Goal: Task Accomplishment & Management: Complete application form

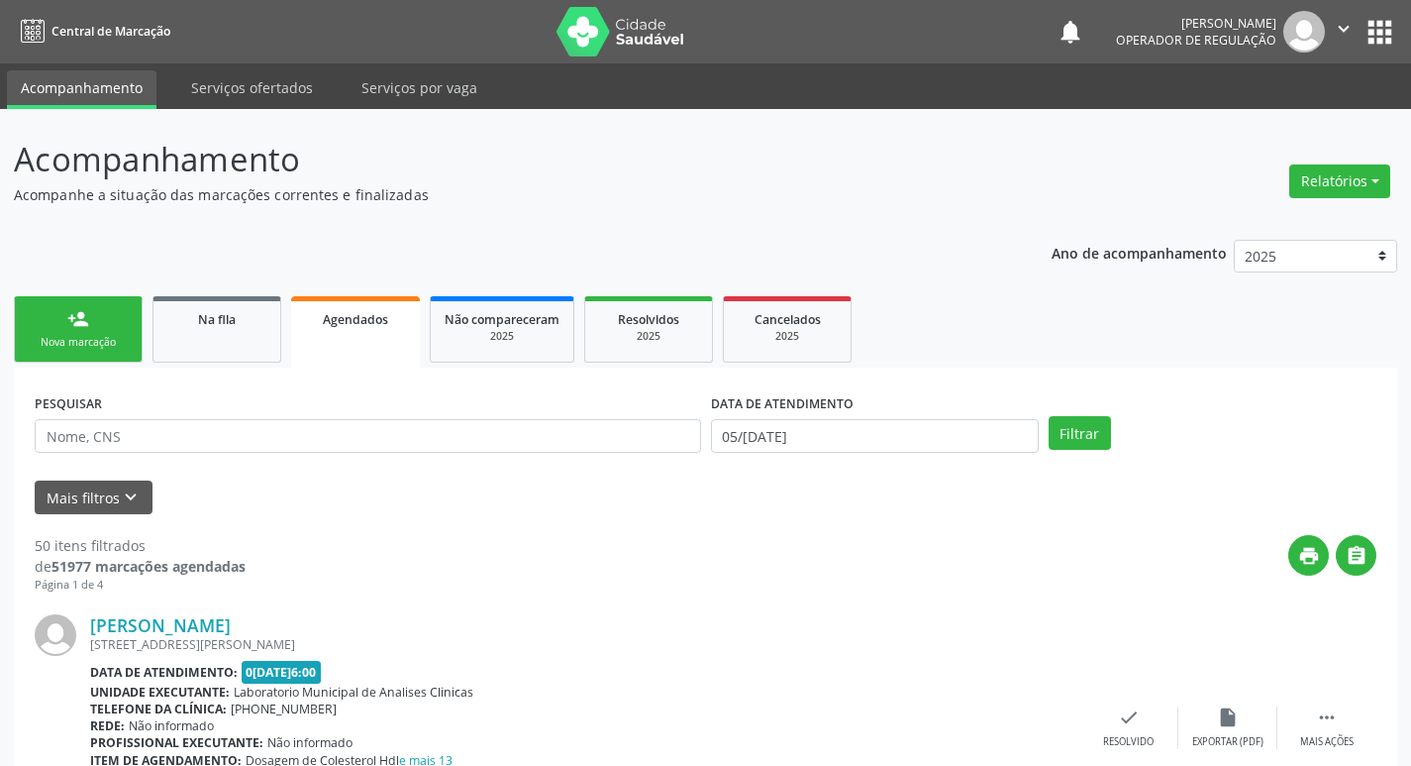
click at [113, 324] on link "person_add Nova marcação" at bounding box center [78, 329] width 129 height 66
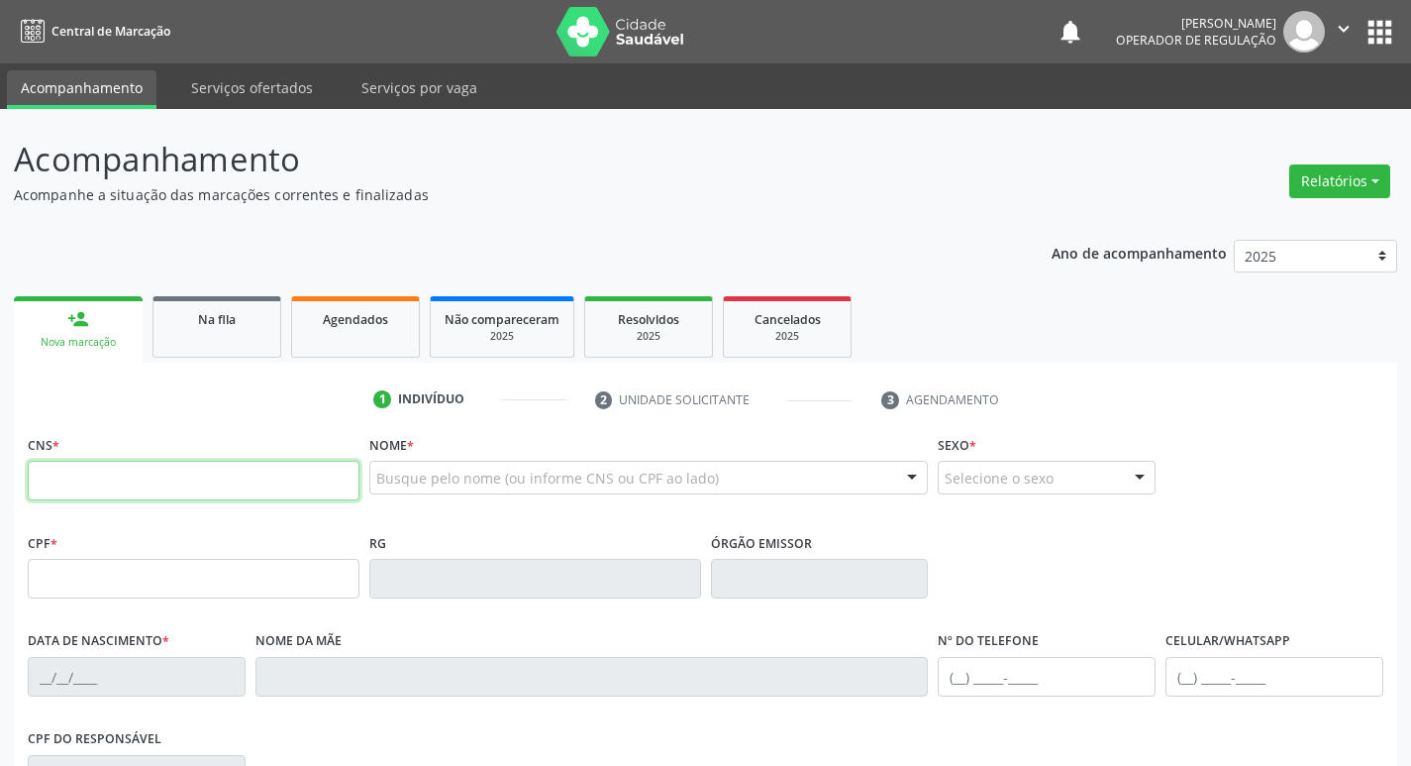
click at [177, 491] on input "text" at bounding box center [194, 481] width 332 height 40
type input "700 0025 6406 1405"
type input "032.081.904-33"
type input "15/01/1979"
type input "Maria das Neves de Lima"
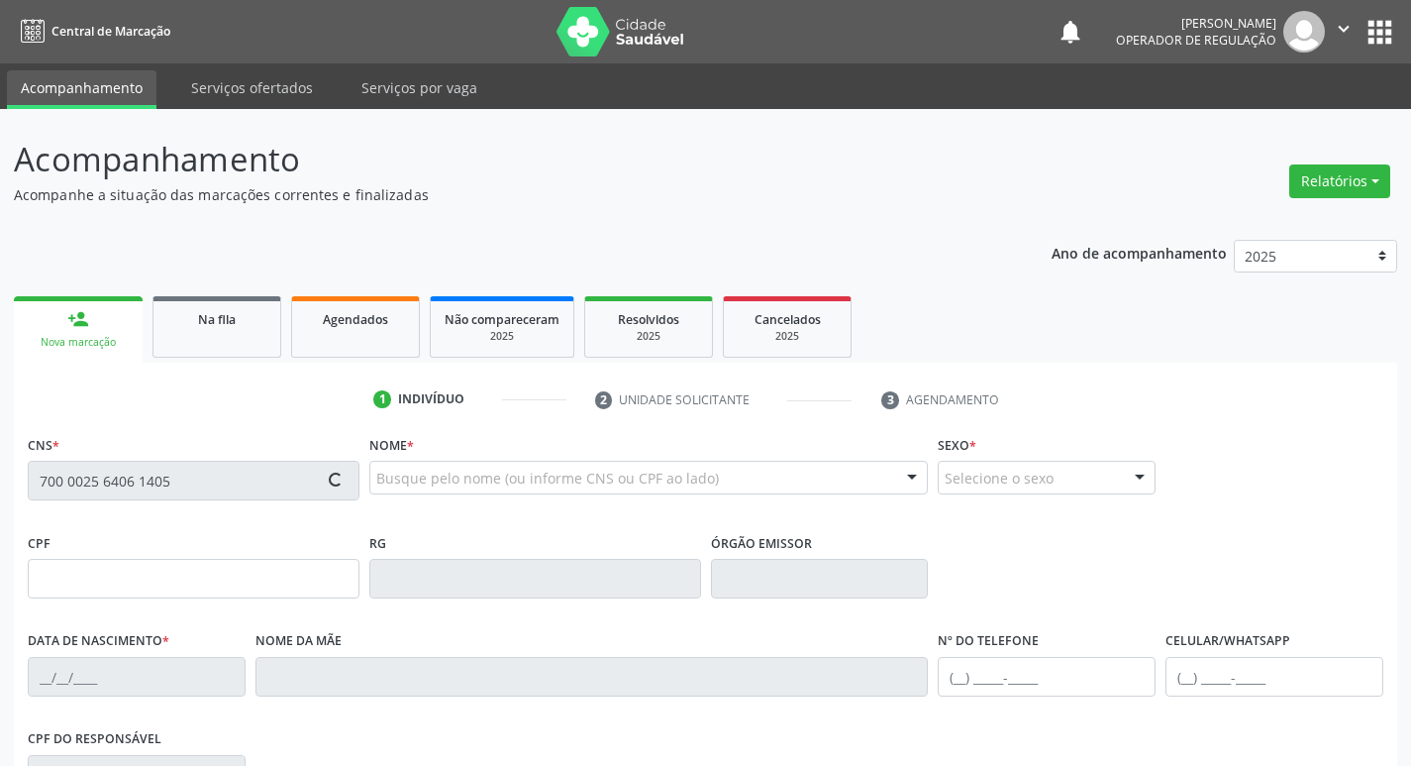
type input "(83) 99193-9256"
type input "080.362.997-47"
type input "S/N"
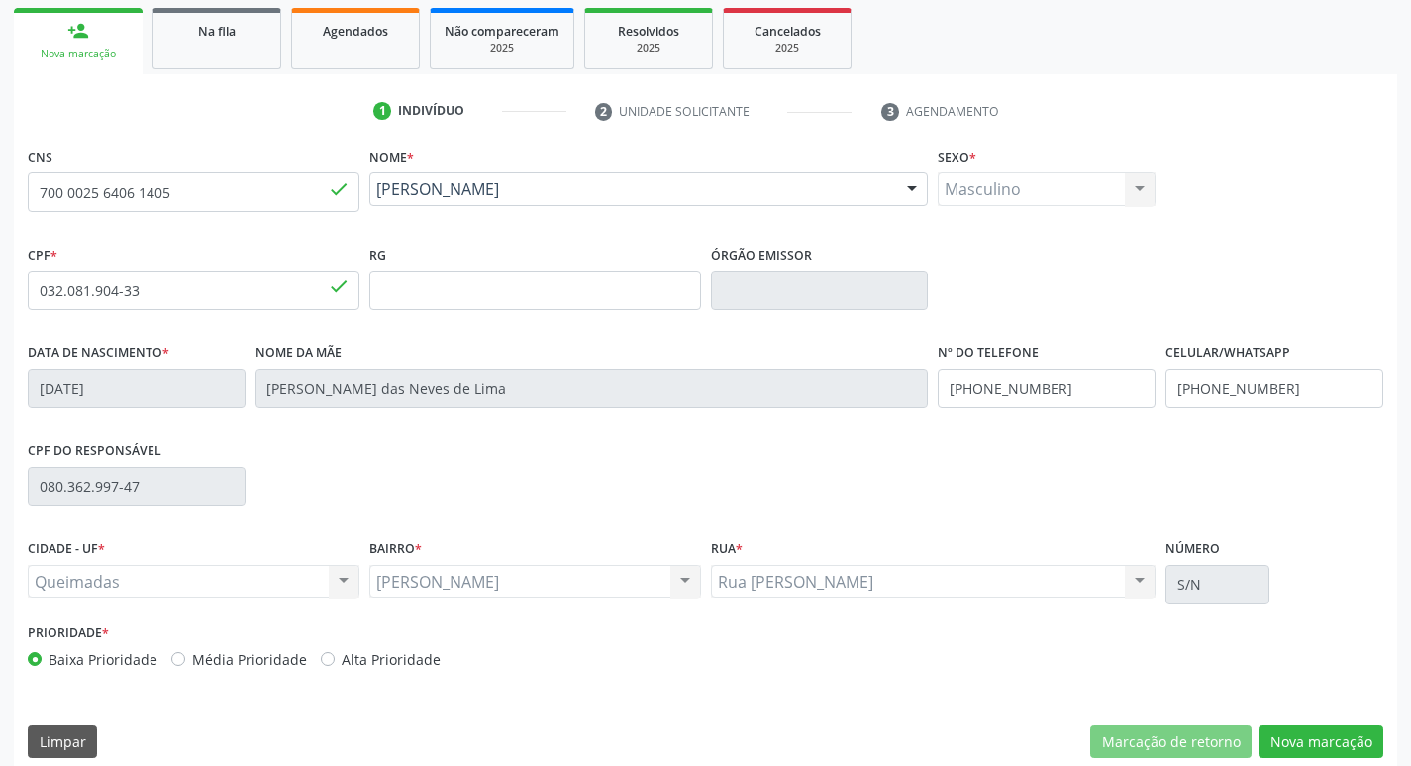
scroll to position [308, 0]
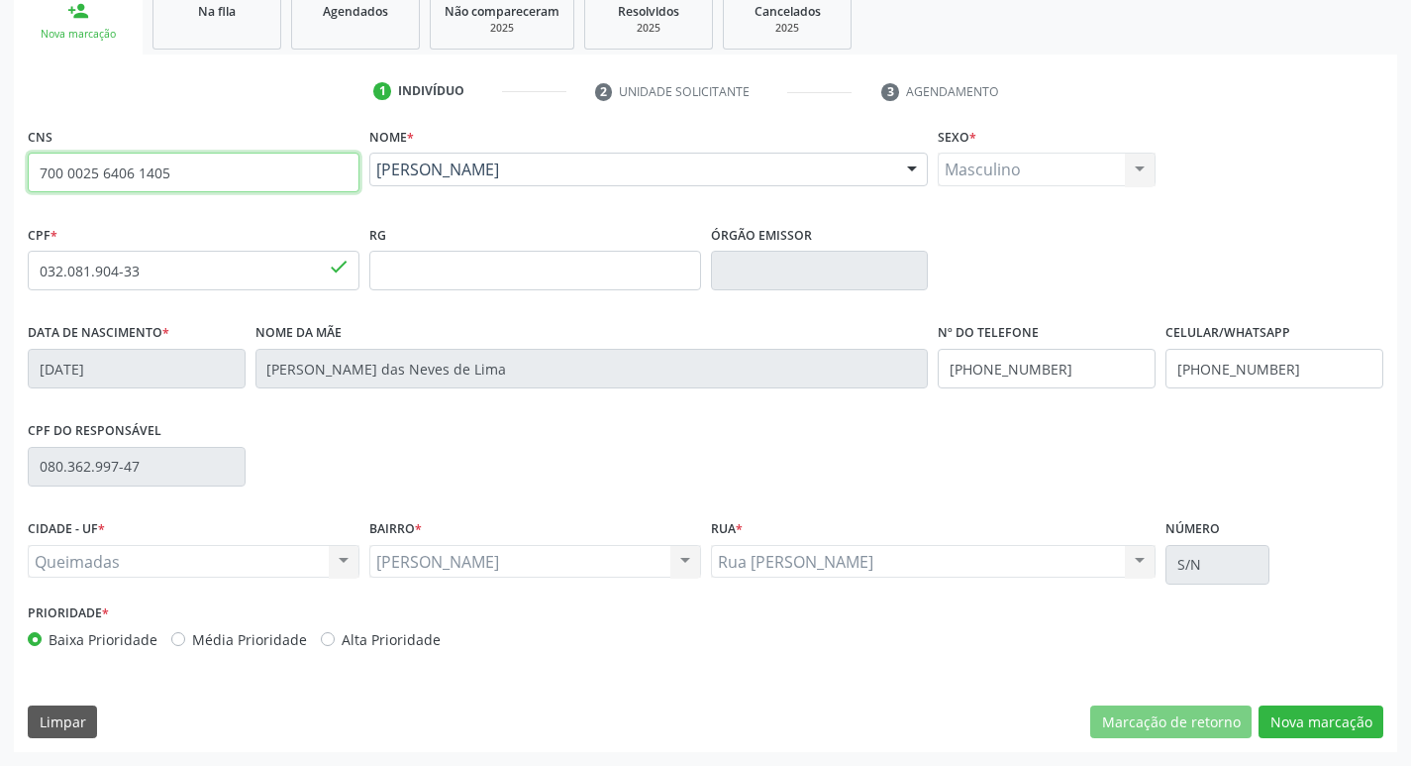
click at [246, 170] on input "700 0025 6406 1405" at bounding box center [194, 173] width 332 height 40
type input "7"
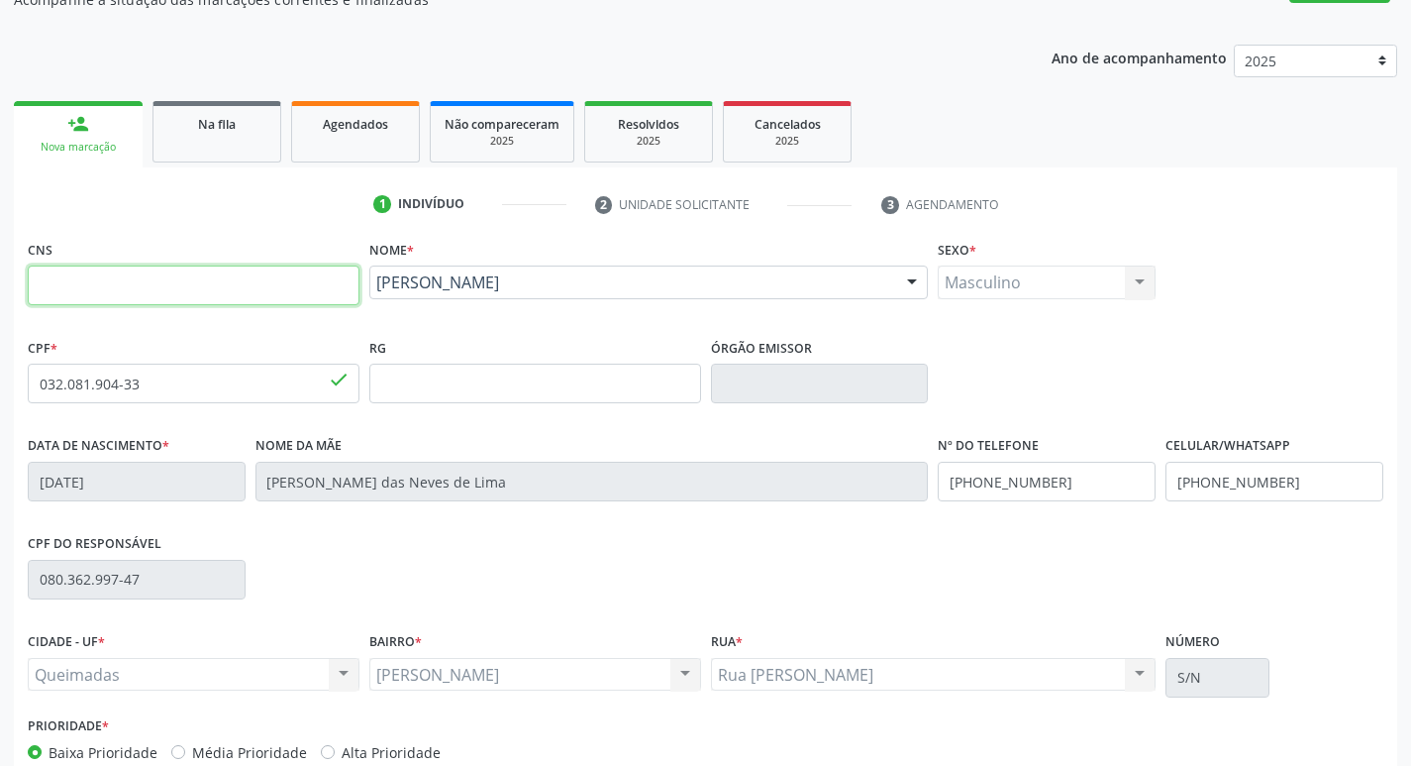
scroll to position [110, 0]
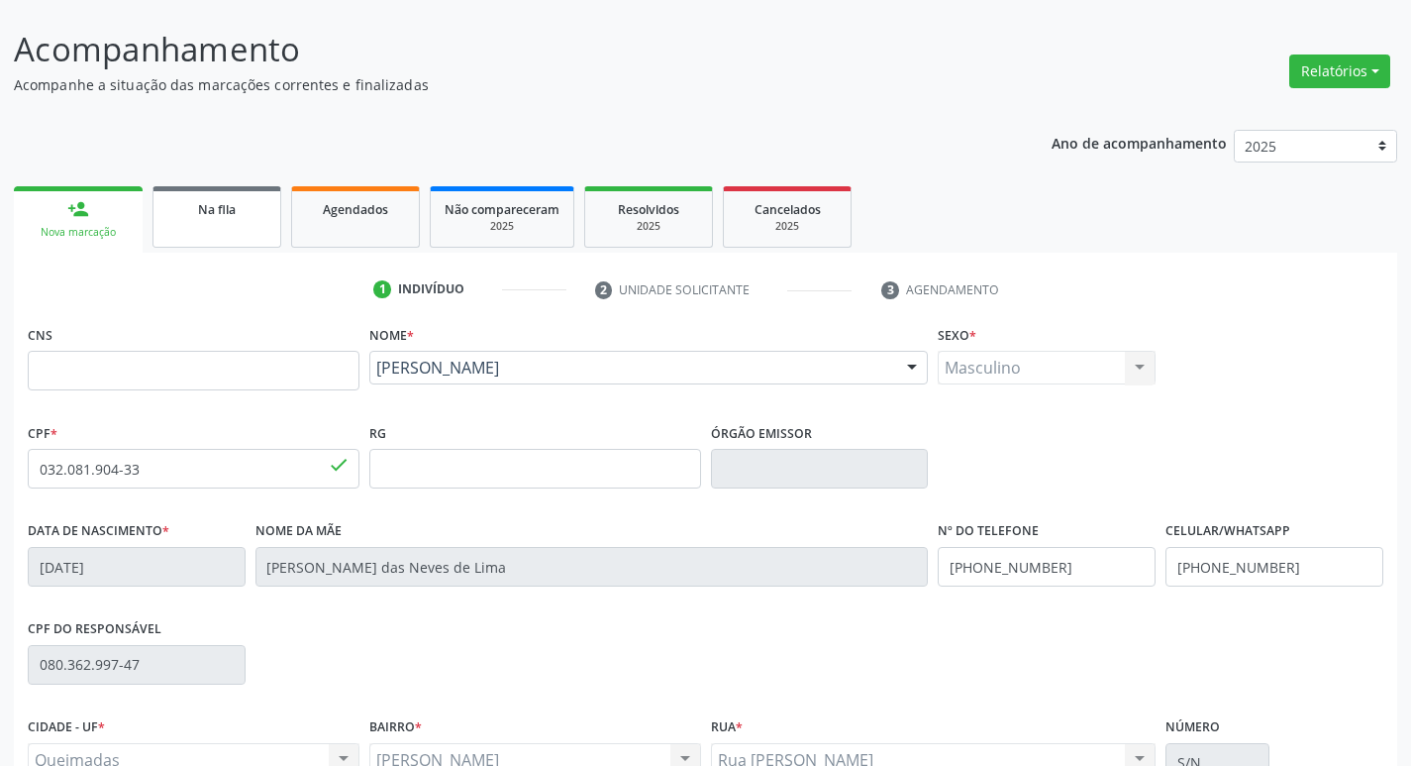
click at [214, 204] on span "Na fila" at bounding box center [217, 209] width 38 height 17
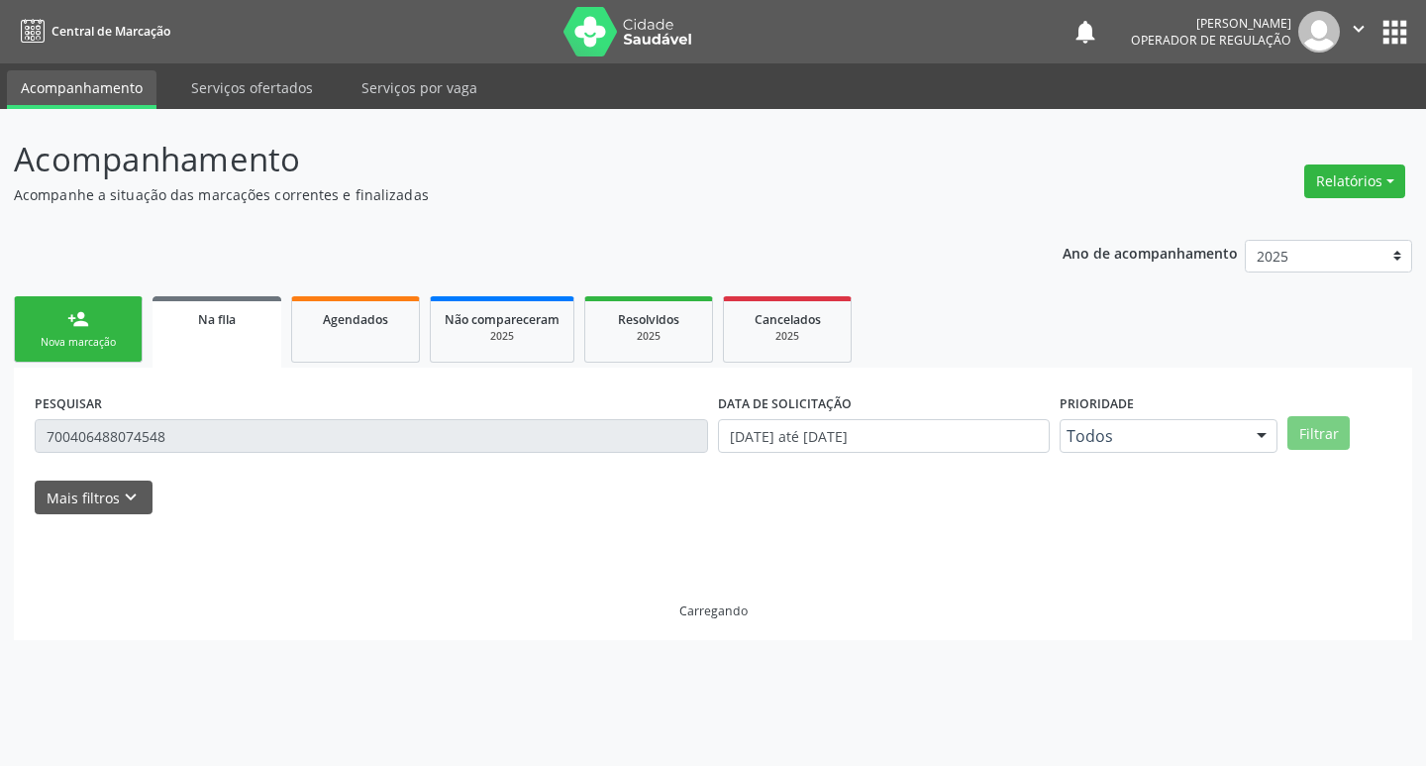
click at [92, 329] on link "person_add Nova marcação" at bounding box center [78, 329] width 129 height 66
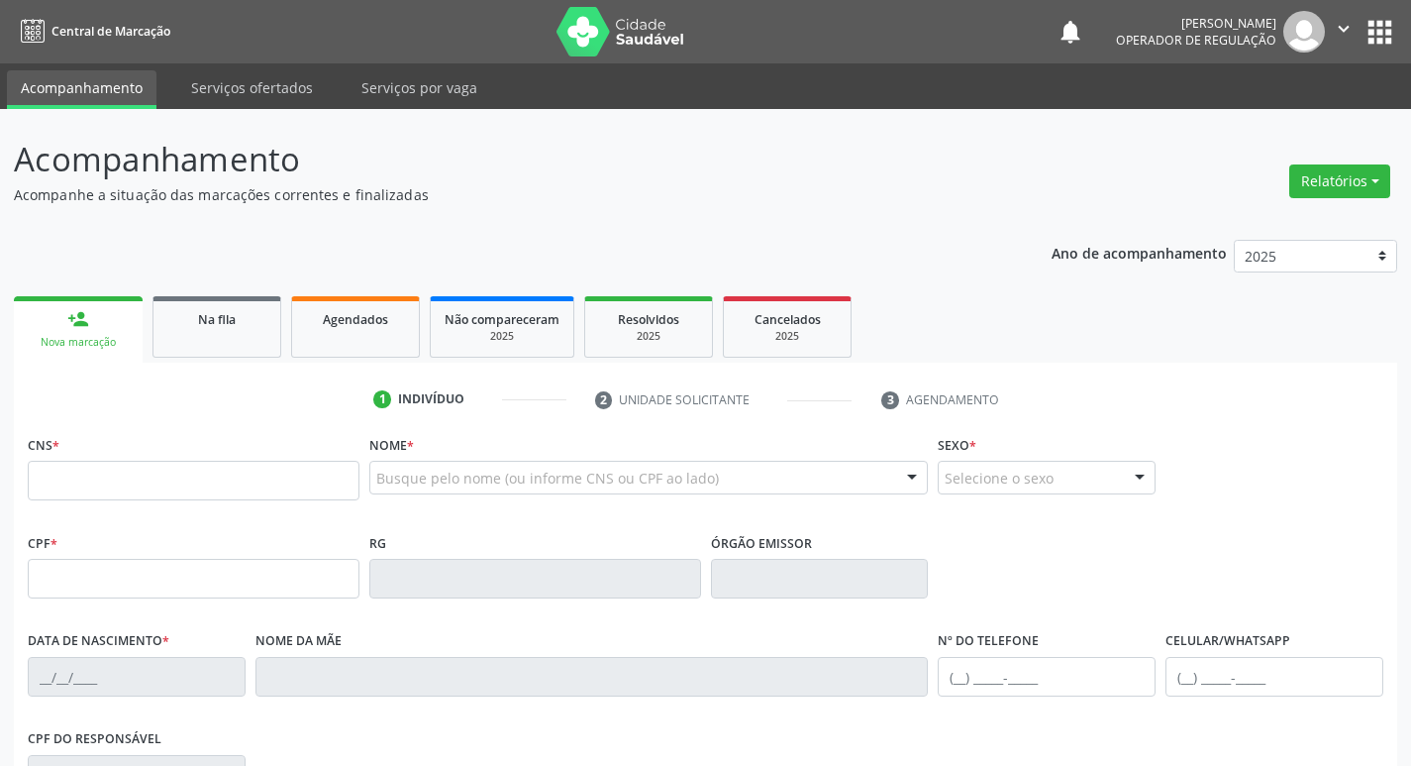
click at [92, 329] on link "person_add Nova marcação" at bounding box center [78, 329] width 129 height 66
click at [183, 482] on input "text" at bounding box center [194, 481] width 332 height 40
type input "708 2086 7025 6442"
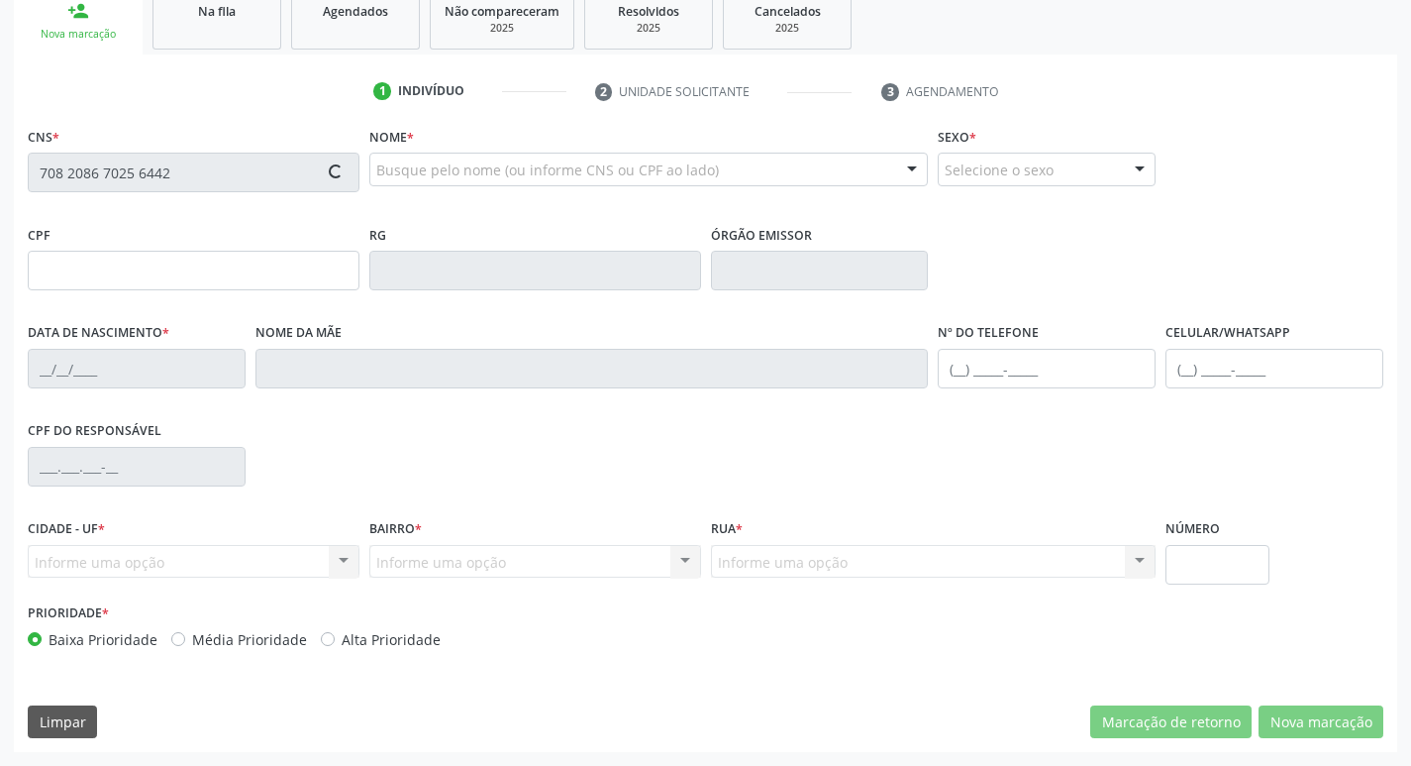
type input "414.961.085-15"
type input "08/10/1964"
type input "Alice Francisca da Silva"
type input "(83) 99102-7570"
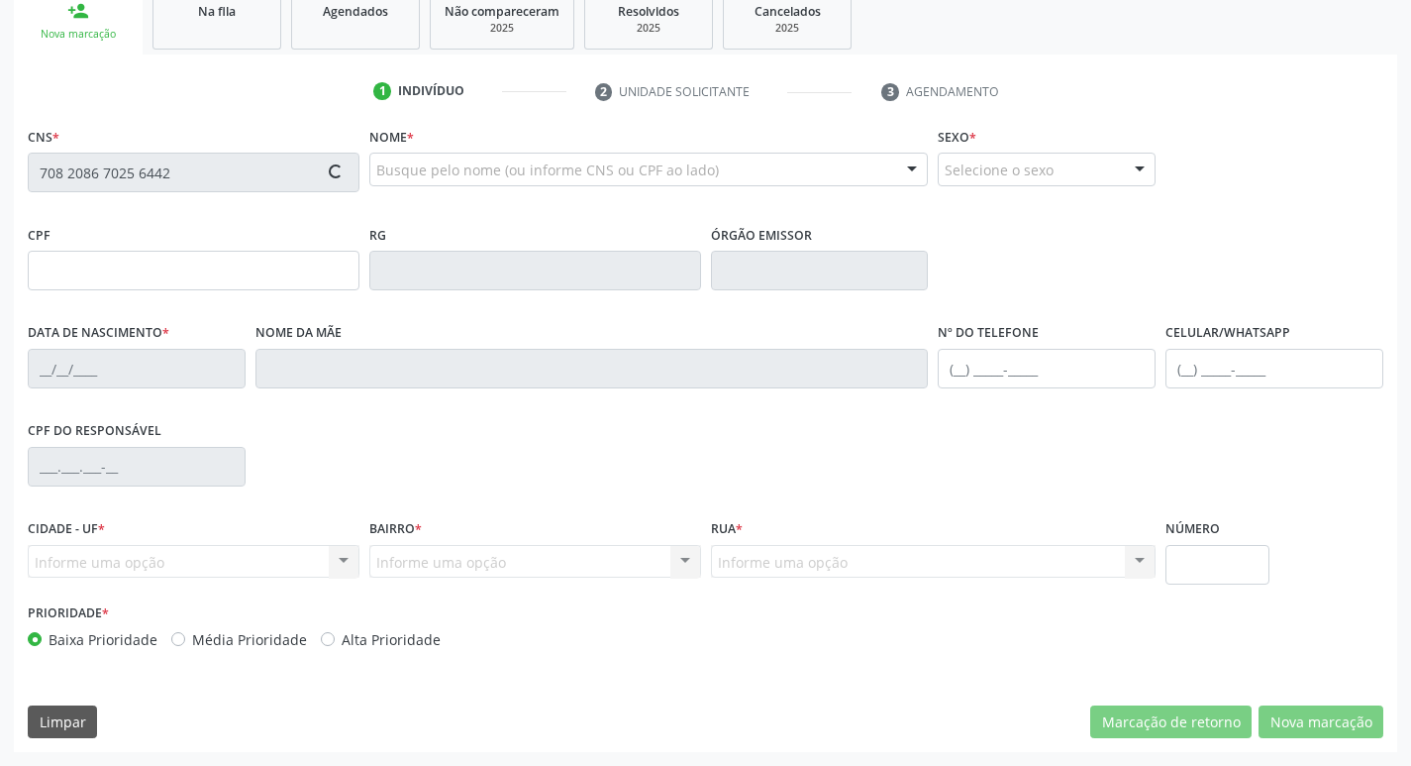
type input "690.360.714-53"
type input "89"
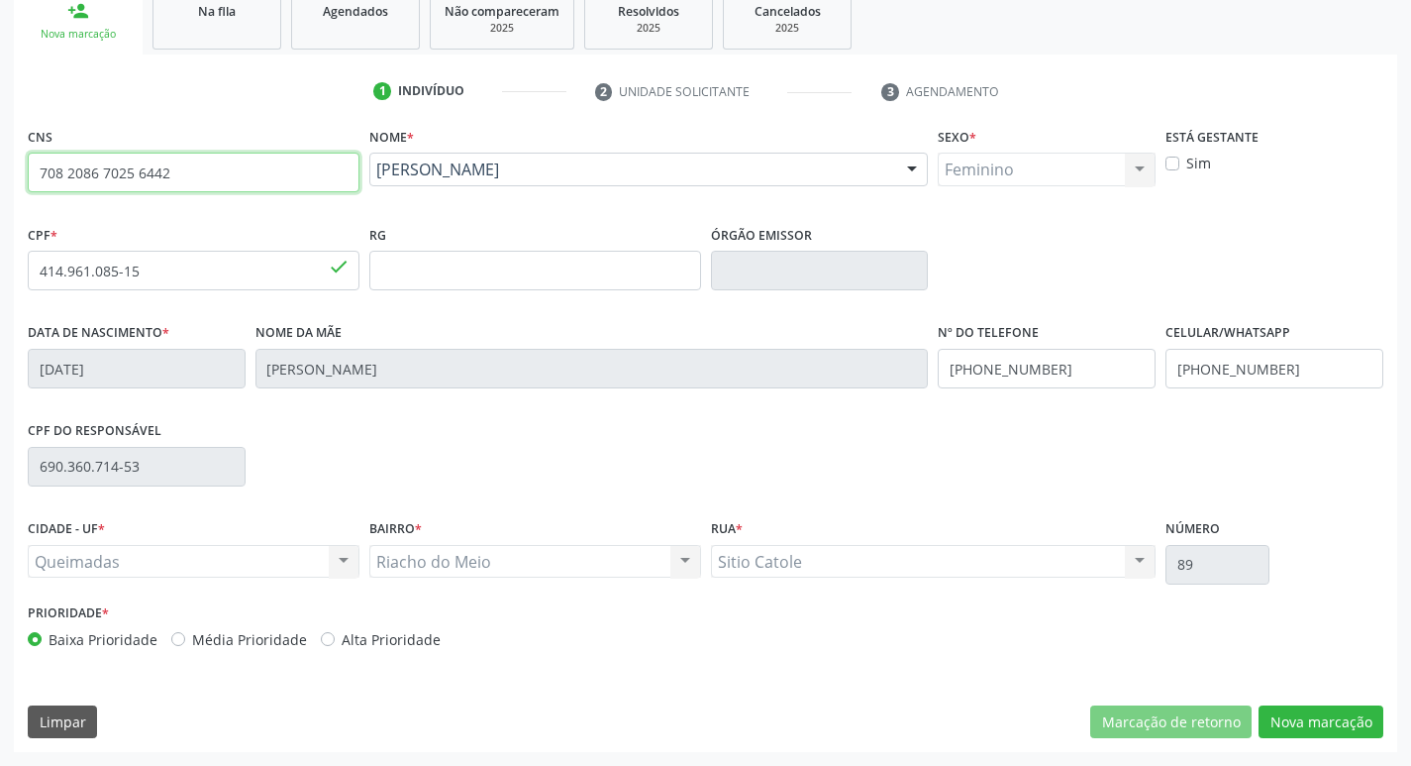
click at [195, 157] on input "708 2086 7025 6442" at bounding box center [194, 173] width 332 height 40
type input "7"
click at [389, 382] on div "Nome da mãe Alice Francisca da Silva" at bounding box center [593, 353] width 674 height 70
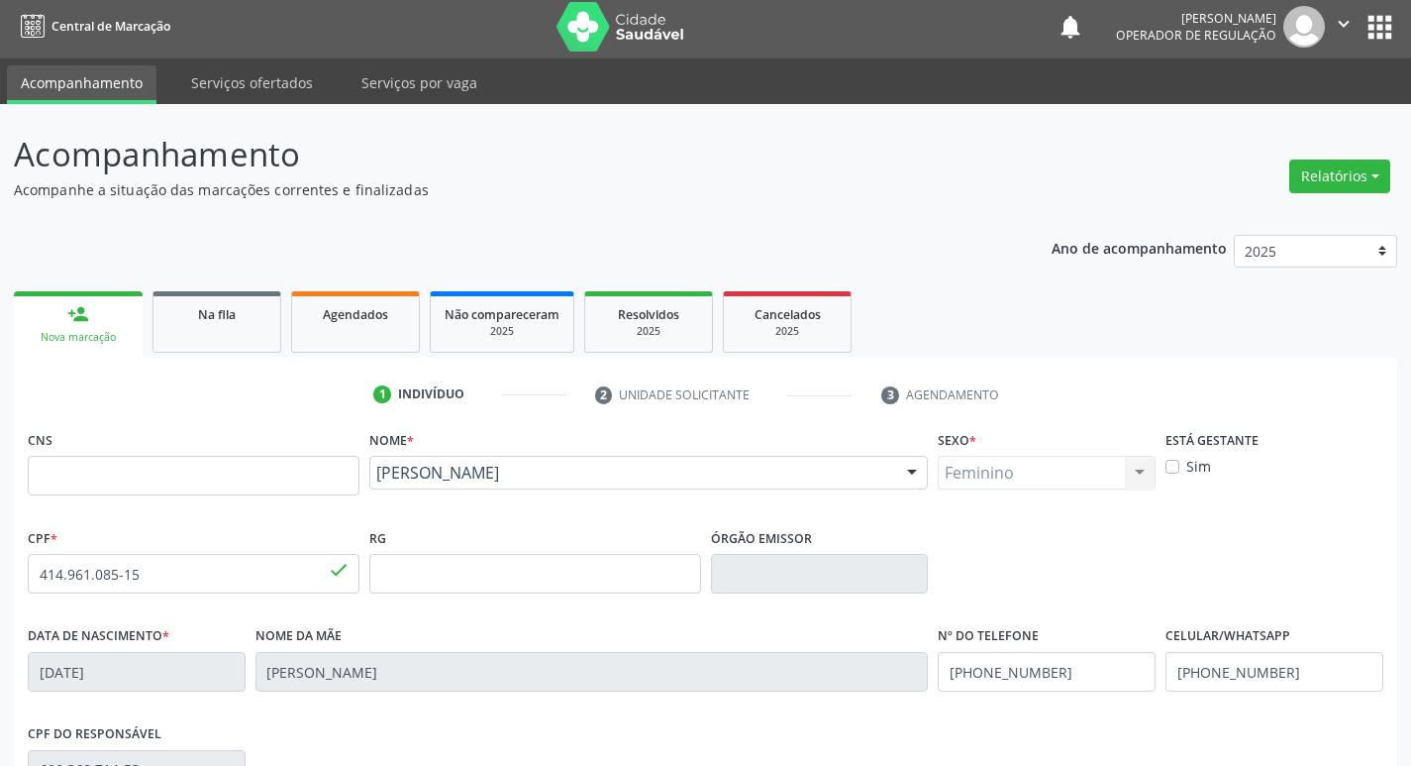
scroll to position [0, 0]
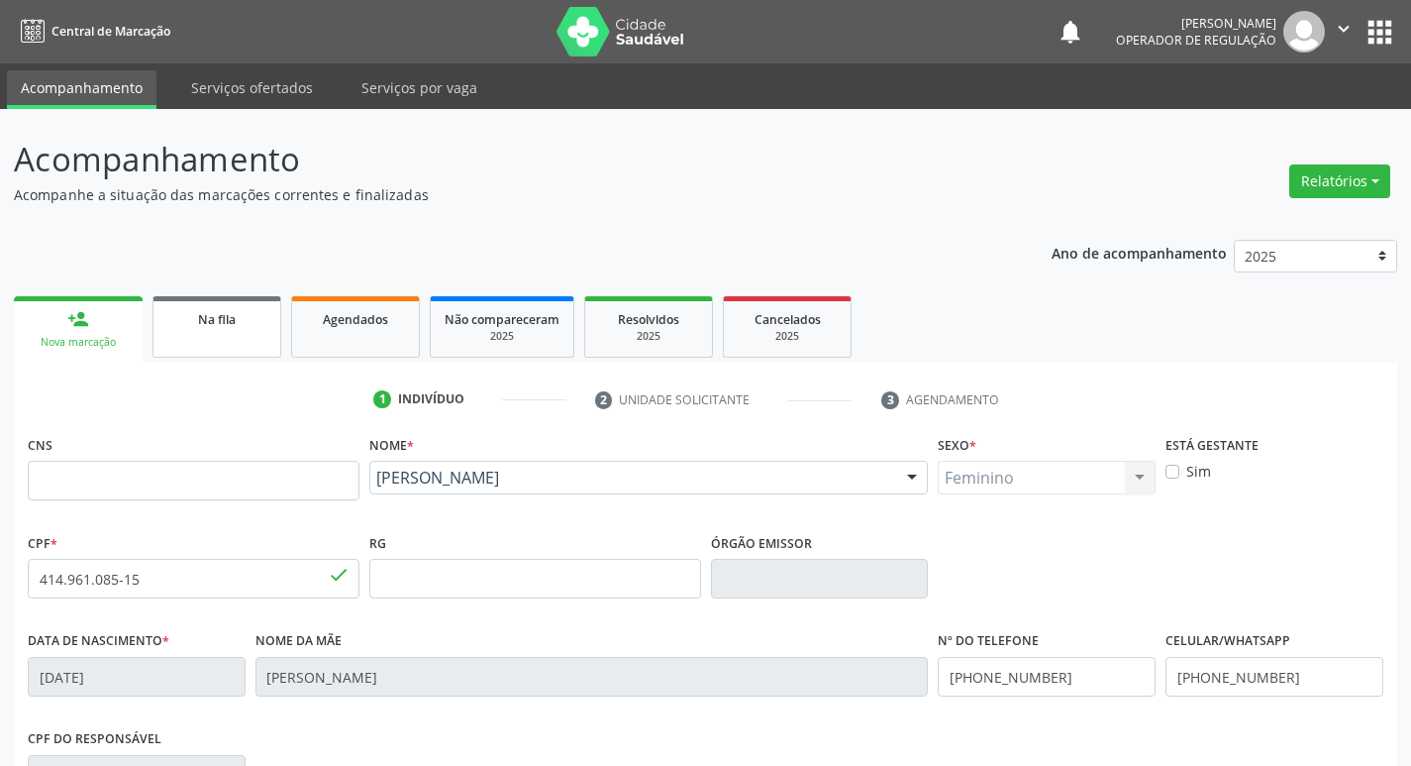
click at [242, 341] on link "Na fila" at bounding box center [217, 326] width 129 height 61
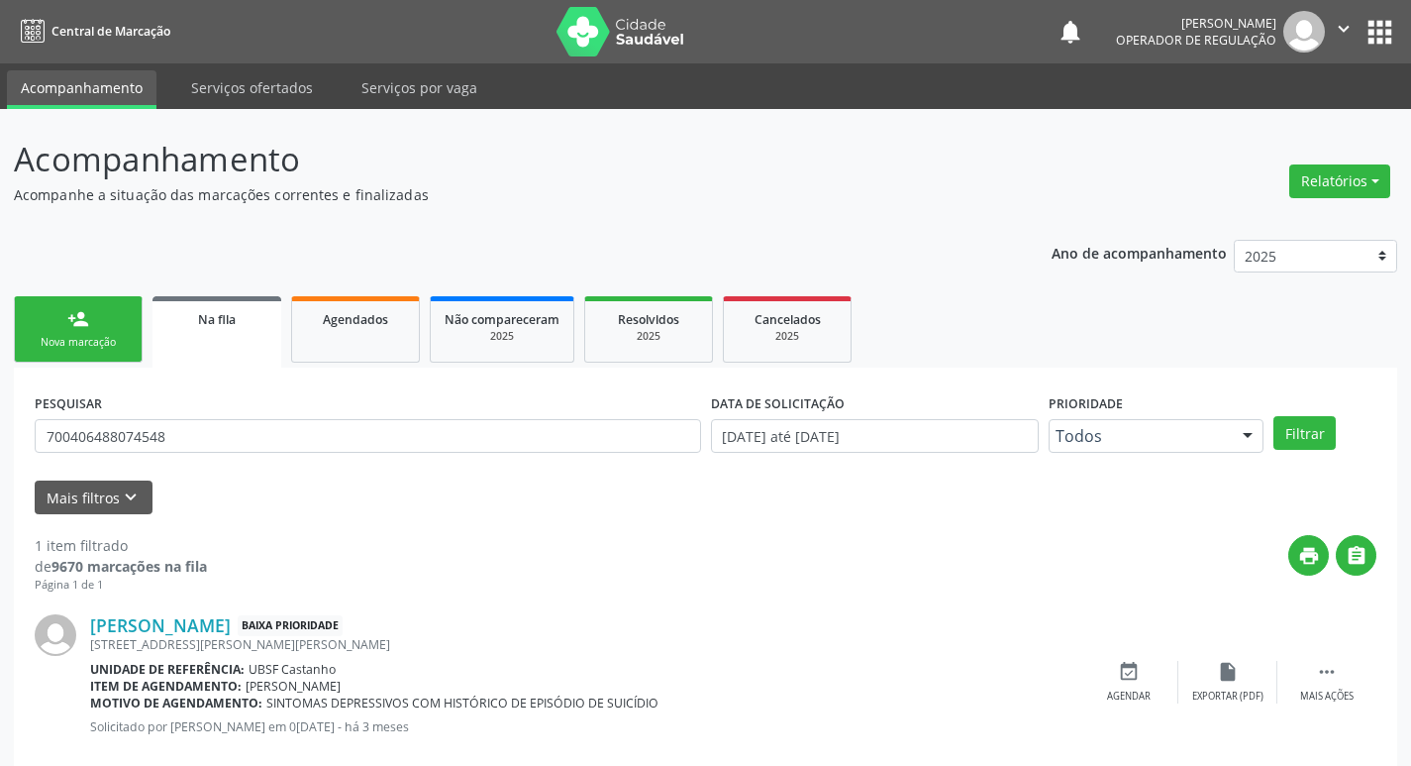
click at [62, 352] on link "person_add Nova marcação" at bounding box center [78, 329] width 129 height 66
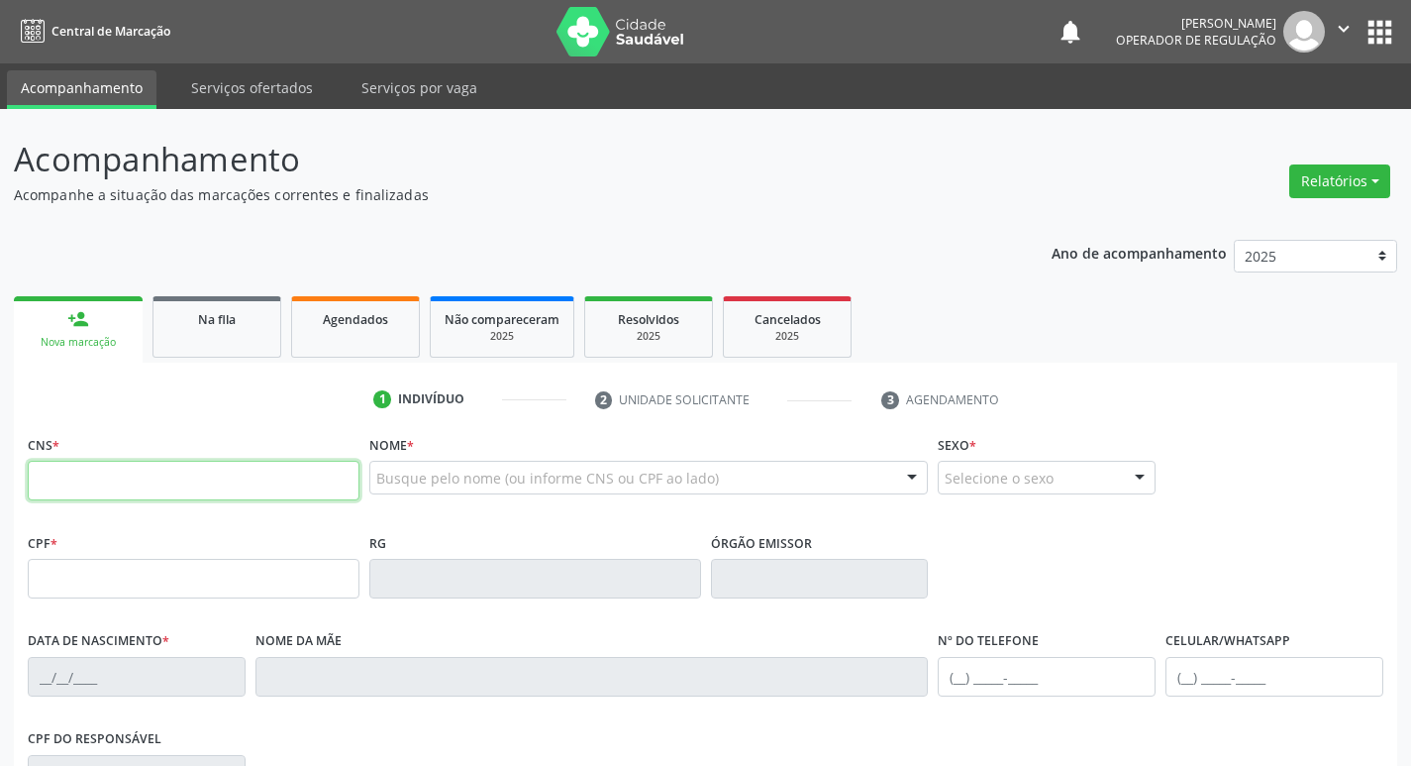
click at [141, 461] on input "text" at bounding box center [194, 481] width 332 height 40
type input "700 0078 8646 6602"
type input "134.361.657-35"
type input "16/07/1985"
type input "Onete Silva Santos"
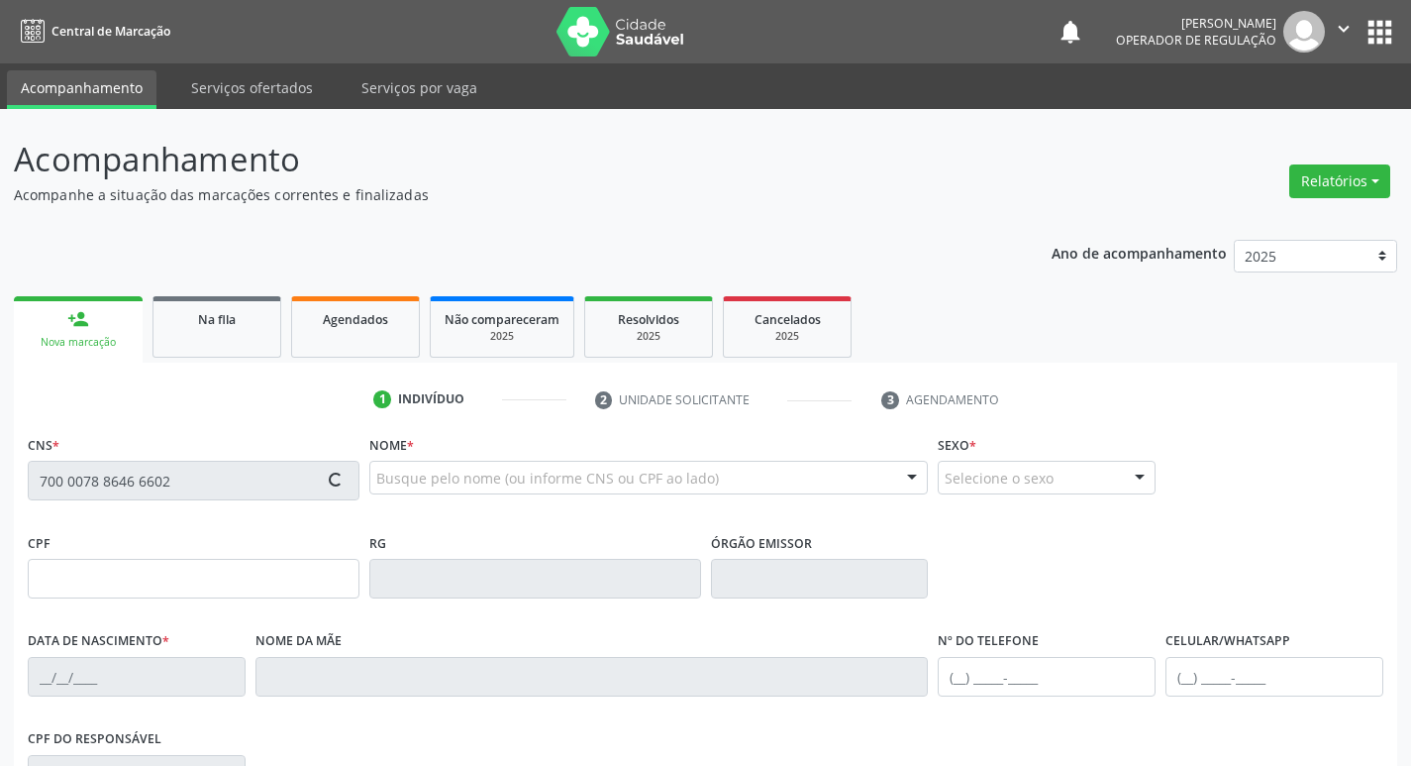
type input "(83) 99124-9467"
type input "147"
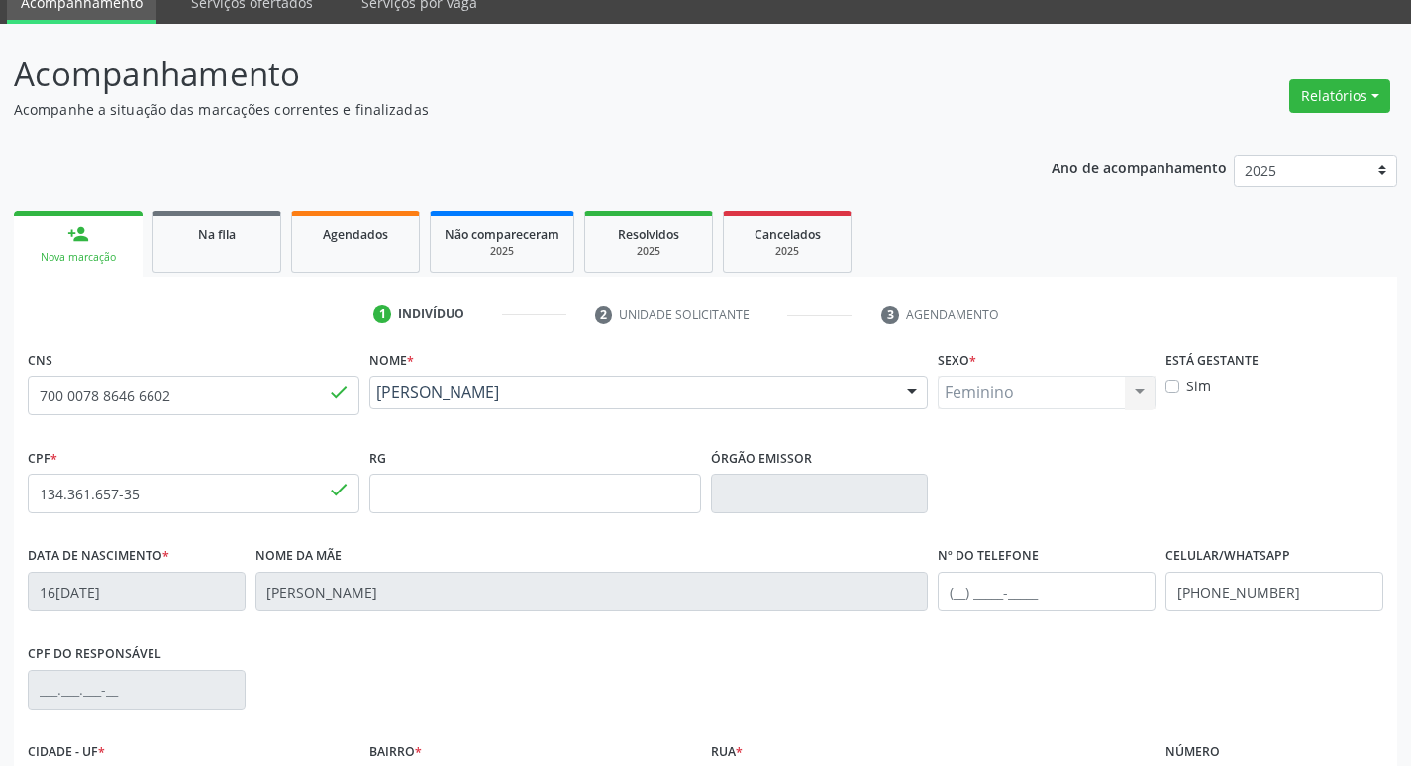
scroll to position [308, 0]
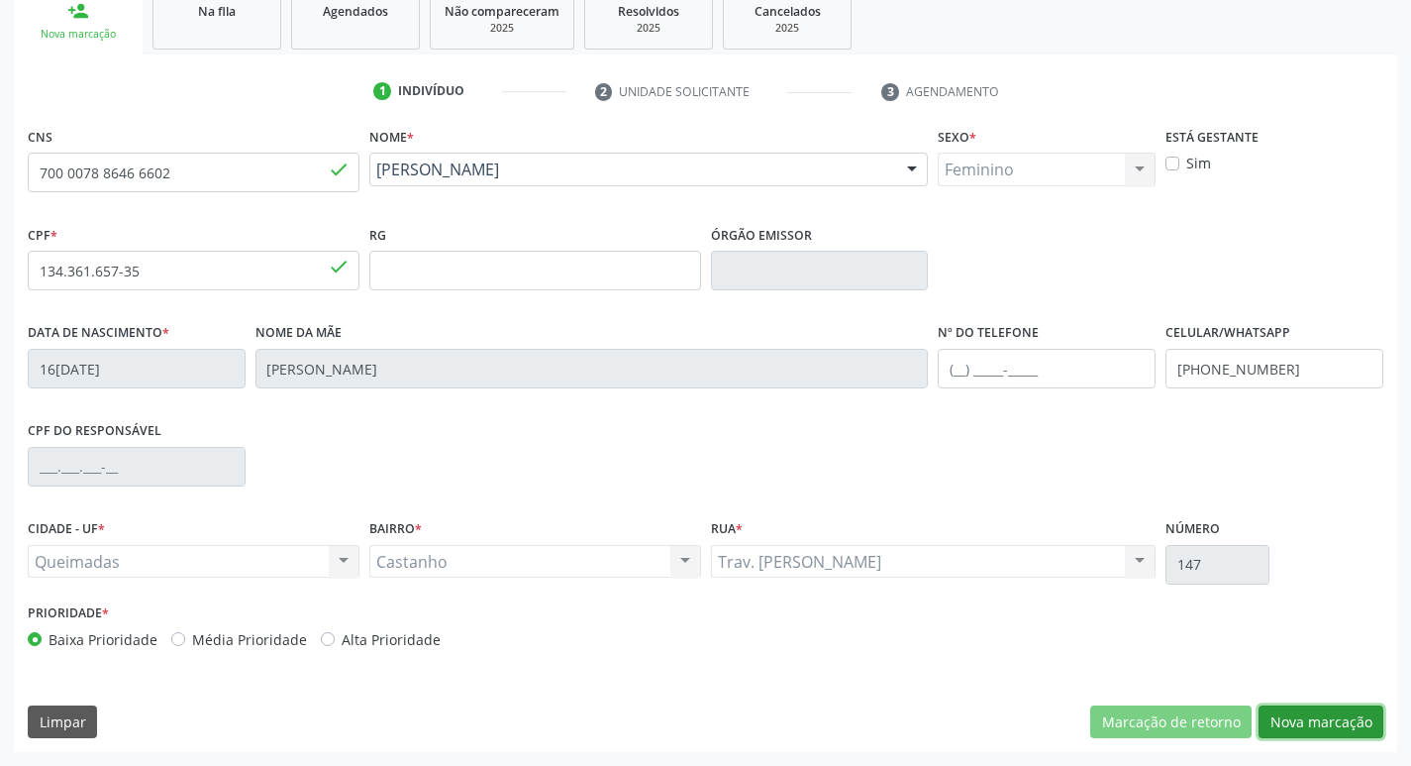
click at [1331, 719] on button "Nova marcação" at bounding box center [1321, 722] width 125 height 34
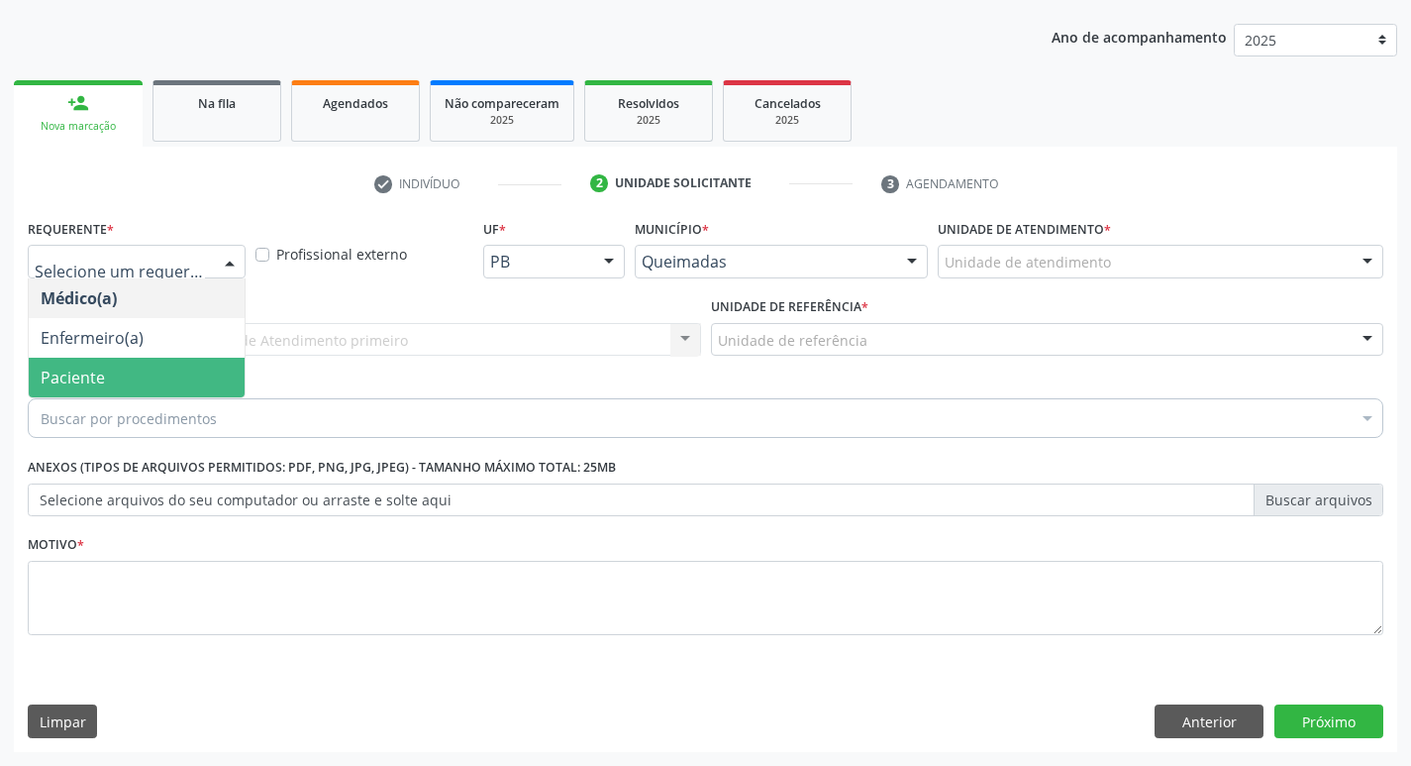
click at [126, 358] on span "Paciente" at bounding box center [137, 378] width 216 height 40
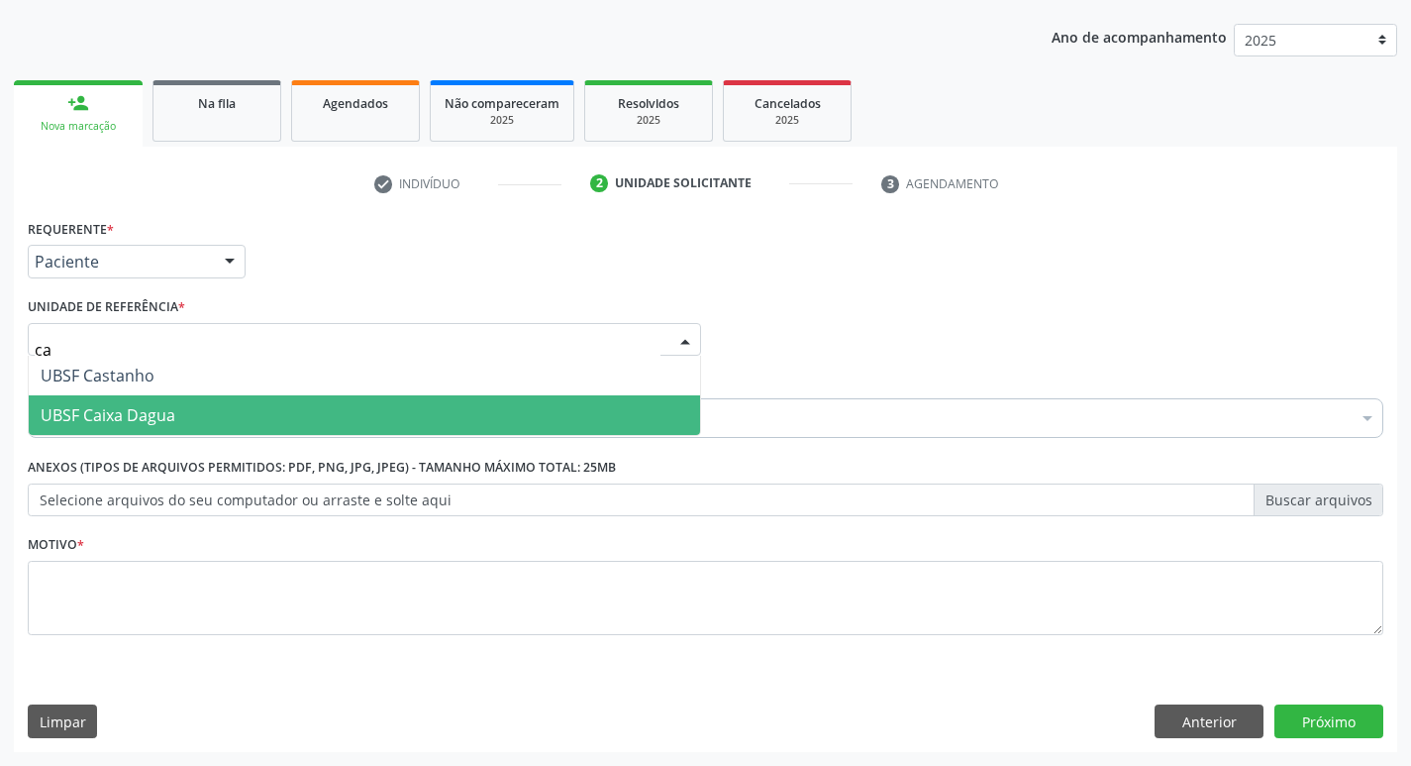
type input "cas"
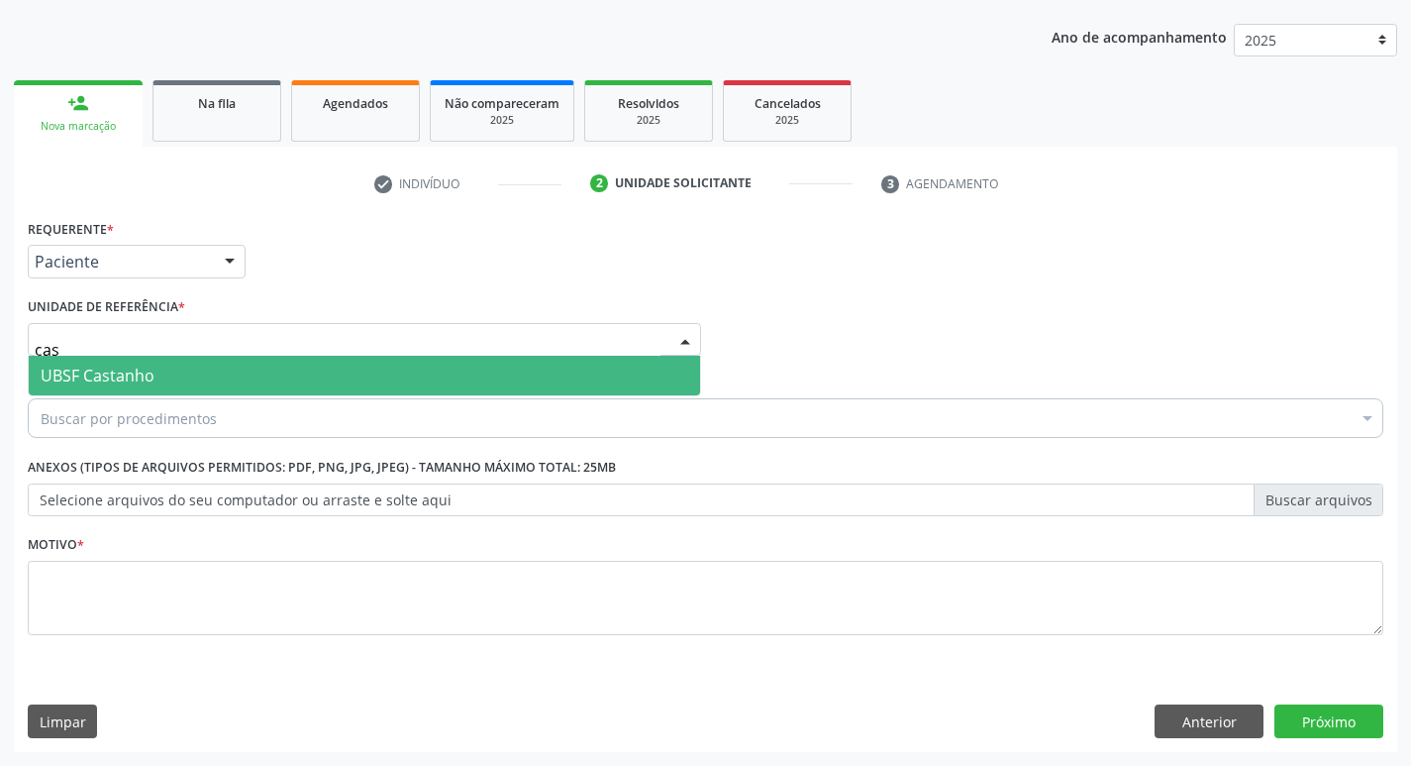
click at [169, 386] on span "UBSF Castanho" at bounding box center [365, 376] width 672 height 40
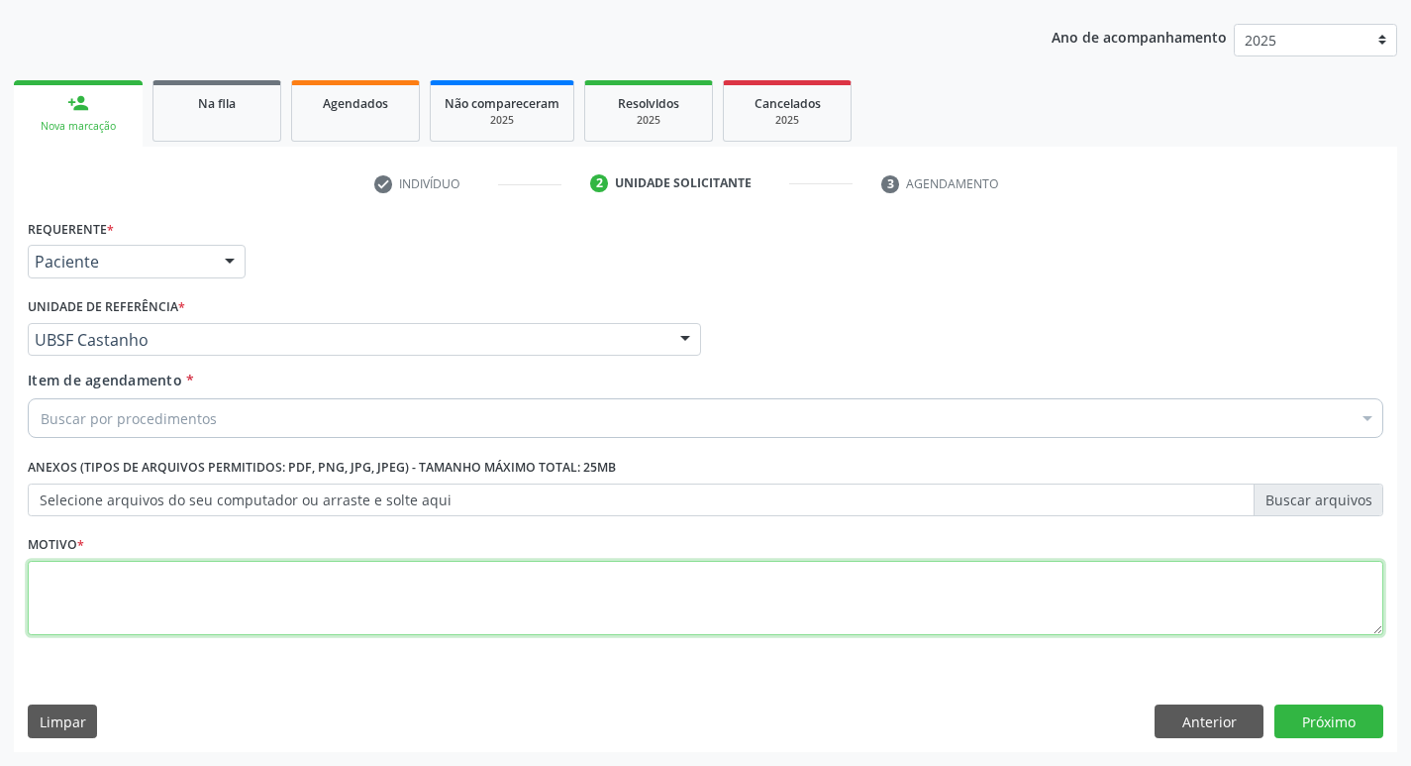
click at [99, 622] on textarea at bounding box center [706, 598] width 1356 height 75
type textarea "avaliacao"
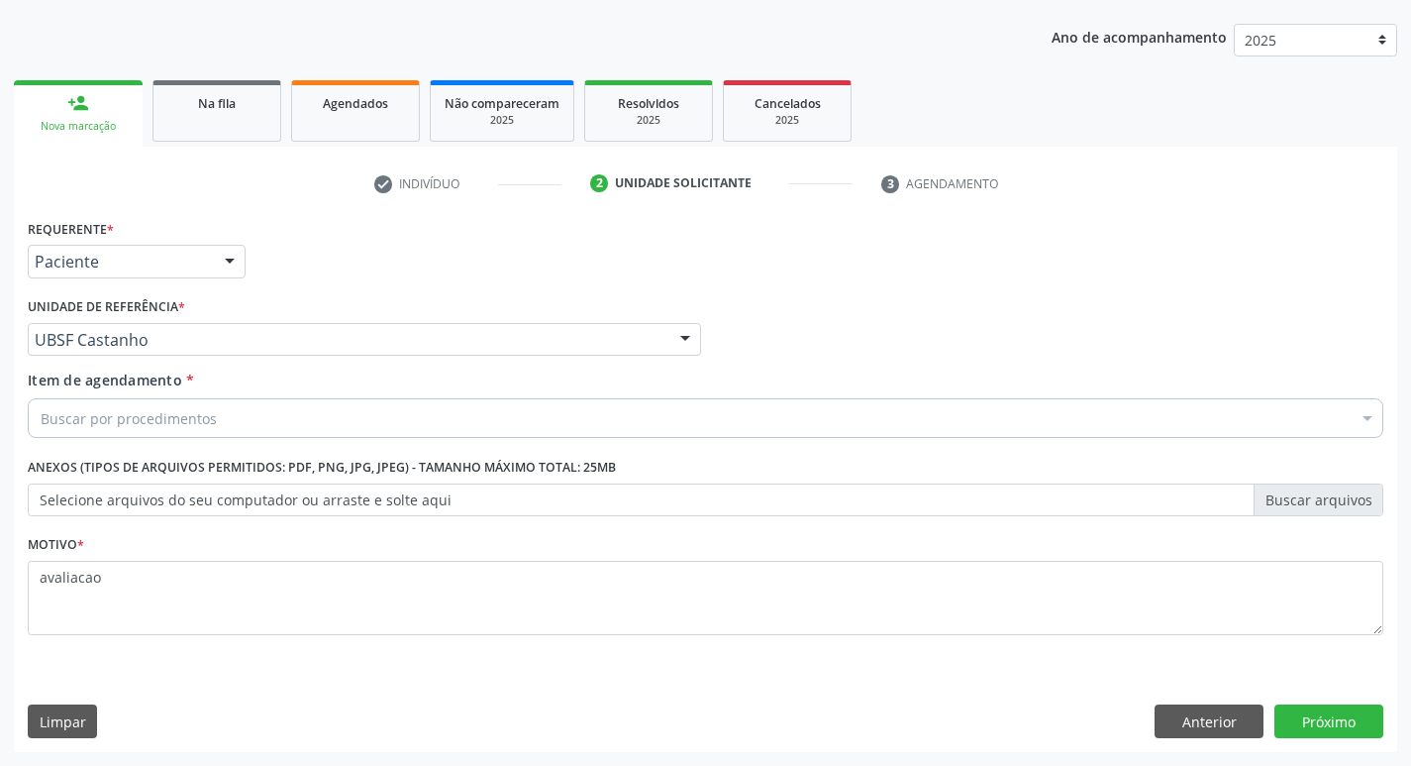
click at [209, 430] on div "Buscar por procedimentos" at bounding box center [706, 418] width 1356 height 40
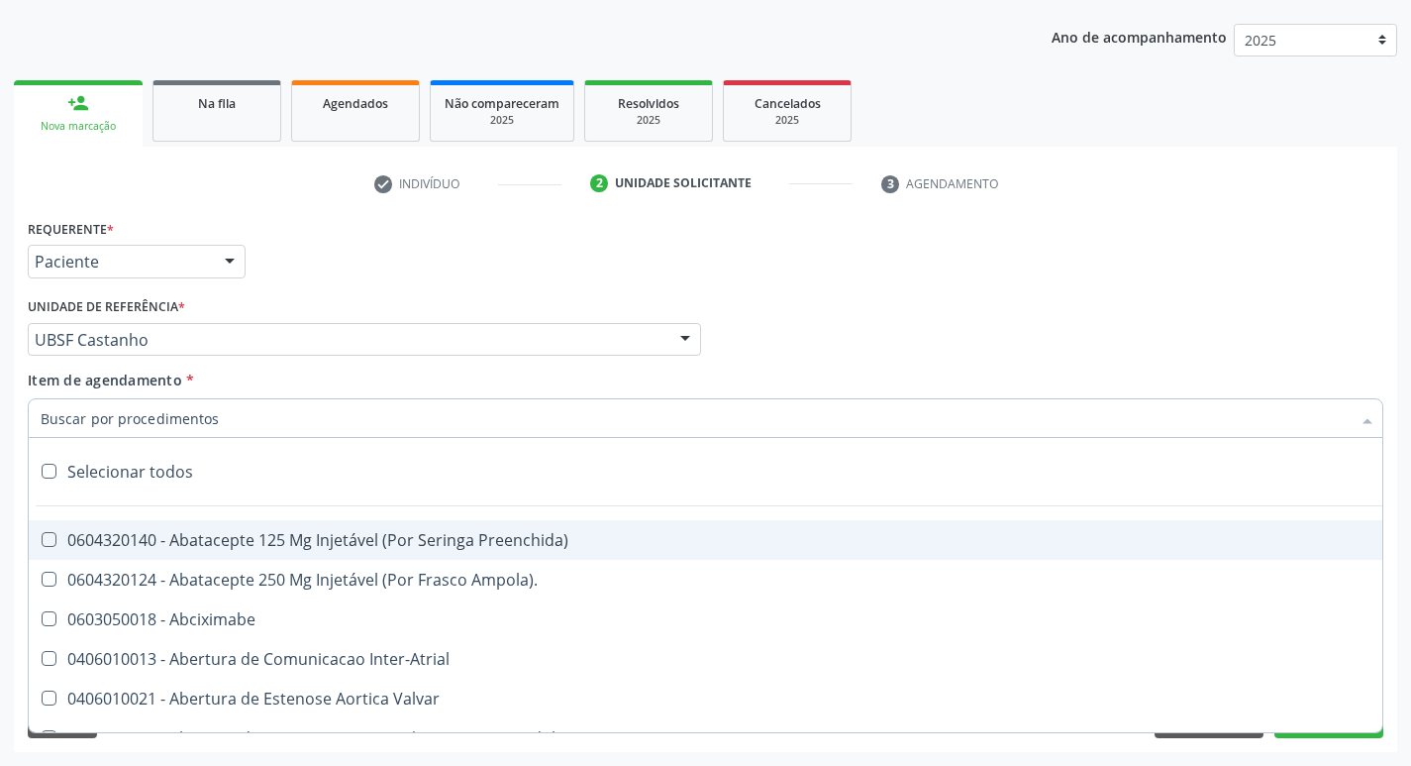
click at [209, 430] on input "Item de agendamento *" at bounding box center [696, 418] width 1310 height 40
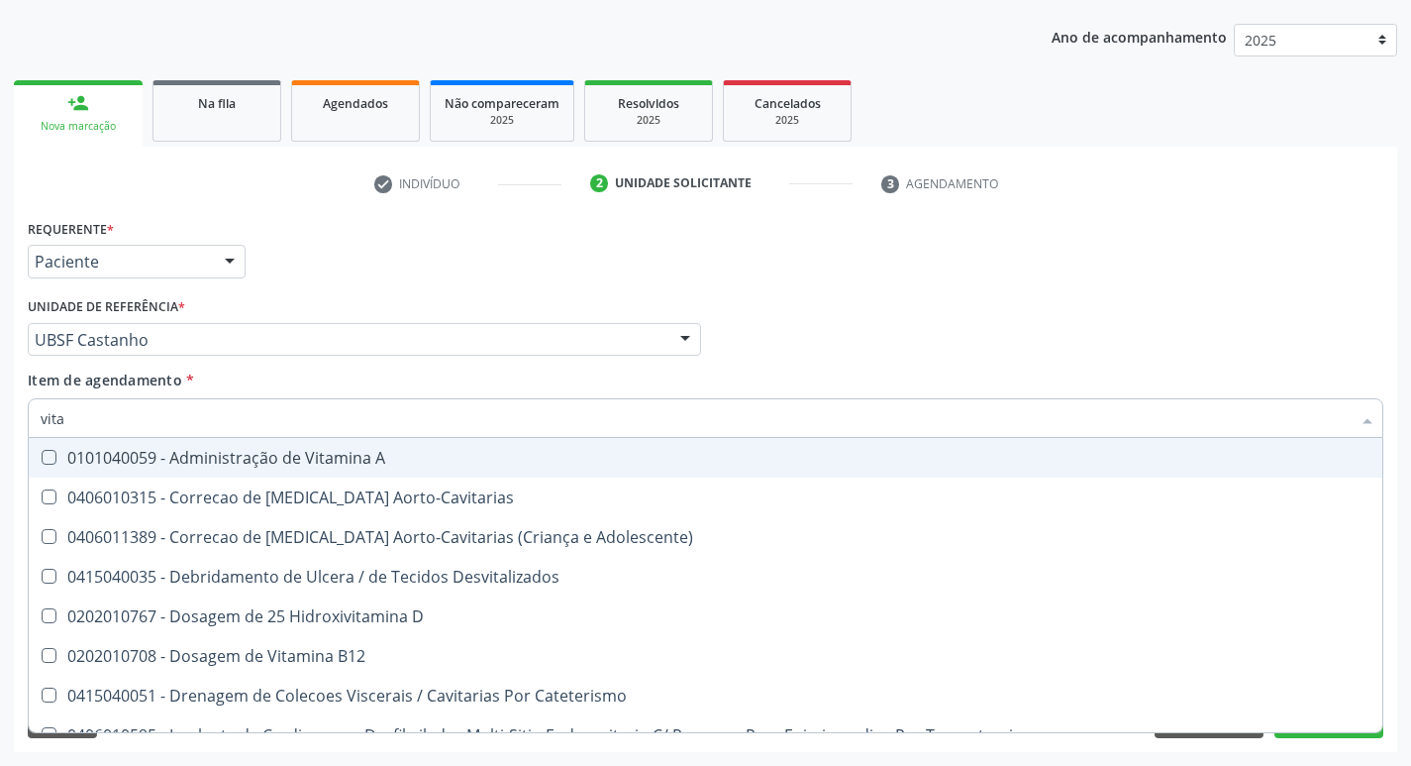
type input "vitam"
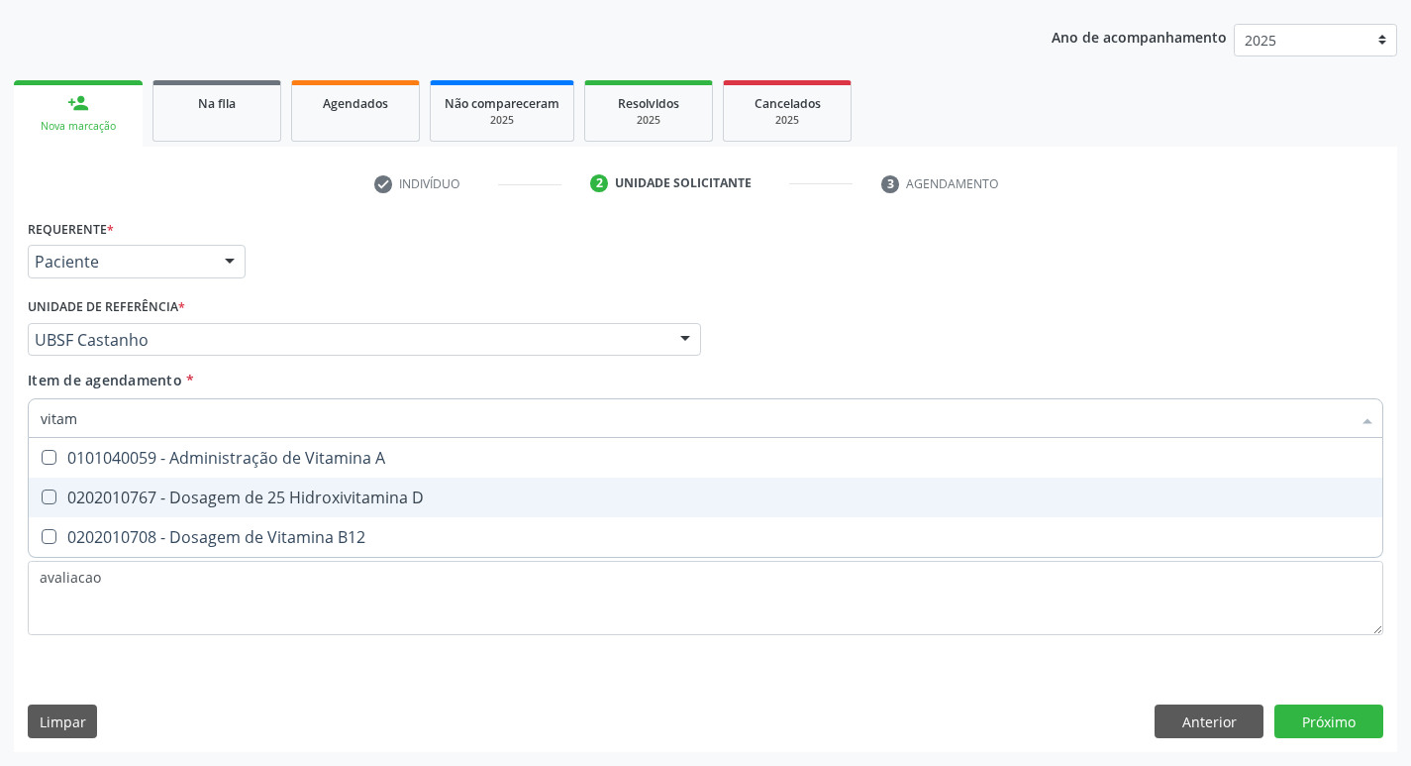
click at [224, 493] on div "0202010767 - Dosagem de 25 Hidroxivitamina D" at bounding box center [706, 497] width 1330 height 16
checkbox D "true"
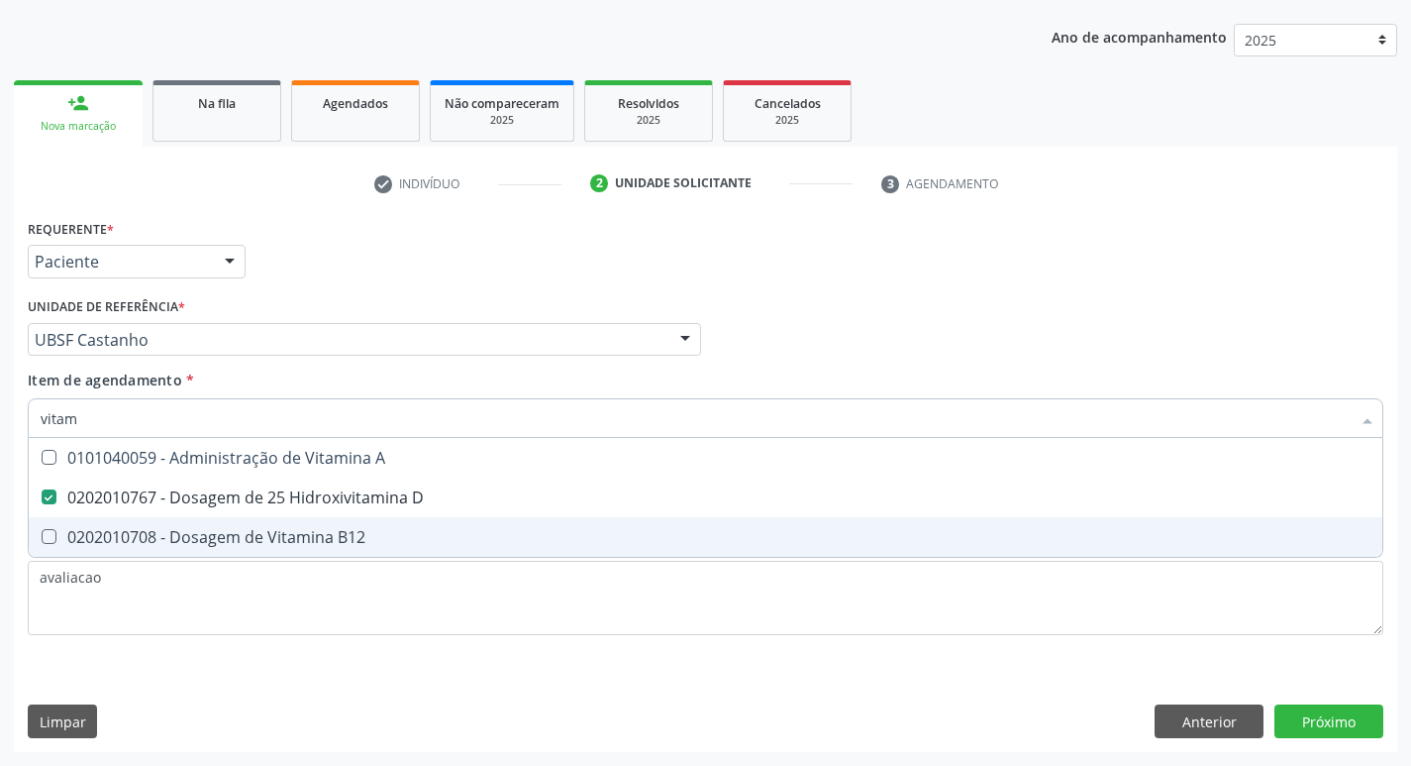
click at [232, 539] on div "0202010708 - Dosagem de Vitamina B12" at bounding box center [706, 537] width 1330 height 16
checkbox B12 "true"
type input "vita"
checkbox D "false"
checkbox B12 "false"
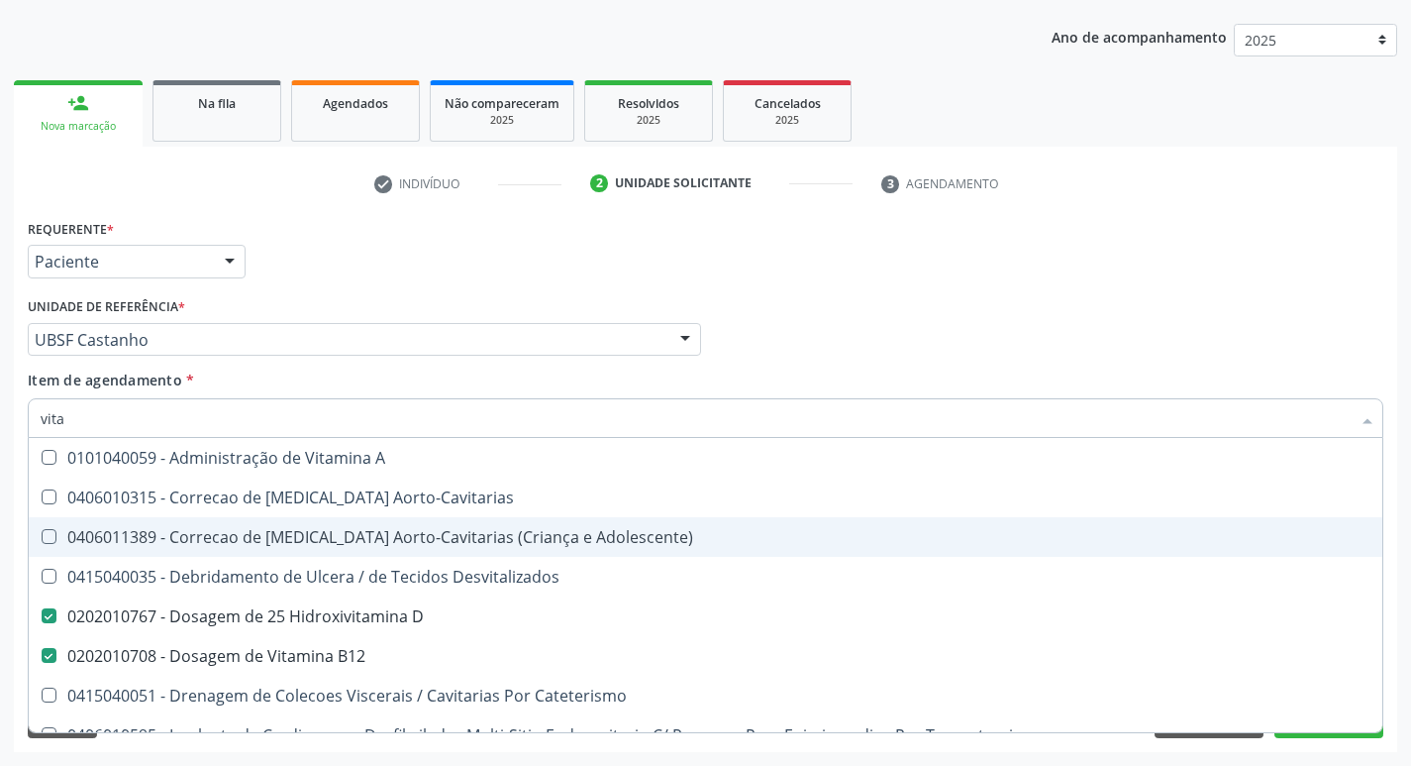
type input "vit"
checkbox D "false"
checkbox Cateterismo "true"
type input "v"
checkbox B12 "false"
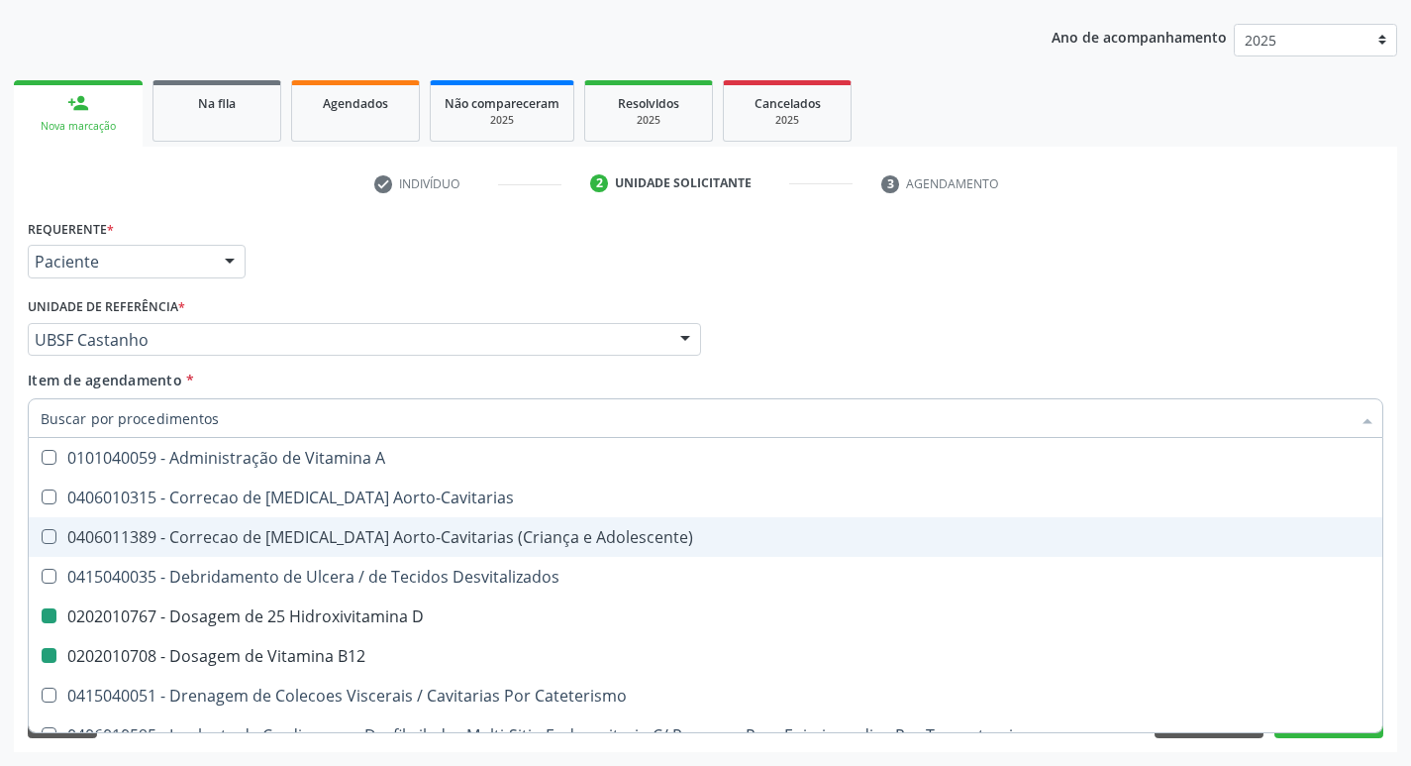
checkbox Cateterismo "false"
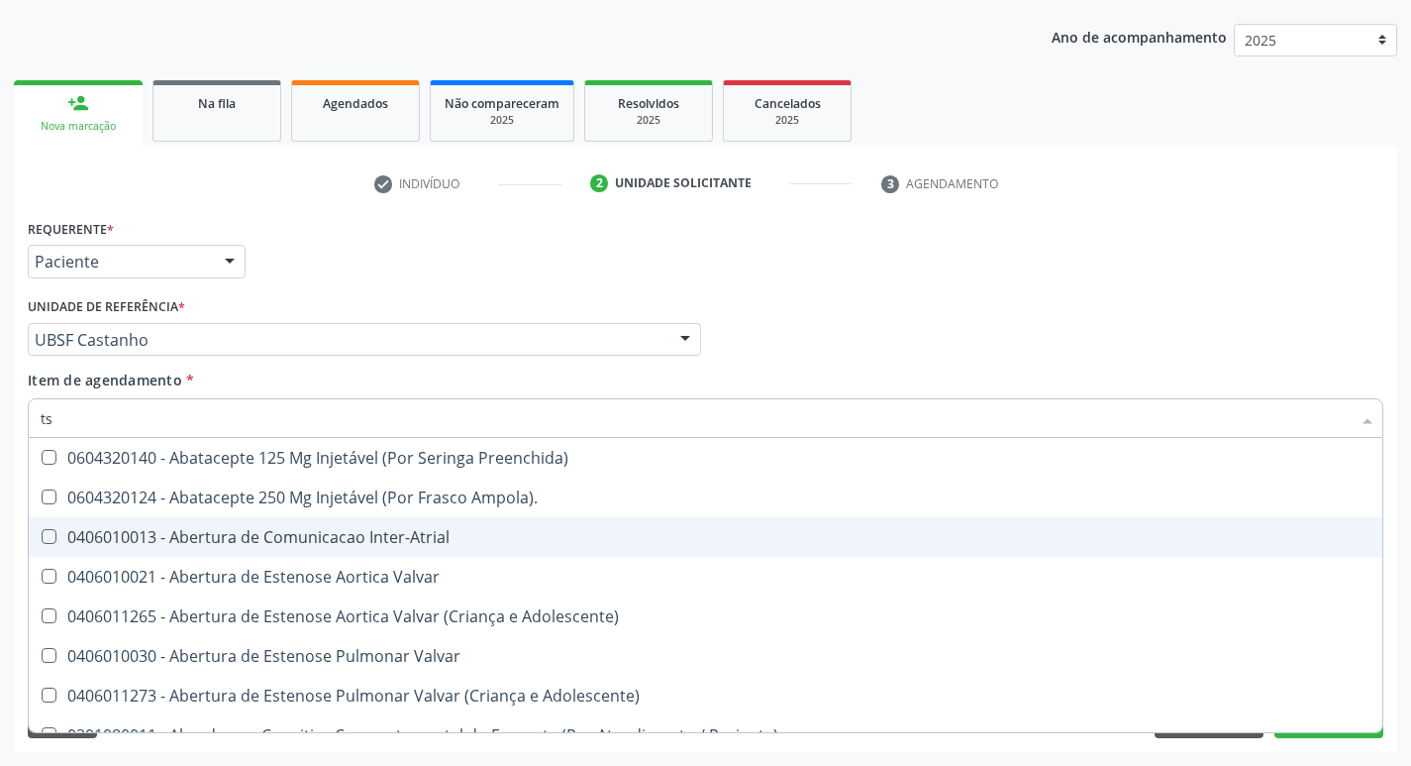
type input "tsh"
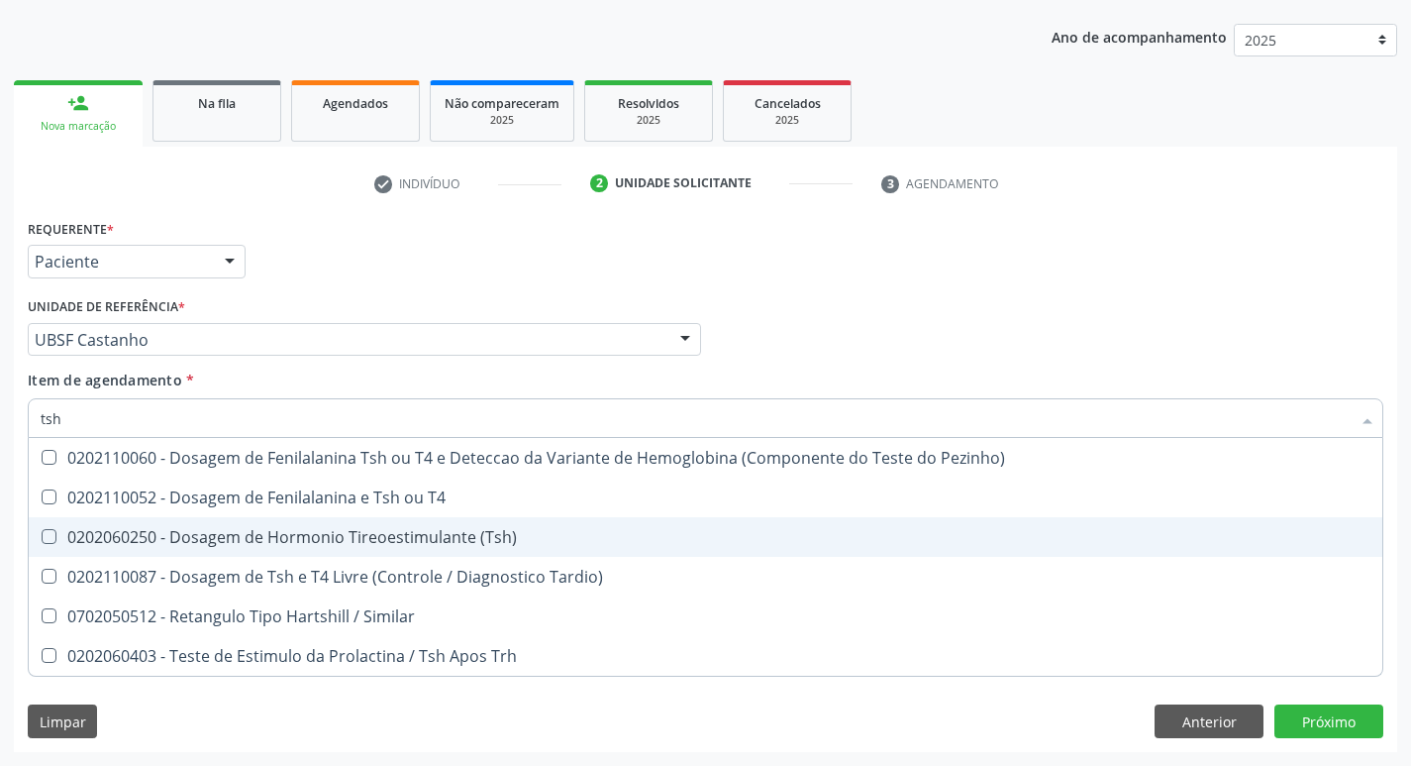
click at [403, 540] on div "0202060250 - Dosagem de Hormonio Tireoestimulante (Tsh)" at bounding box center [706, 537] width 1330 height 16
checkbox \(Tsh\) "true"
type input "ts"
checkbox \(Tsh\) "false"
checkbox Tardio\) "true"
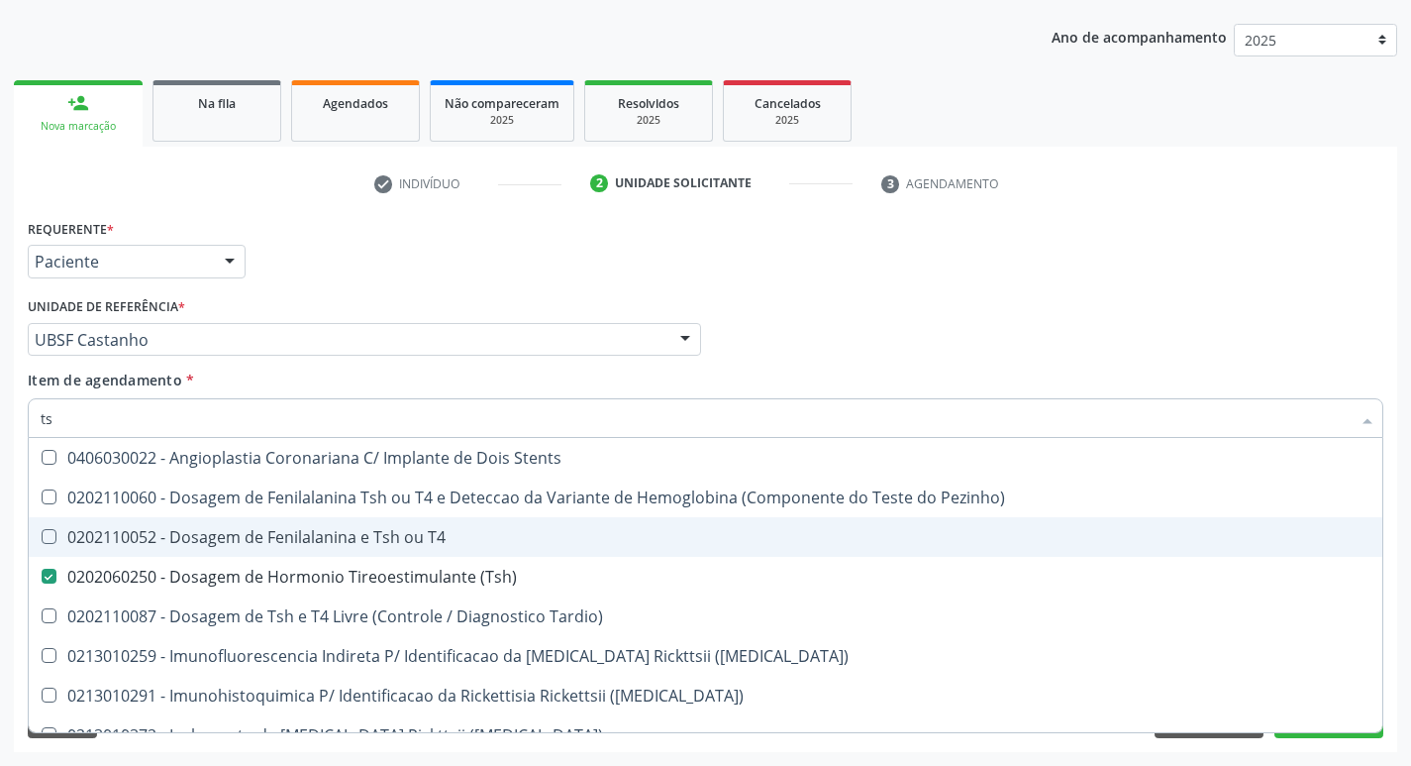
type input "t"
checkbox \(Tsh\) "false"
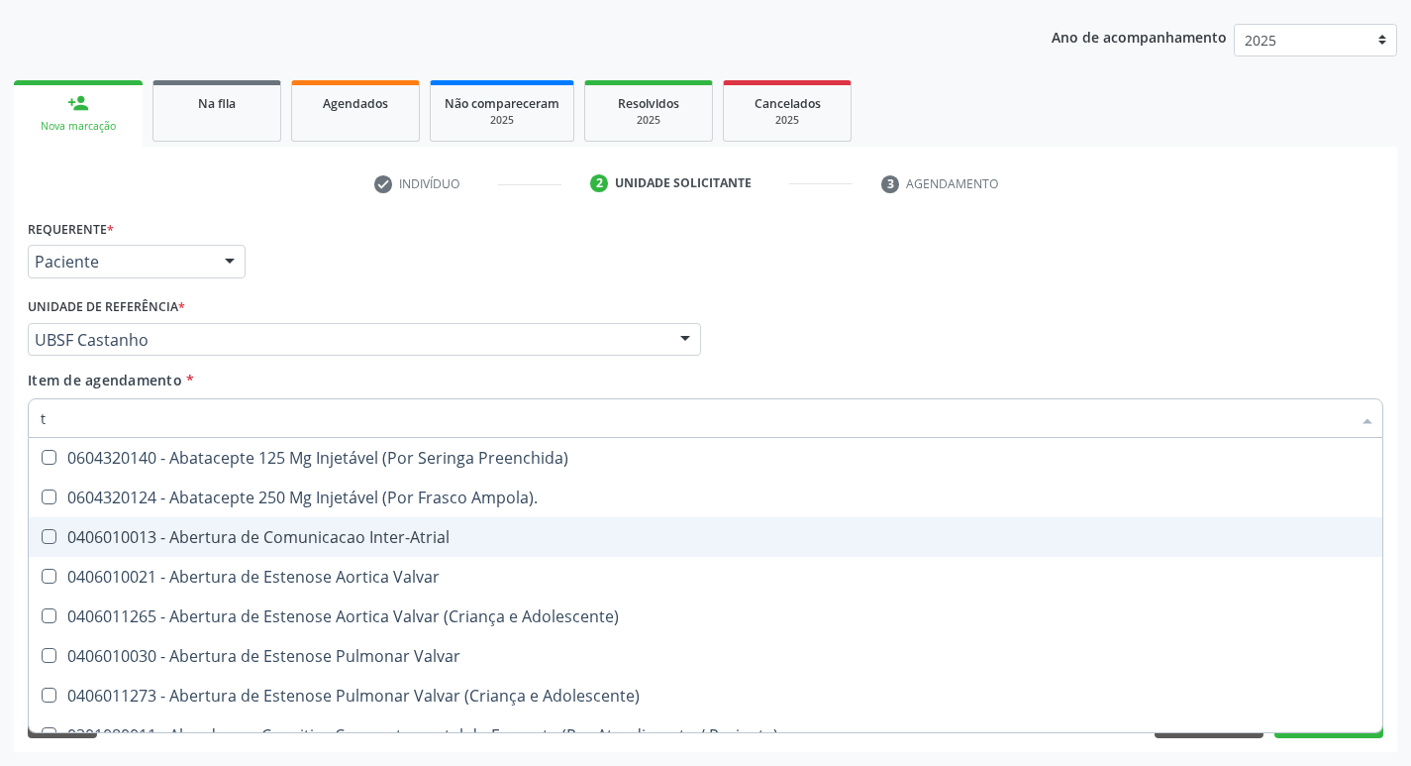
type input "t4"
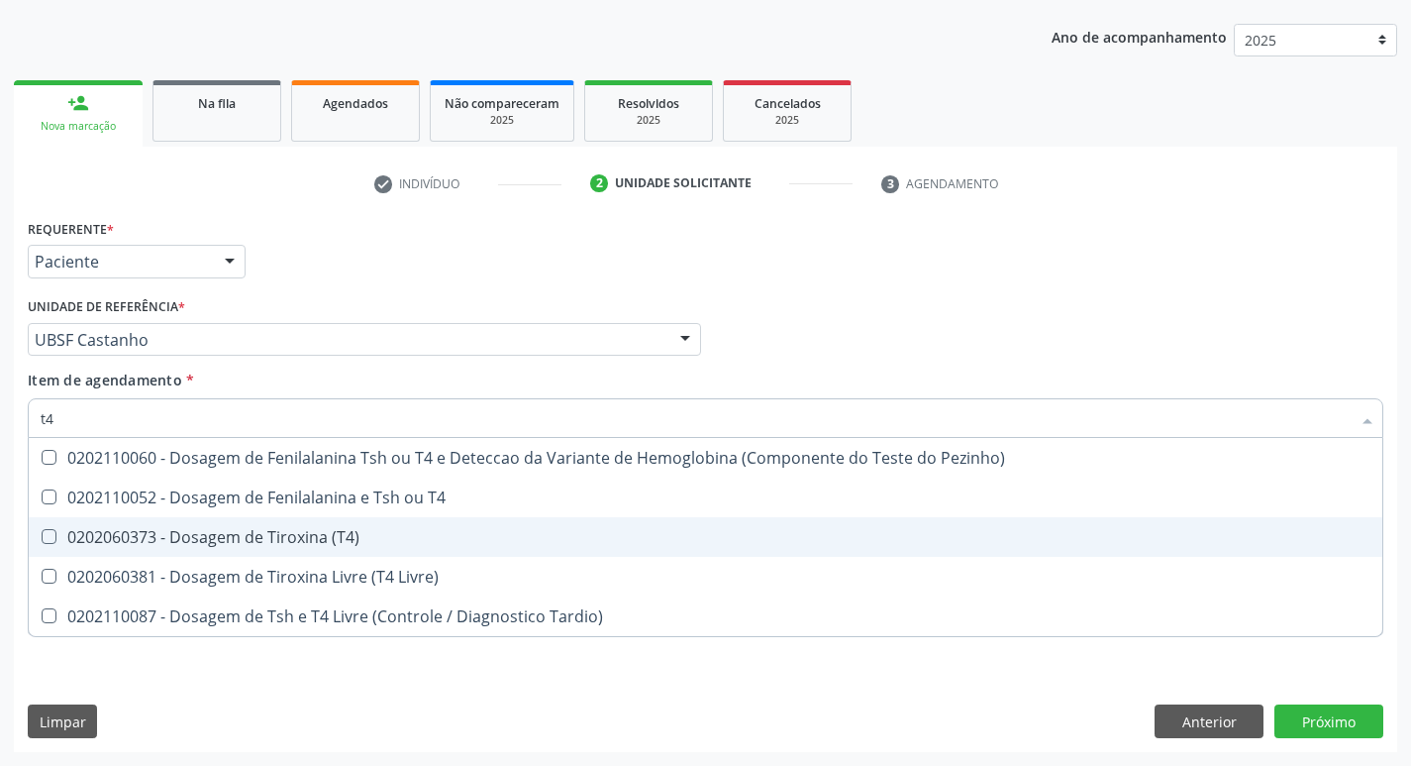
click at [399, 556] on span "0202060373 - Dosagem de Tiroxina (T4)" at bounding box center [706, 537] width 1354 height 40
checkbox \(T4\) "true"
type input "t"
checkbox \(T4\) "false"
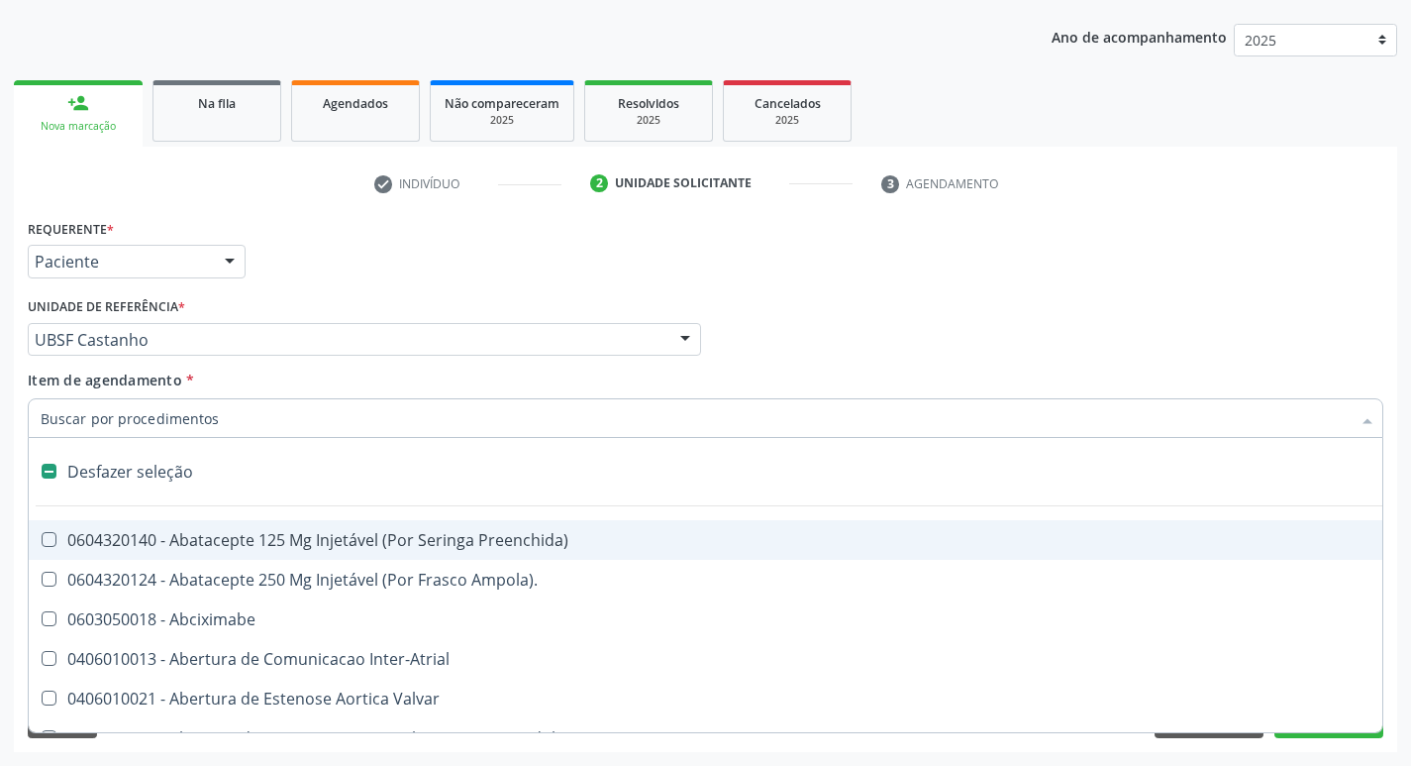
type input "h"
checkbox Coronariano "true"
checkbox C "true"
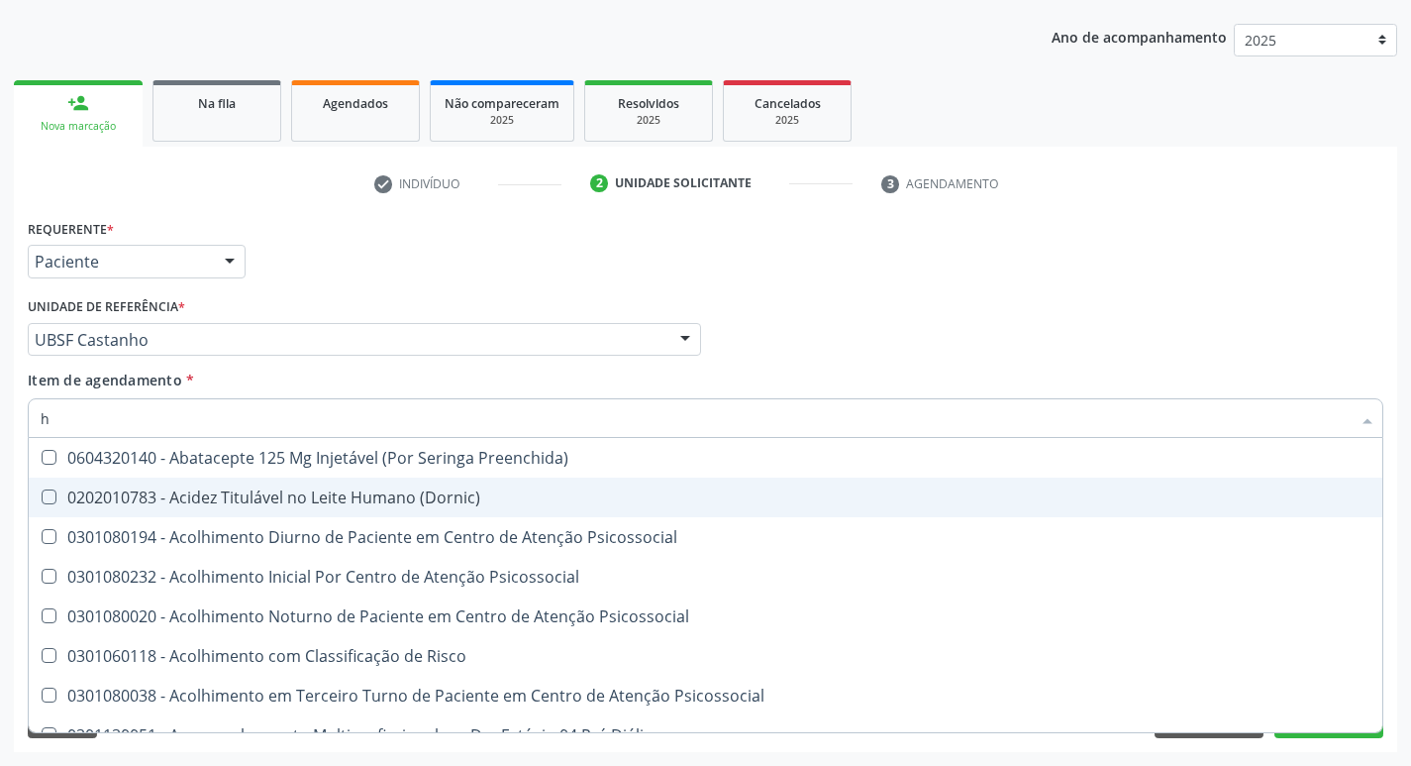
type input "HEMOGR"
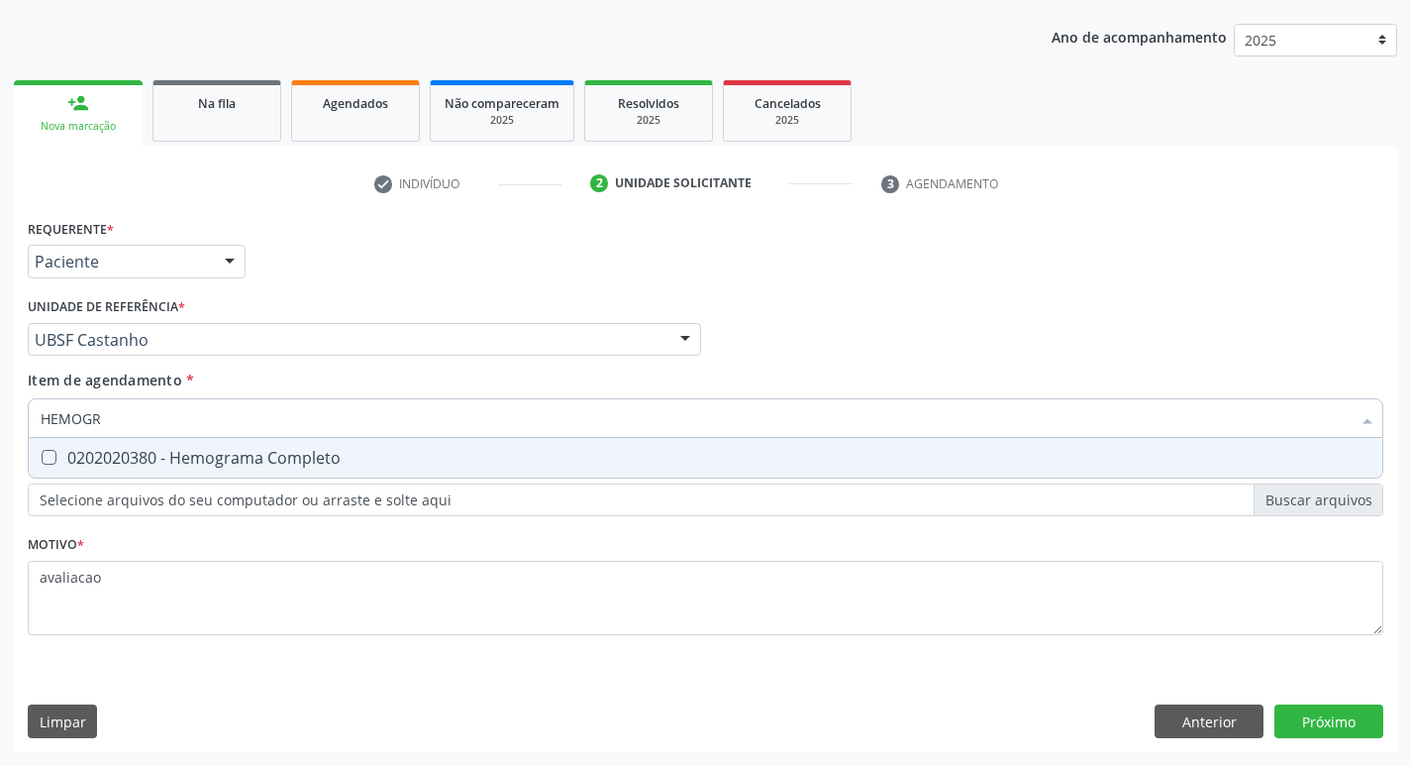
click at [263, 446] on span "0202020380 - Hemograma Completo" at bounding box center [706, 458] width 1354 height 40
checkbox Completo "true"
type input "HEMOG"
checkbox Completo "false"
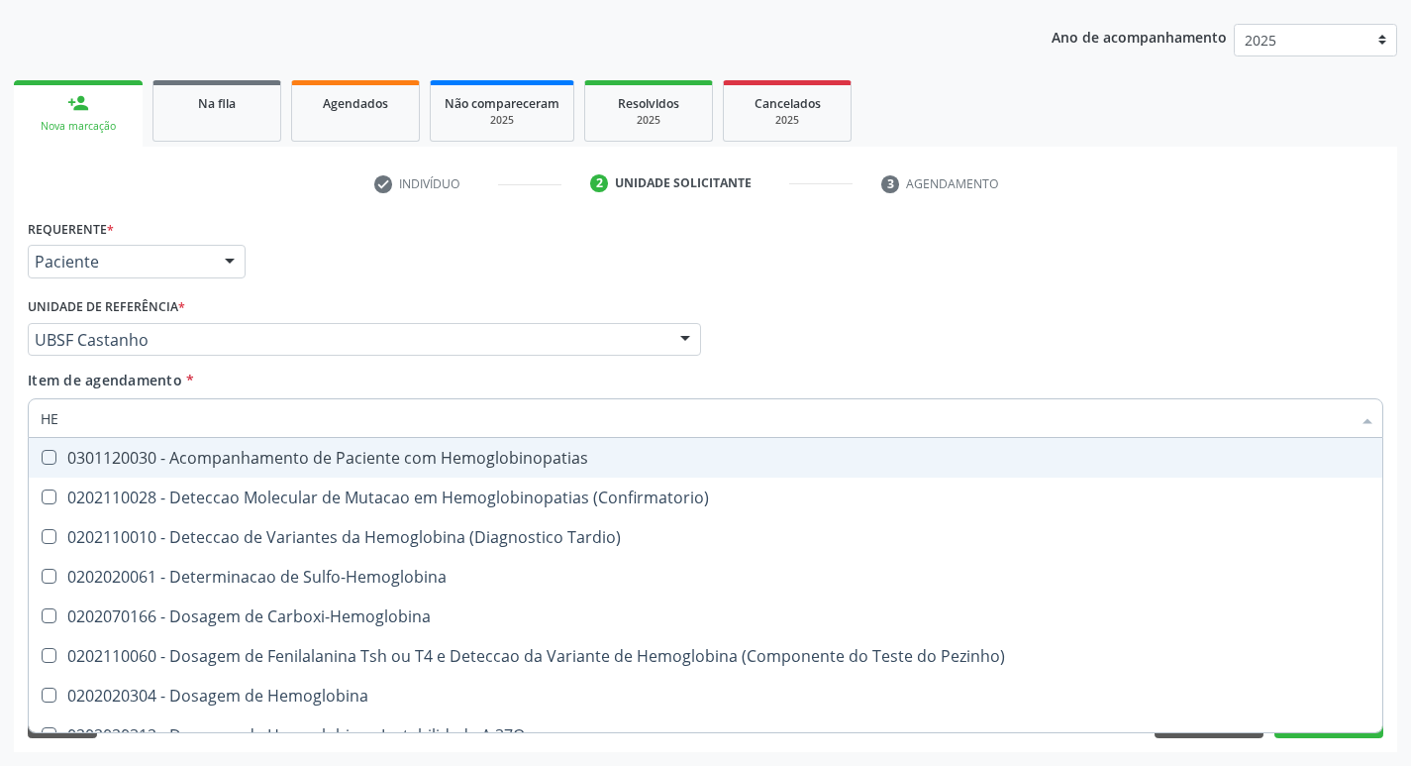
type input "H"
checkbox Completo "false"
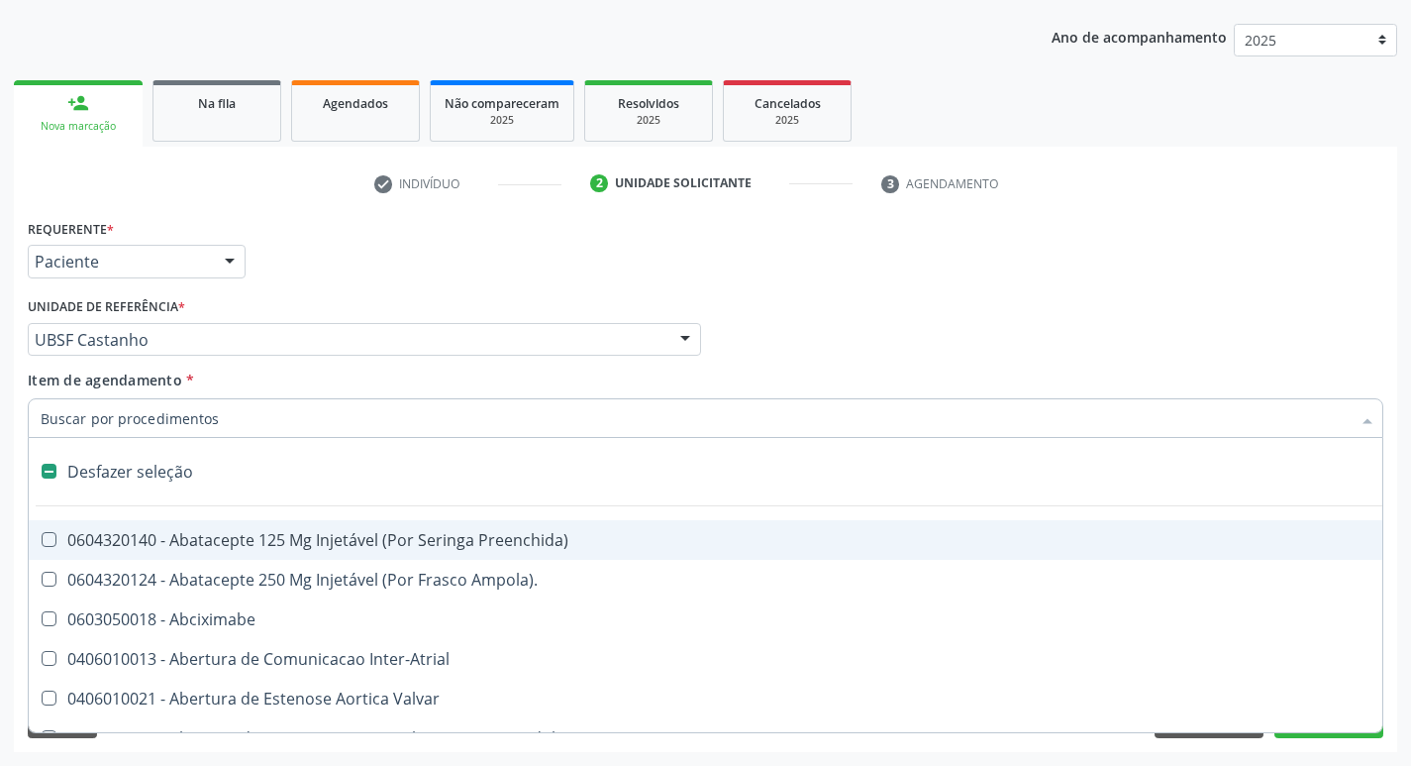
type input "2"
checkbox Total "true"
checkbox Internado "true"
checkbox Epispadia "true"
checkbox Adolescente\) "true"
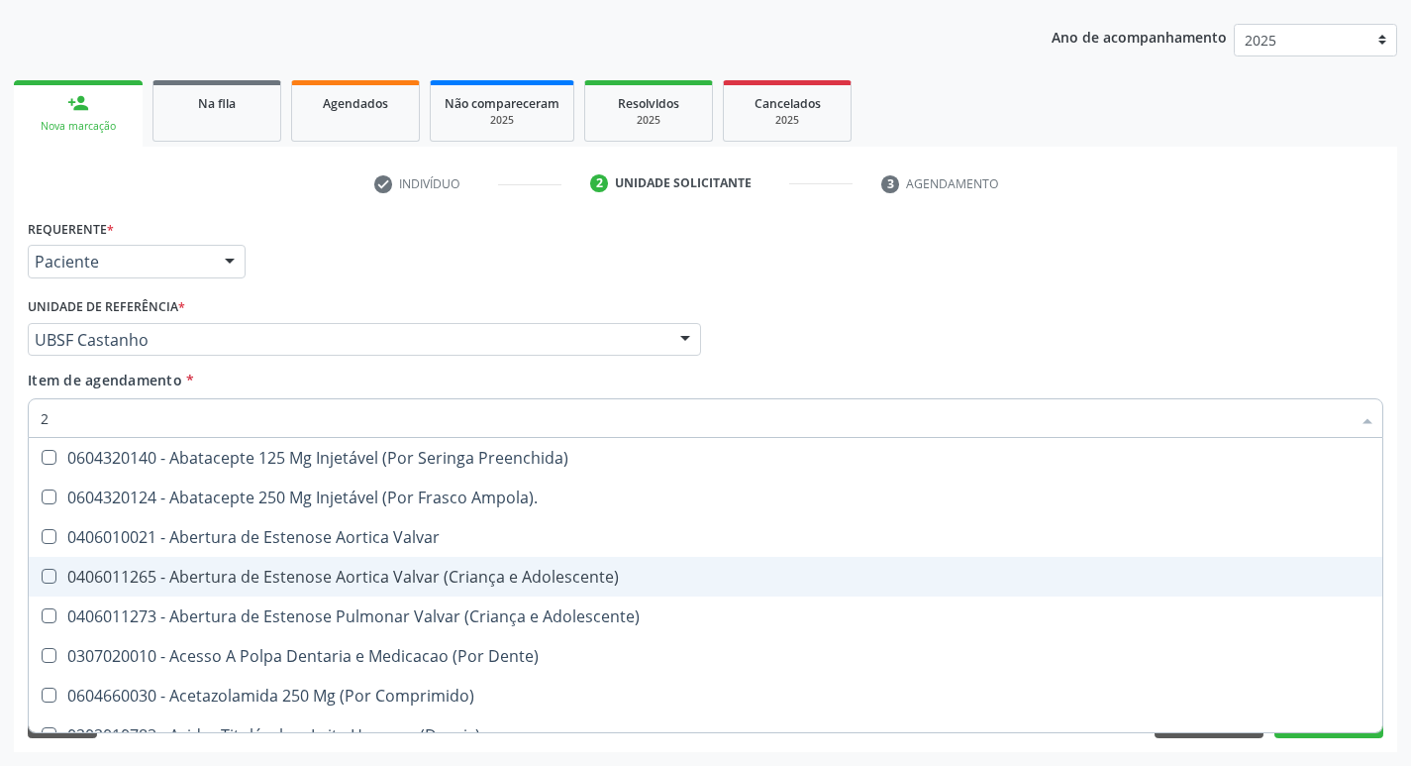
type input "20205001"
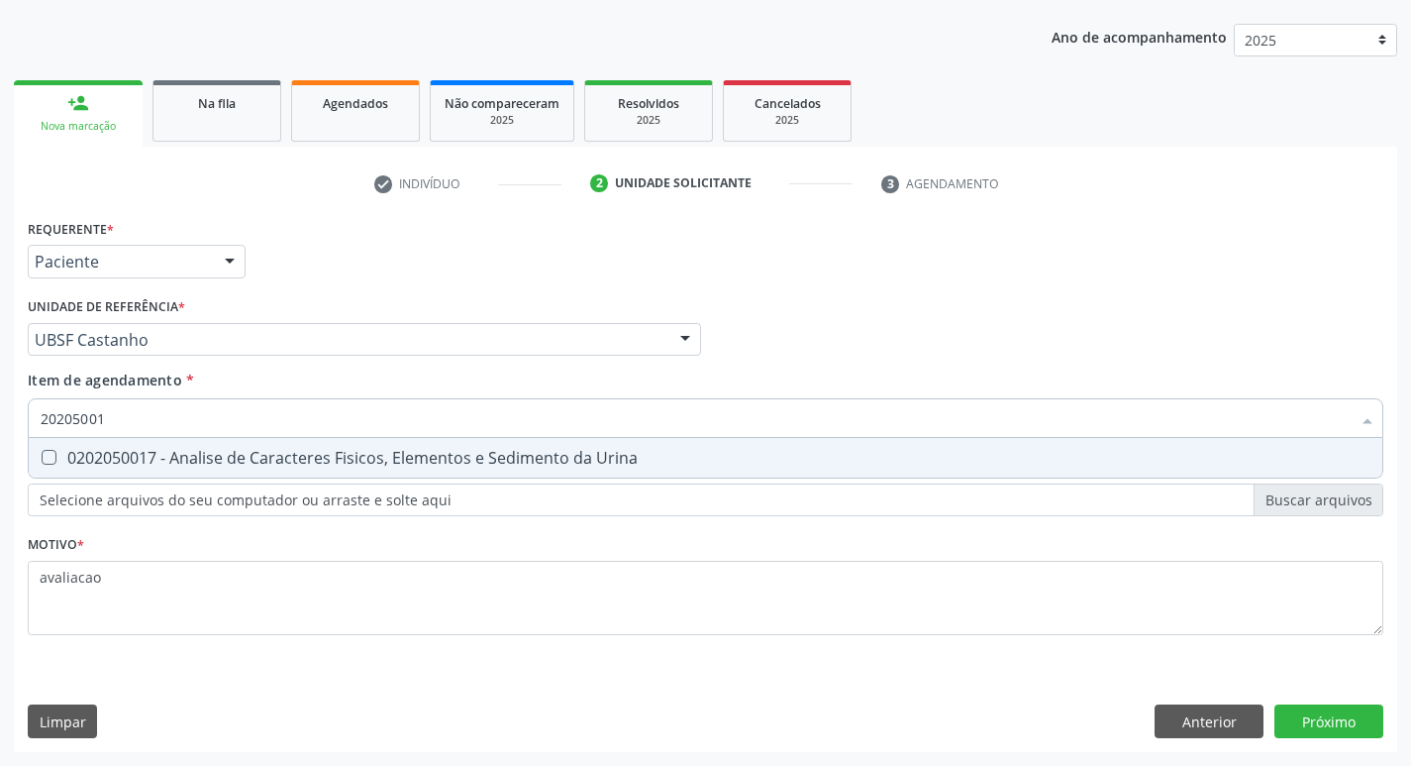
click at [419, 459] on div "0202050017 - Analise de Caracteres Fisicos, Elementos e Sedimento da Urina" at bounding box center [706, 458] width 1330 height 16
checkbox Urina "true"
click at [1328, 713] on div "Requerente * Paciente Médico(a) Enfermeiro(a) Paciente Nenhum resultado encontr…" at bounding box center [706, 483] width 1384 height 538
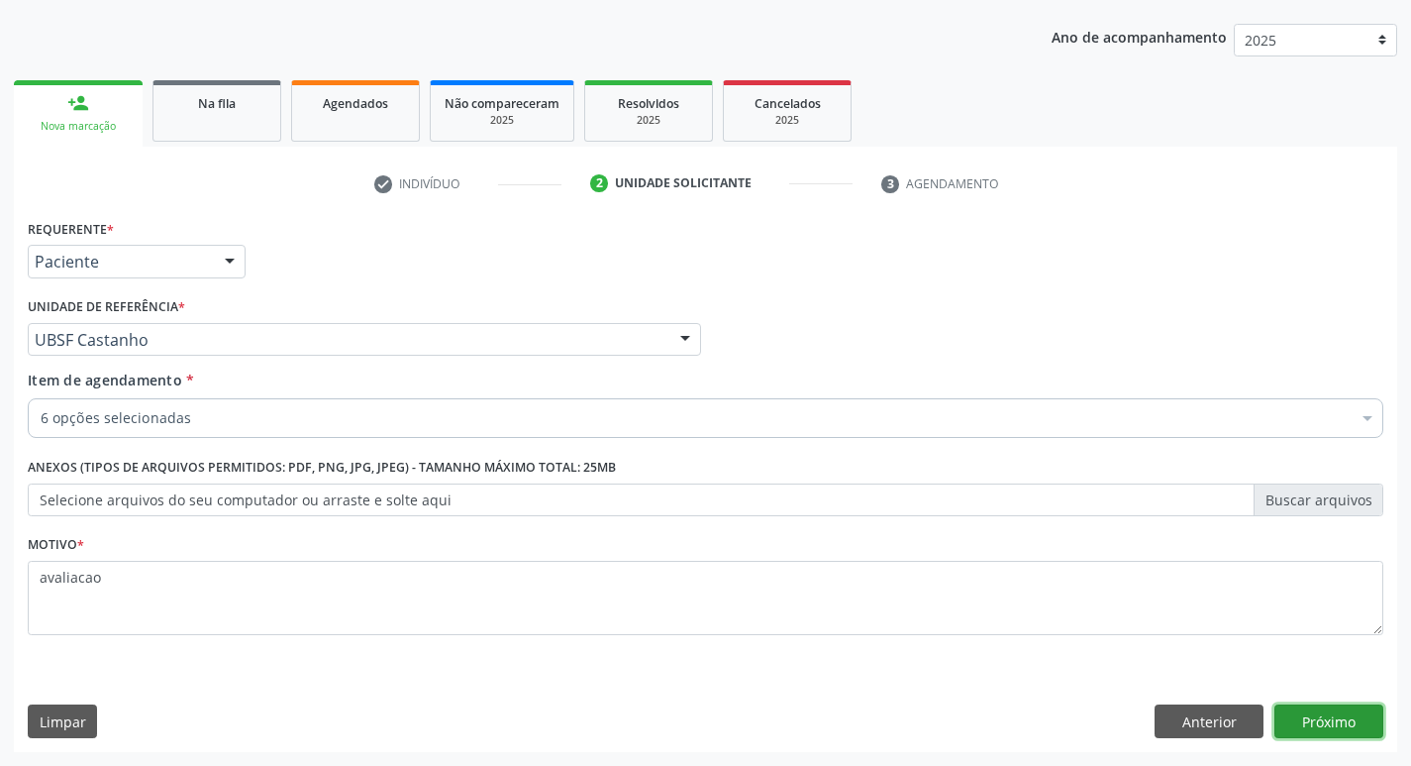
click at [1328, 713] on button "Próximo" at bounding box center [1329, 721] width 109 height 34
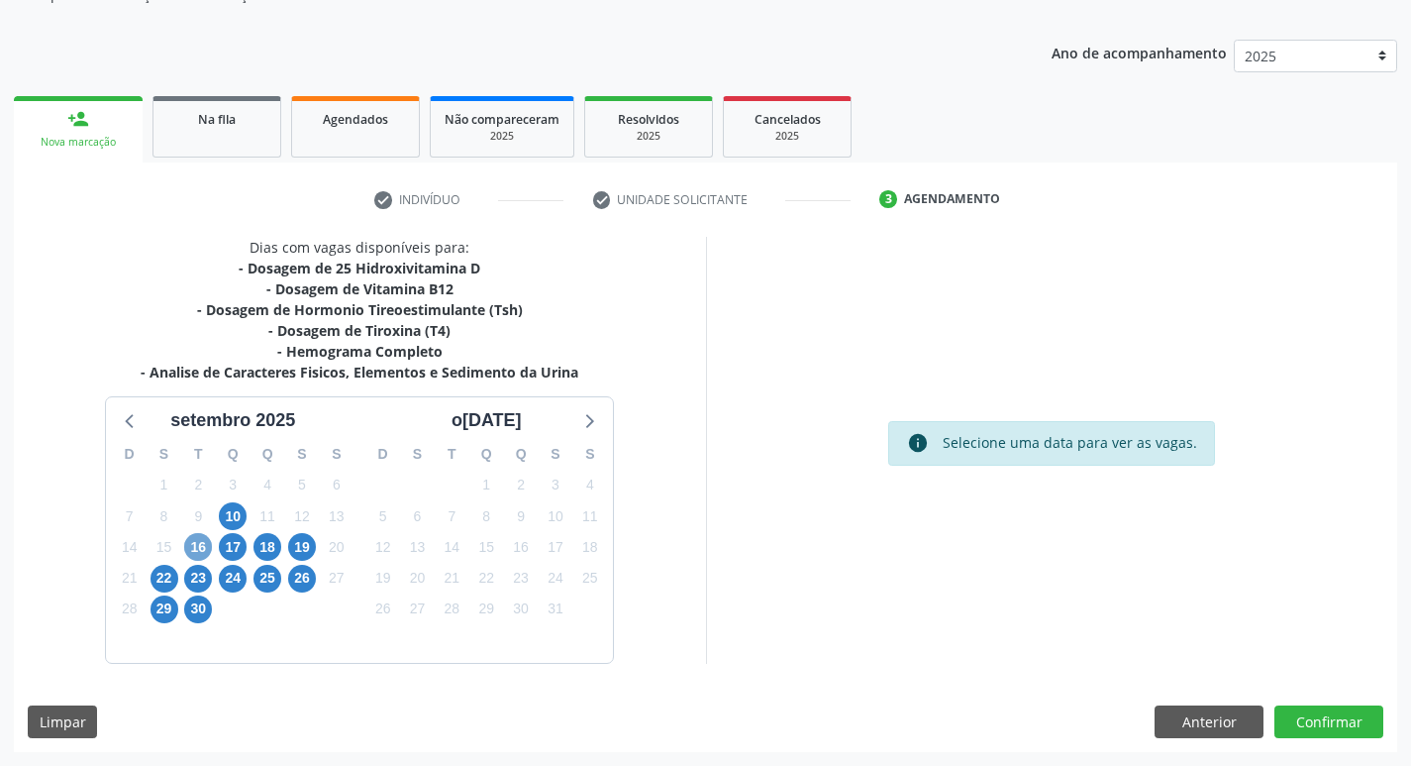
click at [191, 539] on span "16" at bounding box center [198, 547] width 28 height 28
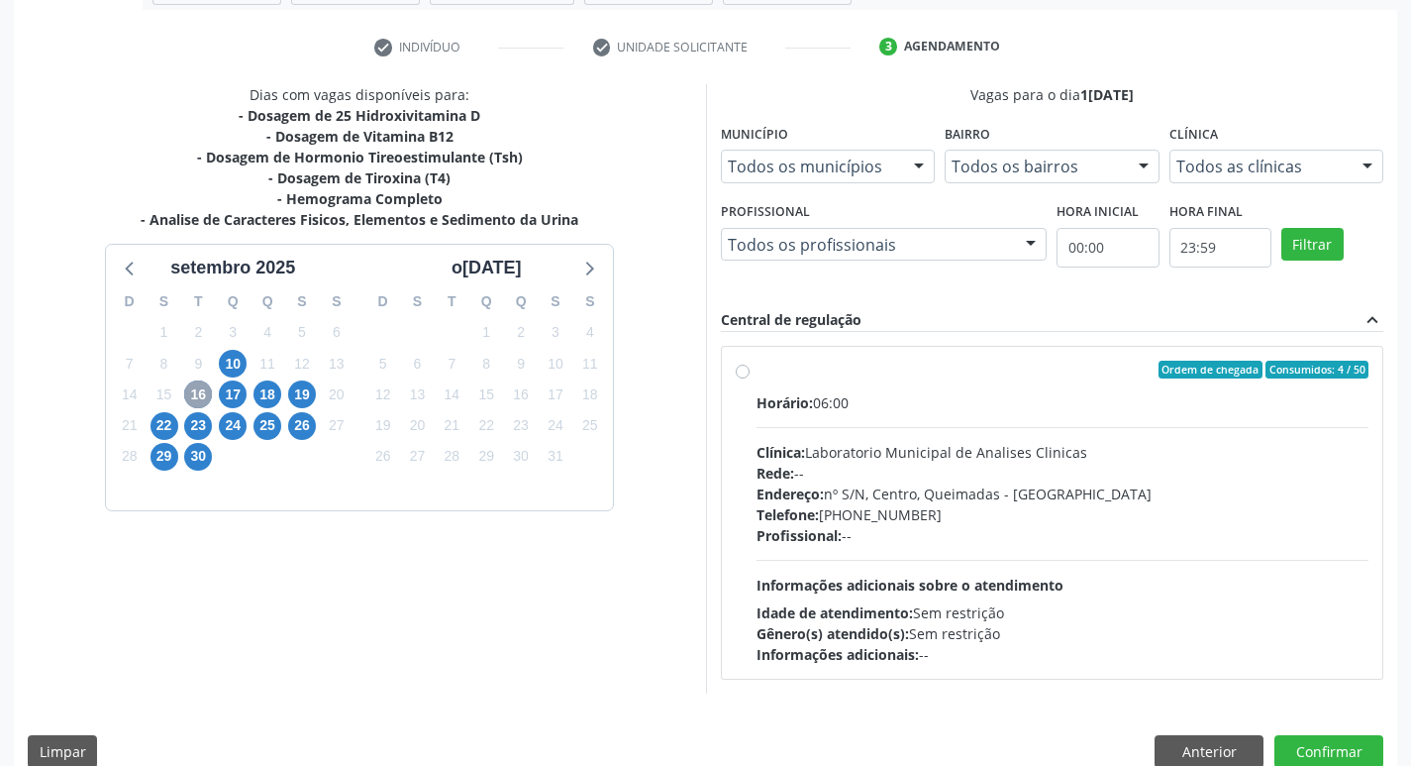
scroll to position [382, 0]
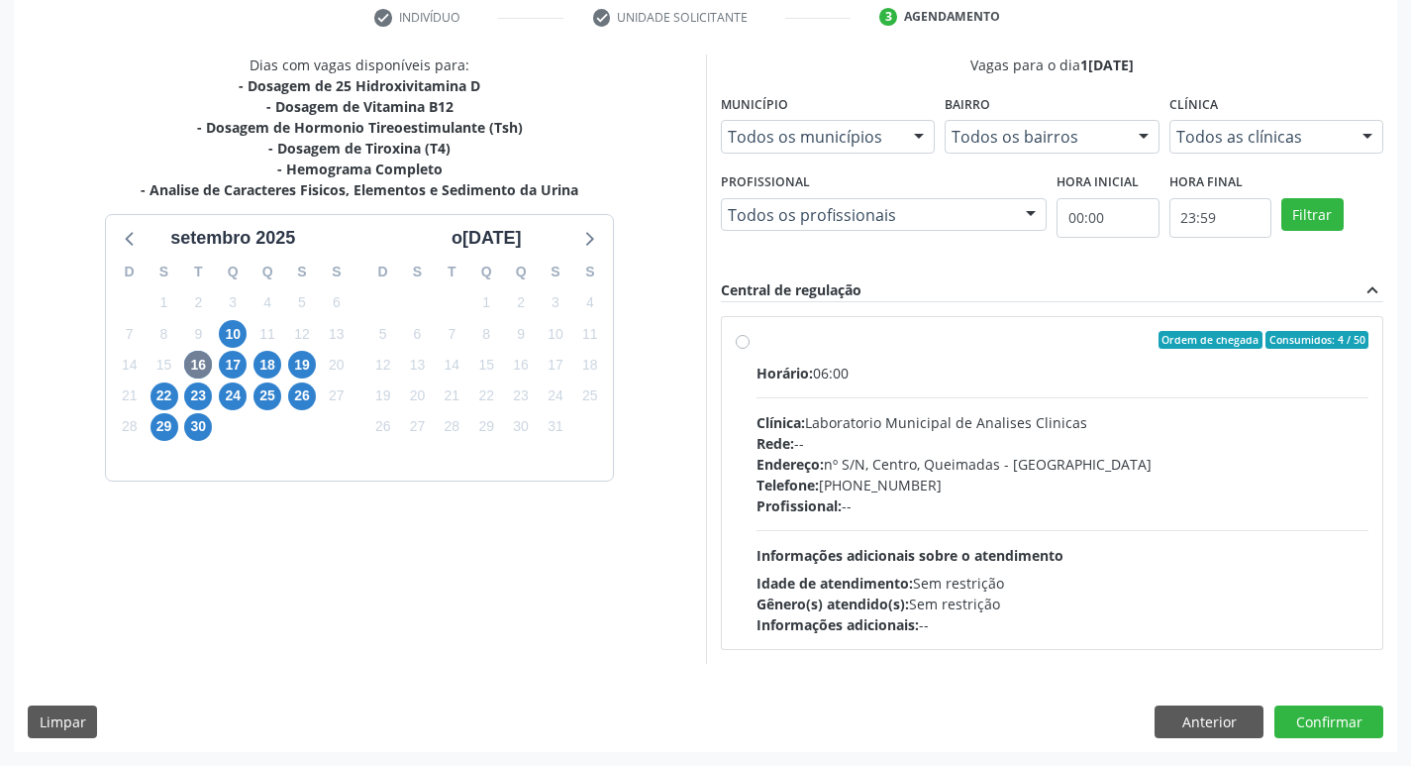
click at [915, 467] on div "Endereço: nº S/N, Centro, Queimadas - PB" at bounding box center [1063, 464] width 613 height 21
click at [750, 349] on input "Ordem de chegada Consumidos: 4 / 50 Horário: 06:00 Clínica: Laboratorio Municip…" at bounding box center [743, 340] width 14 height 18
radio input "true"
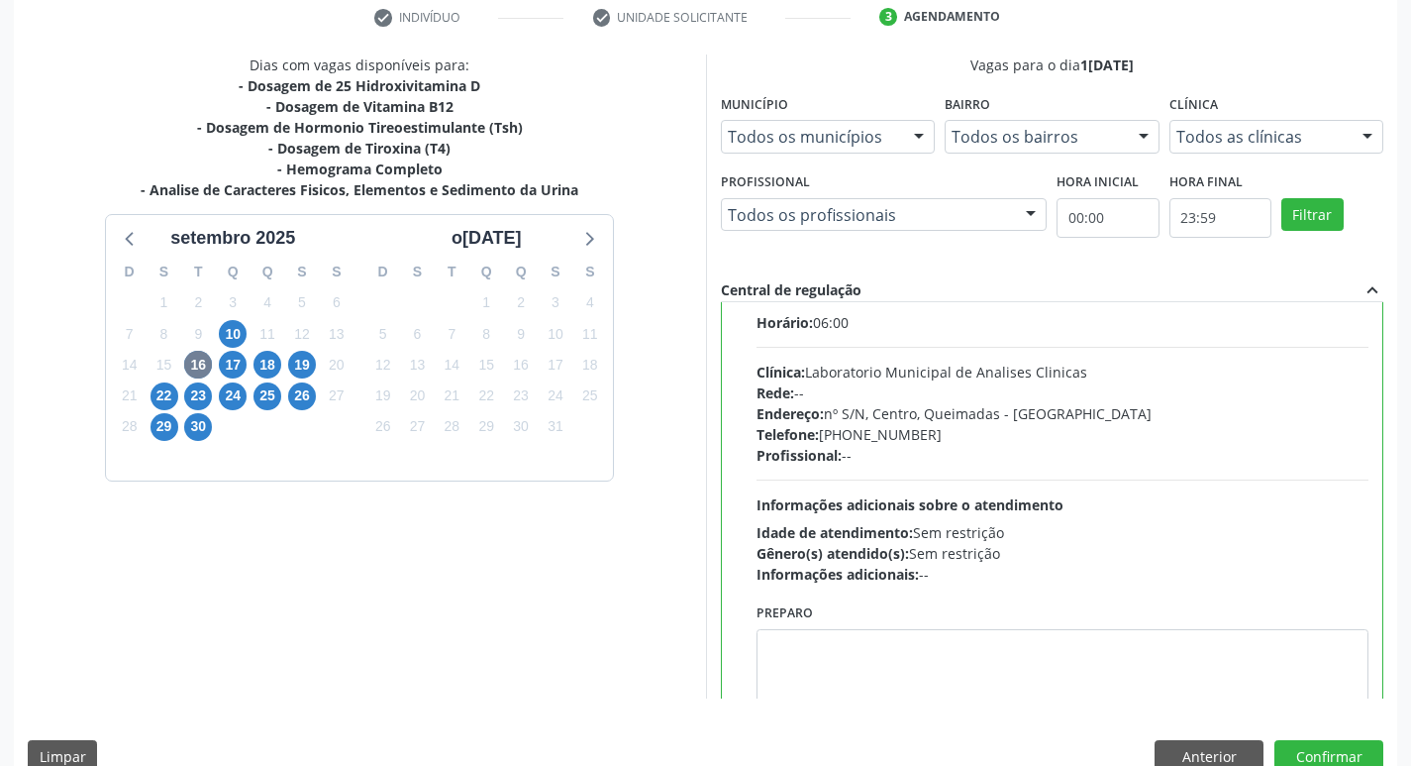
scroll to position [98, 0]
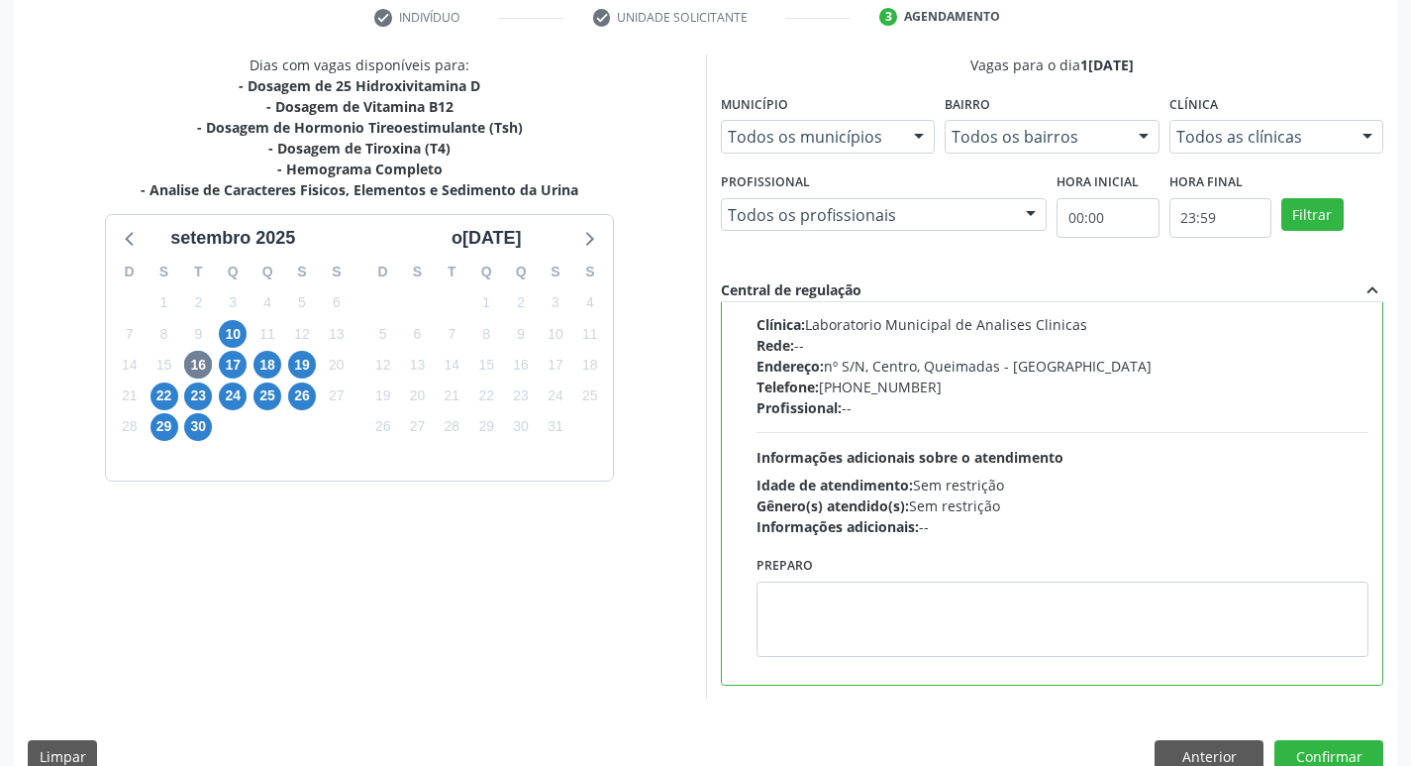
click at [874, 565] on div "Preparo" at bounding box center [1063, 604] width 613 height 106
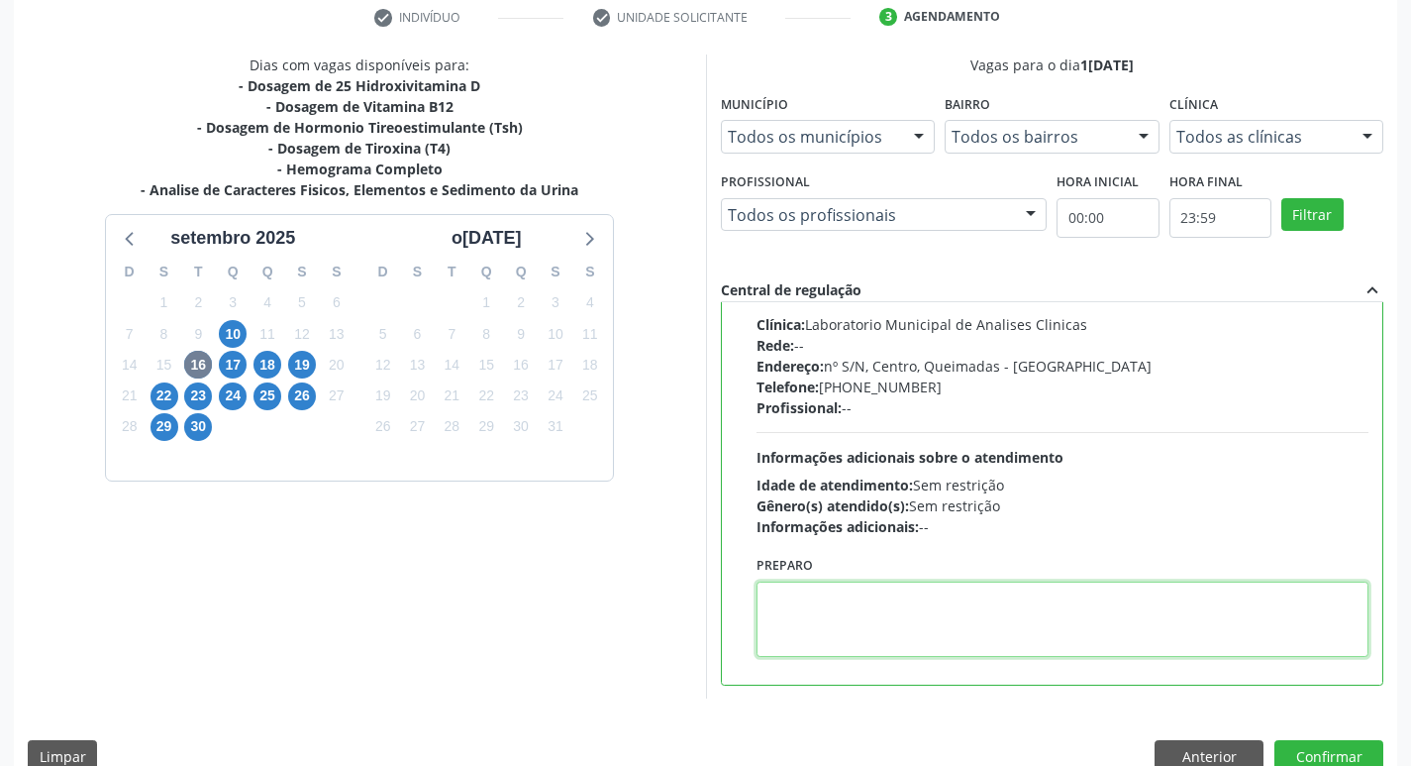
click at [855, 628] on textarea at bounding box center [1063, 618] width 613 height 75
paste textarea "IR EM [GEOGRAPHIC_DATA]"
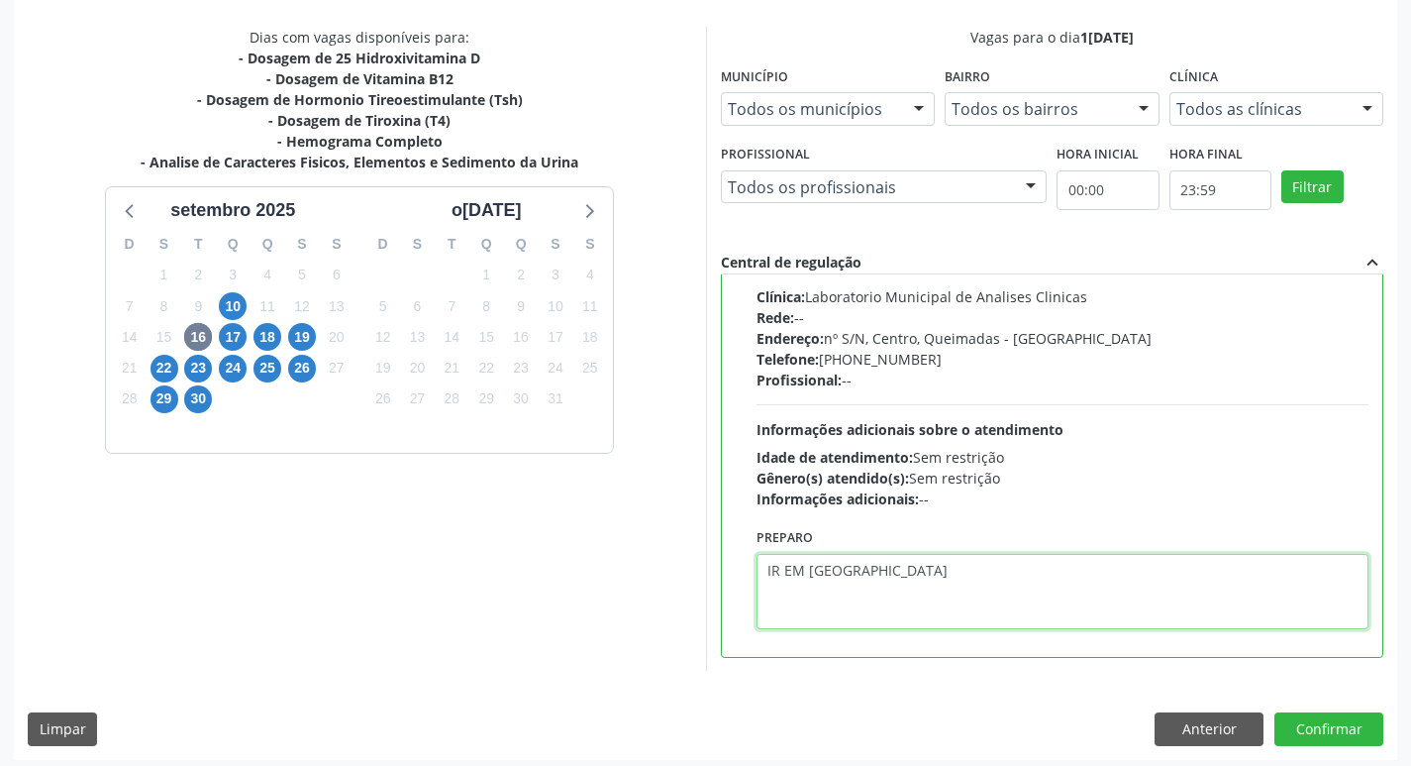
scroll to position [418, 0]
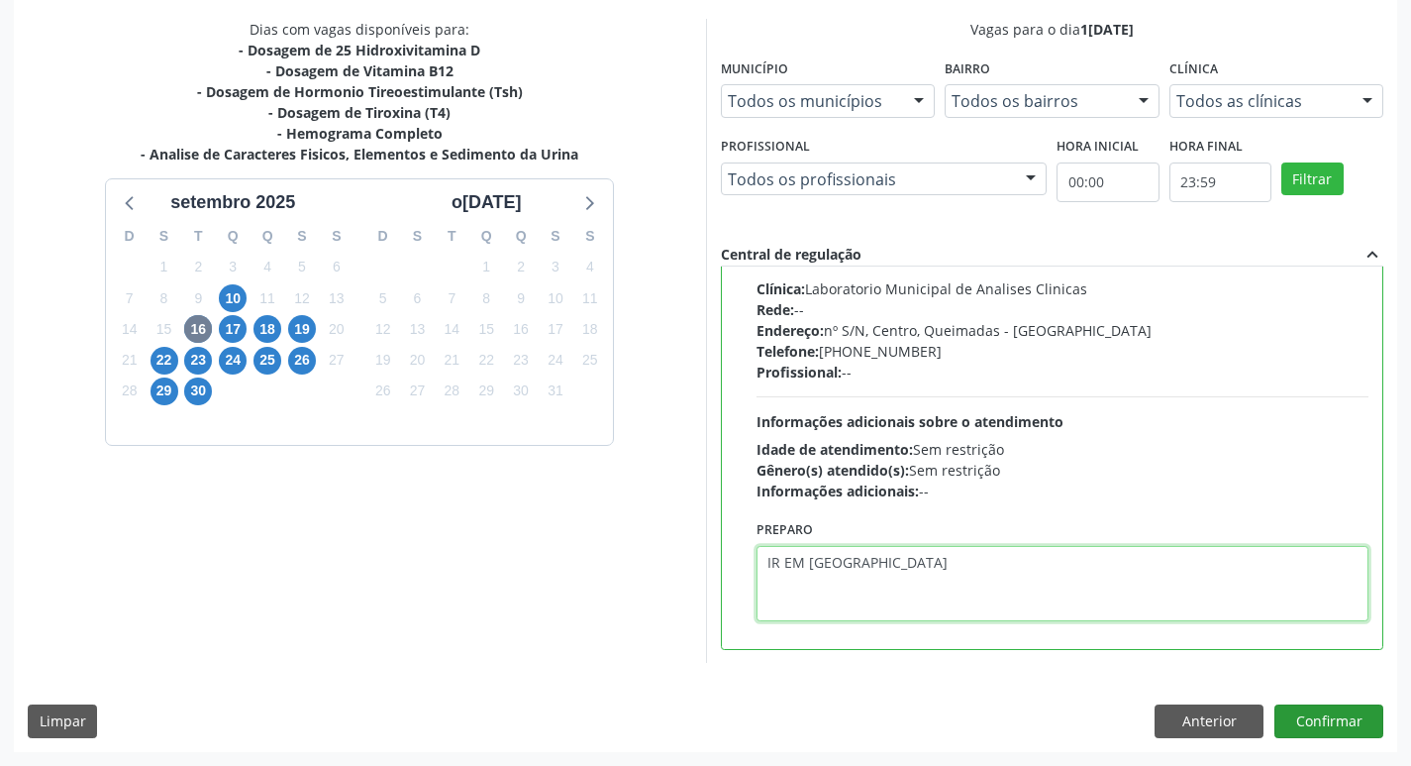
type textarea "IR EM [GEOGRAPHIC_DATA]"
click at [1349, 726] on button "Confirmar" at bounding box center [1329, 721] width 109 height 34
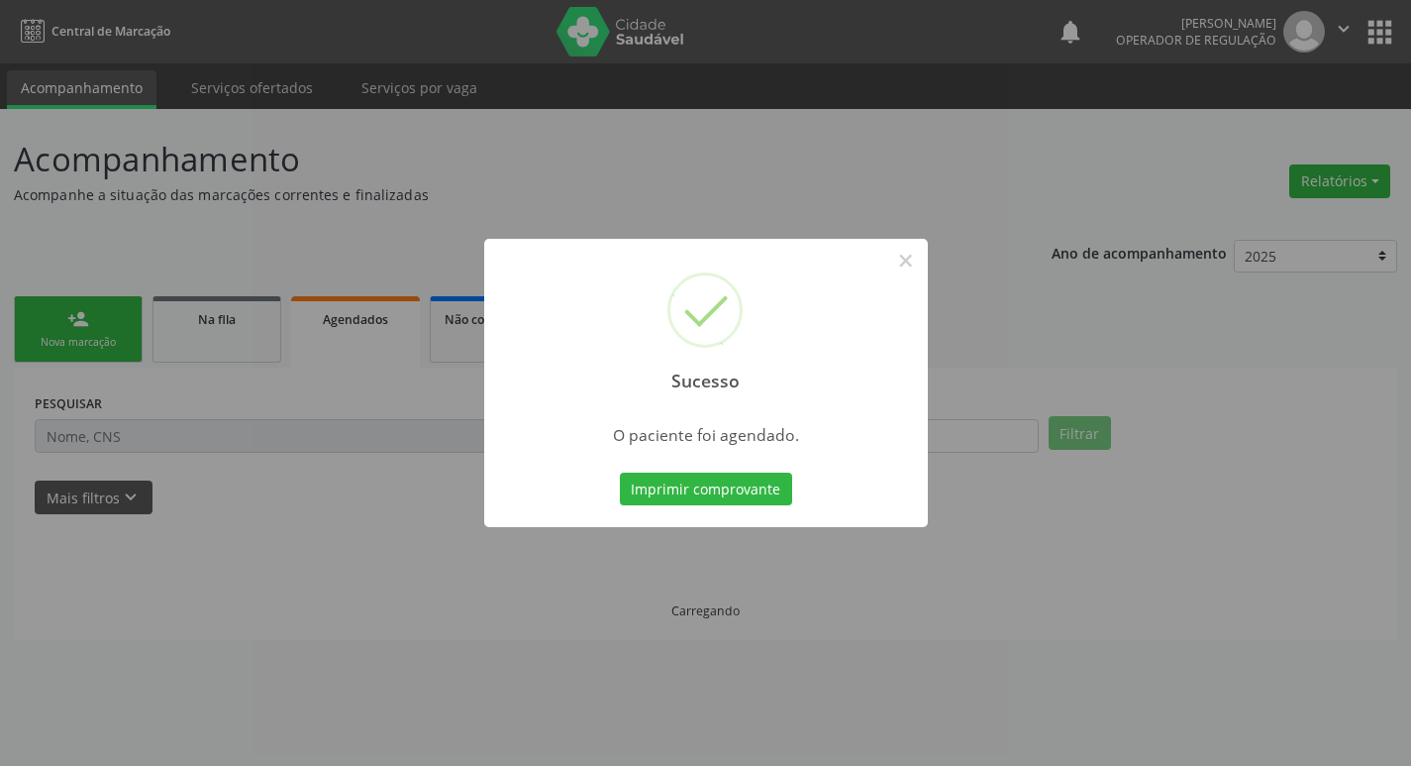
scroll to position [0, 0]
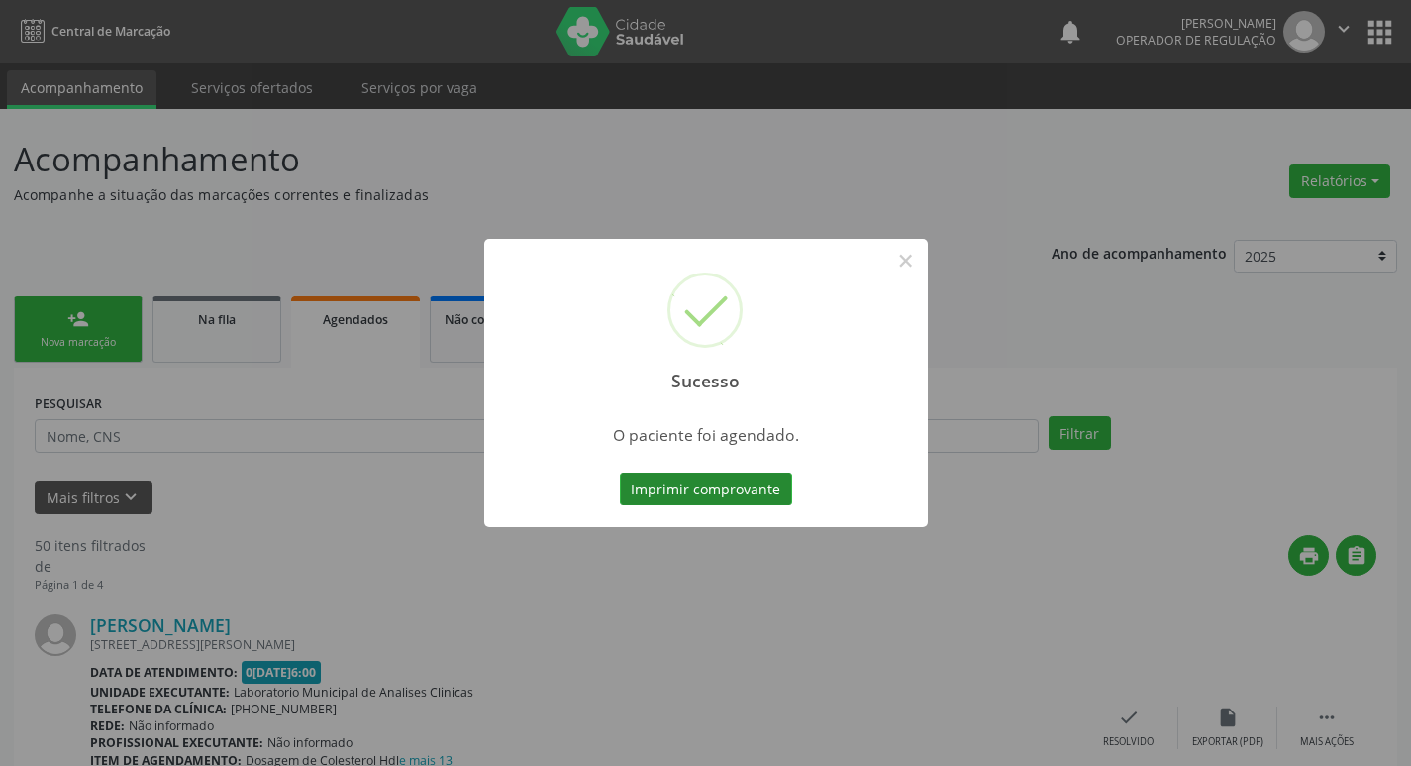
click at [677, 488] on button "Imprimir comprovante" at bounding box center [706, 489] width 172 height 34
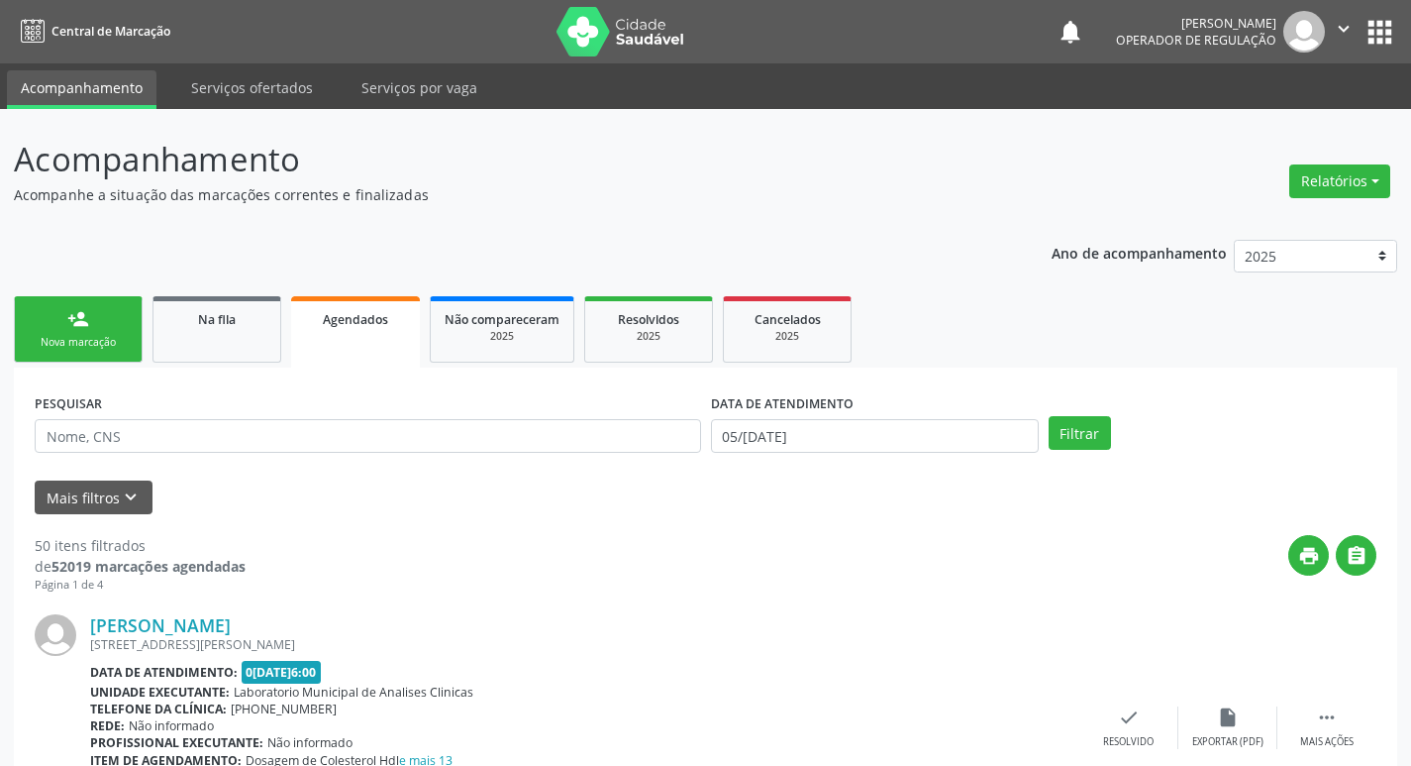
click at [85, 350] on div "Nova marcação" at bounding box center [78, 342] width 99 height 15
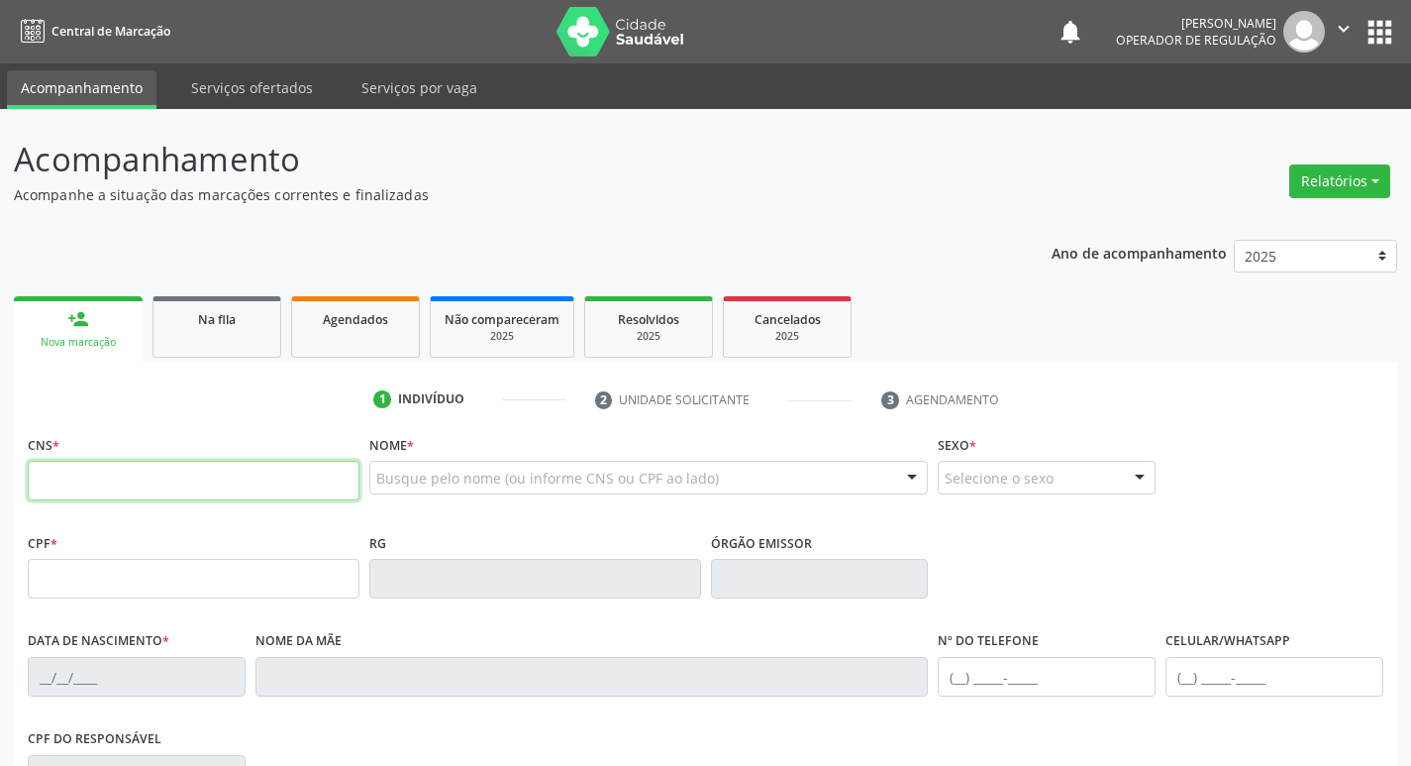
click at [100, 479] on input "text" at bounding box center [194, 481] width 332 height 40
click at [30, 481] on input "text" at bounding box center [194, 481] width 332 height 40
type input "700 1089 7357 4810"
type input "931.493.444-68"
type input "02/10/1973"
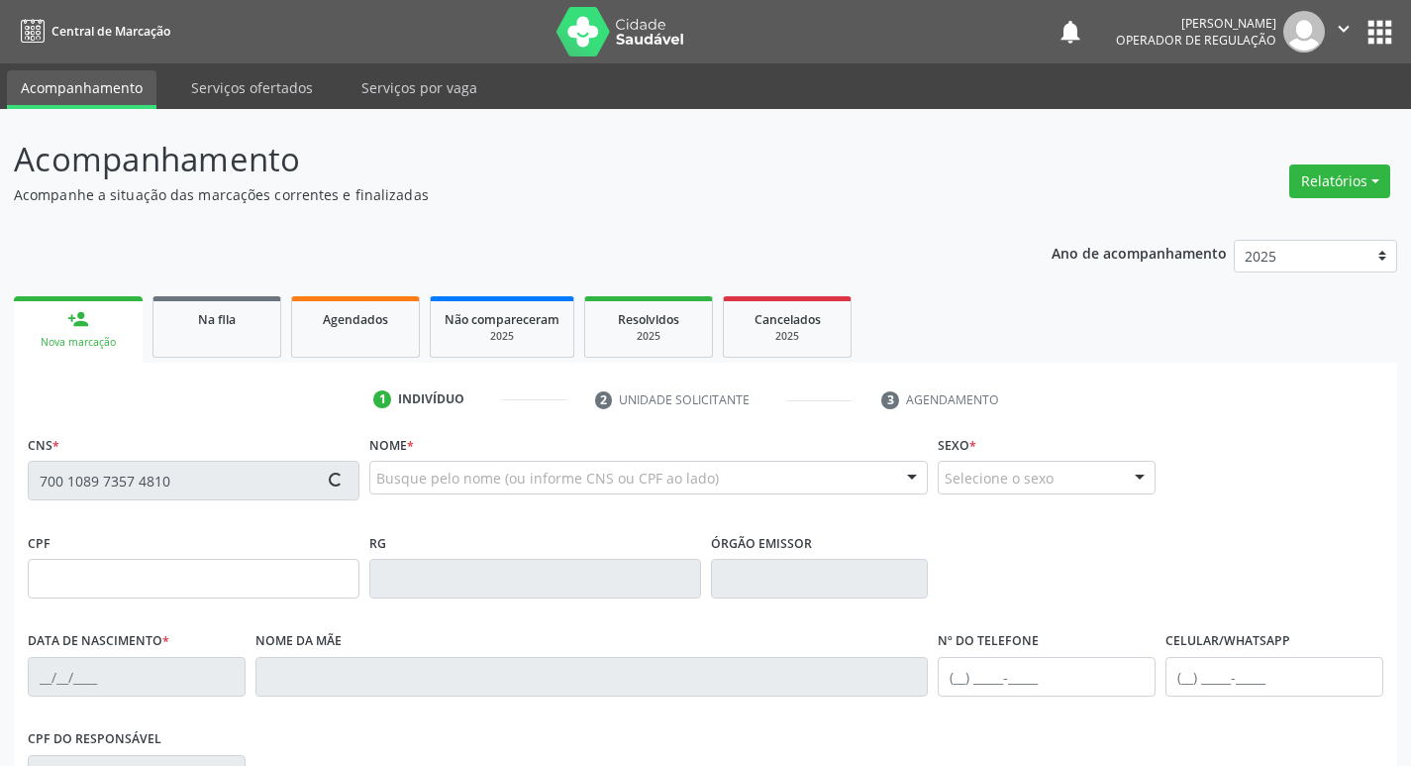
type input "Valdete Pereira Gomes"
type input "(83) 99325-2429"
type input "57"
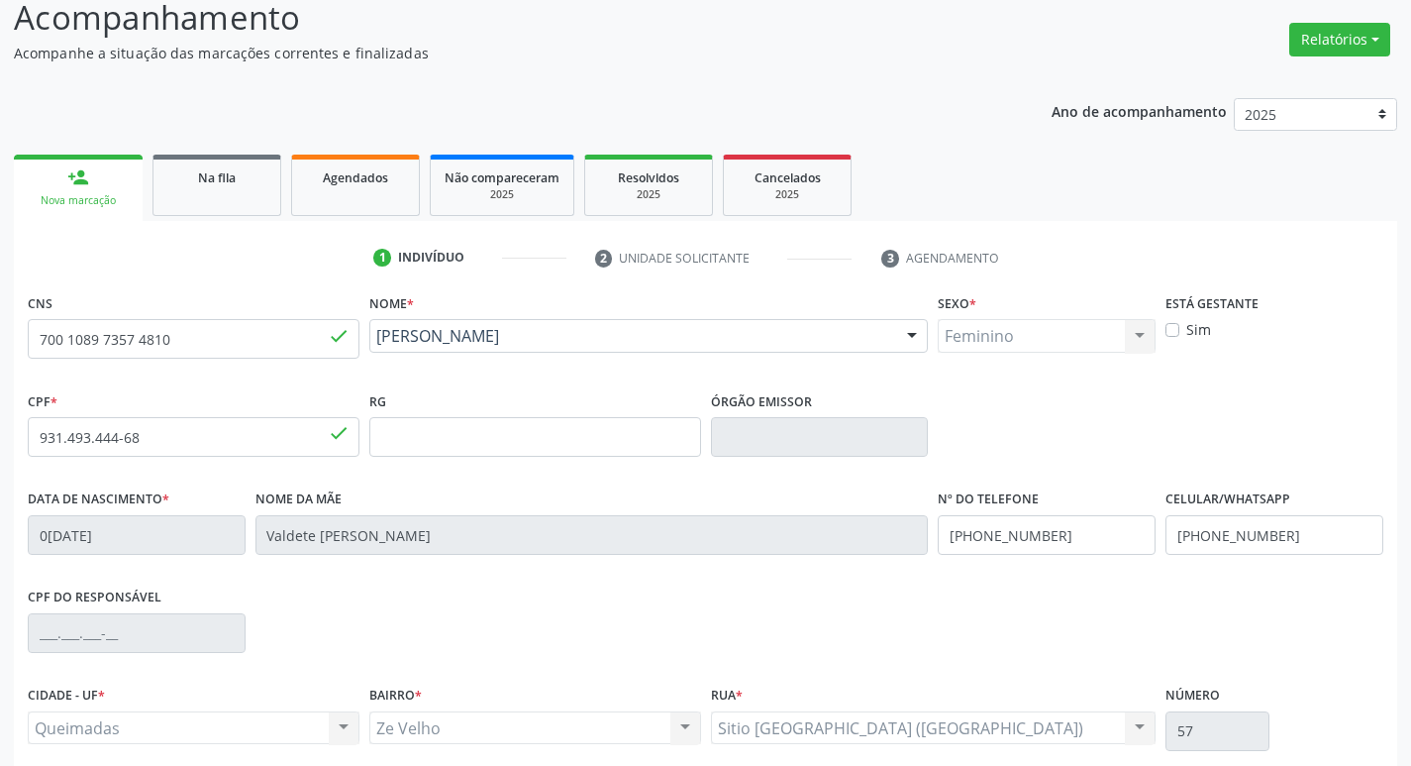
scroll to position [308, 0]
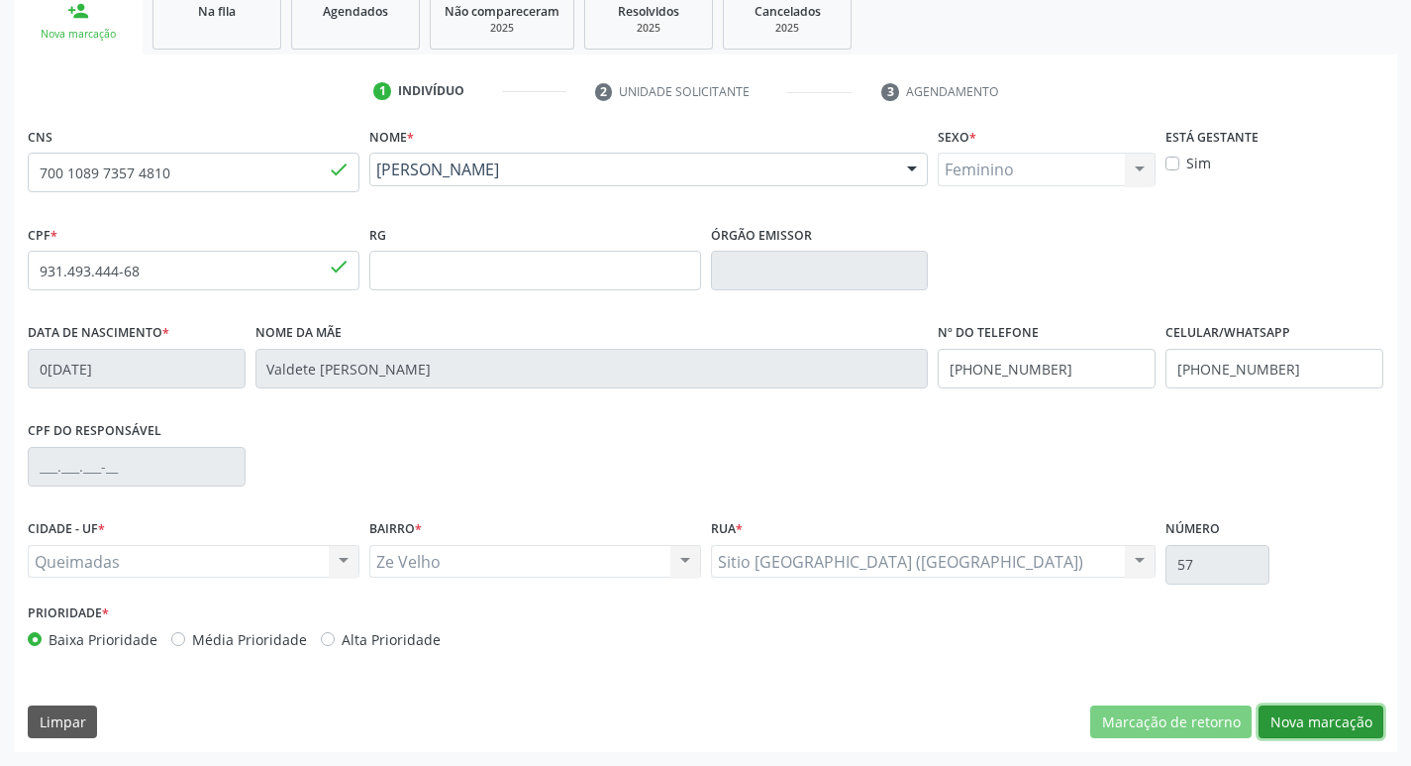
click at [1332, 722] on button "Nova marcação" at bounding box center [1321, 722] width 125 height 34
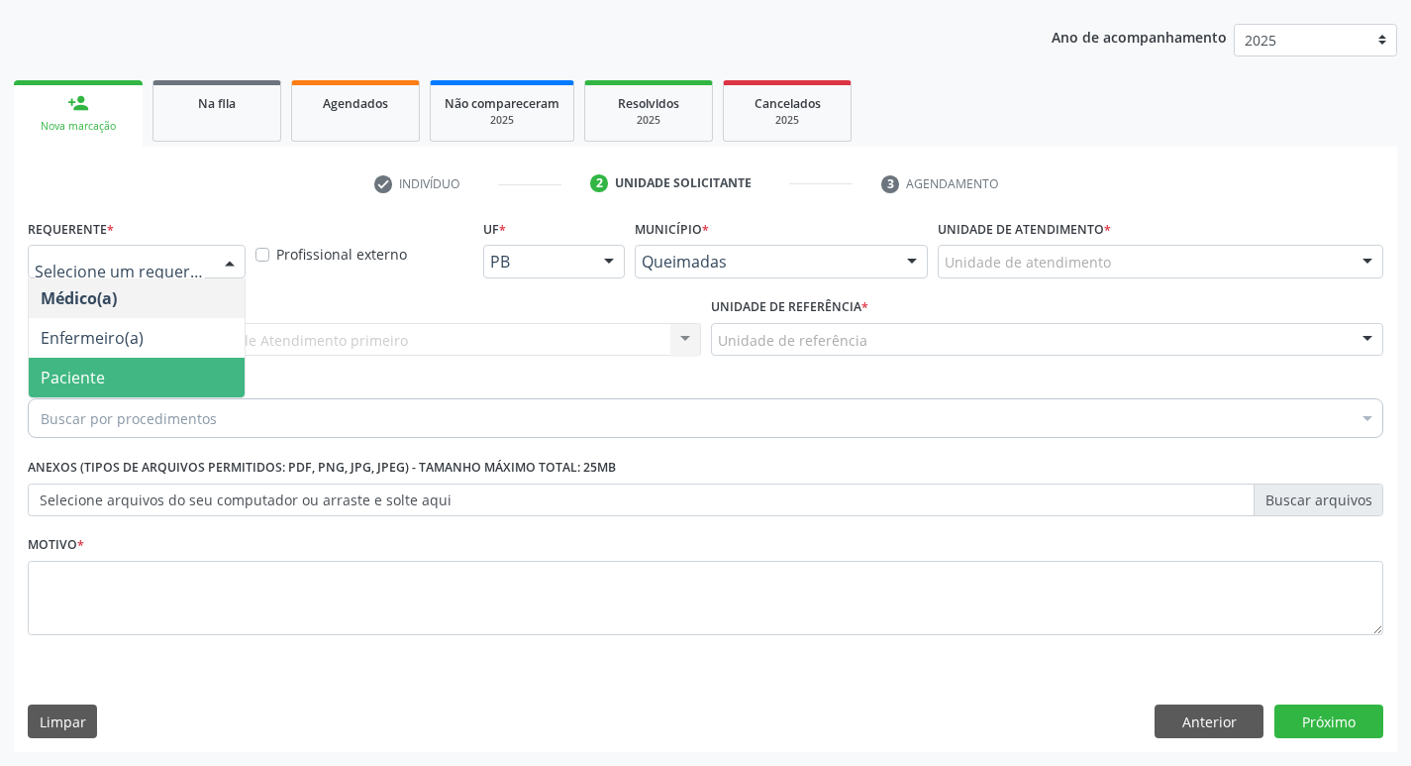
click at [152, 376] on span "Paciente" at bounding box center [137, 378] width 216 height 40
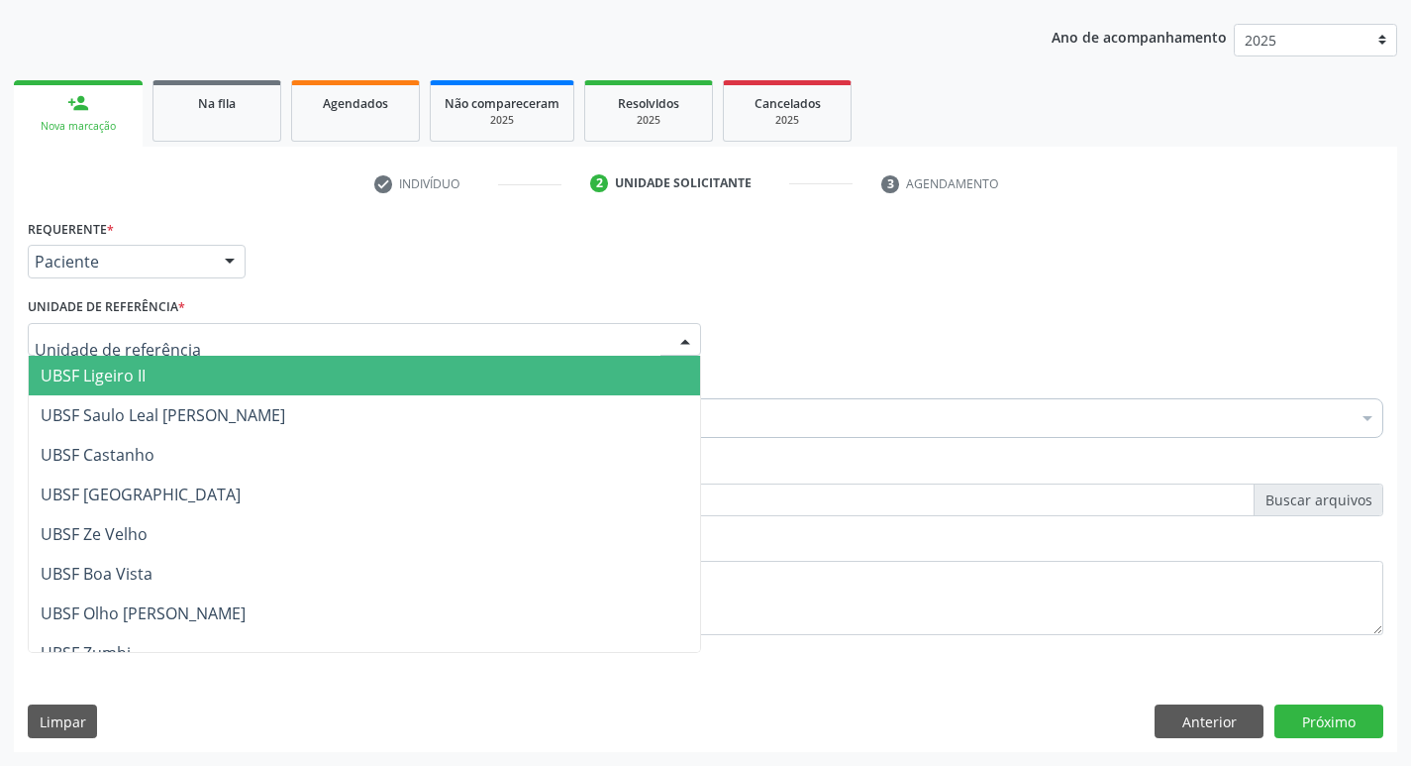
type input "z"
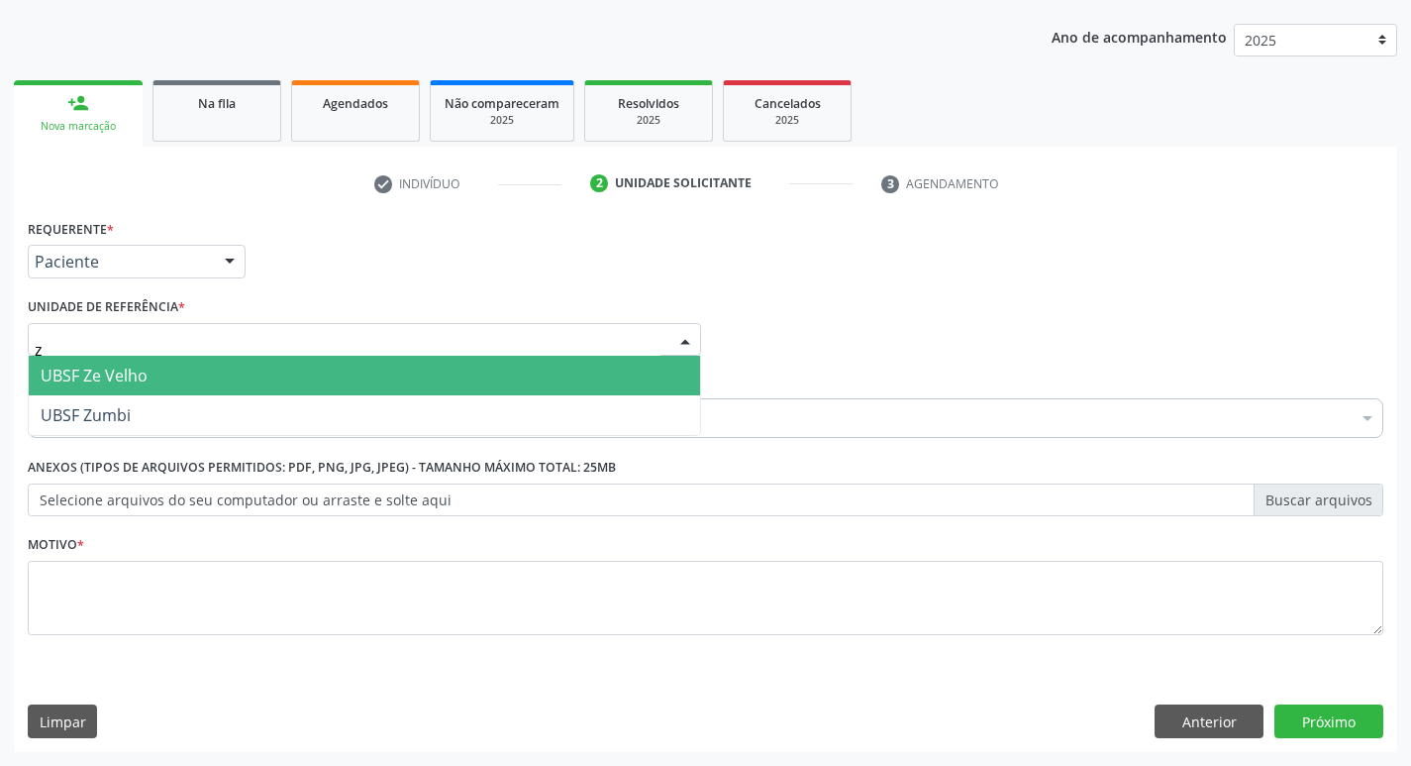
click at [135, 385] on span "UBSF Ze Velho" at bounding box center [94, 376] width 107 height 22
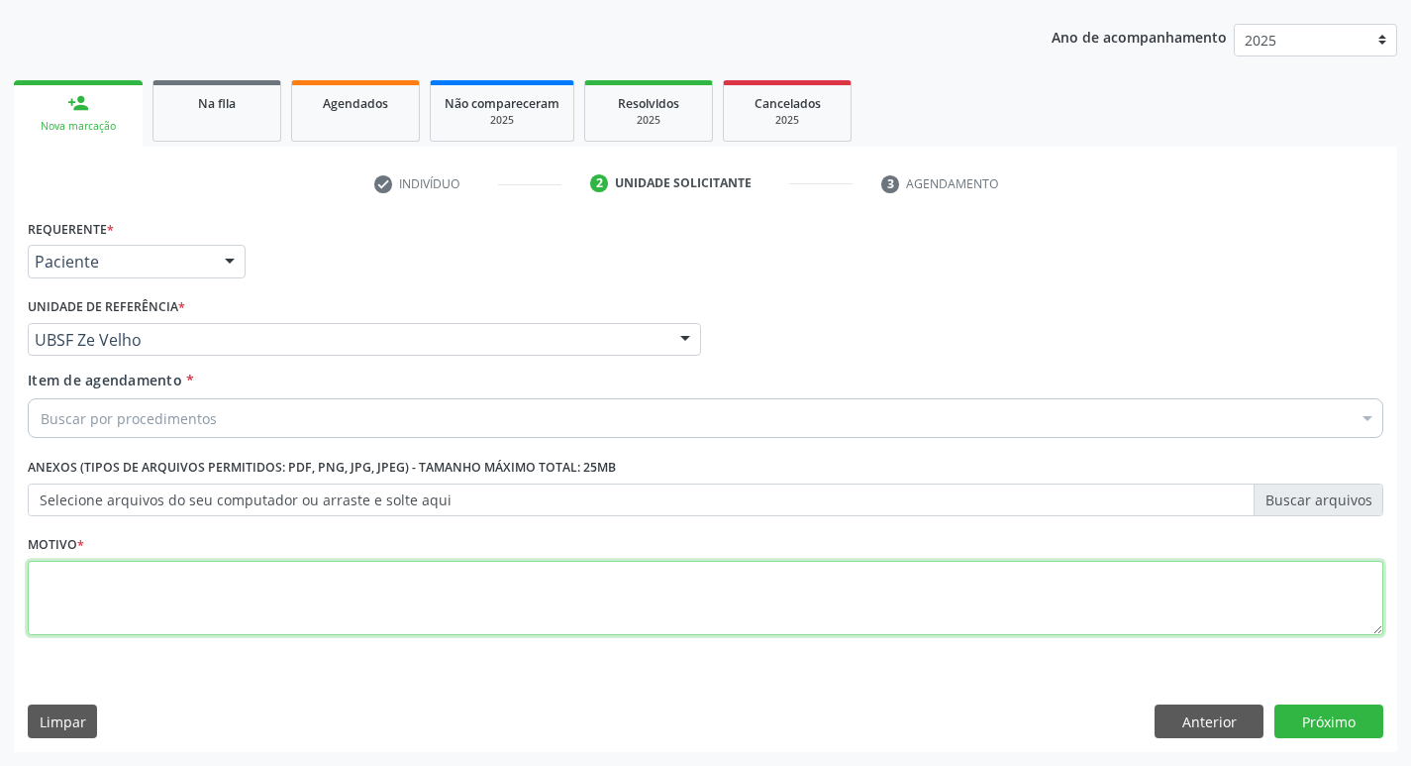
click at [131, 575] on textarea at bounding box center [706, 598] width 1356 height 75
type textarea "avaliacao"
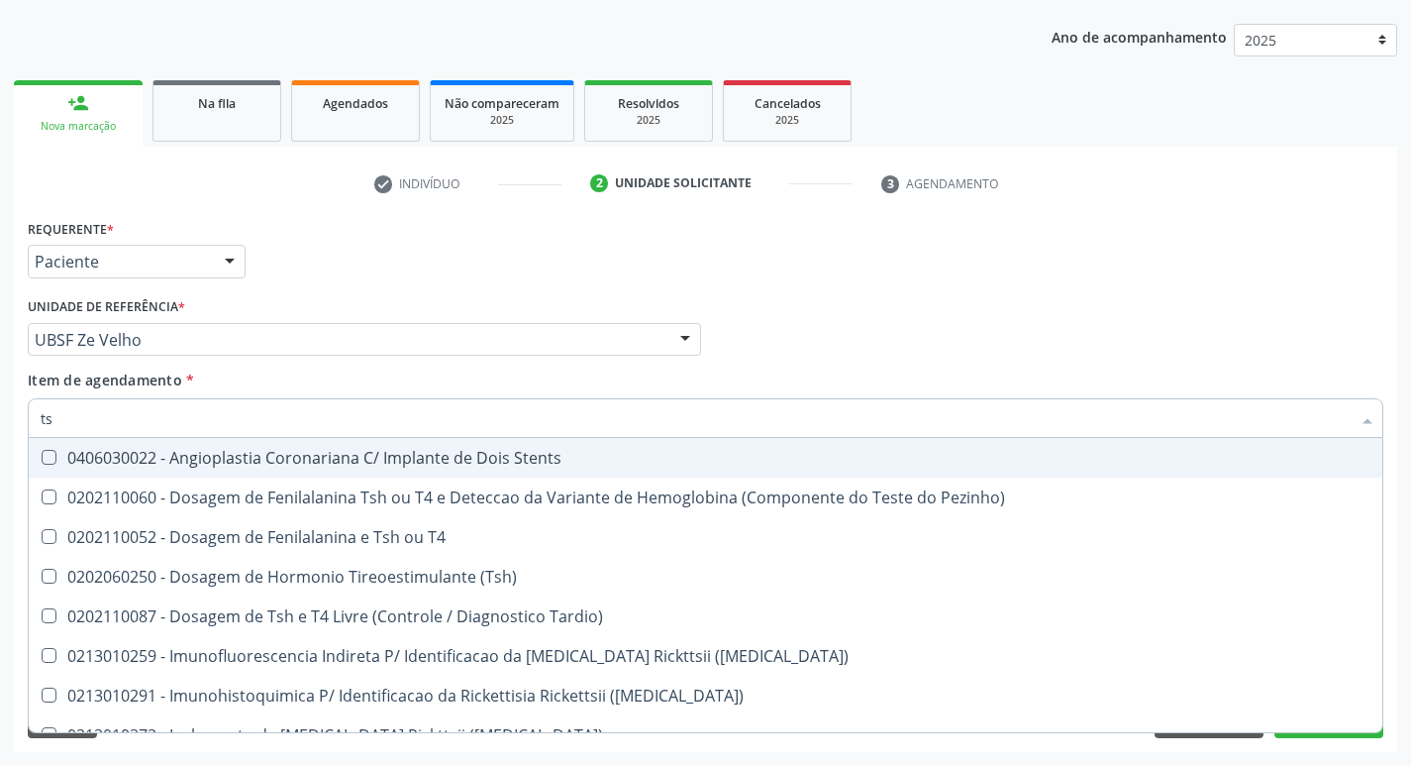
type input "tsh"
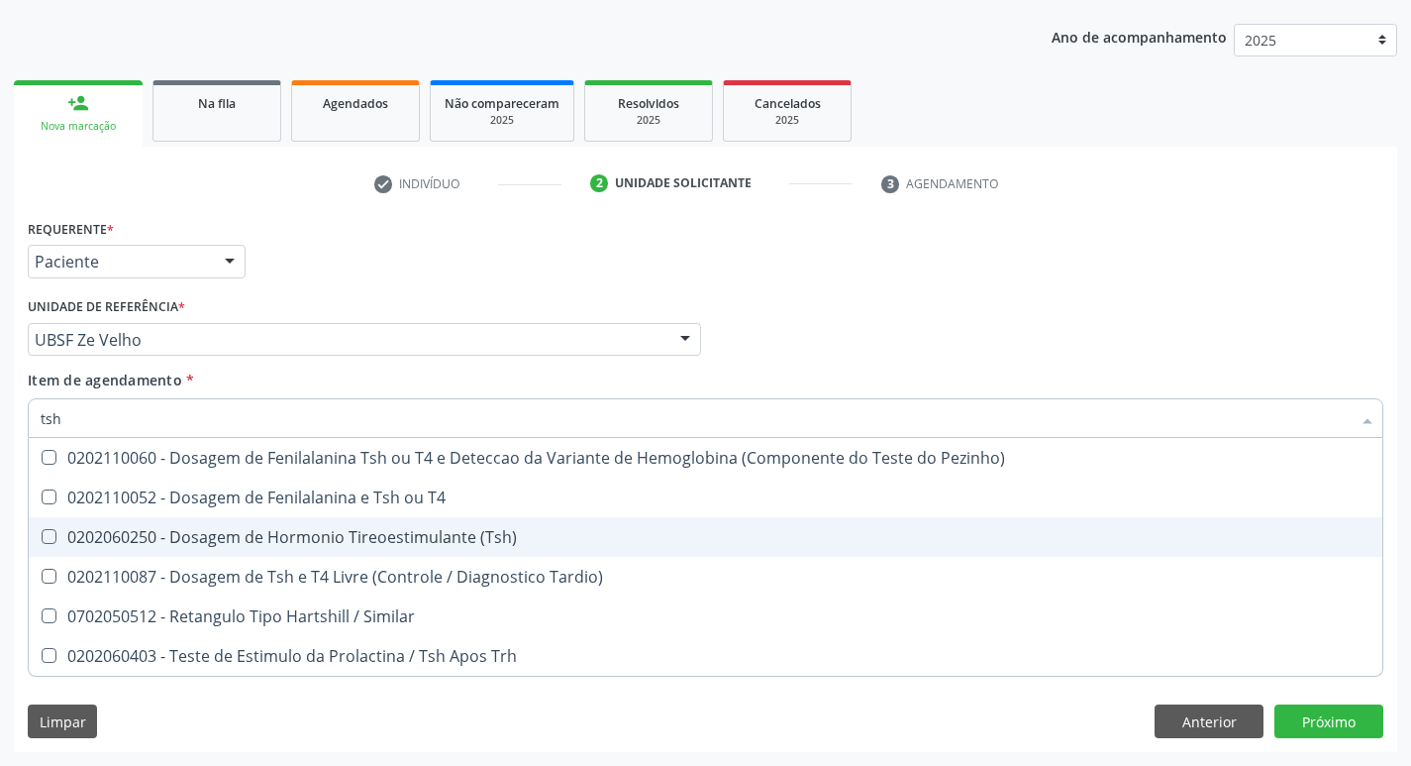
click at [407, 538] on div "0202060250 - Dosagem de Hormonio Tireoestimulante (Tsh)" at bounding box center [706, 537] width 1330 height 16
checkbox \(Tsh\) "true"
type input "ts"
checkbox \(Tsh\) "false"
checkbox Tardio\) "true"
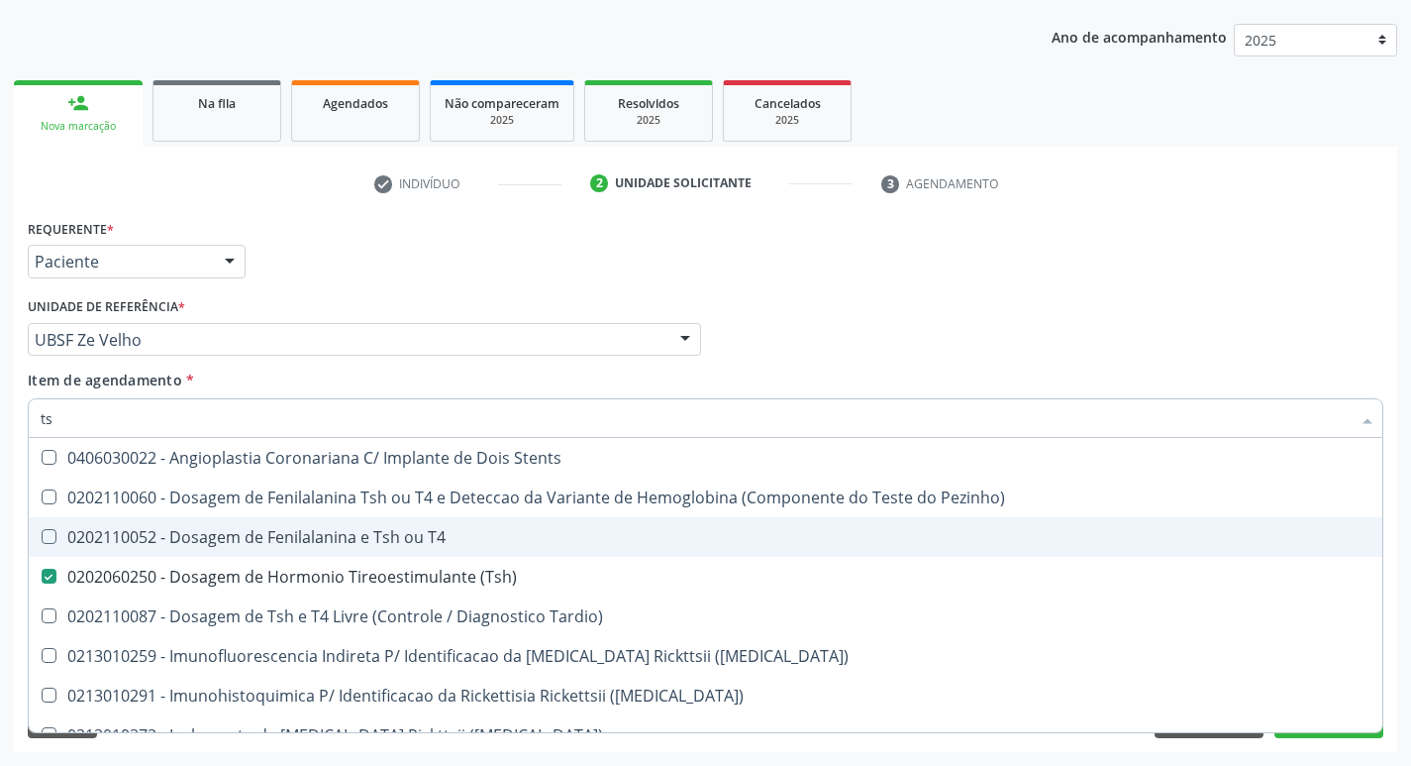
type input "t"
checkbox \(Tsh\) "false"
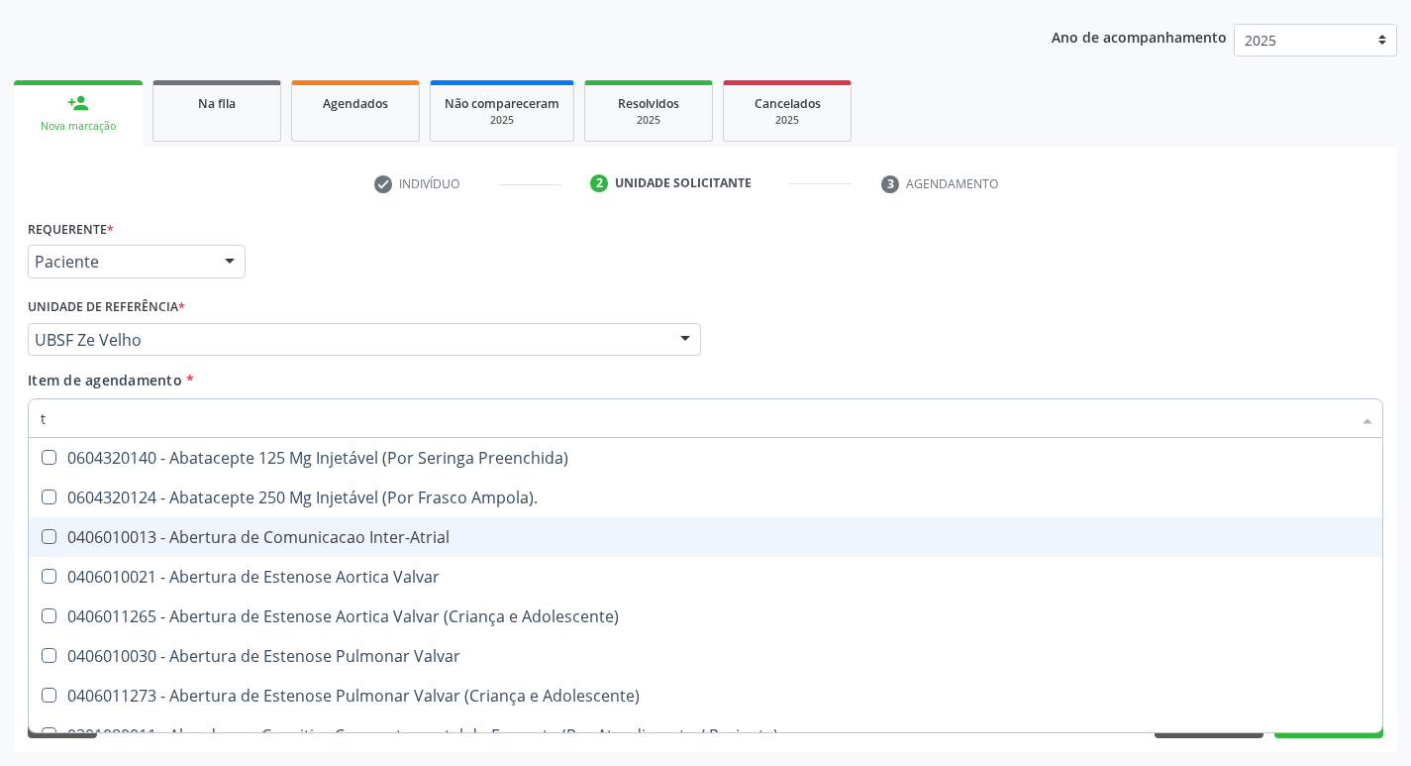
type input "t4"
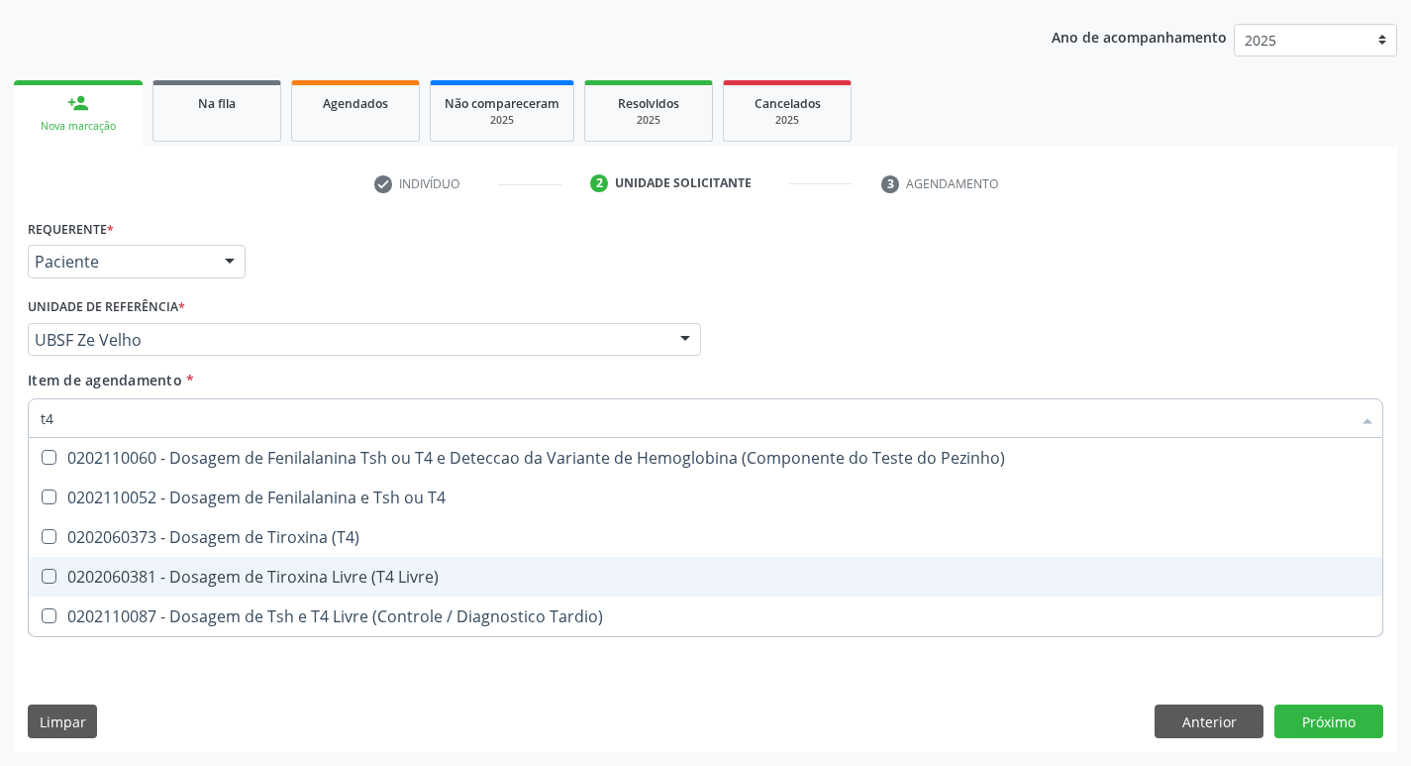
click at [373, 581] on div "0202060381 - Dosagem de Tiroxina Livre (T4 Livre)" at bounding box center [706, 577] width 1330 height 16
checkbox Livre\) "true"
type input "t"
checkbox Livre\) "false"
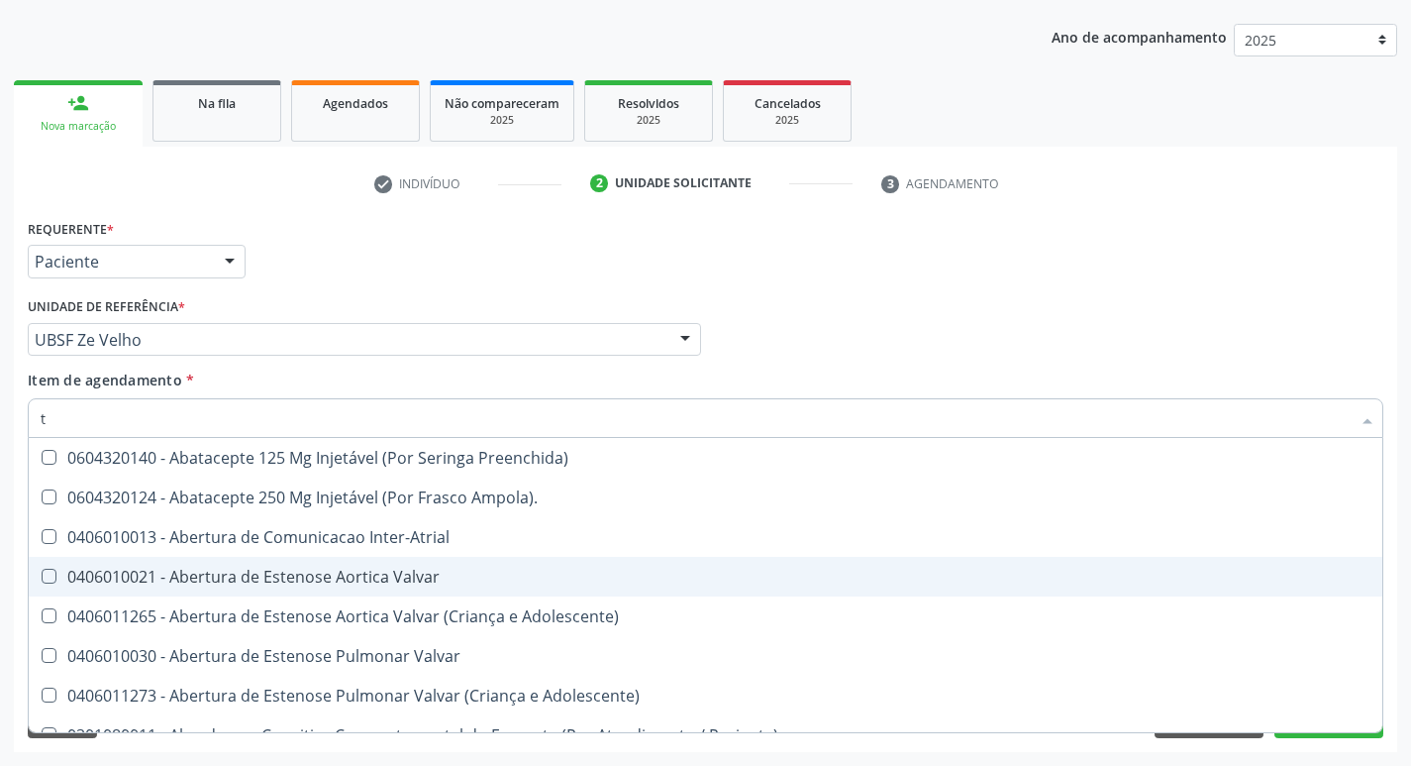
type input "tp"
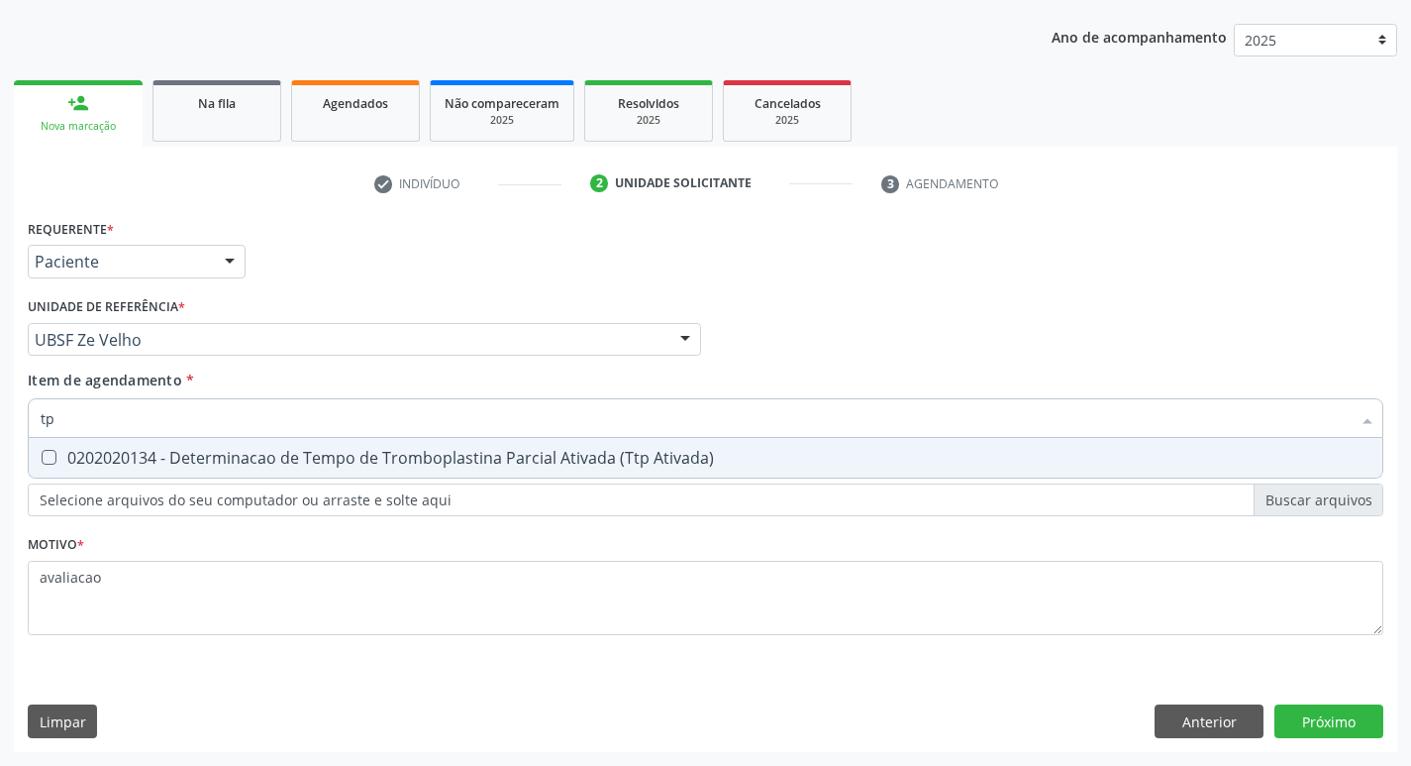
click at [465, 470] on span "0202020134 - Determinacao de Tempo de Tromboplastina Parcial Ativada (Ttp Ativa…" at bounding box center [706, 458] width 1354 height 40
checkbox Ativada\) "true"
click at [1357, 718] on div "Requerente * Paciente Médico(a) Enfermeiro(a) Paciente Nenhum resultado encontr…" at bounding box center [706, 483] width 1384 height 538
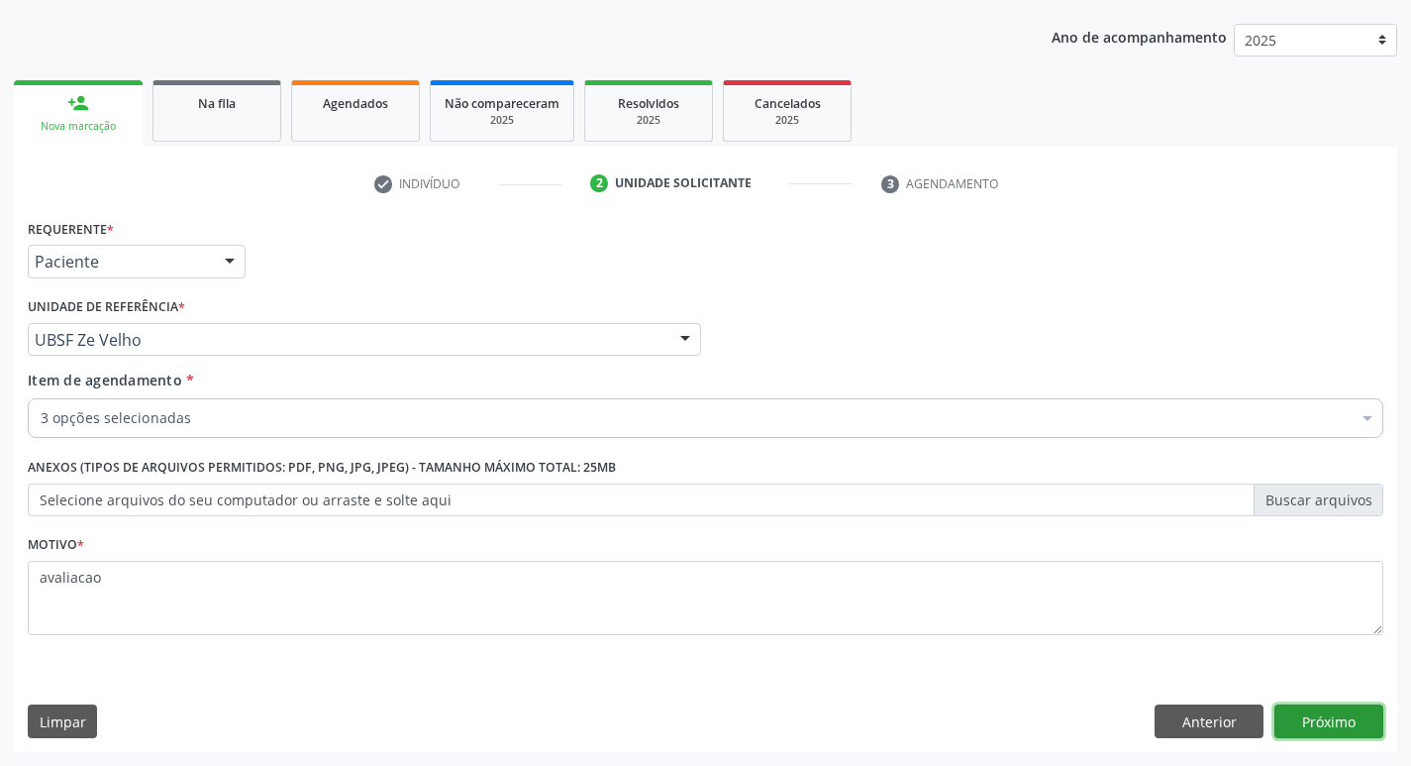
click at [1325, 730] on button "Próximo" at bounding box center [1329, 721] width 109 height 34
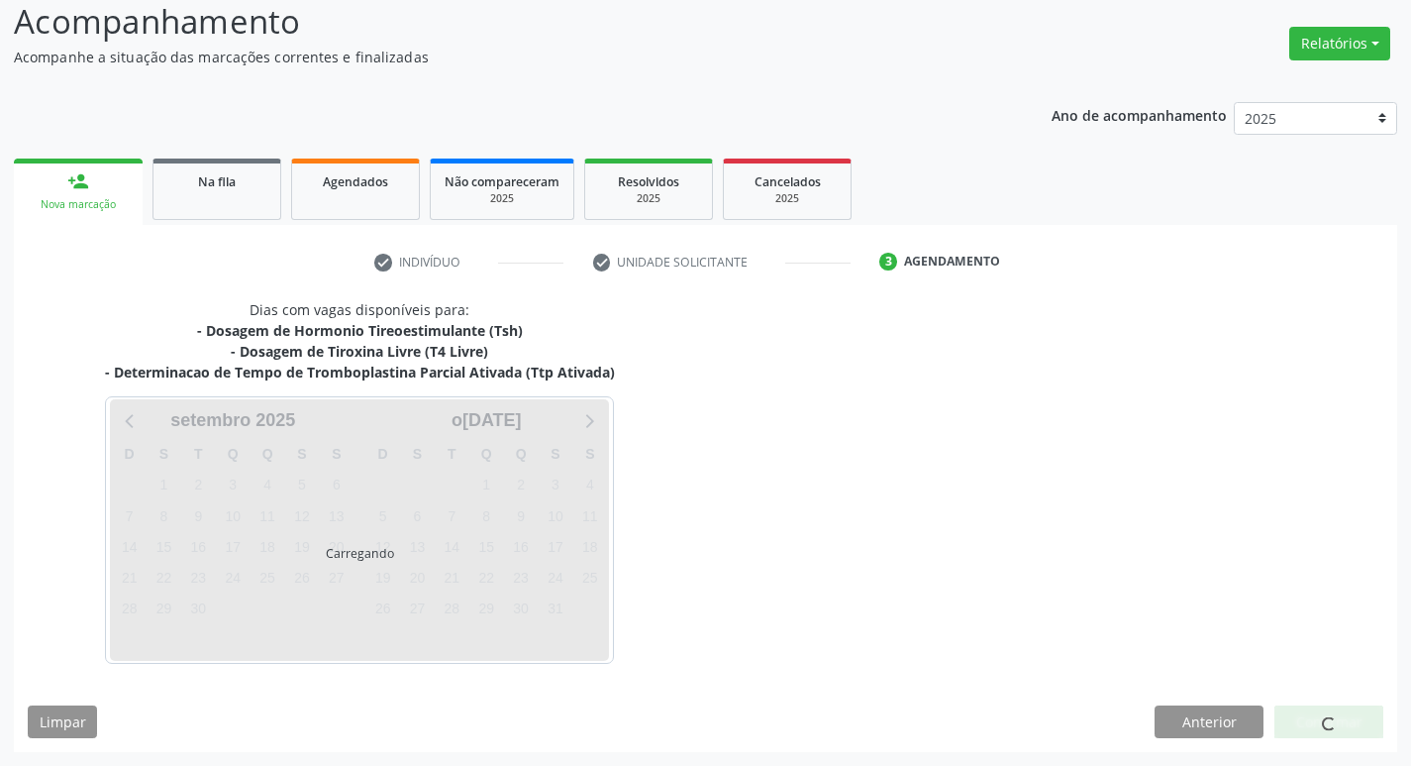
scroll to position [138, 0]
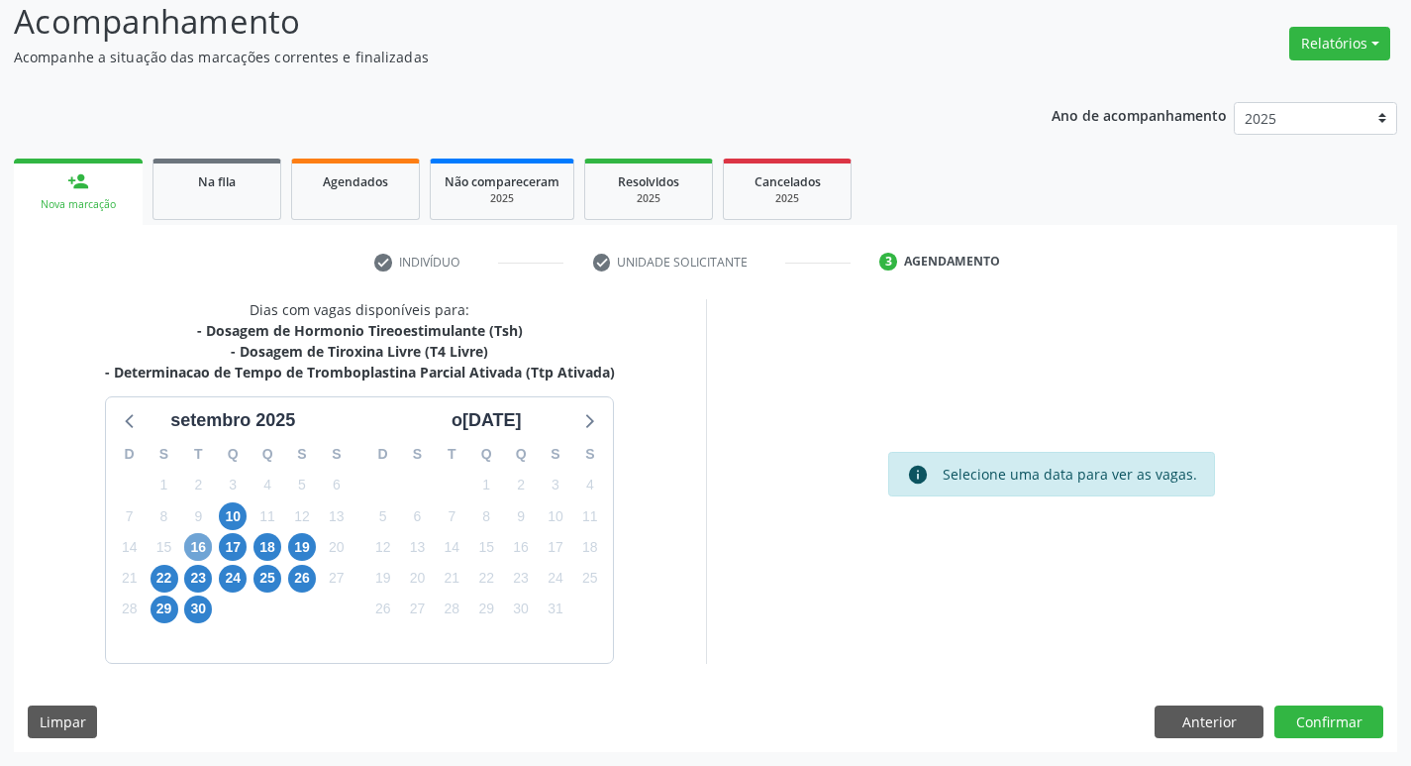
click at [207, 551] on span "16" at bounding box center [198, 547] width 28 height 28
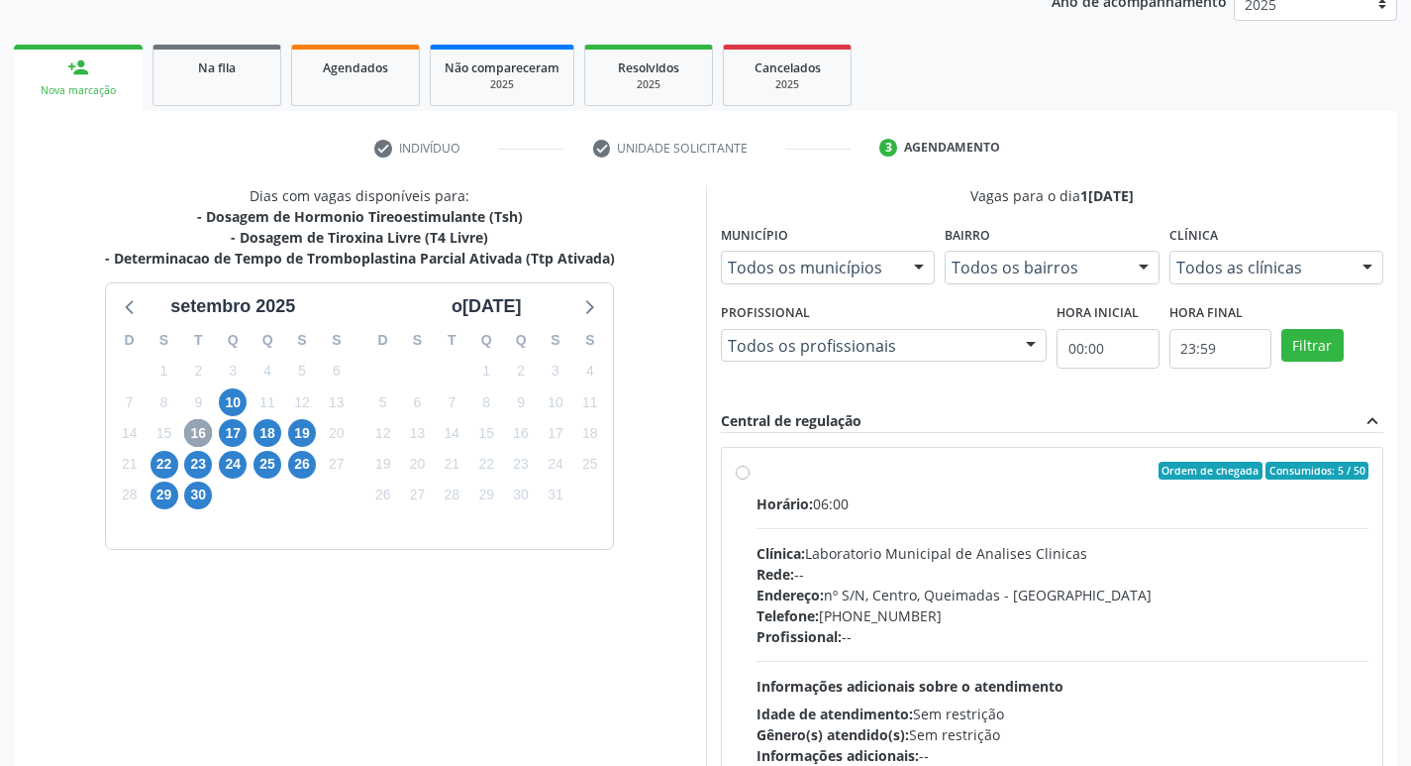
scroll to position [382, 0]
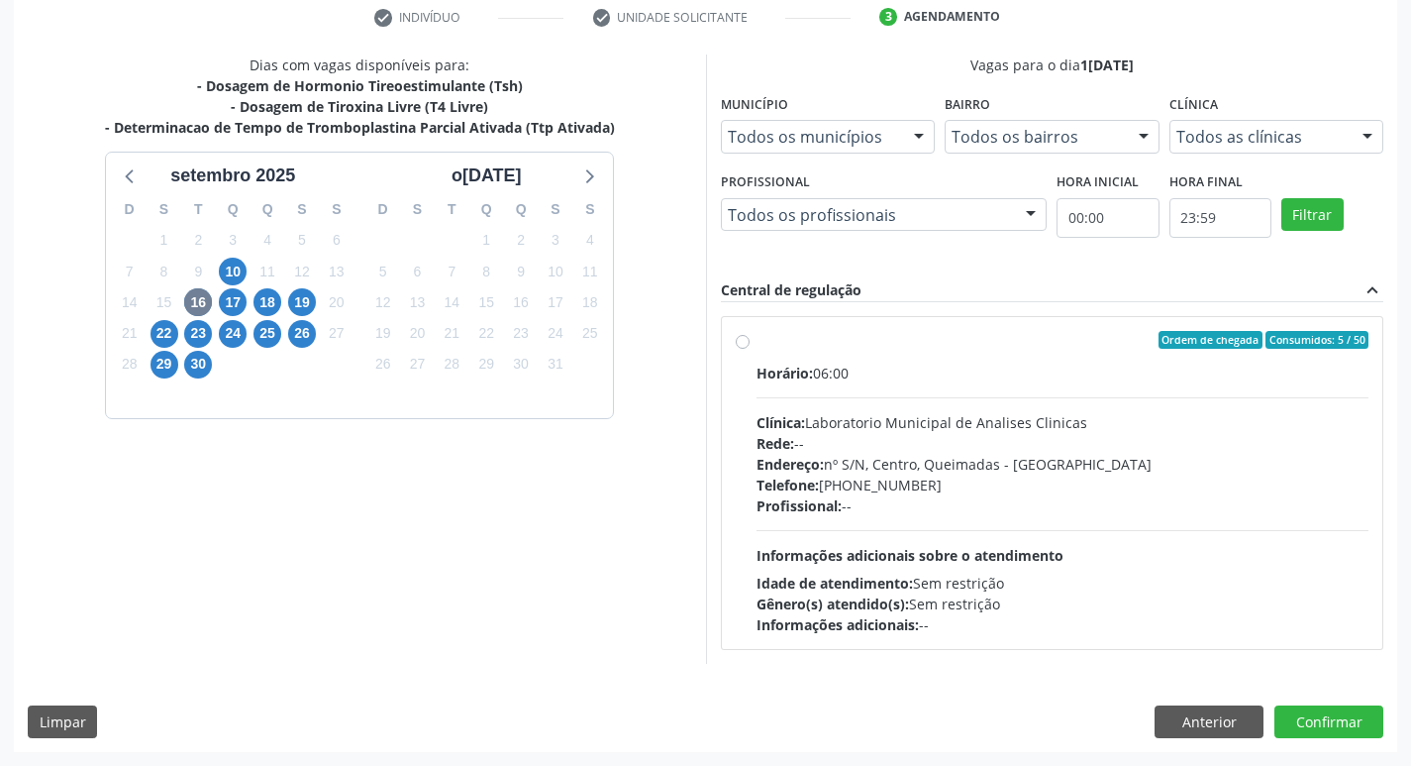
click at [970, 440] on div "Rede: --" at bounding box center [1063, 443] width 613 height 21
click at [750, 349] on input "Ordem de chegada Consumidos: 5 / 50 Horário: 06:00 Clínica: Laboratorio Municip…" at bounding box center [743, 340] width 14 height 18
radio input "true"
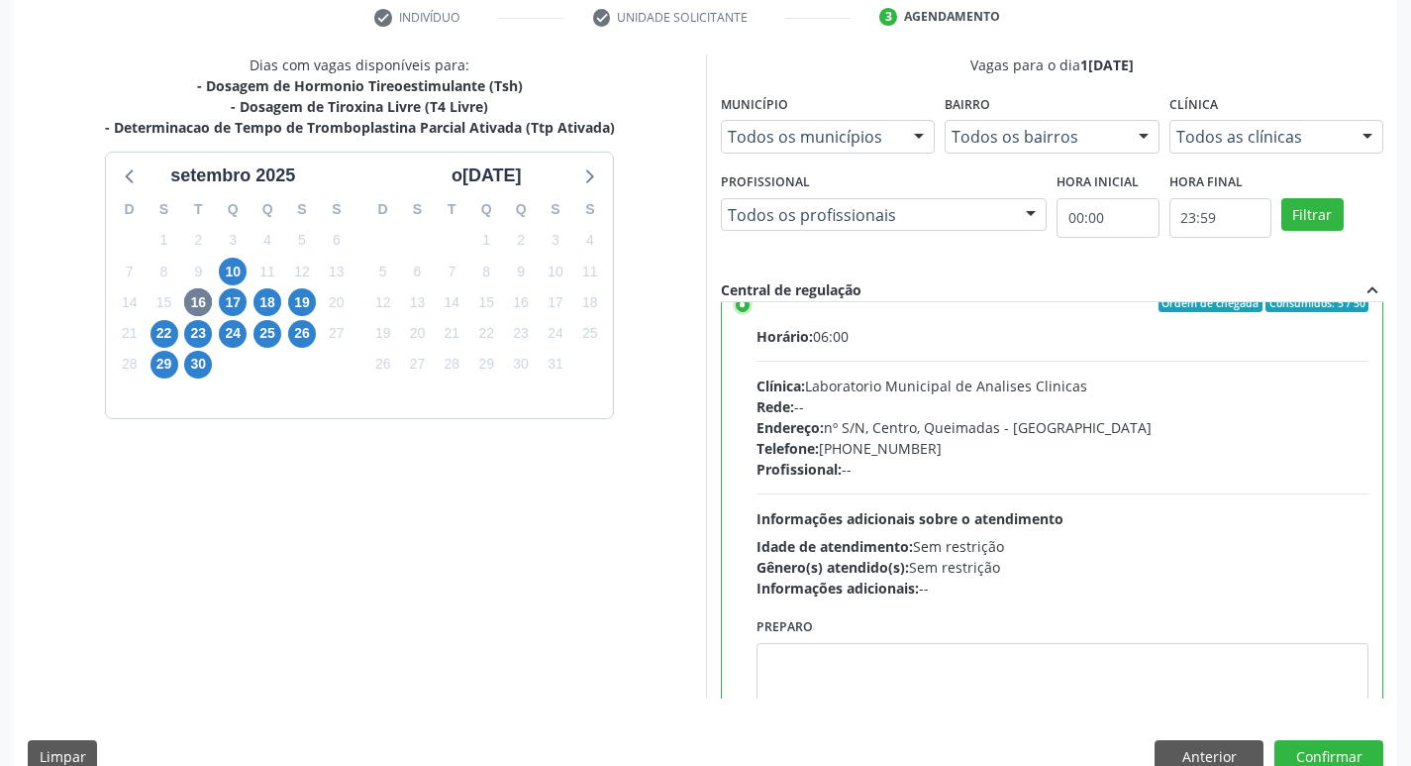
scroll to position [98, 0]
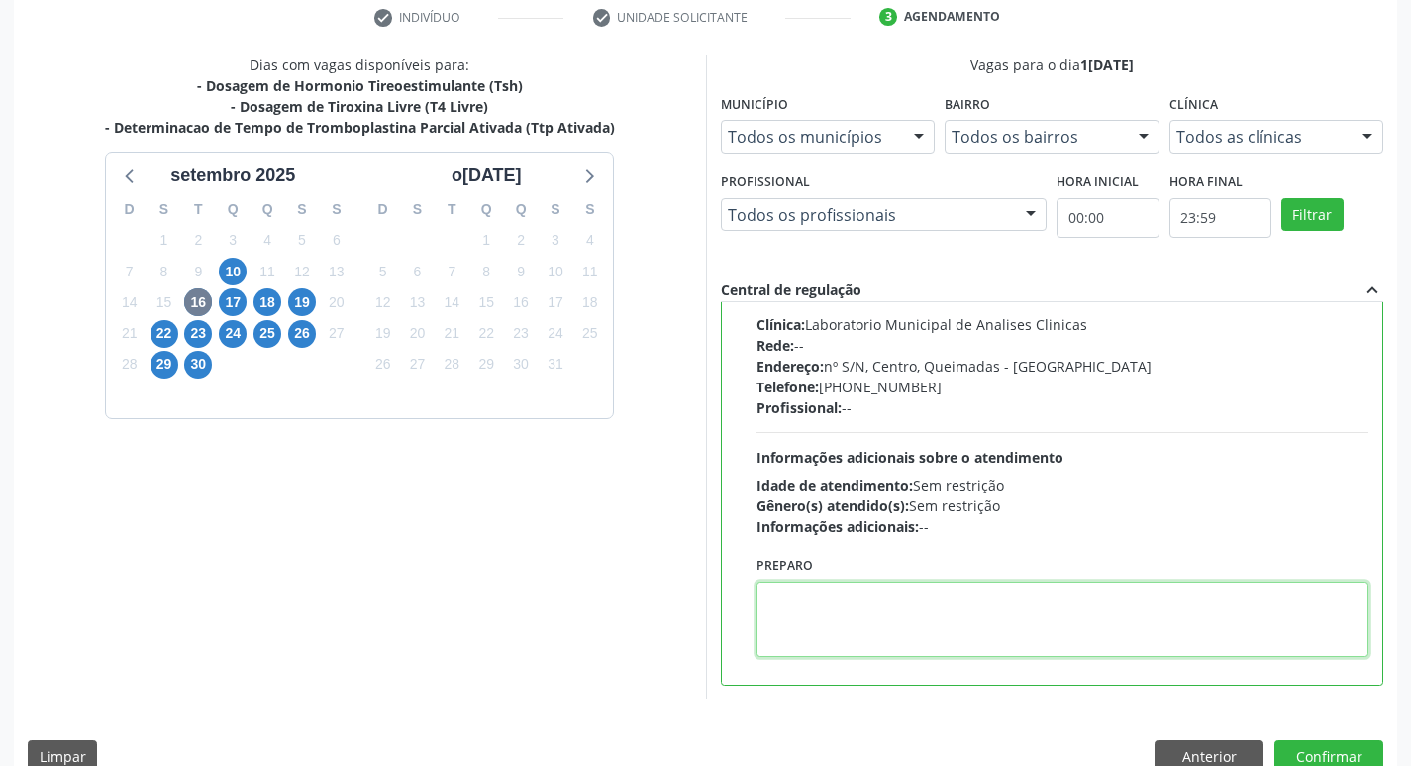
click at [837, 621] on textarea at bounding box center [1063, 618] width 613 height 75
paste textarea "IR EM [GEOGRAPHIC_DATA]"
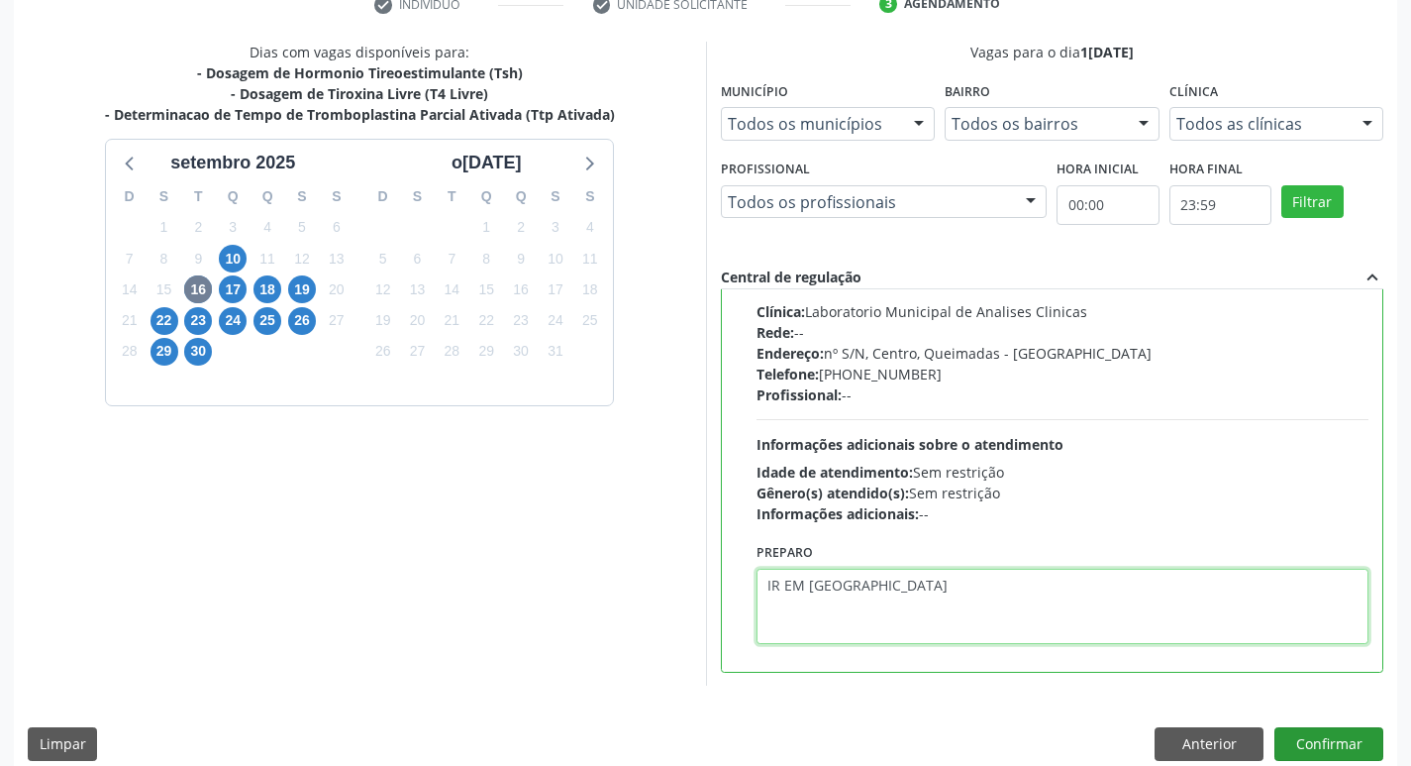
scroll to position [418, 0]
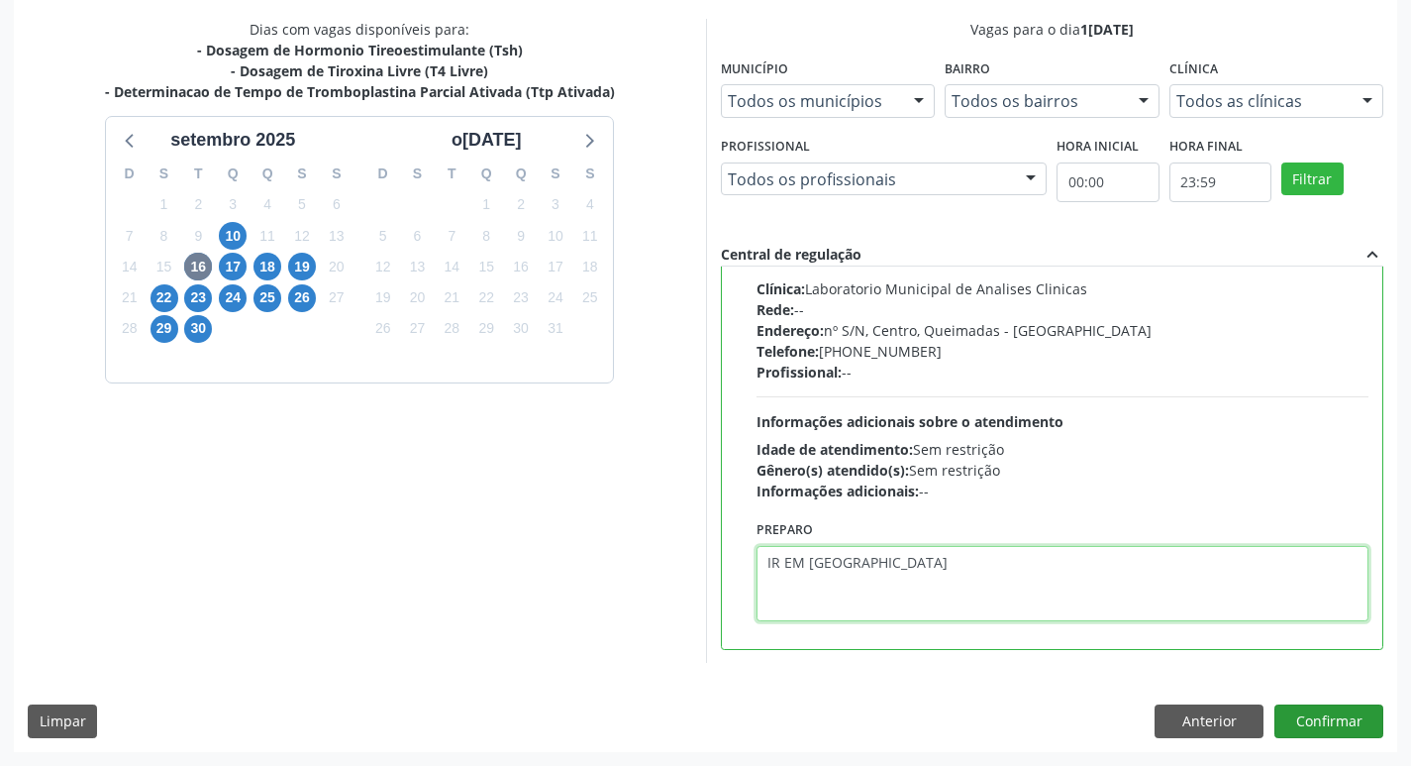
type textarea "IR EM [GEOGRAPHIC_DATA]"
click at [1333, 729] on button "Confirmar" at bounding box center [1329, 721] width 109 height 34
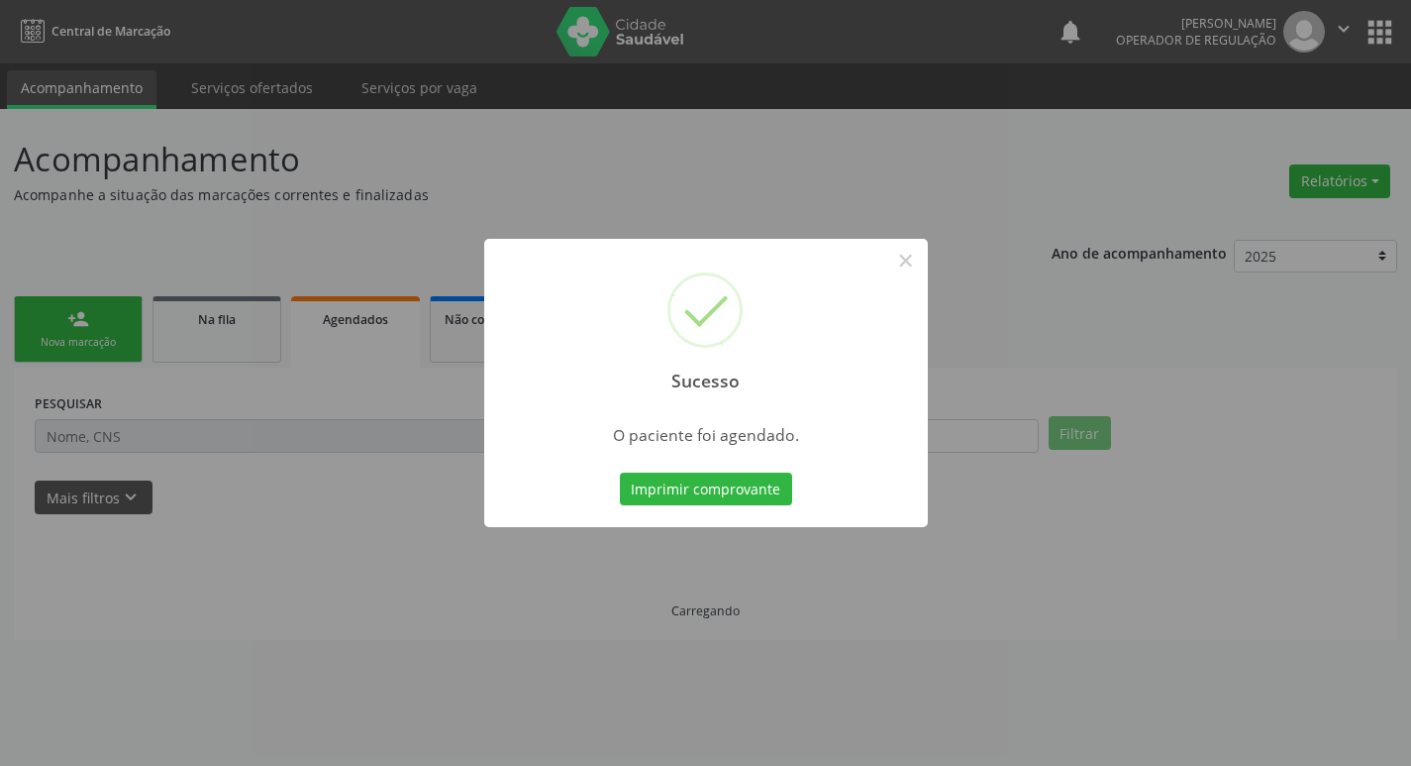
scroll to position [0, 0]
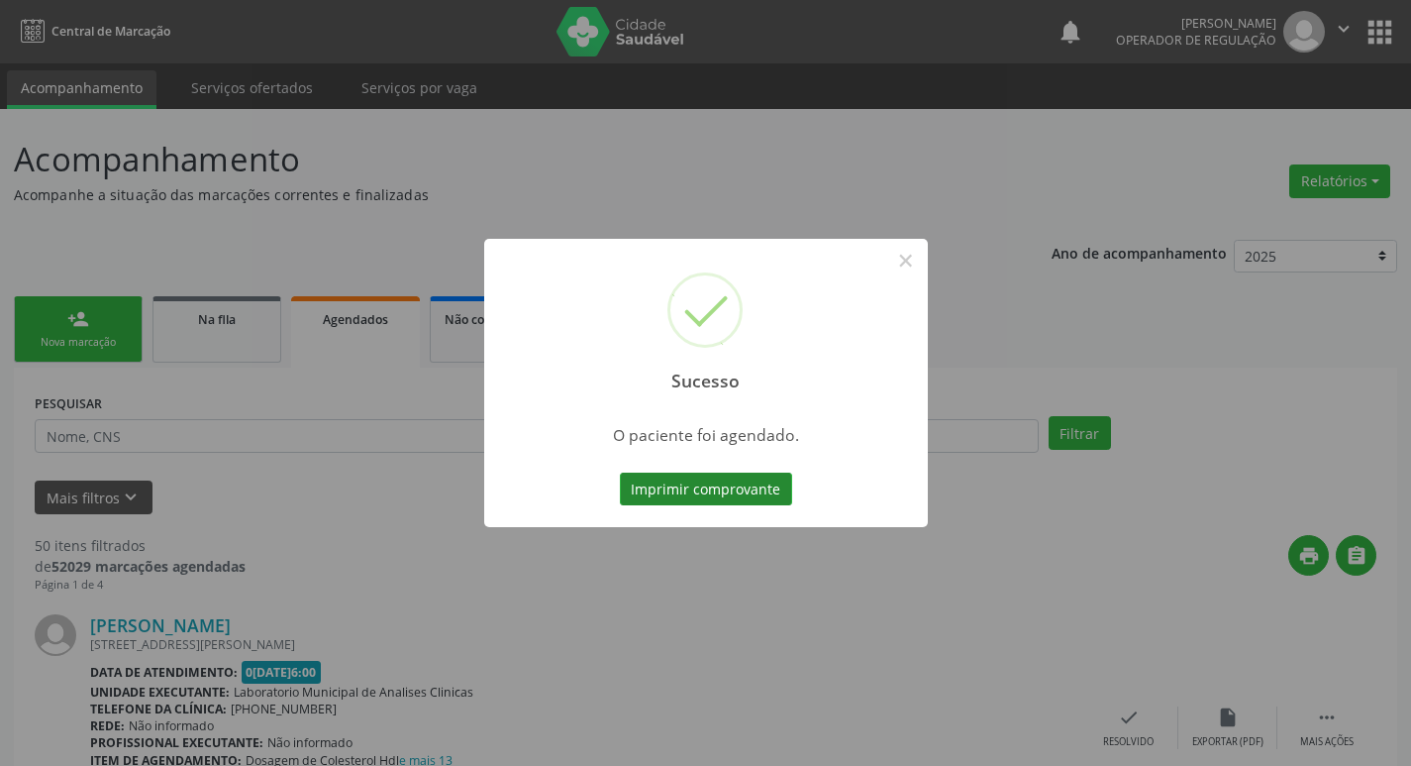
click at [711, 481] on button "Imprimir comprovante" at bounding box center [706, 489] width 172 height 34
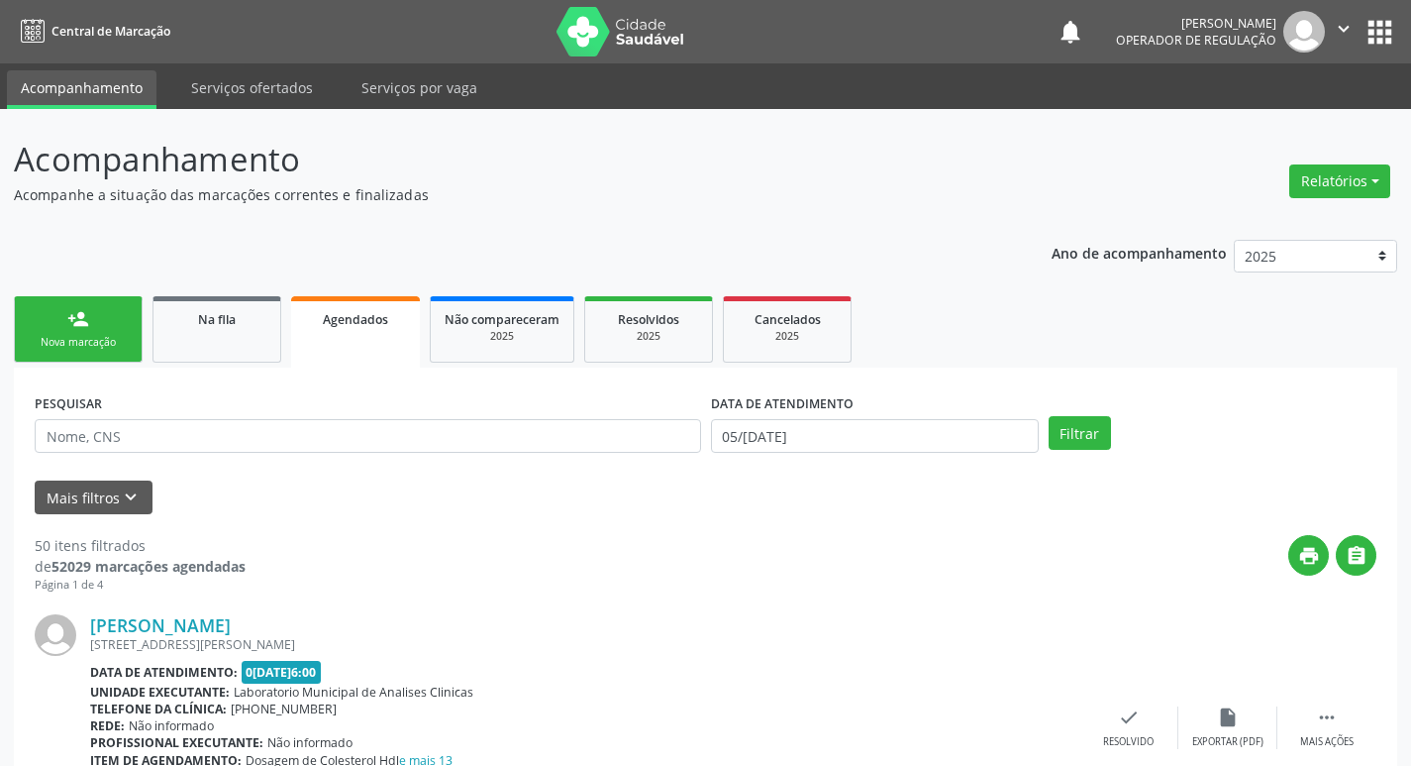
click at [39, 343] on div "Sucesso × O paciente foi agendado. Imprimir comprovante Cancel" at bounding box center [705, 383] width 1411 height 766
click at [93, 341] on div "Nova marcação" at bounding box center [78, 342] width 99 height 15
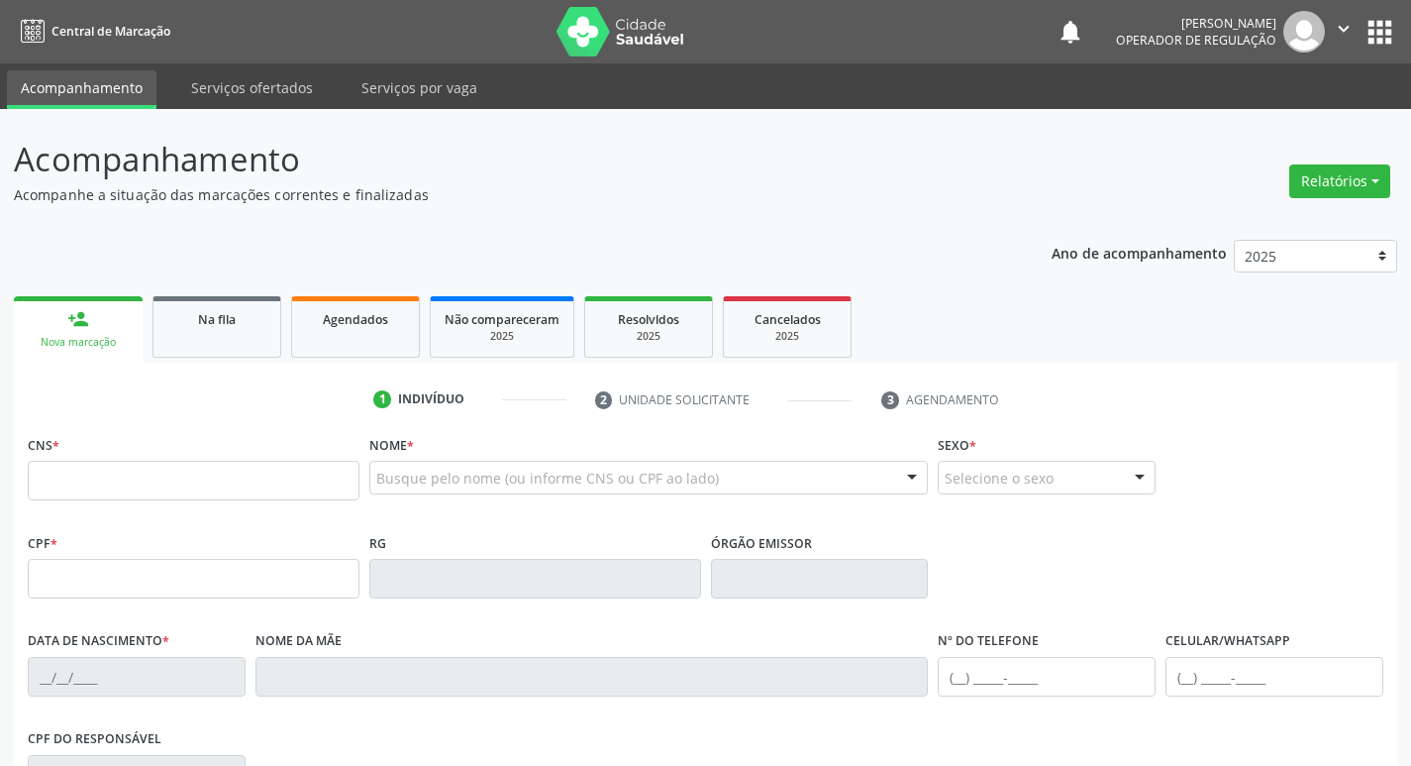
click at [102, 460] on div "CNS *" at bounding box center [194, 465] width 332 height 70
click at [118, 465] on input "text" at bounding box center [194, 481] width 332 height 40
type input "704 1021 5201 4673"
type input "380.439.474-49"
type input "27/07/1964"
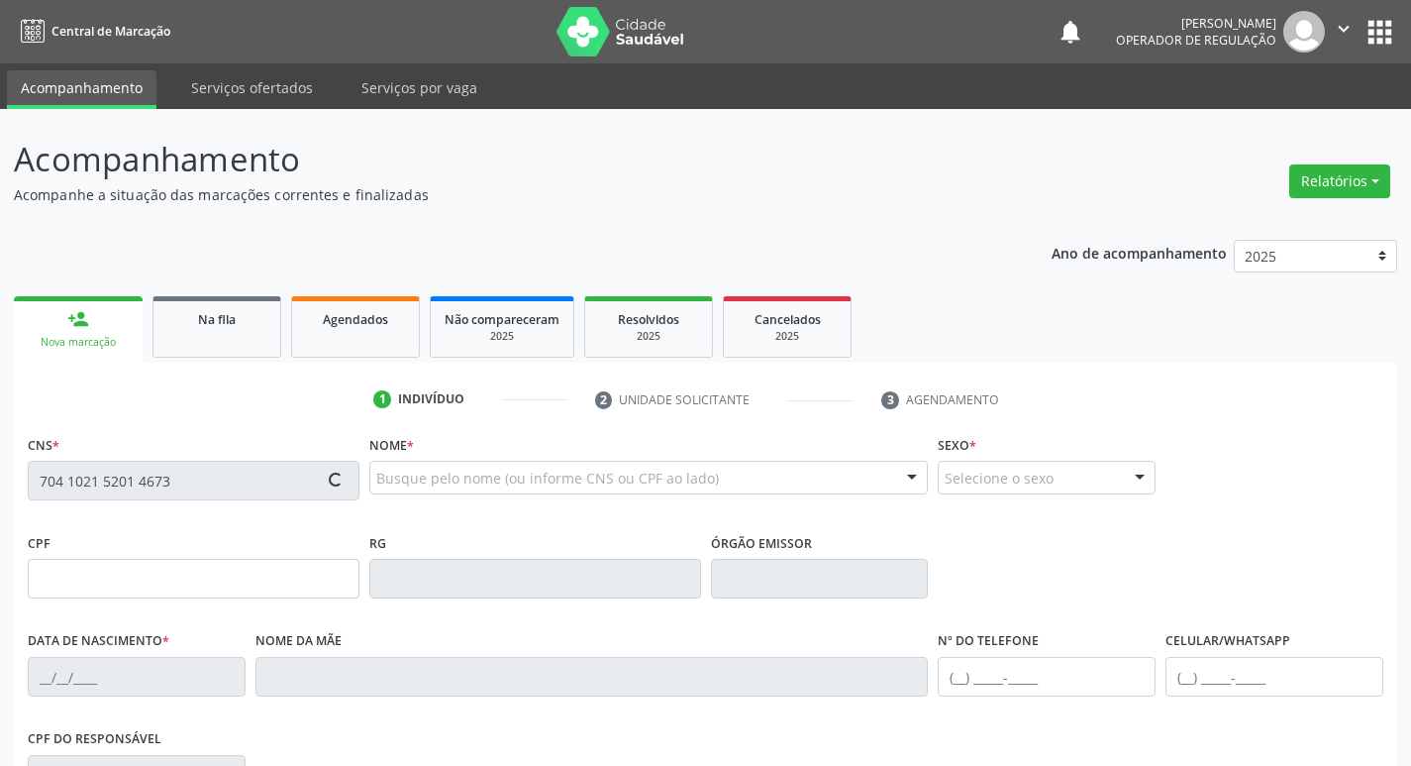
type input "Josefa da Silva"
type input "(83) 99367-7599"
type input "22"
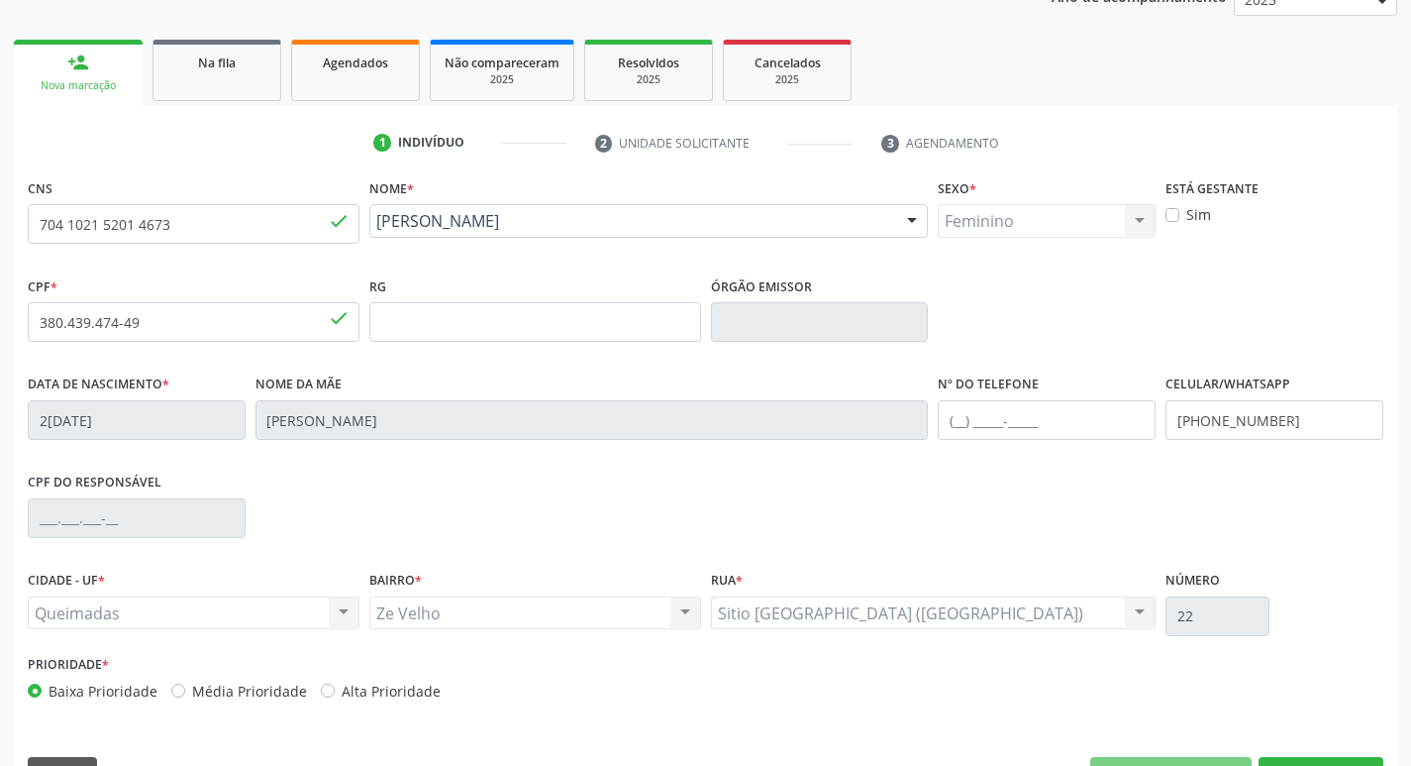
scroll to position [308, 0]
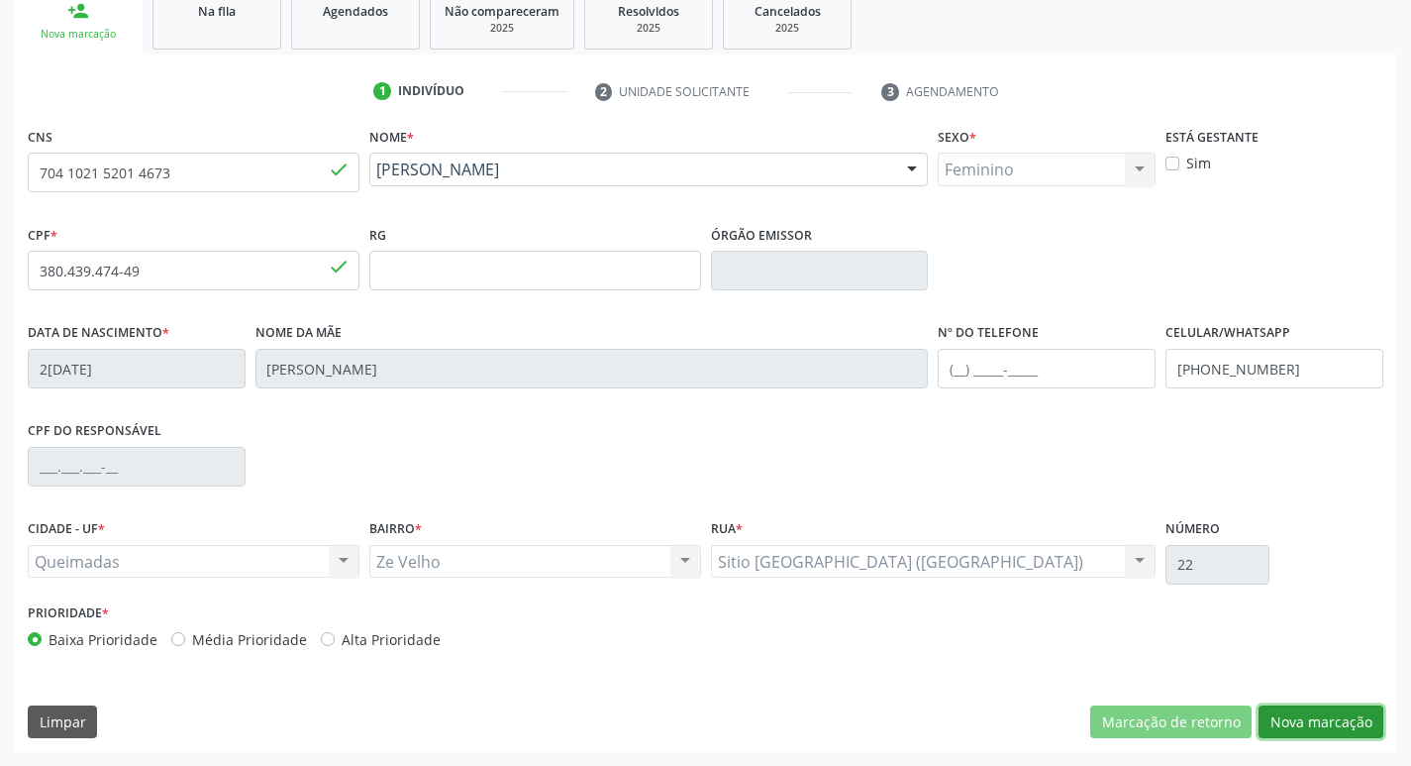
click at [1310, 732] on button "Nova marcação" at bounding box center [1321, 722] width 125 height 34
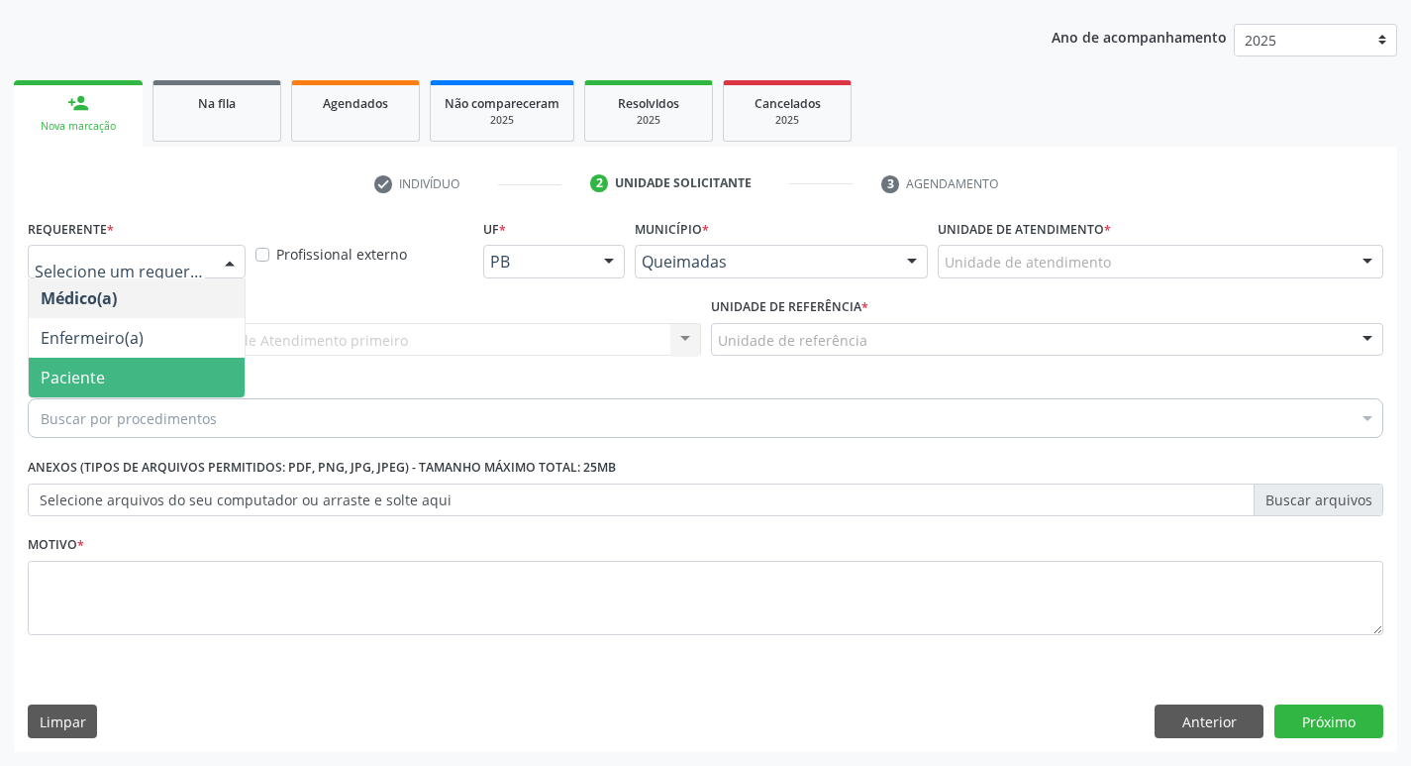
click at [155, 372] on span "Paciente" at bounding box center [137, 378] width 216 height 40
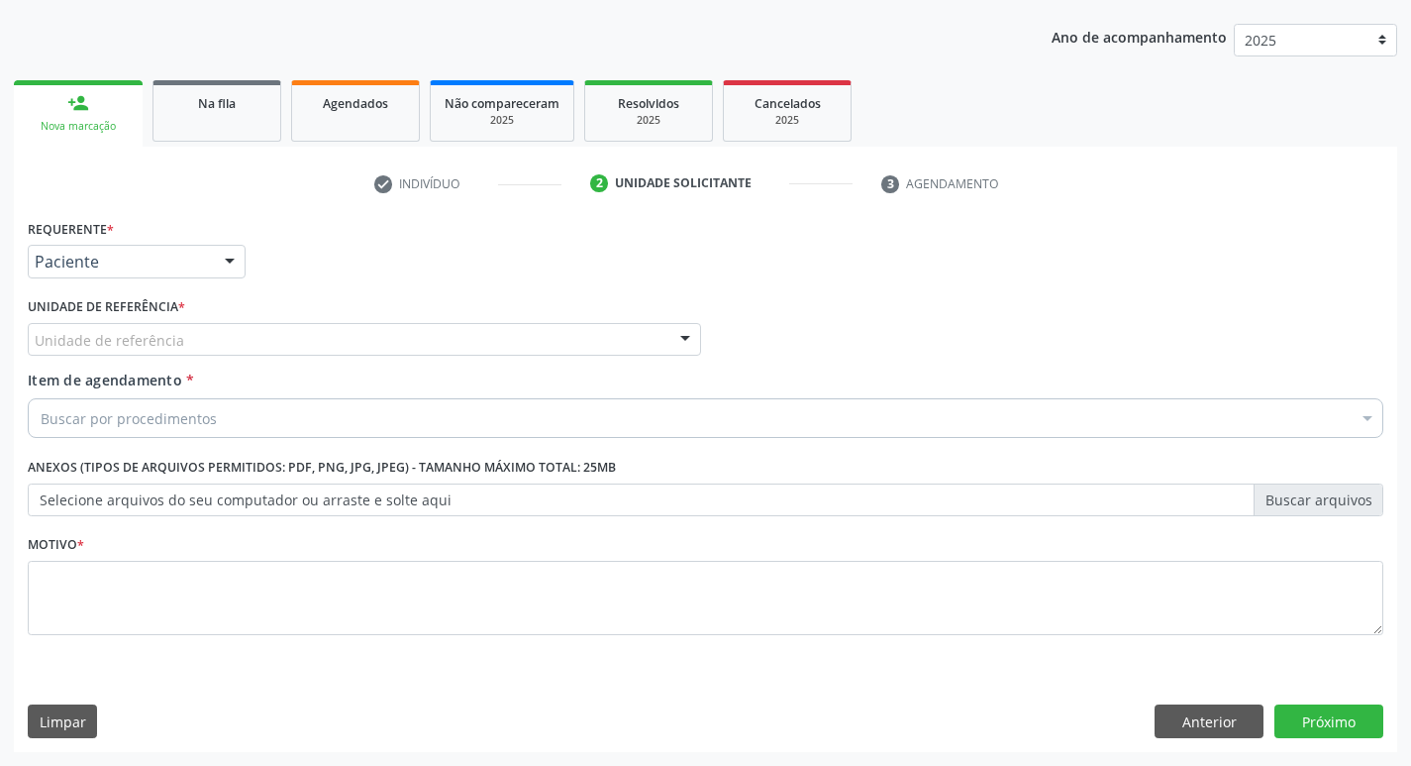
click at [168, 358] on div "Unidade de referência * Unidade de referência UBSF Ligeiro II UBSF Saulo Leal E…" at bounding box center [364, 330] width 683 height 77
type input "x"
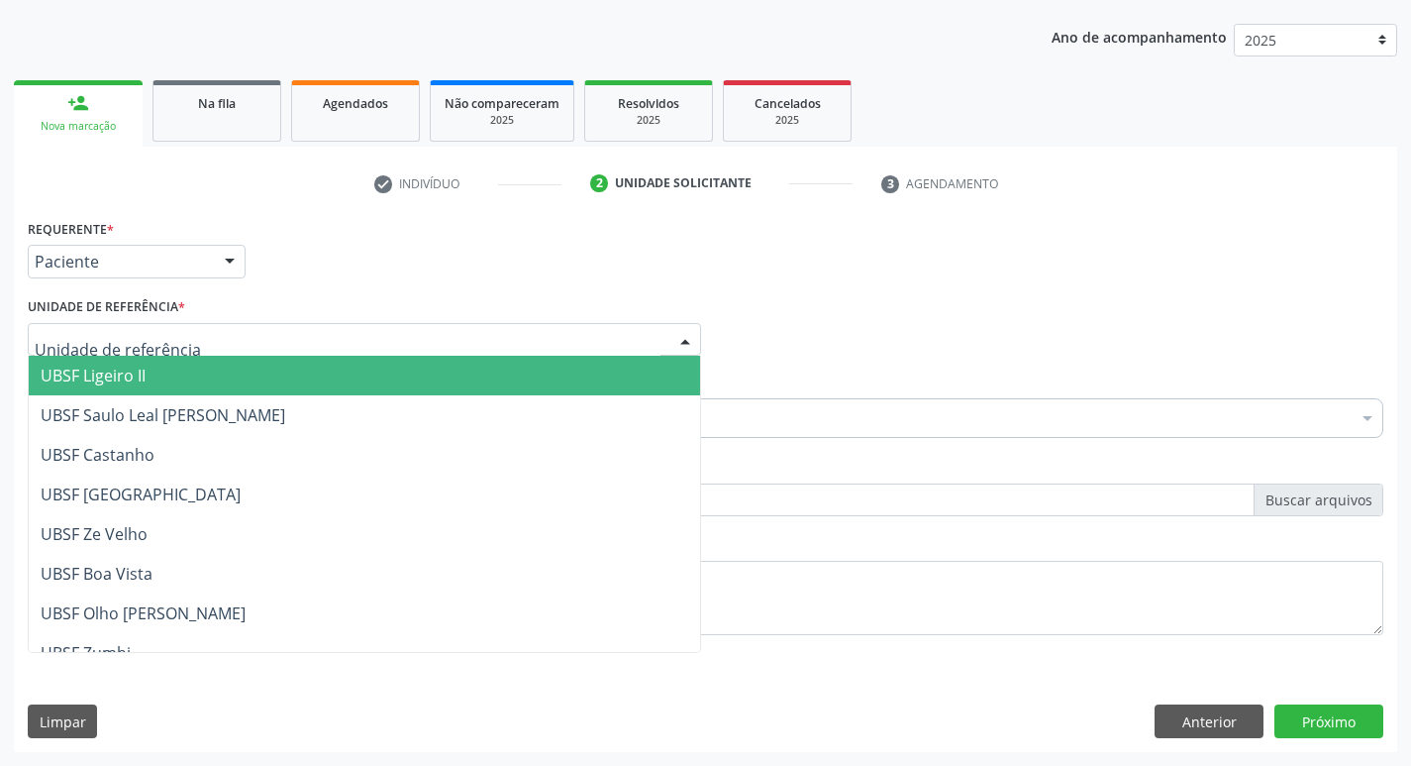
type input "z"
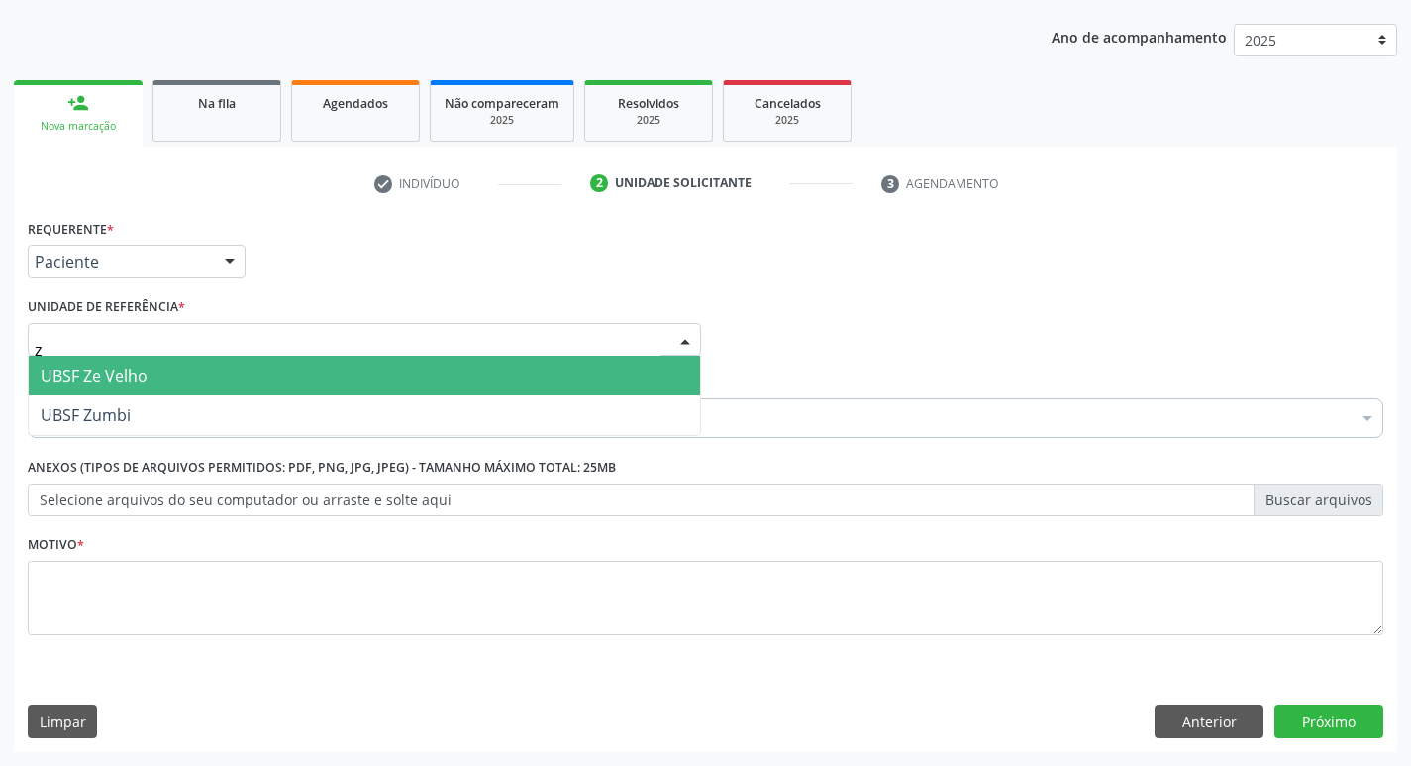
click at [140, 393] on span "UBSF Ze Velho" at bounding box center [365, 376] width 672 height 40
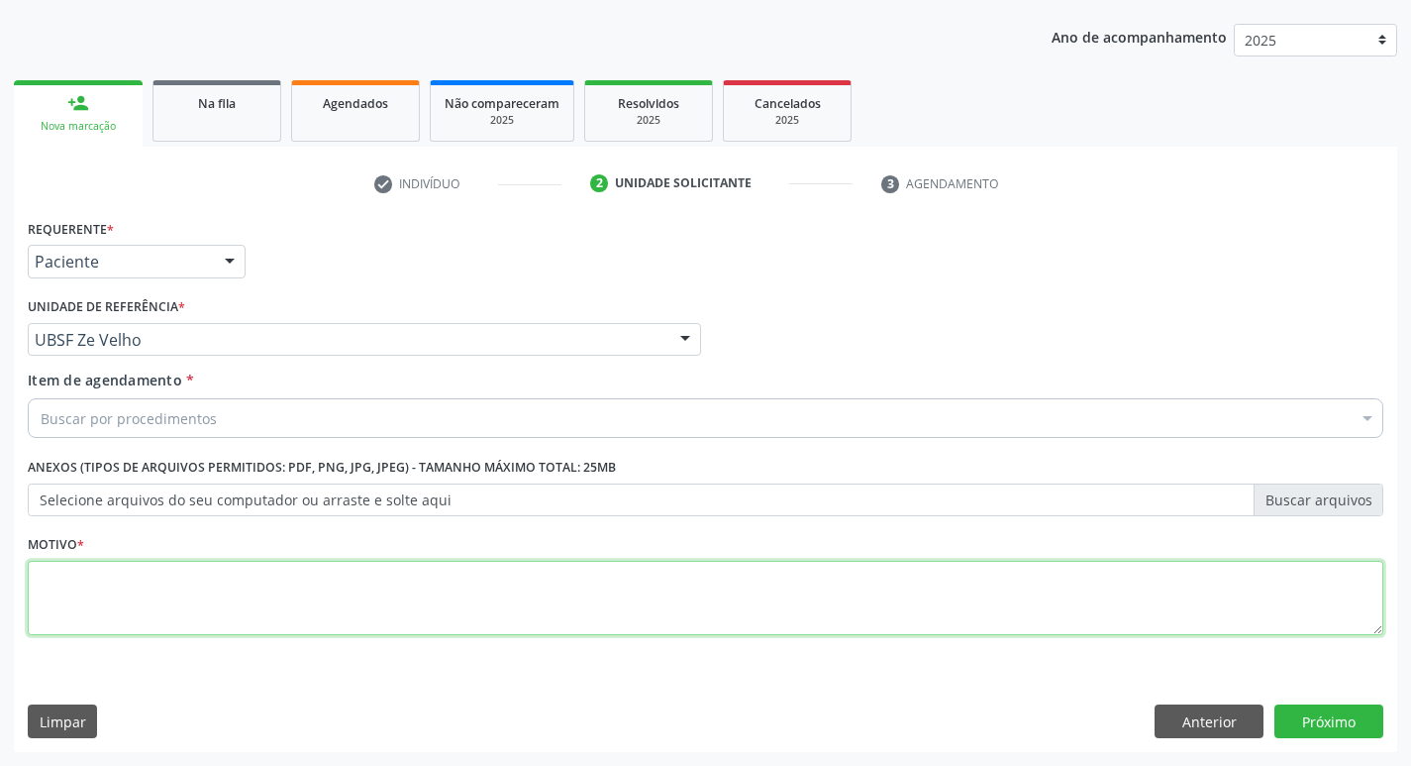
click at [129, 564] on textarea at bounding box center [706, 598] width 1356 height 75
type textarea "avaliacao"
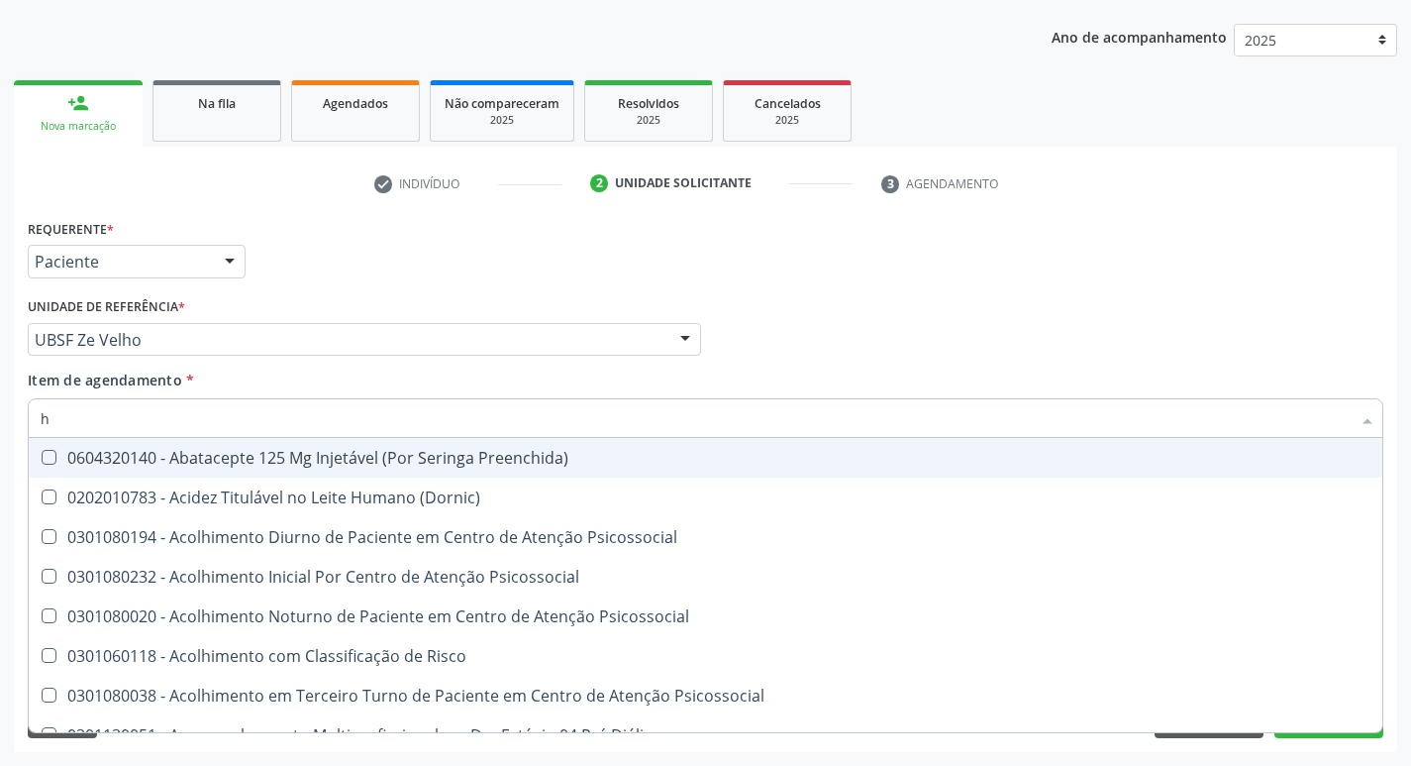
type input "HEMOGR"
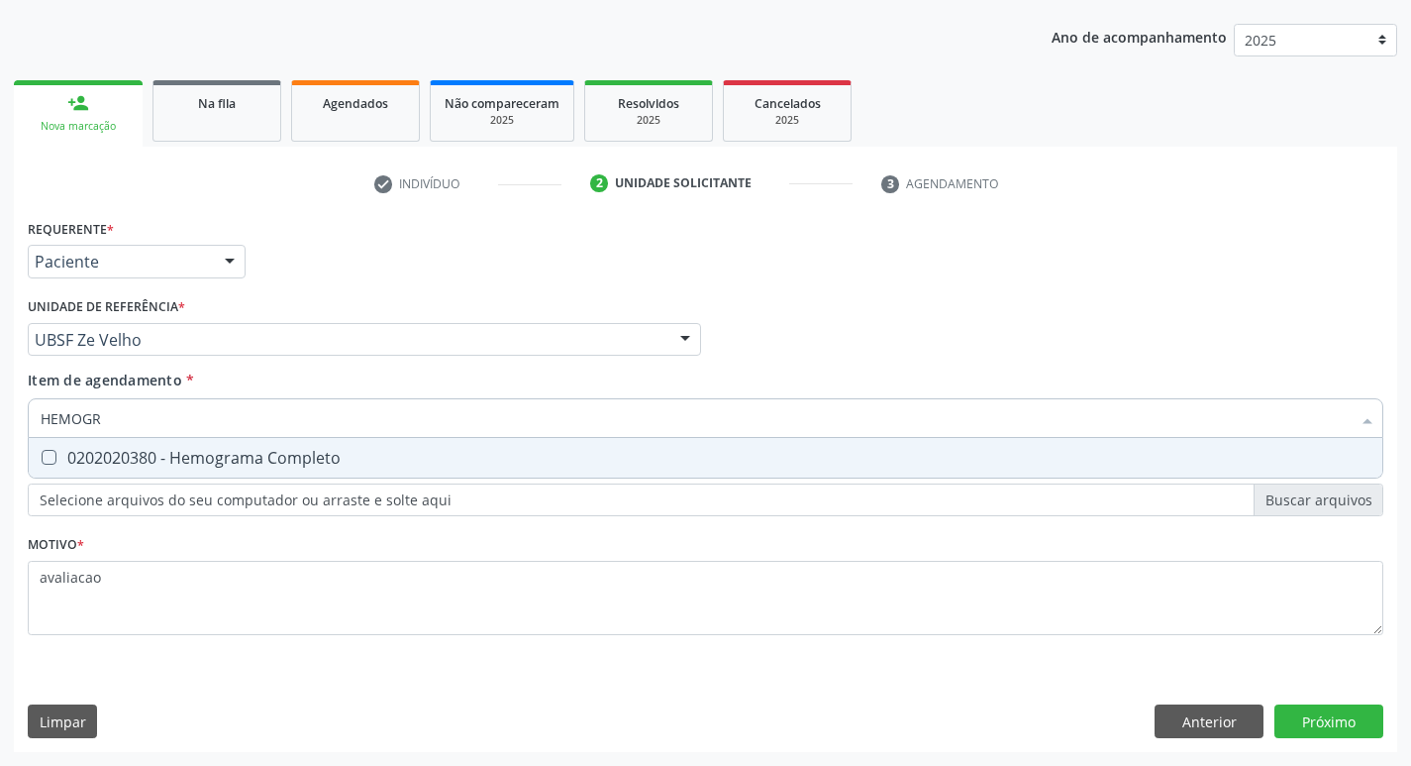
click at [261, 466] on div "0202020380 - Hemograma Completo" at bounding box center [706, 458] width 1330 height 16
checkbox Completo "true"
type input "HEMOG"
checkbox Completo "false"
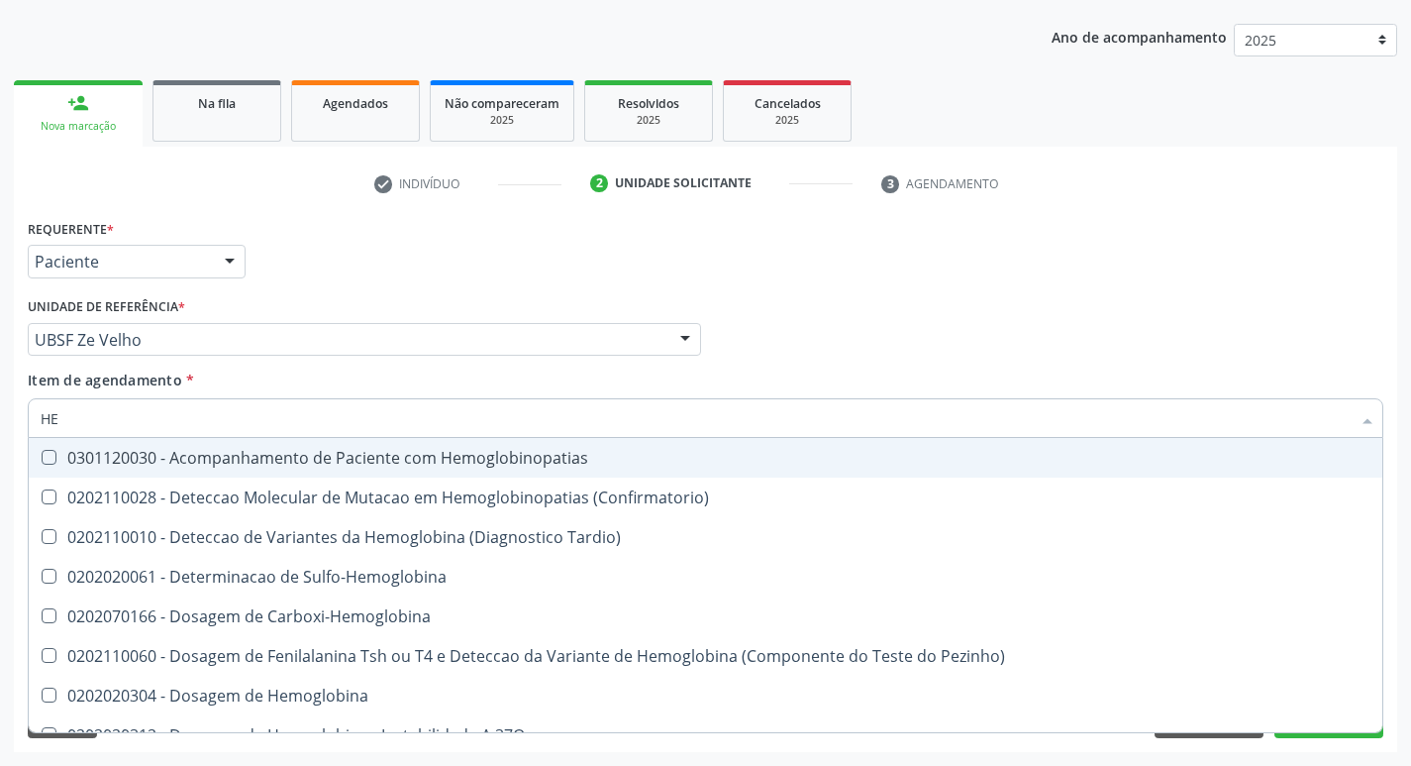
type input "H"
checkbox Completo "false"
type input "h"
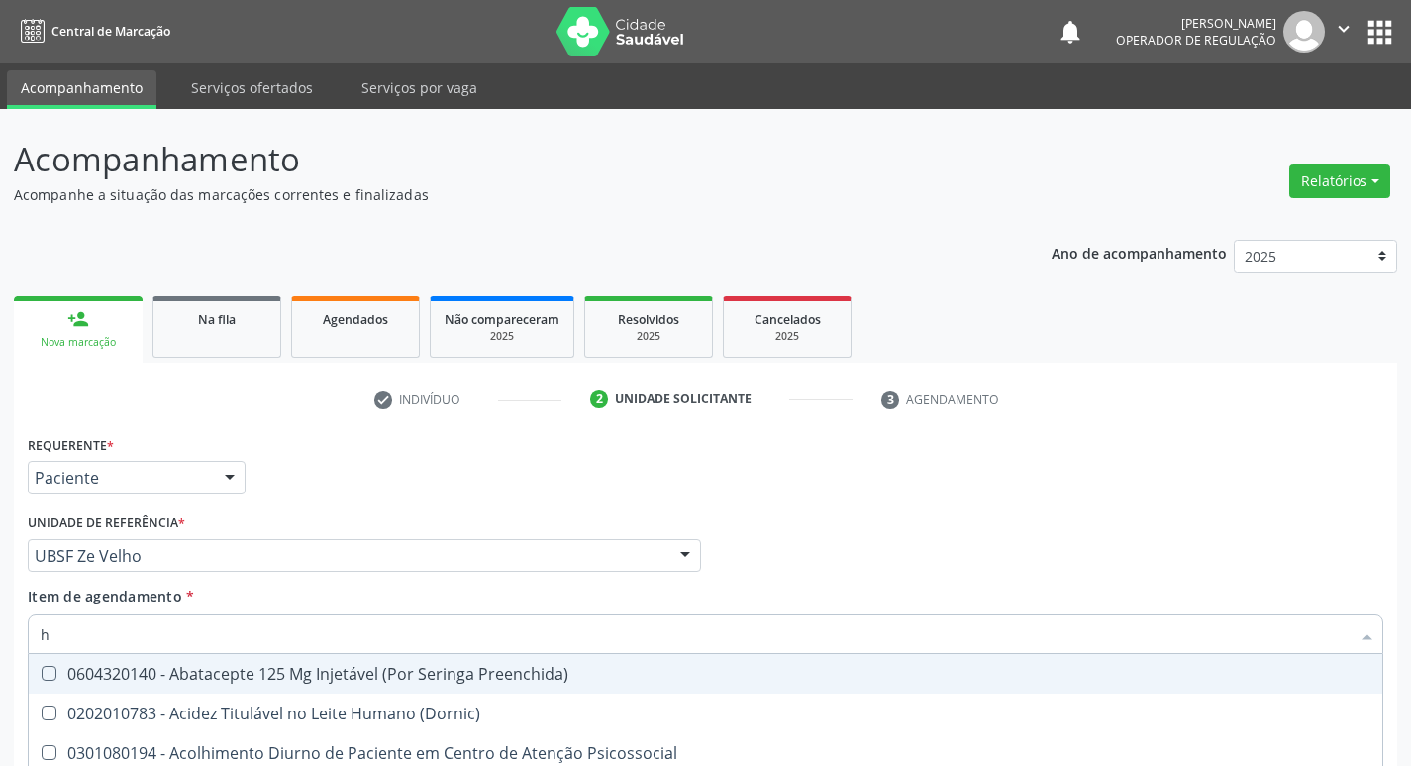
scroll to position [216, 0]
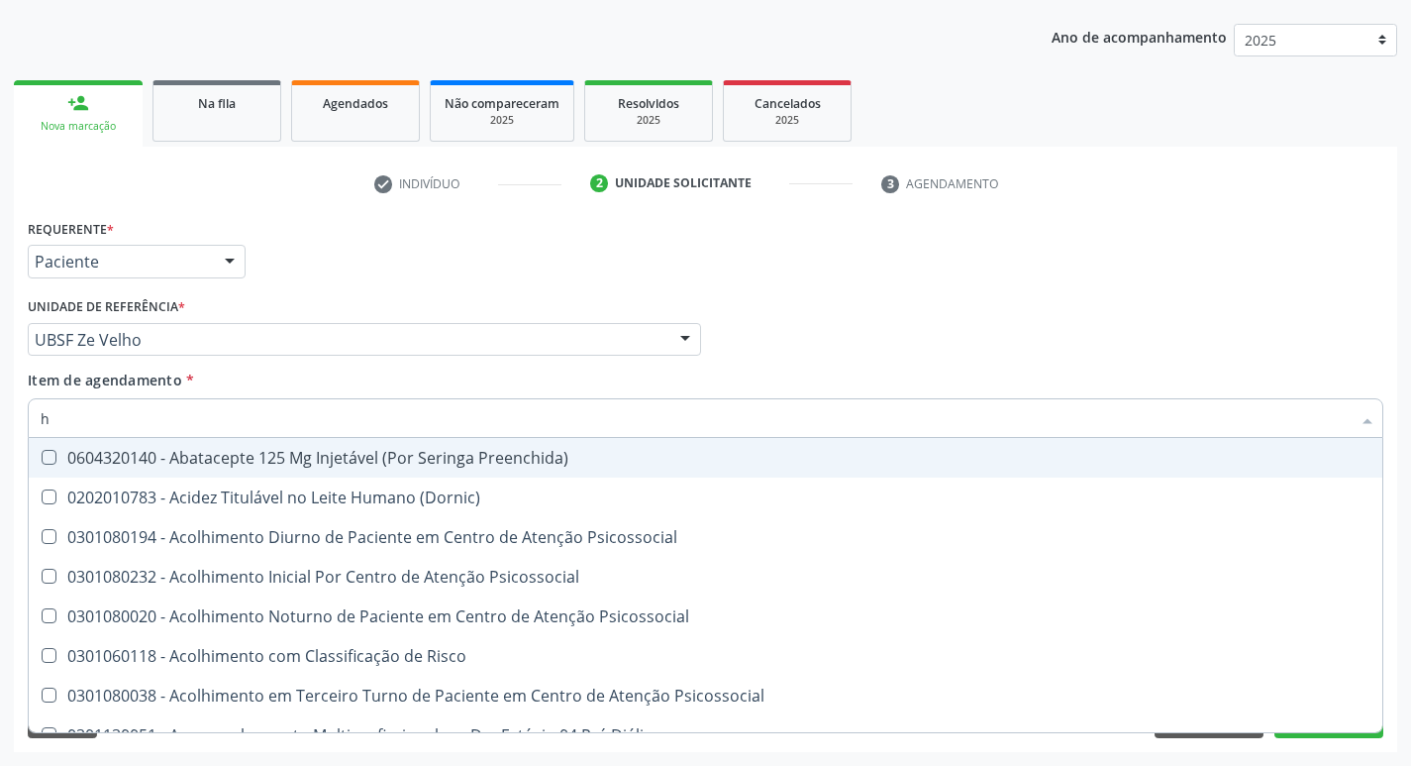
type input "HEMOGLOBINA G"
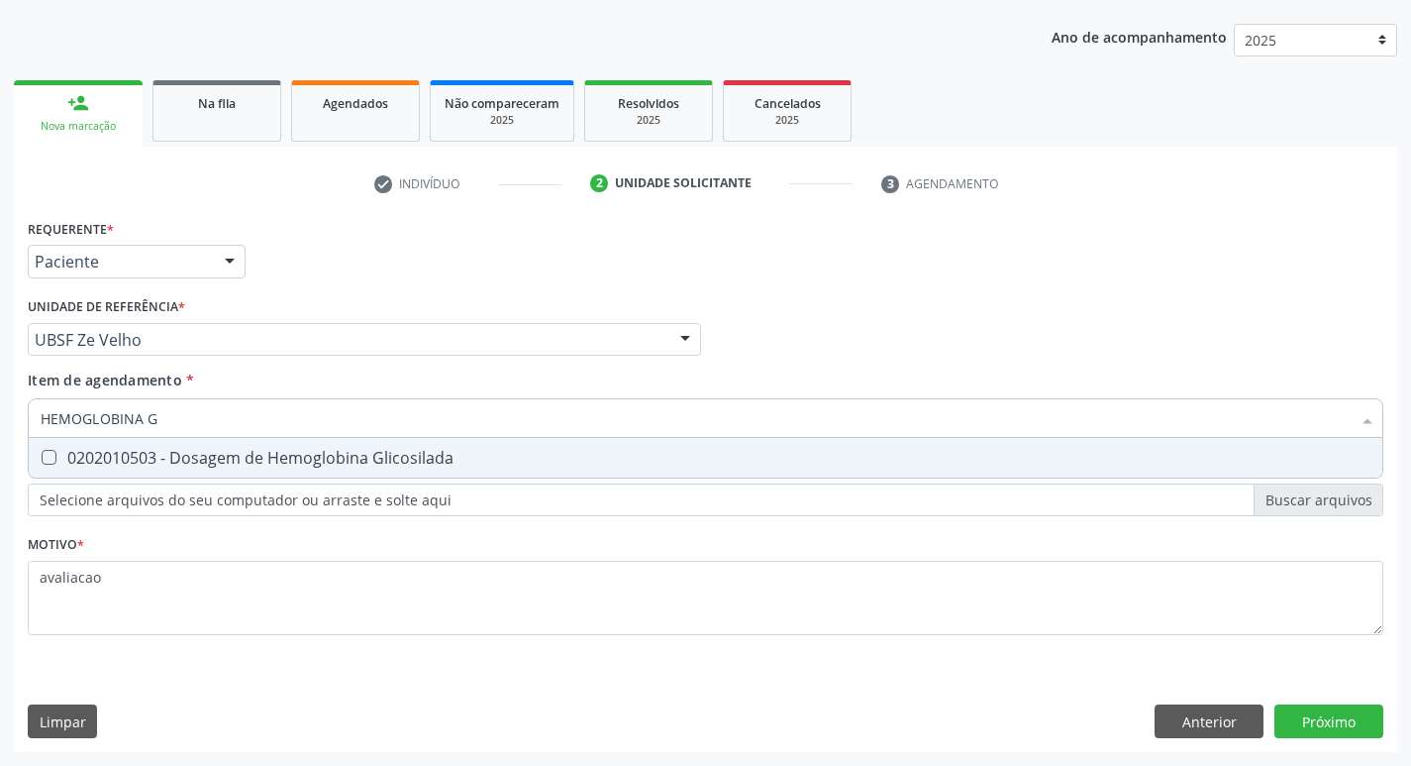
click at [268, 466] on div "0202010503 - Dosagem de Hemoglobina Glicosilada" at bounding box center [706, 458] width 1330 height 16
checkbox Glicosilada "true"
type input "HEMOGLOBINA"
checkbox Glicosilada "false"
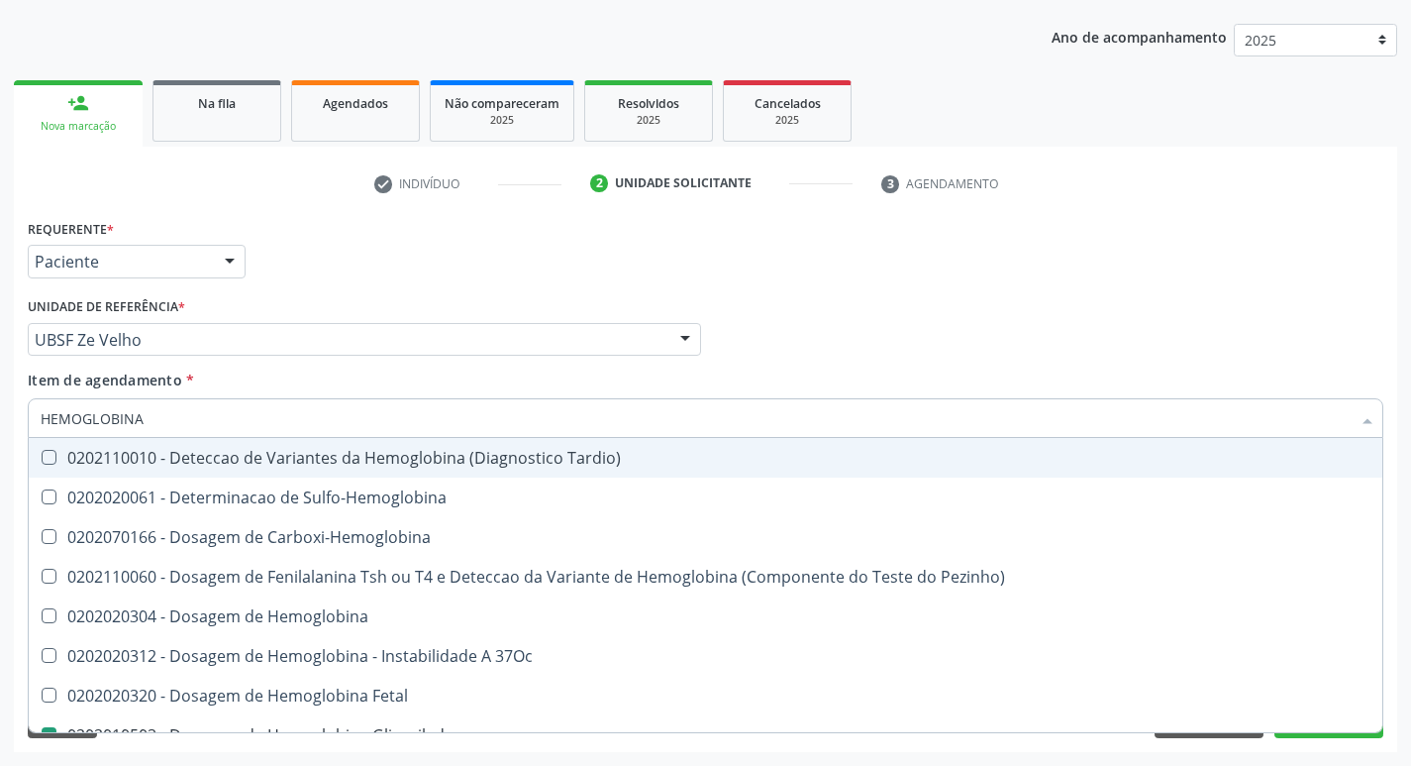
type input "HEMOGLOBIN"
checkbox Glicosilada "false"
checkbox Hemoglobina "true"
type input "H"
checkbox Hemoglobina "false"
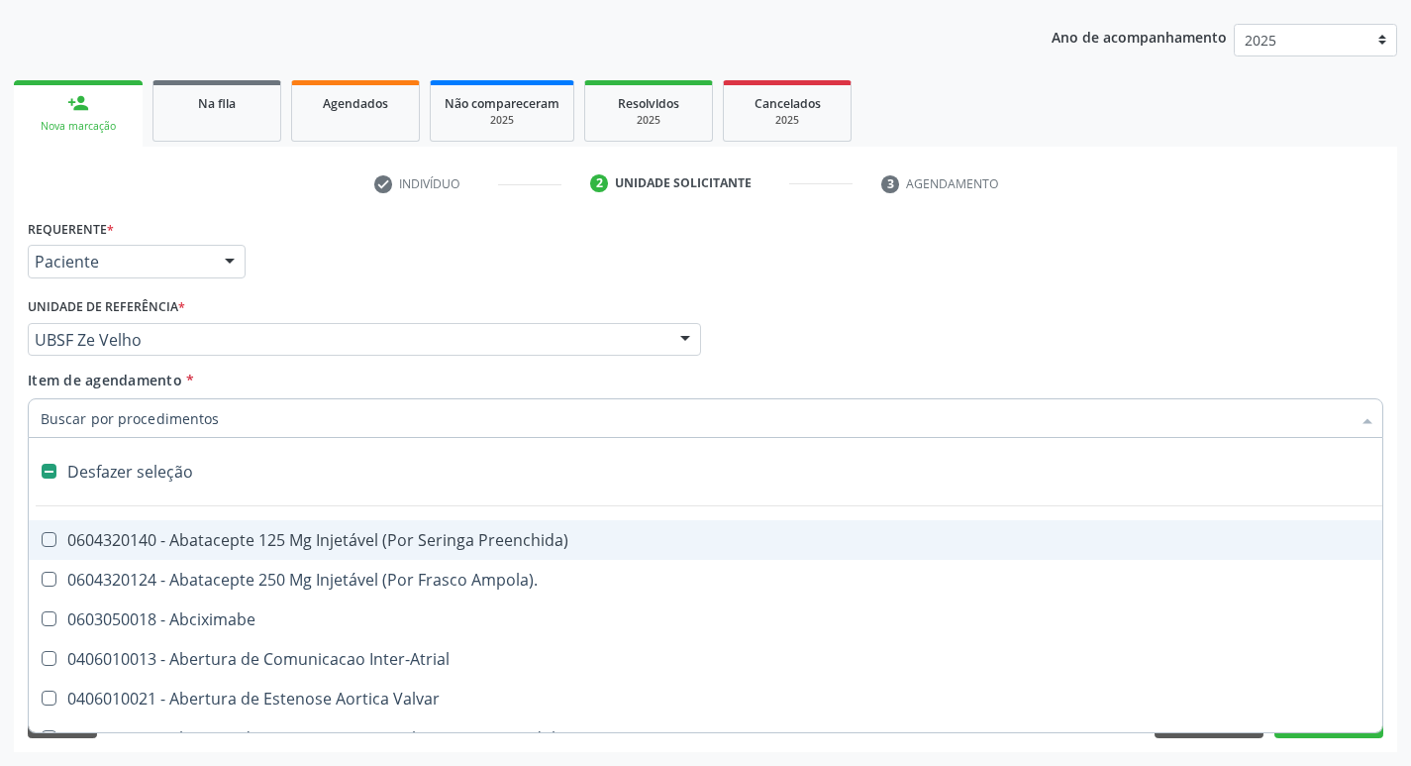
type input "g"
checkbox \(Picc\) "true"
checkbox Persistente "true"
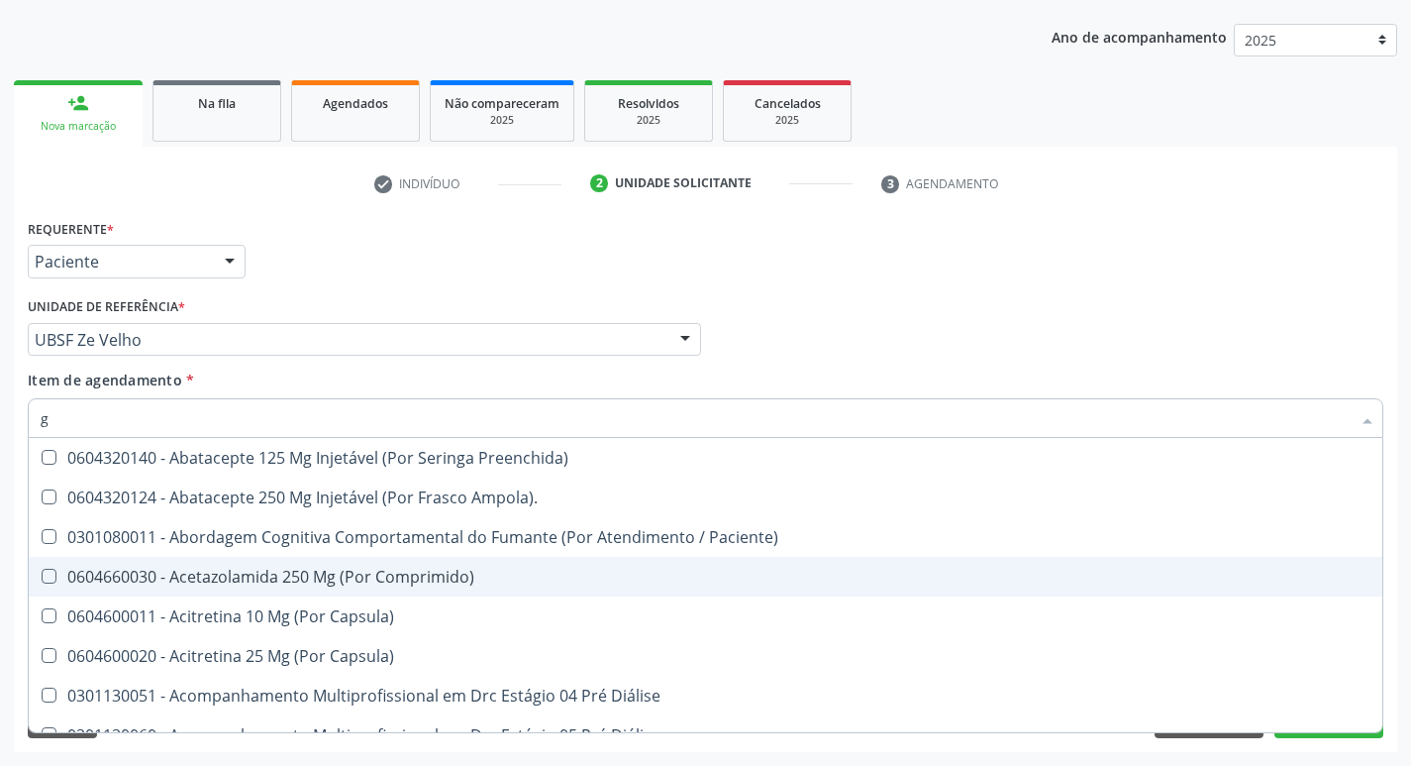
type input "GLICOSE"
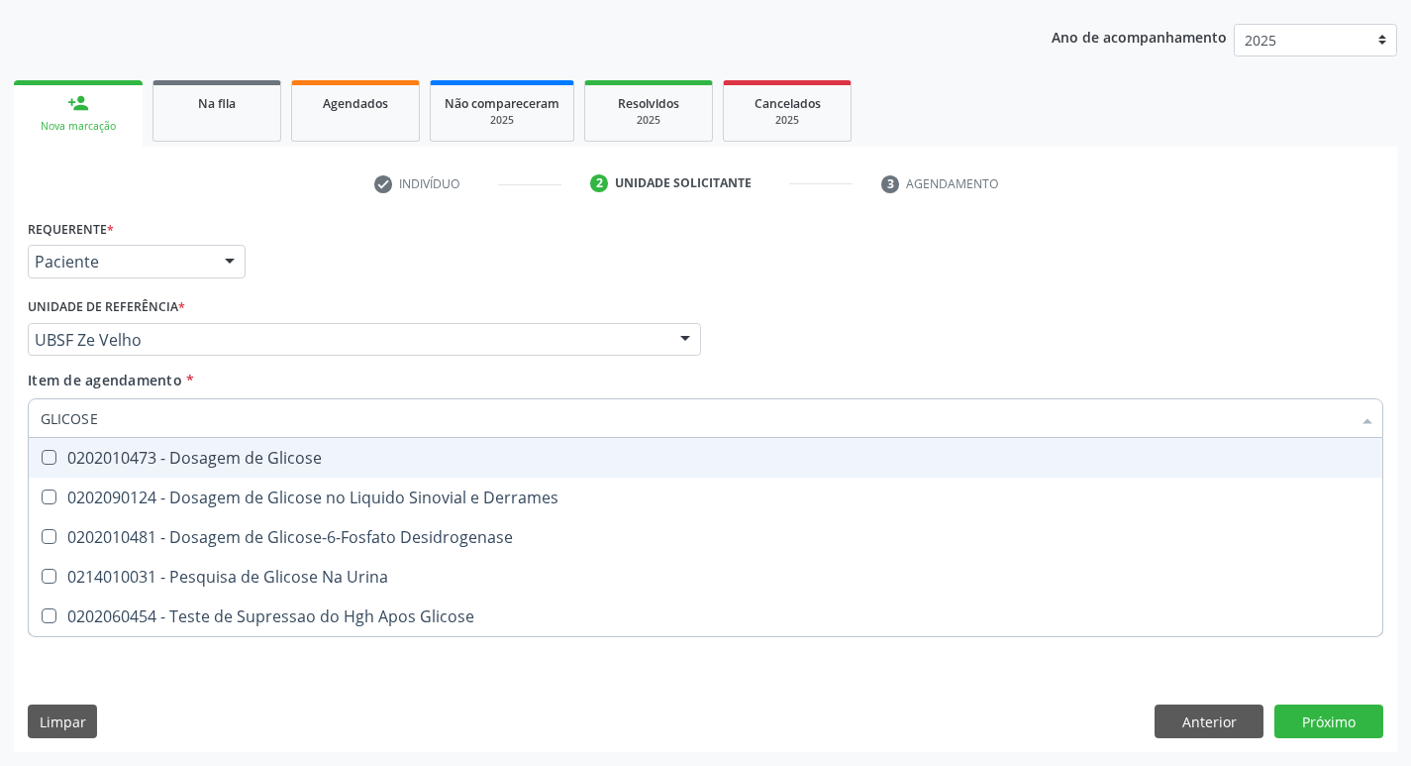
click at [267, 453] on div "0202010473 - Dosagem de Glicose" at bounding box center [706, 458] width 1330 height 16
checkbox Glicose "true"
type input "GLICOS"
checkbox Glicose "false"
checkbox Derrames "true"
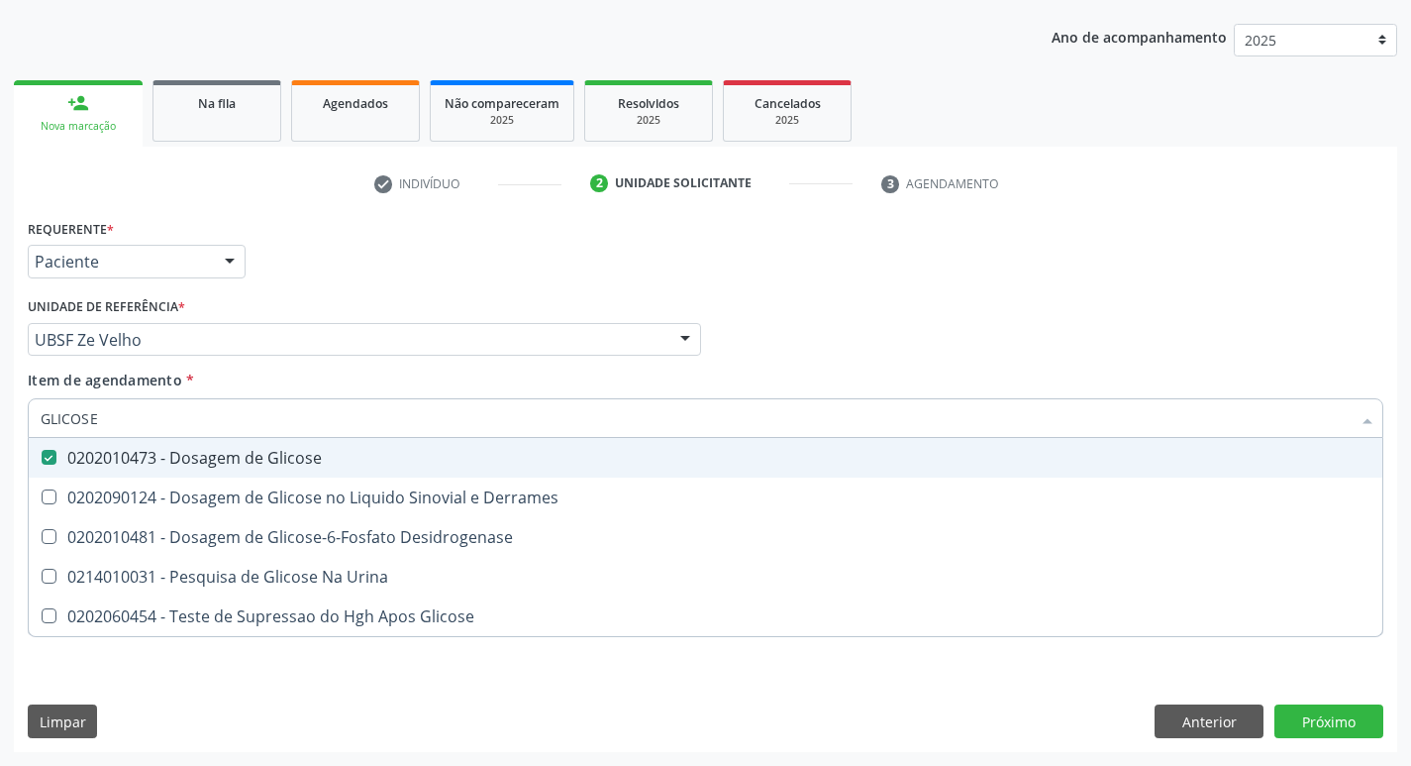
checkbox Glicose "true"
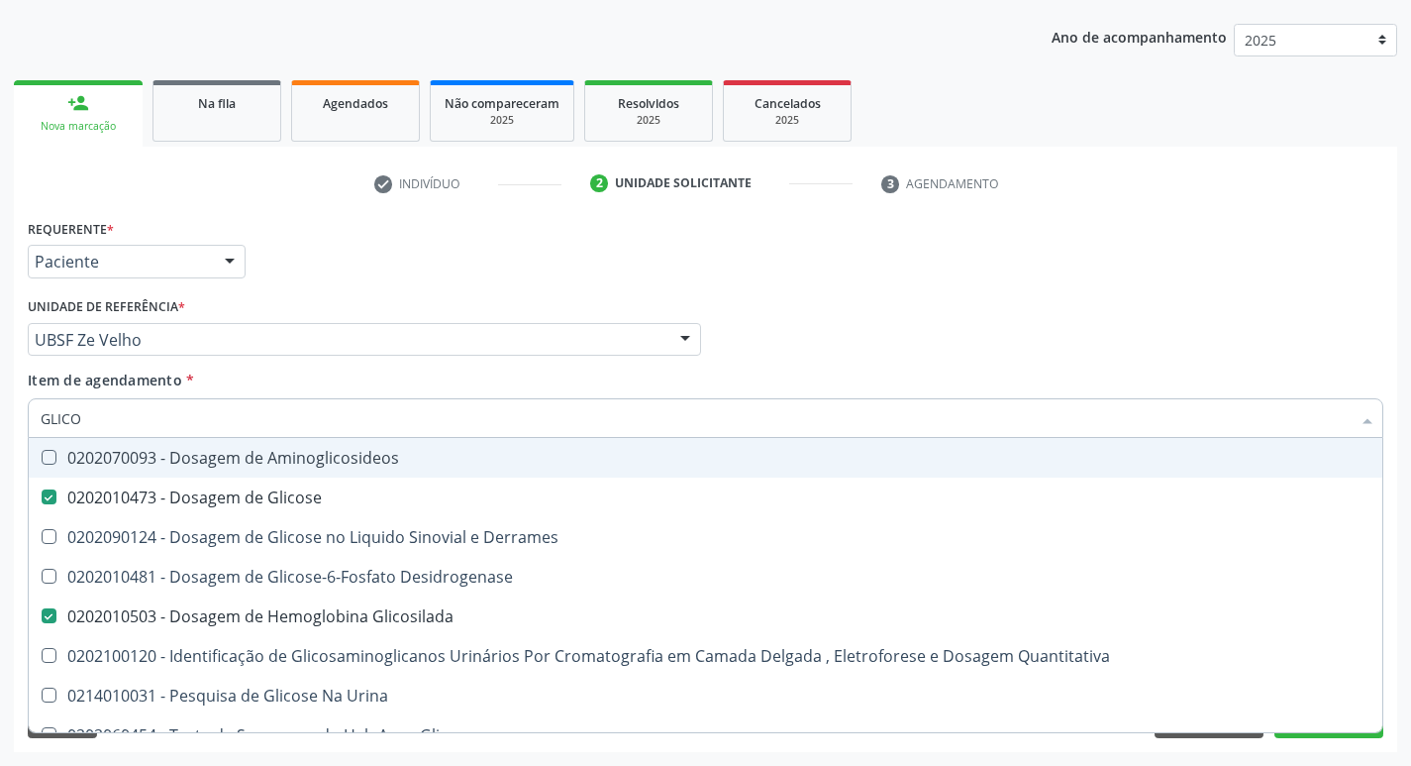
type input "GLIC"
checkbox Glicose "false"
checkbox Derrames "false"
checkbox Glicosilada "false"
checkbox Quantitativa "false"
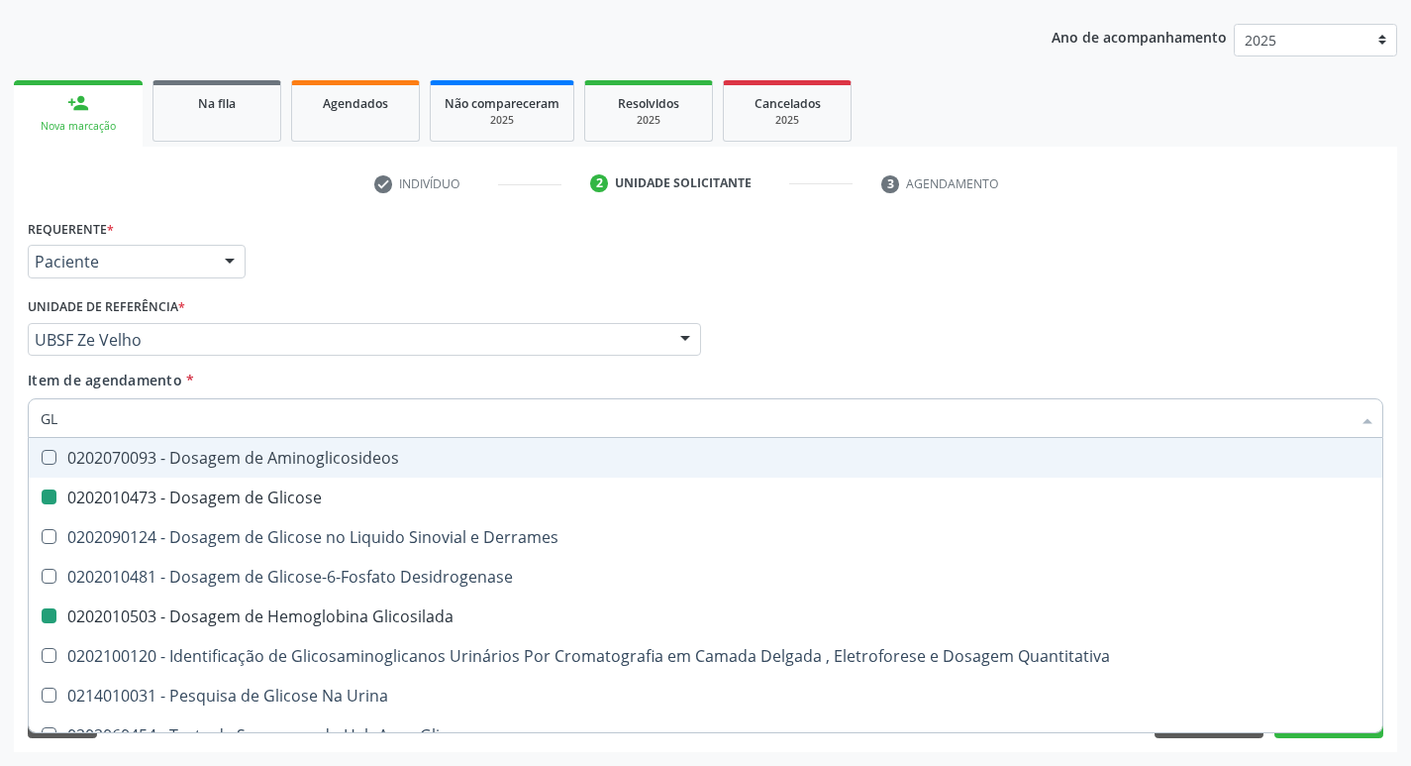
type input "G"
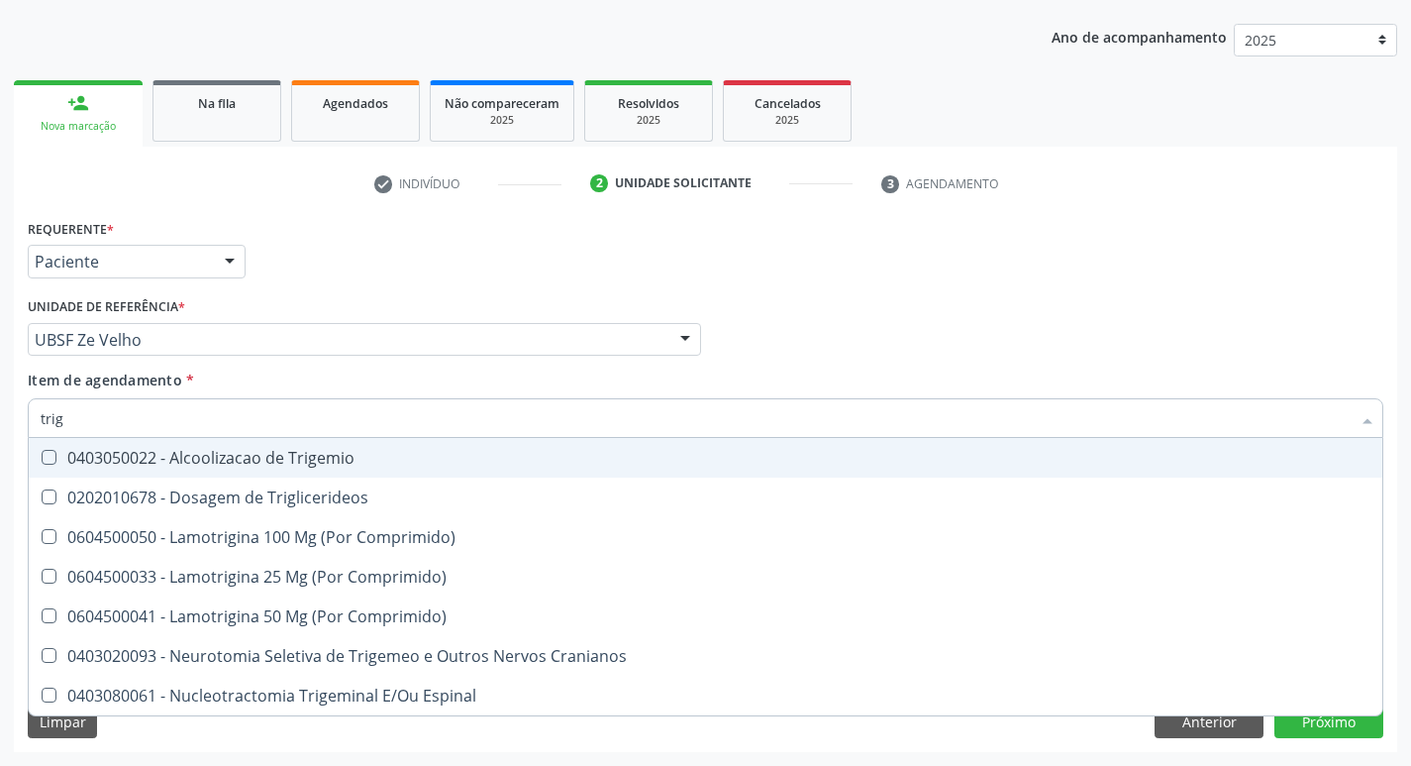
type input "trigl"
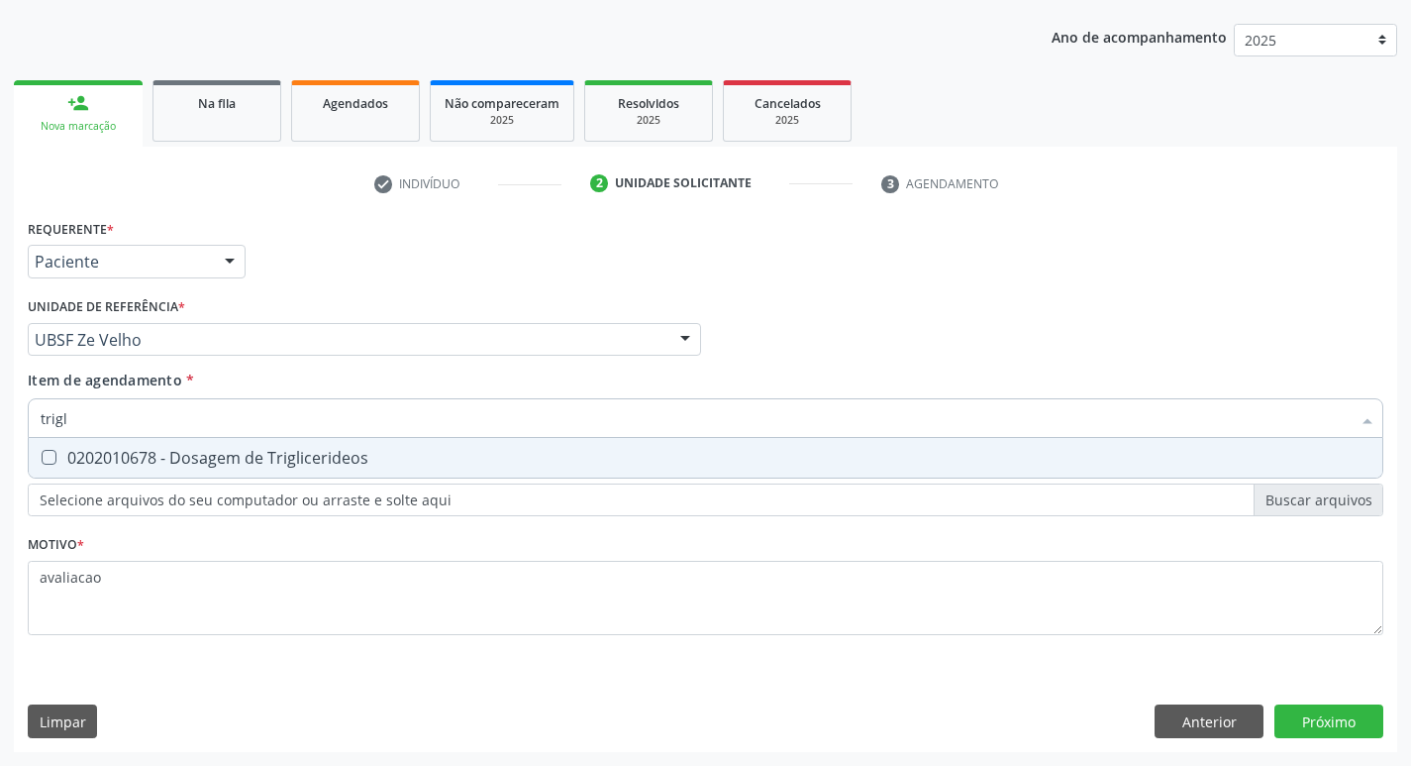
click at [143, 465] on div "0202010678 - Dosagem de Triglicerideos" at bounding box center [706, 458] width 1330 height 16
checkbox Triglicerideos "true"
type input "trig"
checkbox Triglicerideos "false"
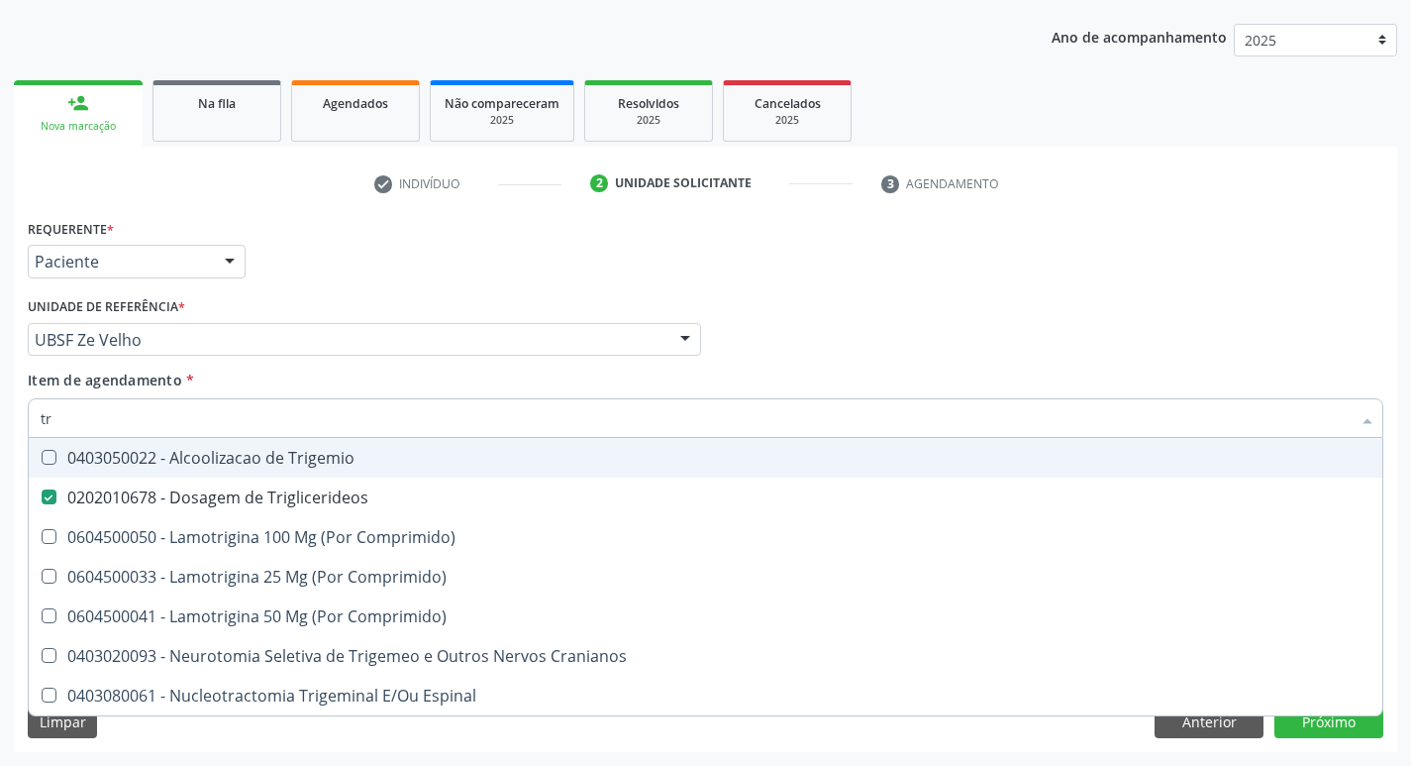
type input "t"
checkbox Triglicerideos "false"
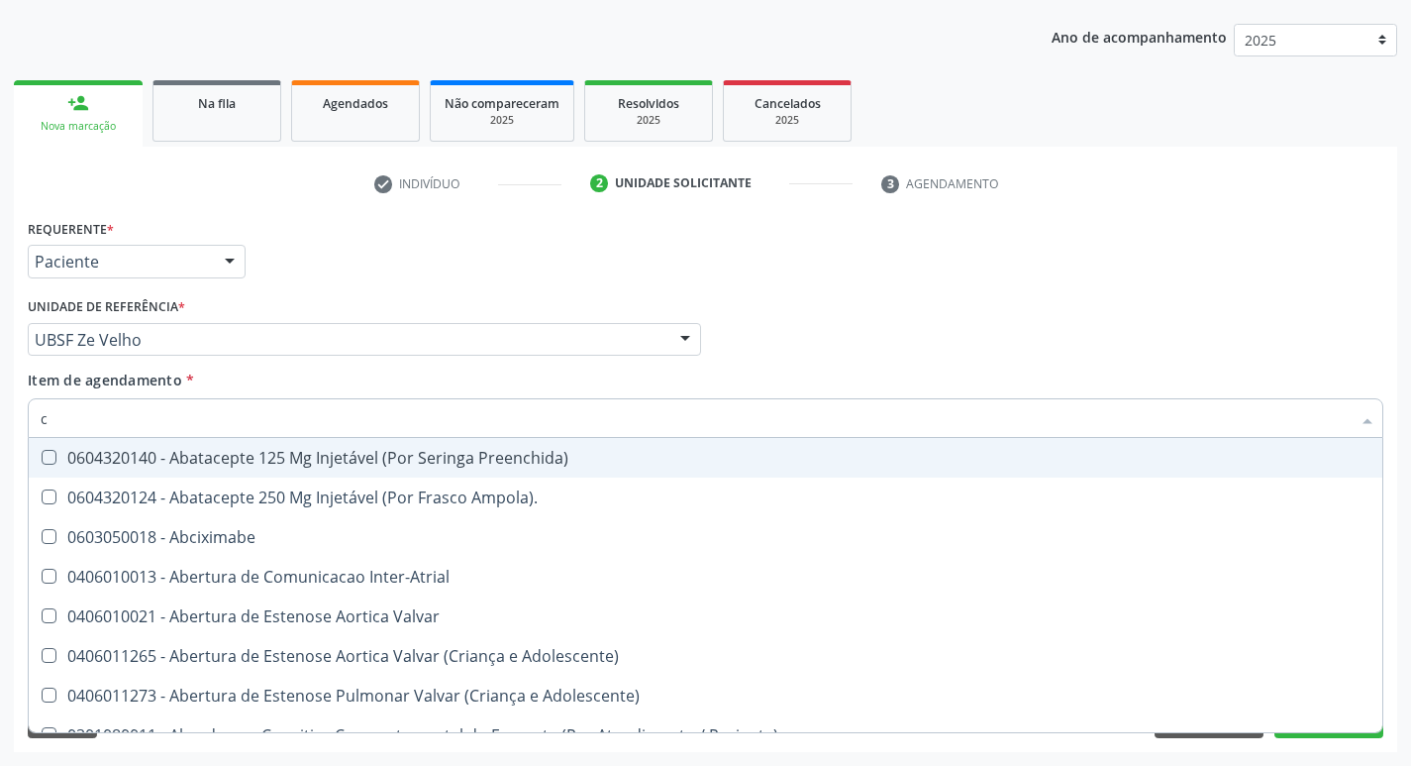
type input "co"
checkbox Comprimido\) "true"
checkbox Transcutanea "true"
checkbox Osseo "true"
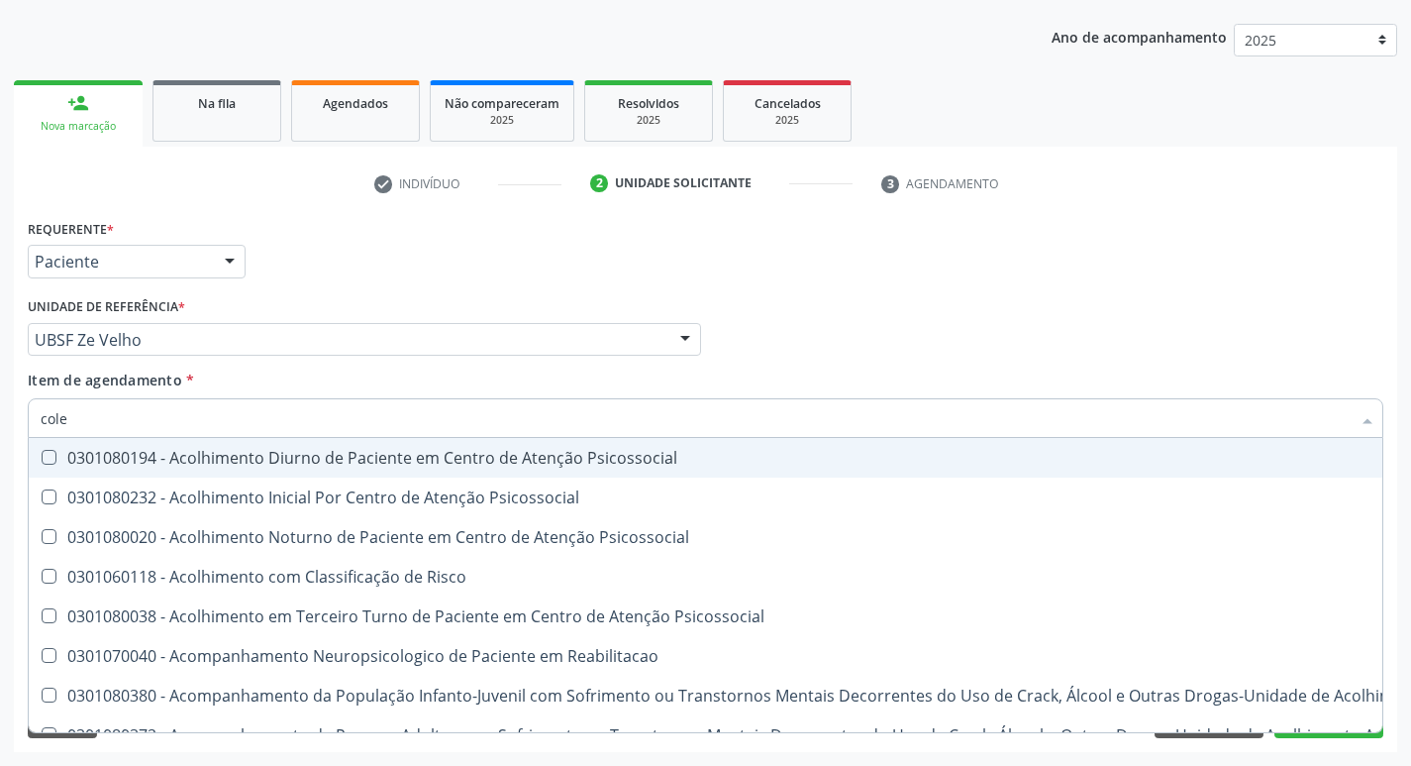
type input "coles"
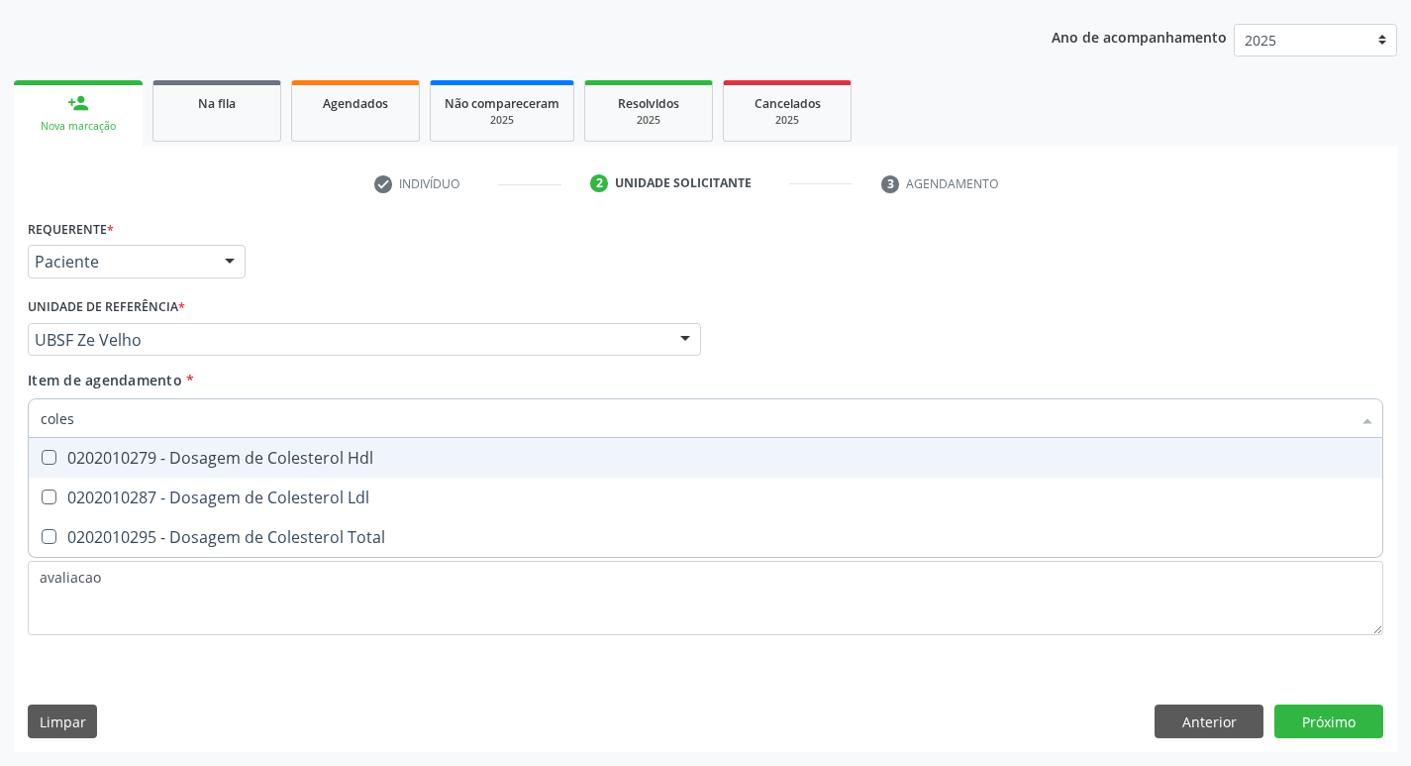
click at [143, 465] on div "0202010279 - Dosagem de Colesterol Hdl" at bounding box center [706, 458] width 1330 height 16
checkbox Hdl "true"
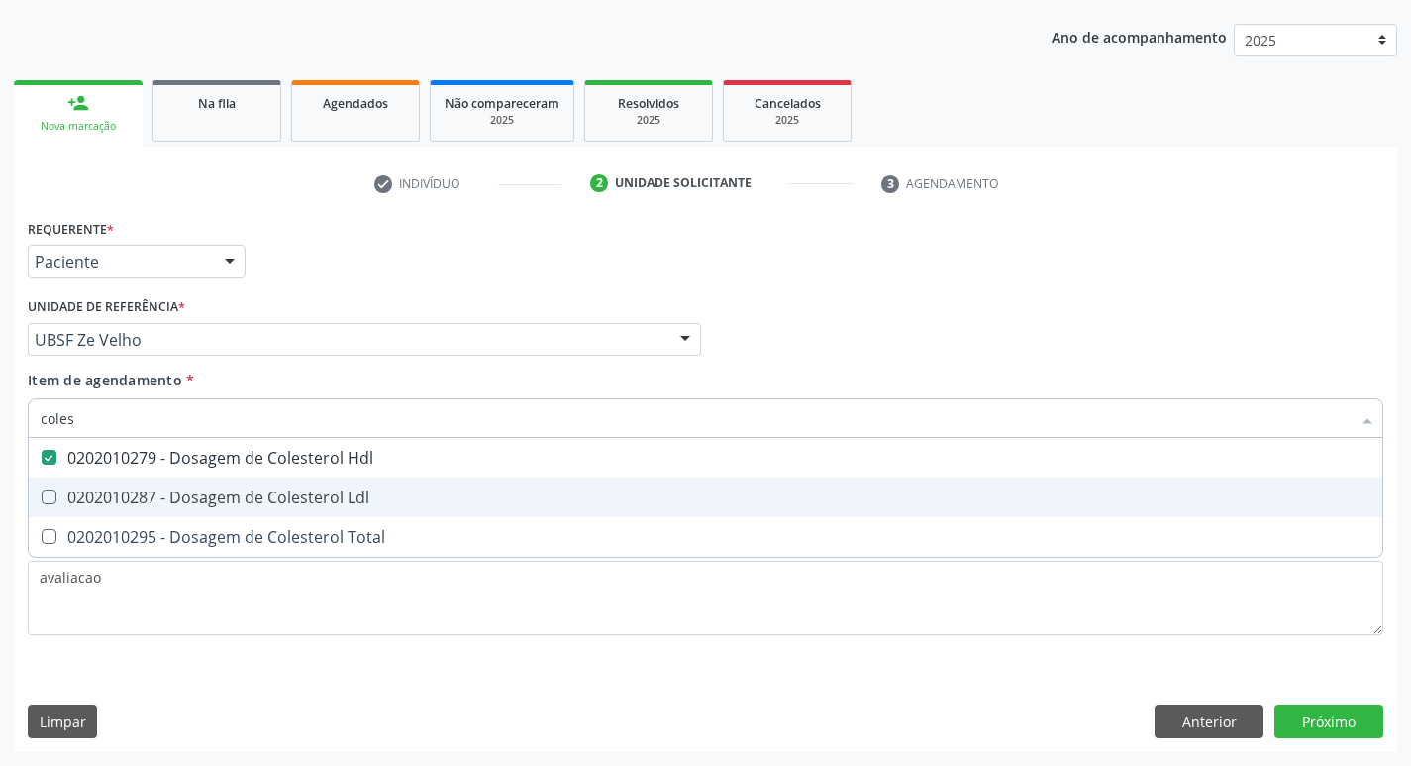
click at [173, 505] on div "0202010287 - Dosagem de Colesterol Ldl" at bounding box center [706, 497] width 1330 height 16
checkbox Ldl "true"
type input "cole"
checkbox Hdl "false"
checkbox Ldl "false"
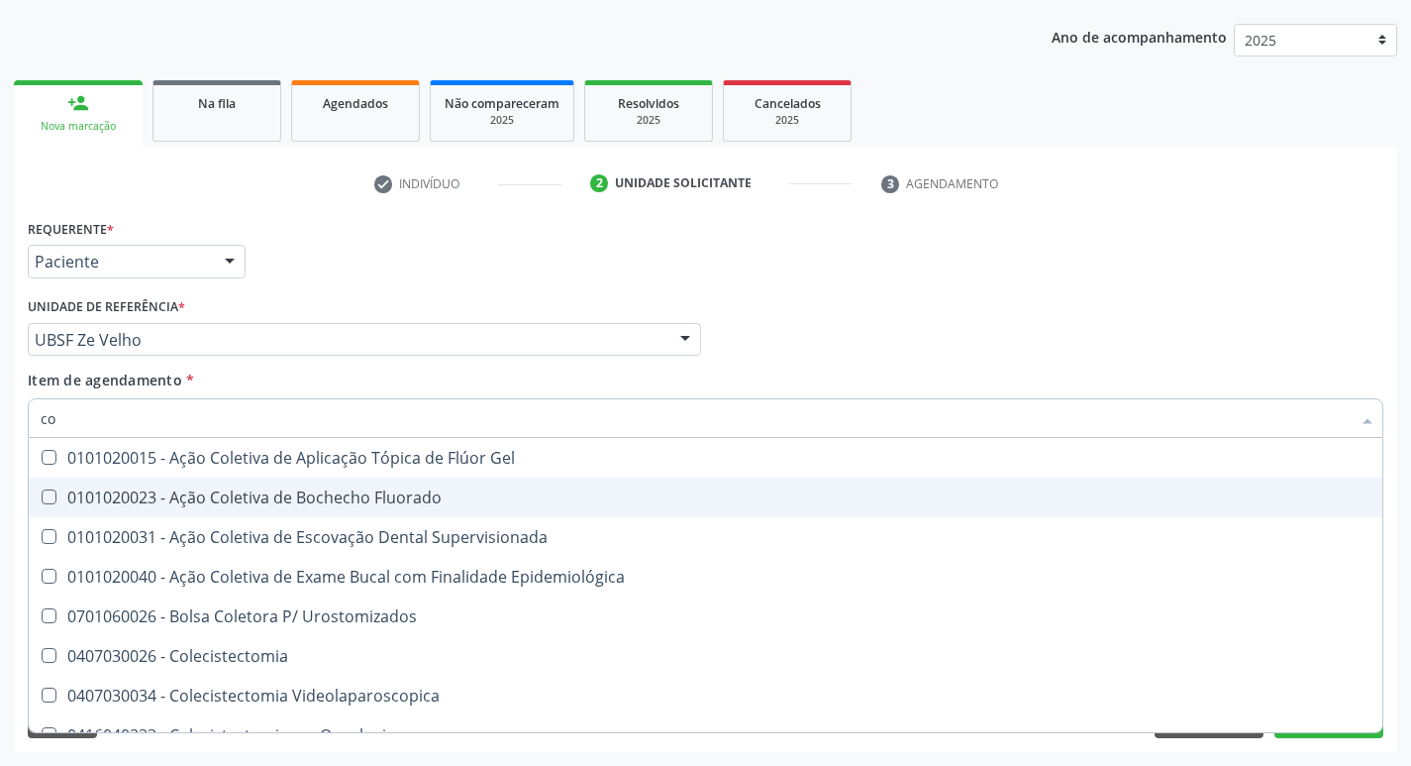
type input "c"
checkbox Hdl "false"
checkbox Ldl "false"
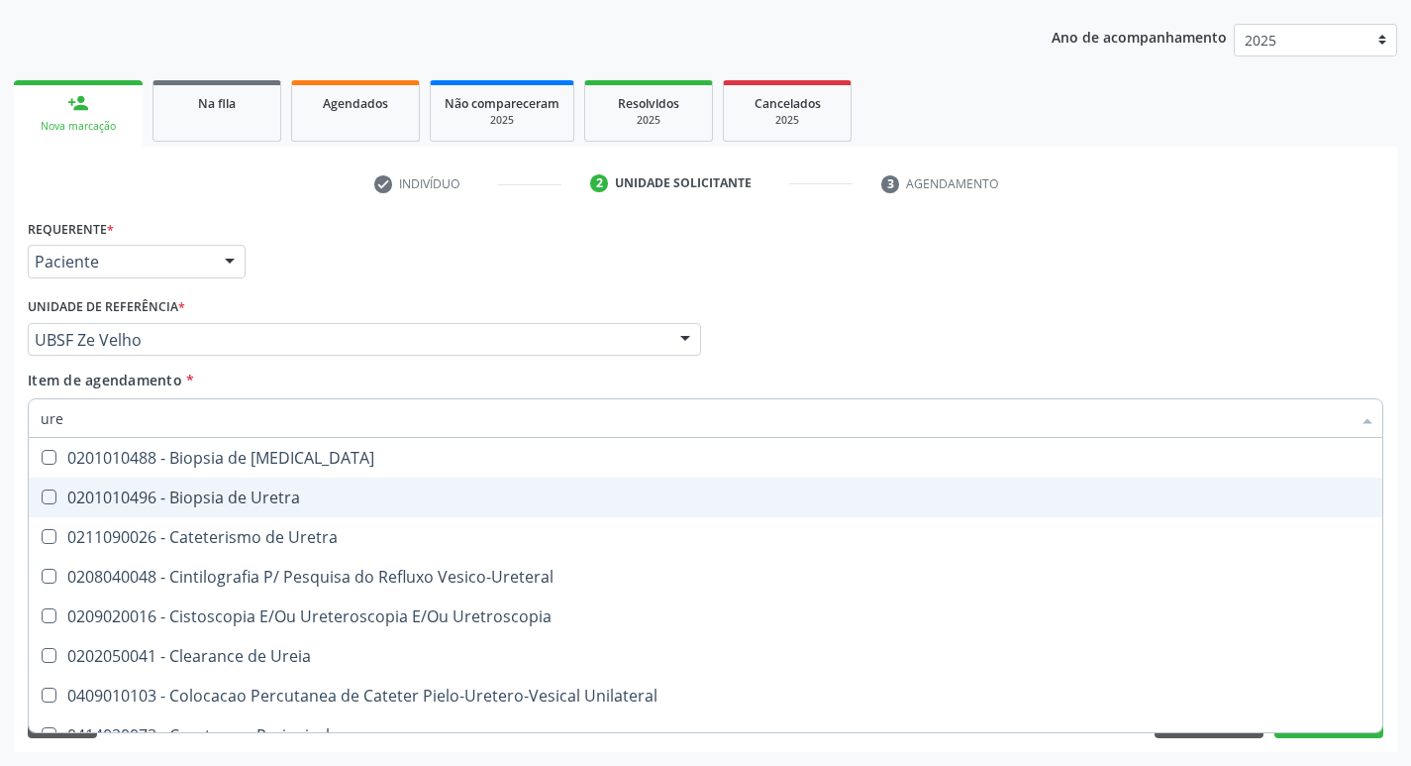
type input "urei"
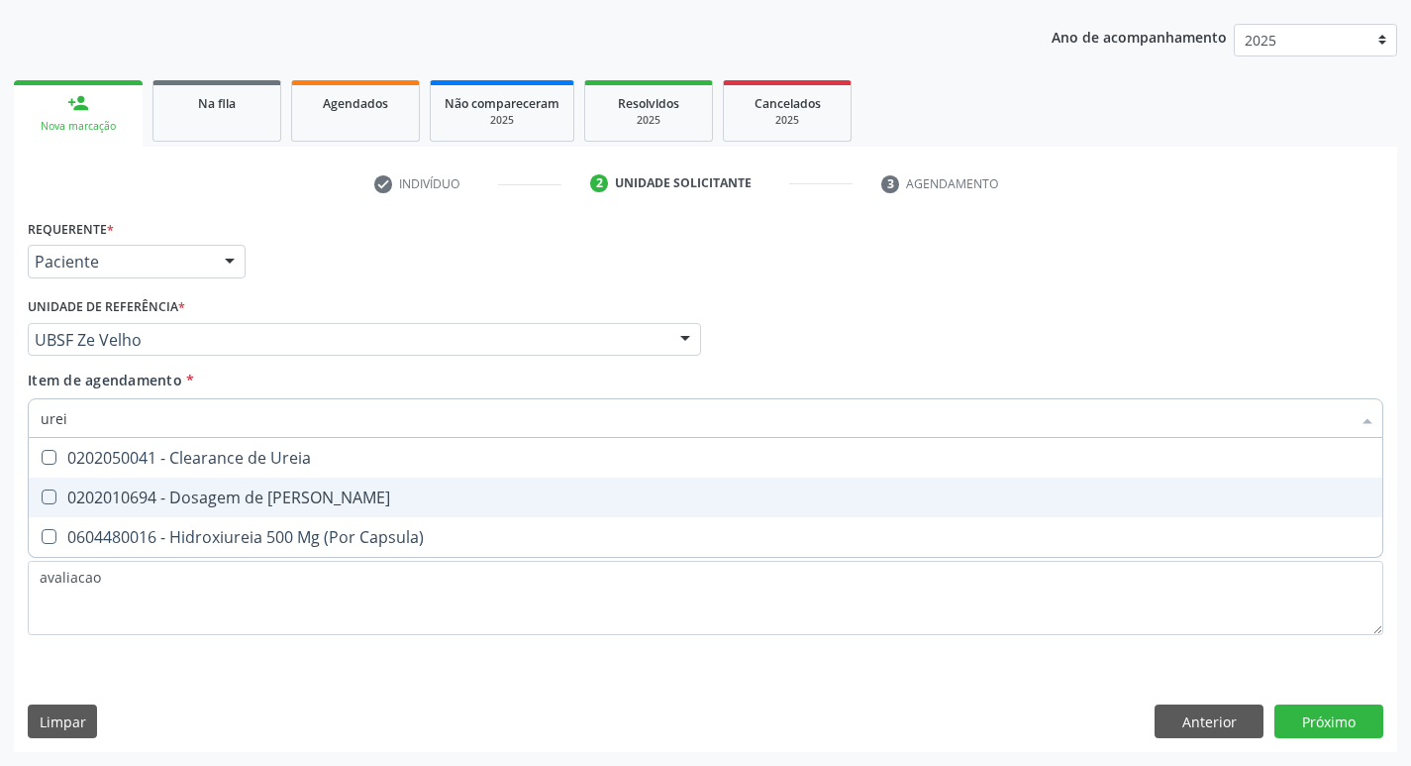
click at [173, 505] on div "0202010694 - Dosagem de [PERSON_NAME]" at bounding box center [706, 497] width 1330 height 16
checkbox Ureia "true"
type input "ure"
checkbox Ureia "false"
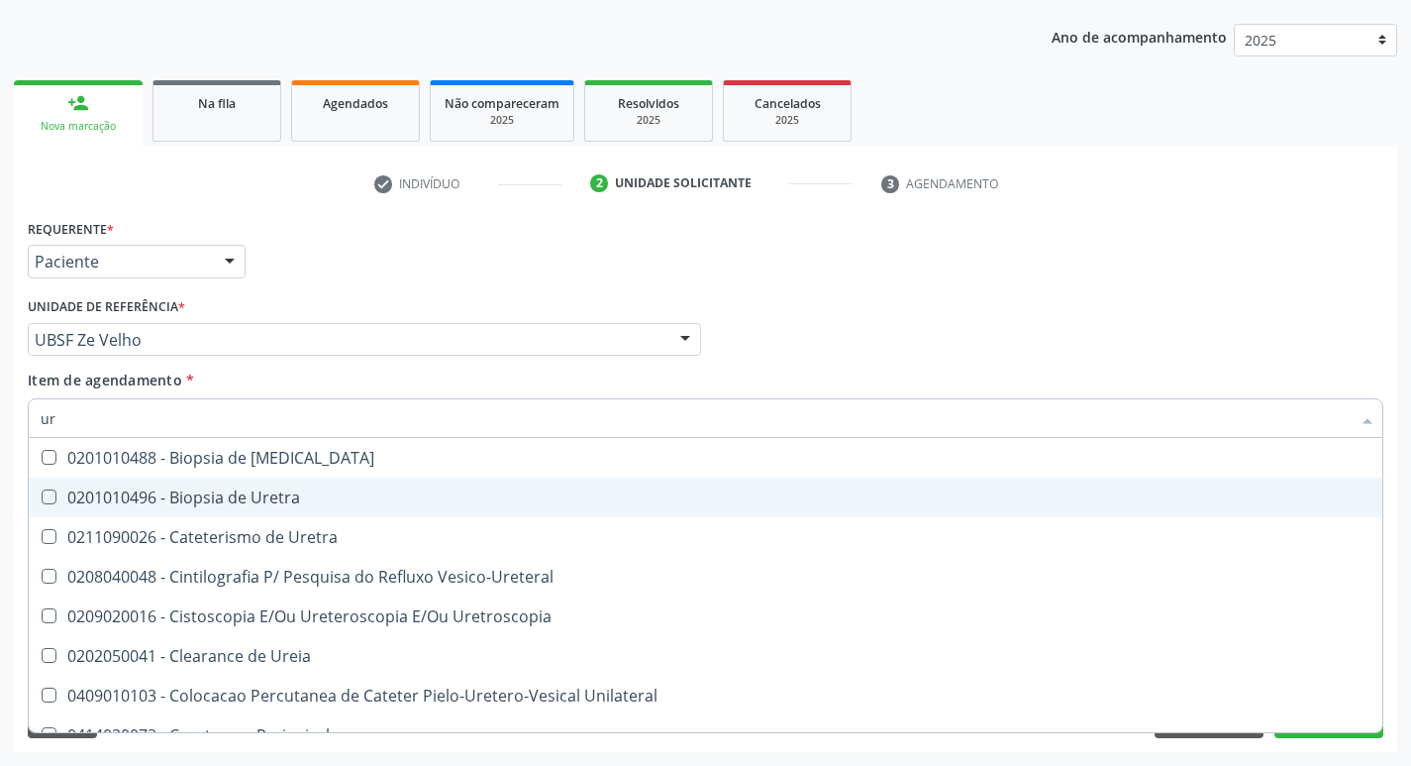
type input "u"
checkbox Ureia "false"
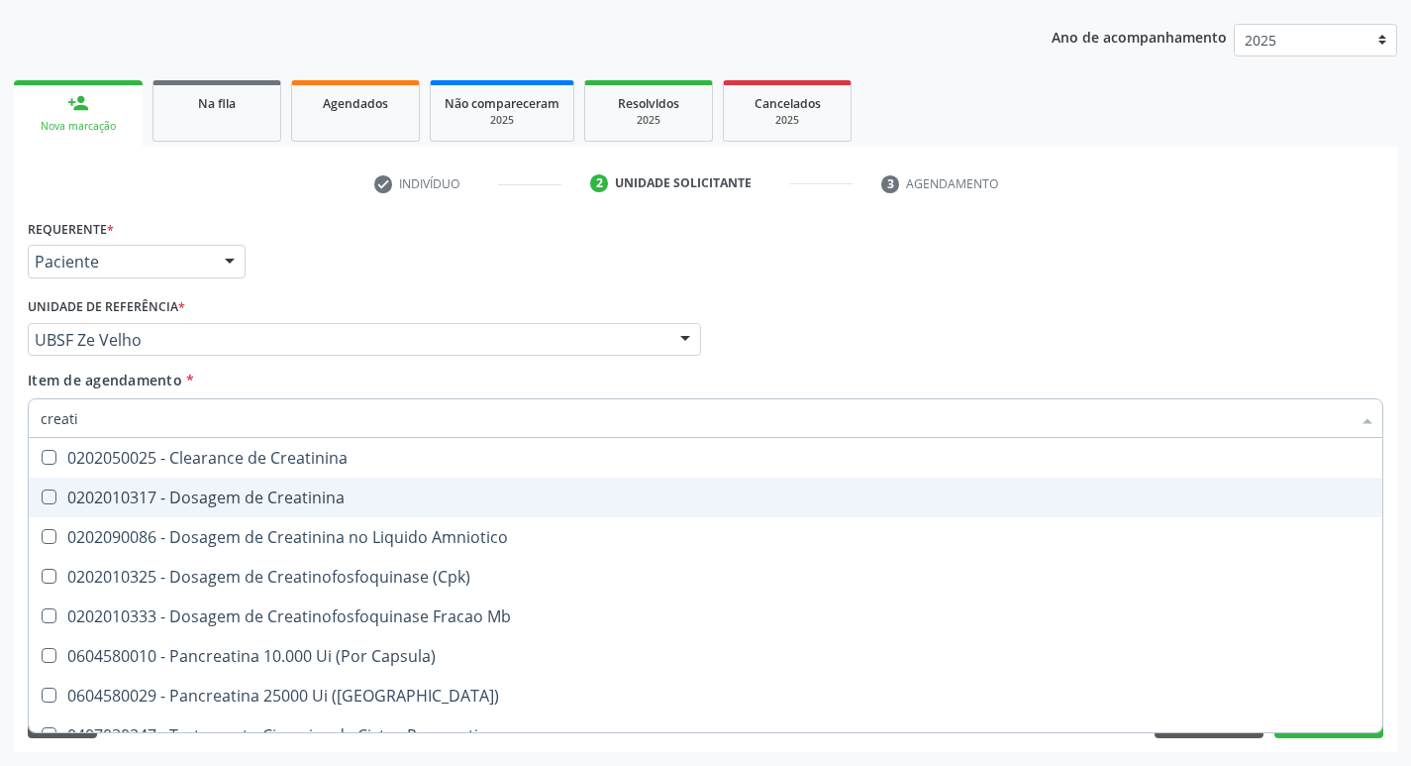
type input "creatin"
click at [215, 481] on span "0202010317 - Dosagem de Creatinina" at bounding box center [706, 497] width 1354 height 40
checkbox Creatinina "true"
type input "creat"
checkbox Creatinina "false"
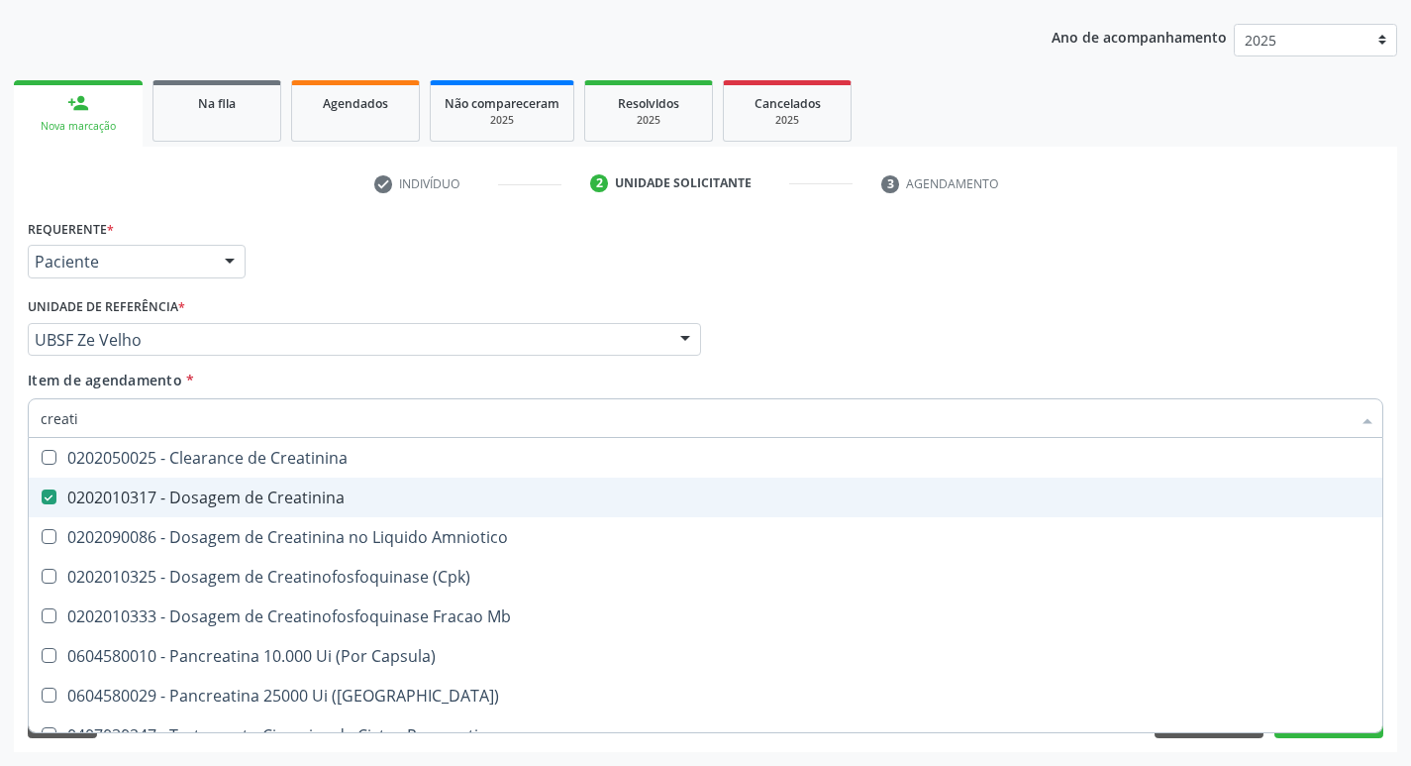
checkbox Amniotico "true"
type input "c"
checkbox Amniotico "false"
checkbox Mb "false"
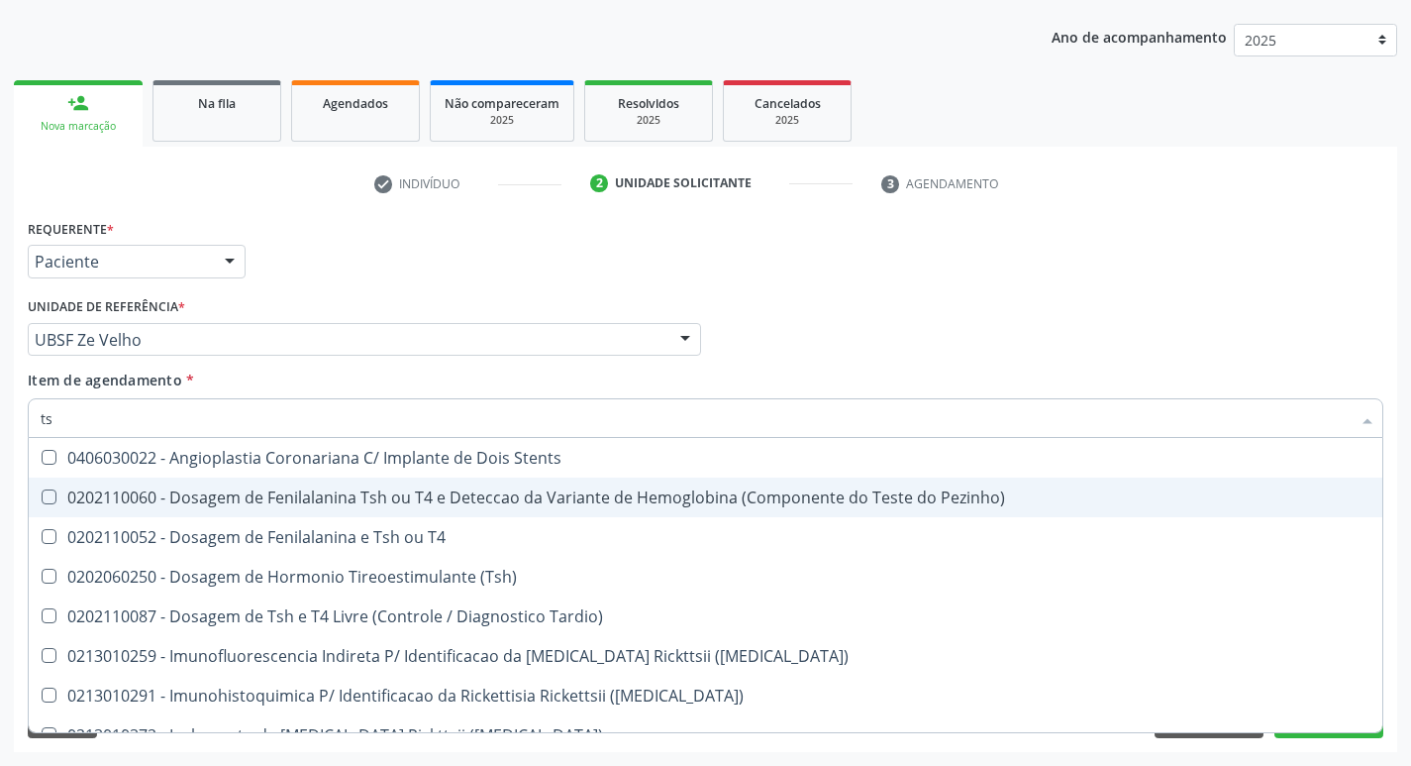
type input "tsh"
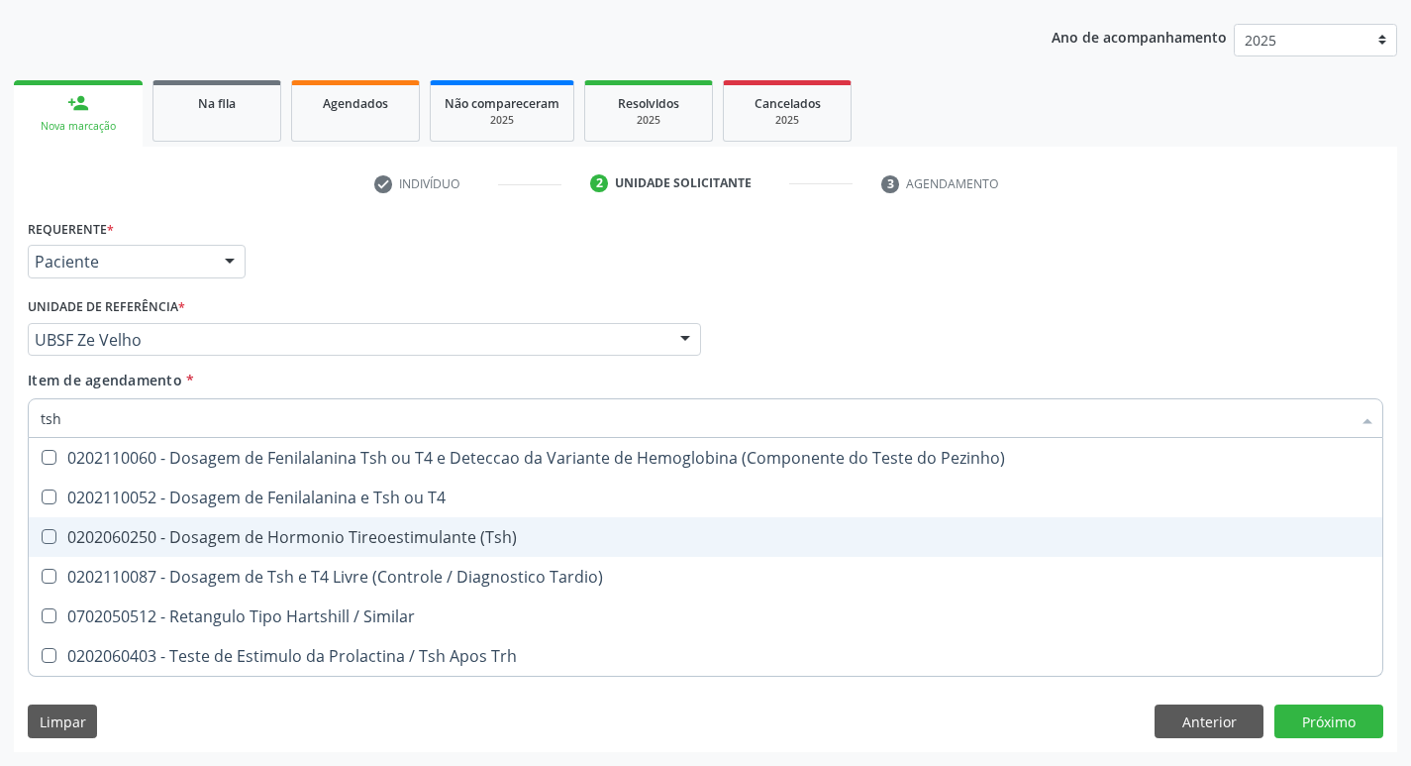
click at [266, 537] on div "0202060250 - Dosagem de Hormonio Tireoestimulante (Tsh)" at bounding box center [706, 537] width 1330 height 16
checkbox \(Tsh\) "true"
type input "ts"
checkbox \(Tsh\) "false"
checkbox Tardio\) "true"
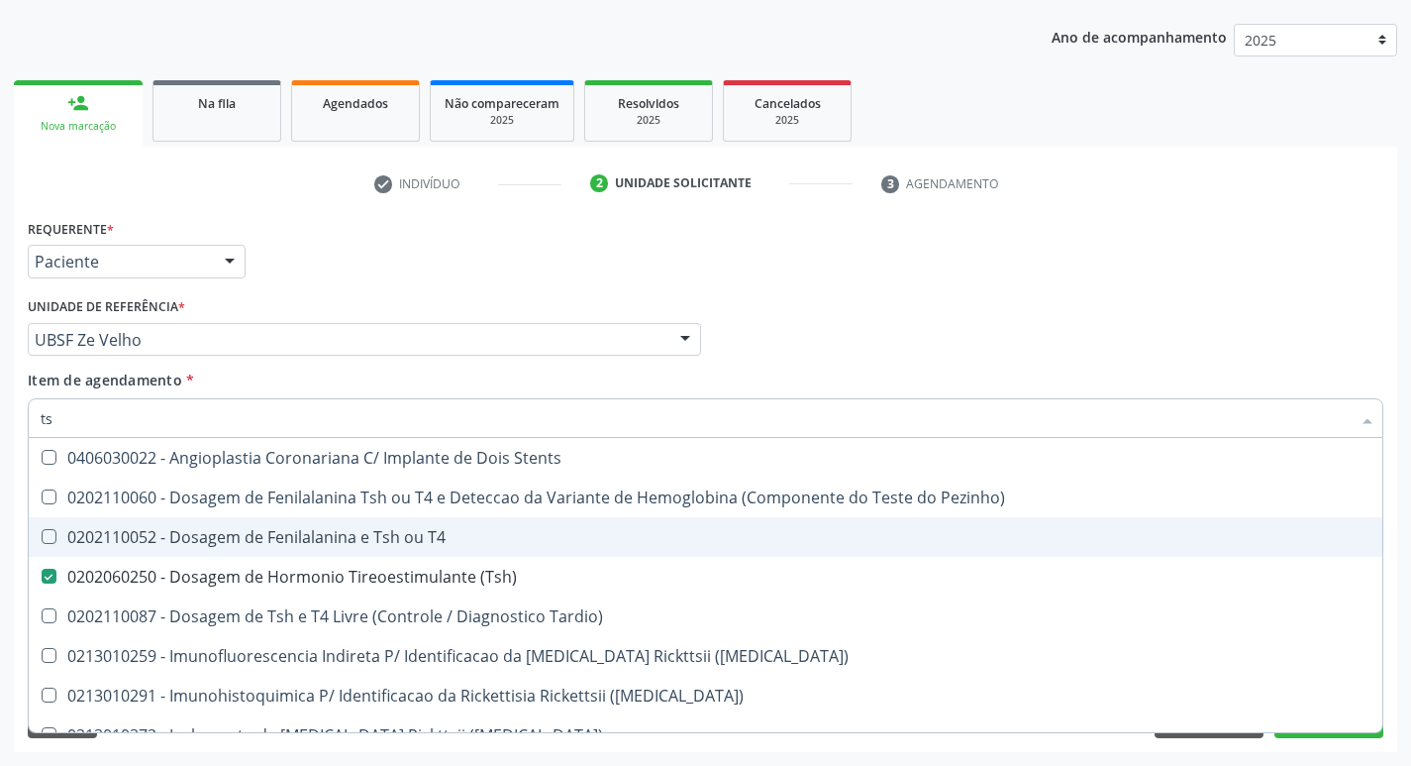
type input "t"
checkbox \(Tsh\) "false"
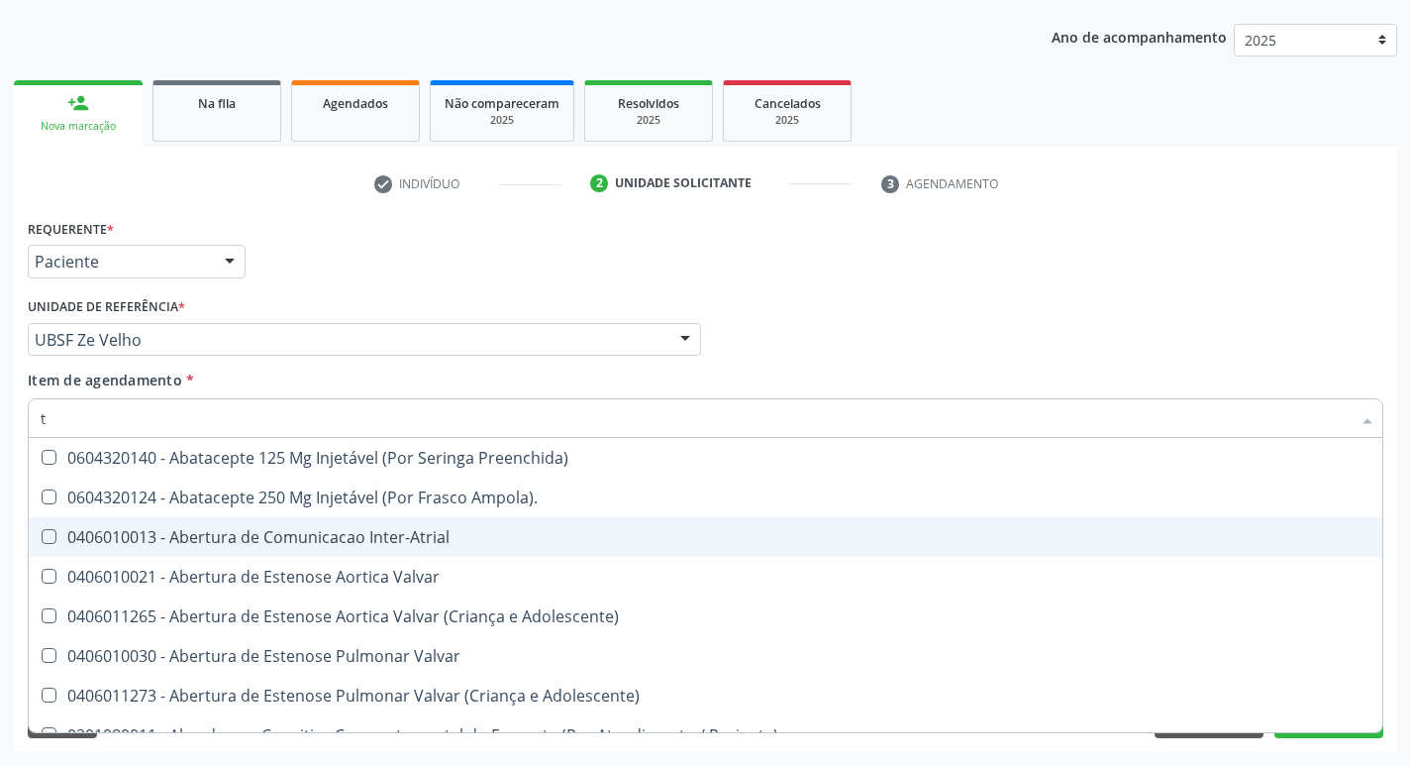
type input "t4"
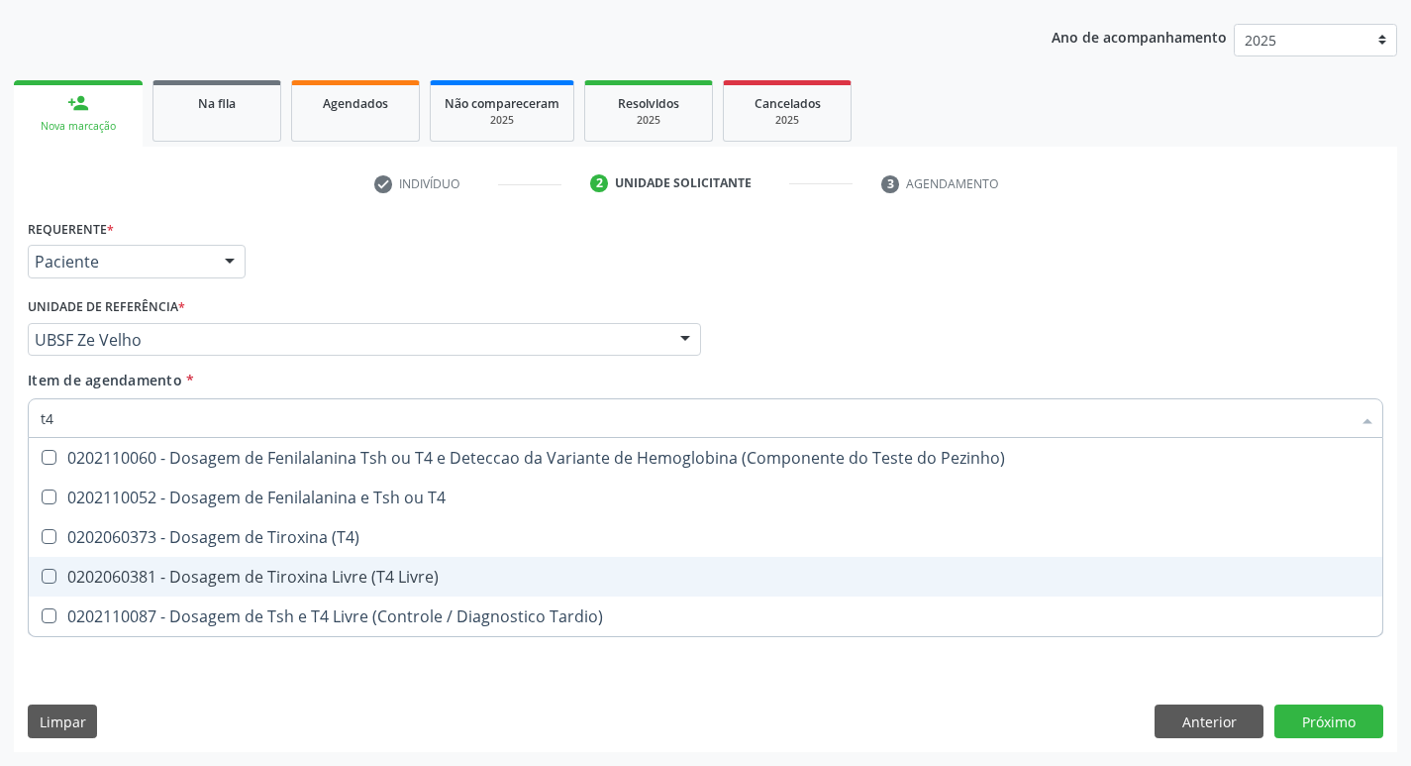
click at [307, 575] on div "0202060381 - Dosagem de Tiroxina Livre (T4 Livre)" at bounding box center [706, 577] width 1330 height 16
checkbox Livre\) "true"
type input "t"
checkbox Livre\) "false"
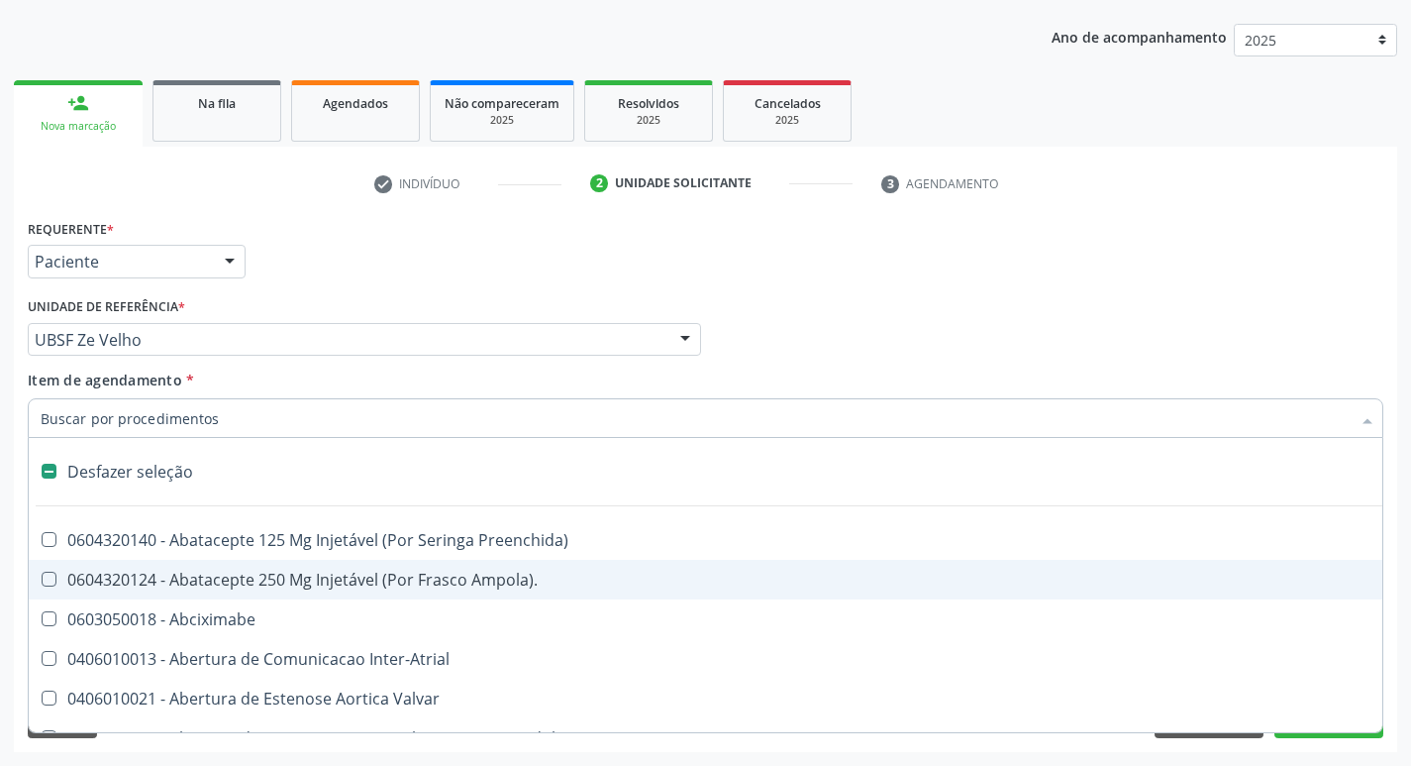
type input "v"
checkbox \(Unilateral\) "true"
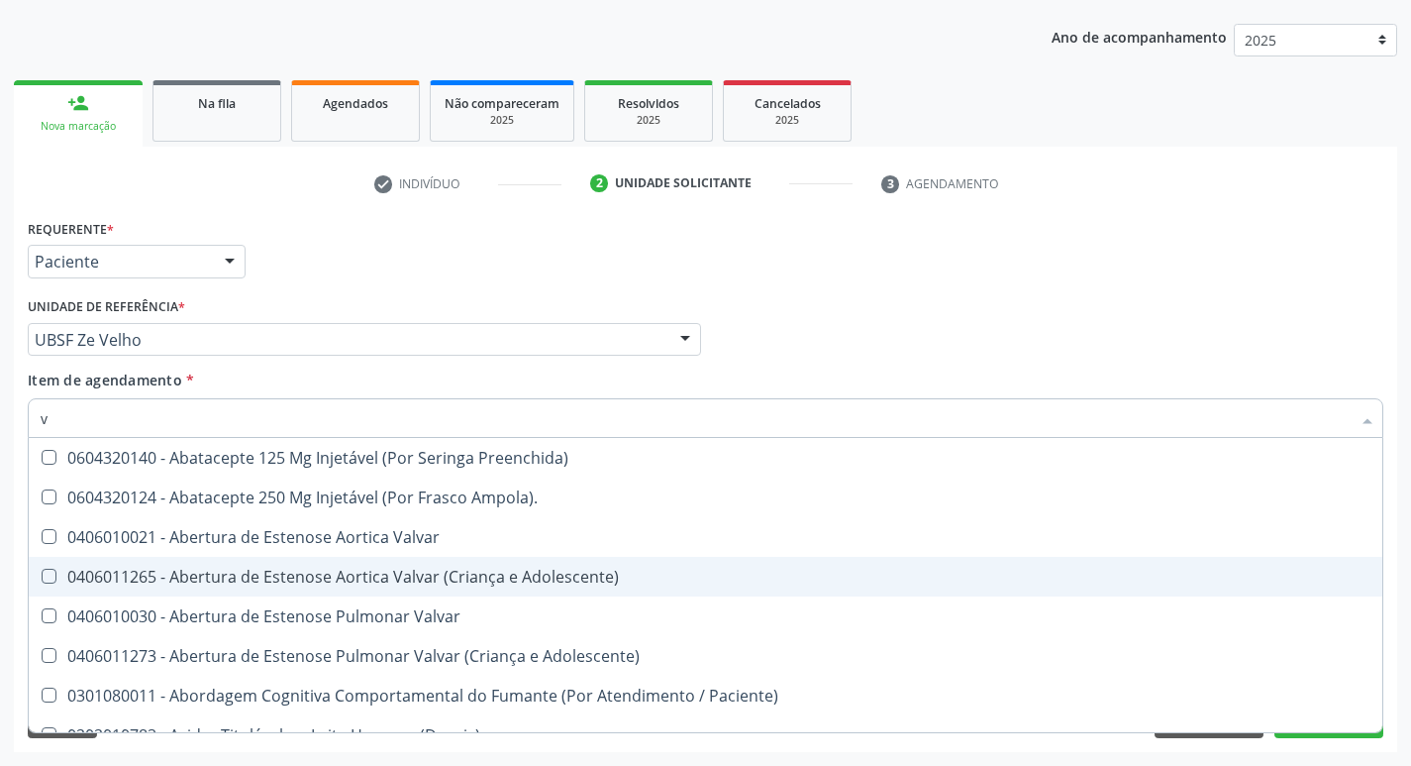
type input "vi"
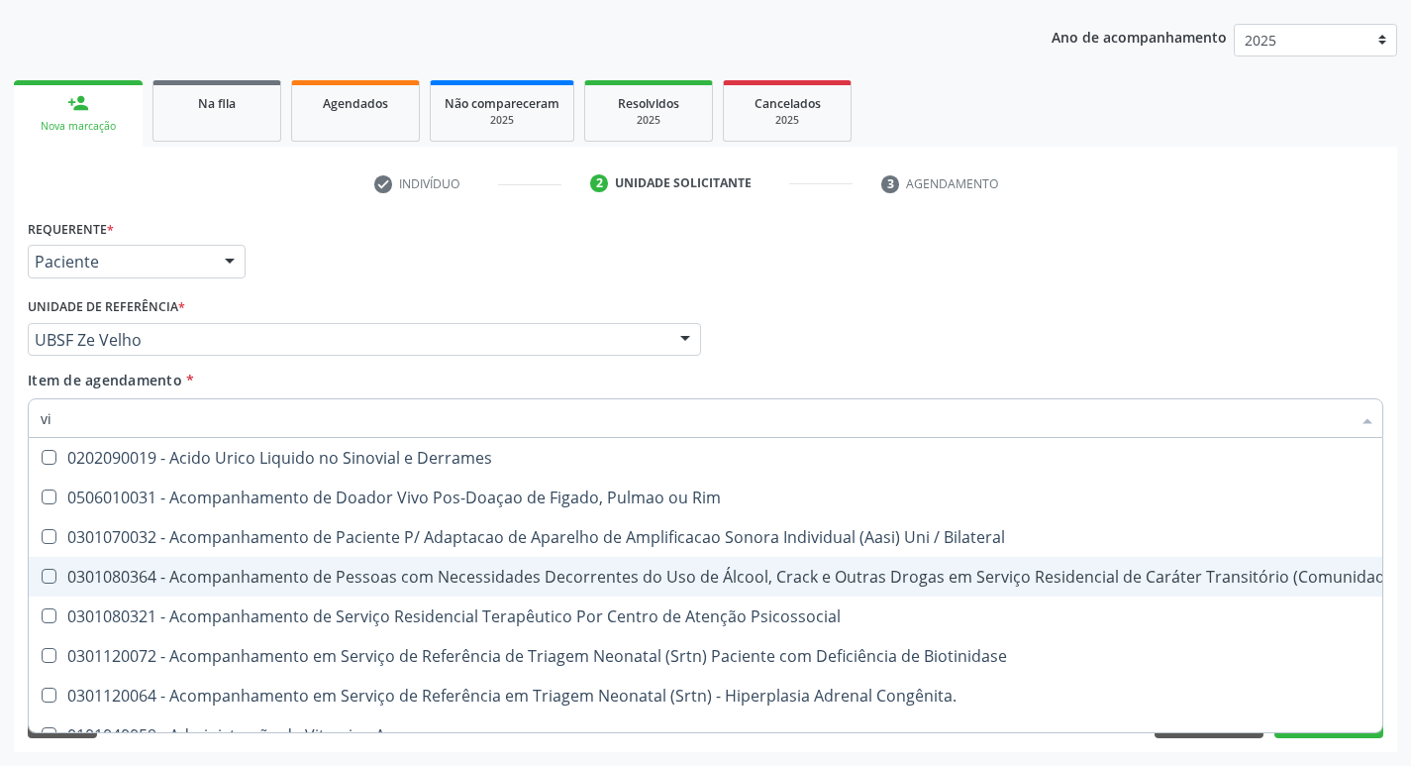
checkbox Superiores "false"
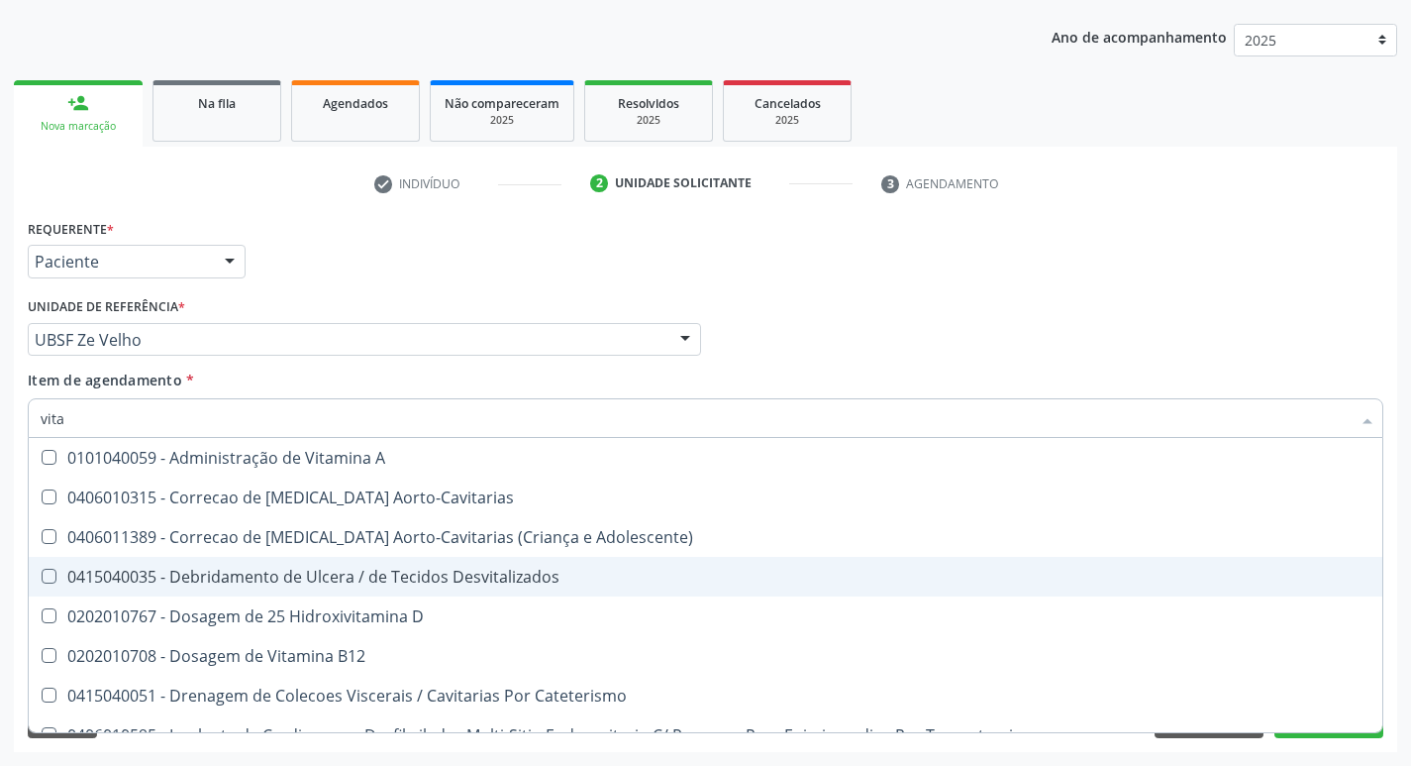
type input "vitam"
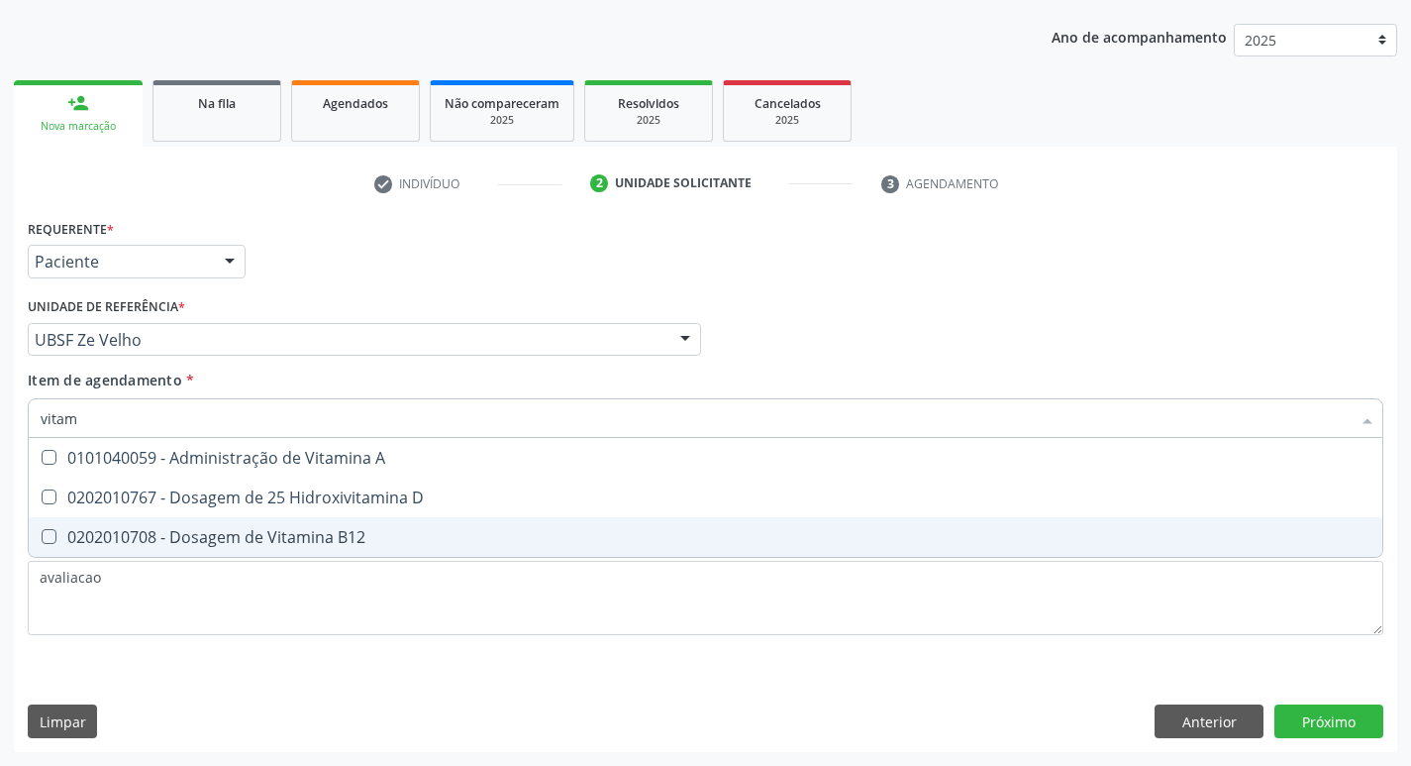
drag, startPoint x: 322, startPoint y: 536, endPoint x: 328, endPoint y: 518, distance: 18.8
click at [322, 535] on div "0202010708 - Dosagem de Vitamina B12" at bounding box center [706, 537] width 1330 height 16
checkbox B12 "true"
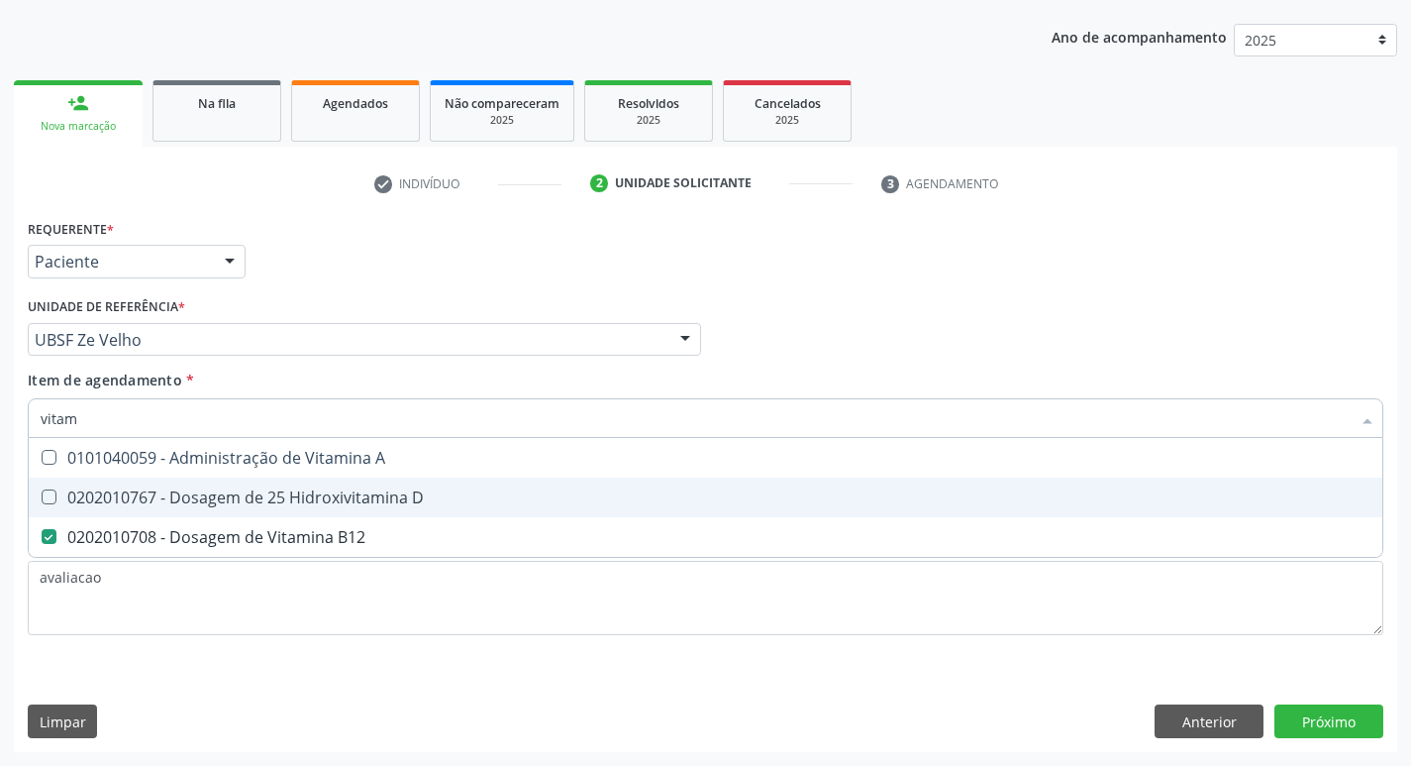
click at [346, 499] on div "0202010767 - Dosagem de 25 Hidroxivitamina D" at bounding box center [706, 497] width 1330 height 16
checkbox D "true"
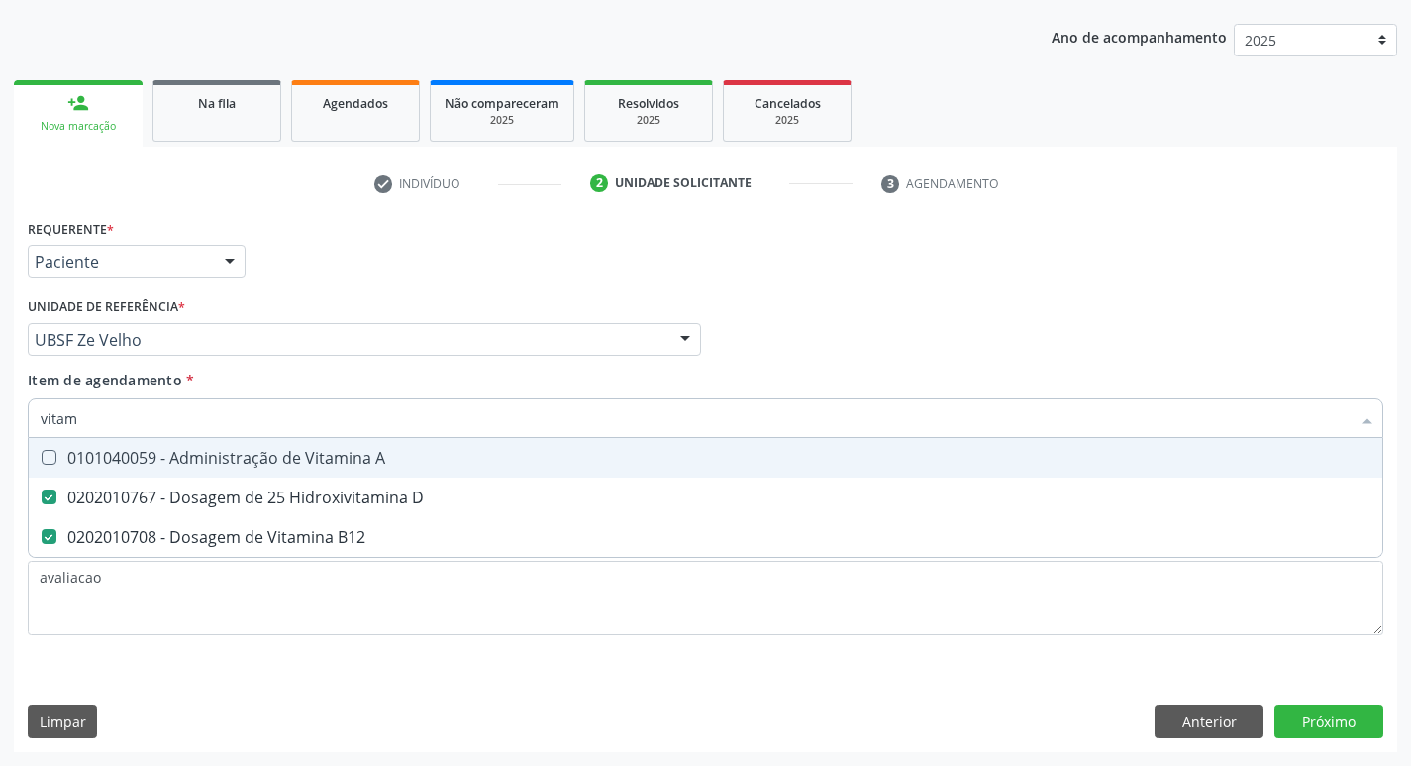
click at [1158, 322] on div "Médico Solicitante Por favor, selecione a Unidade de Atendimento primeiro Nenhu…" at bounding box center [706, 330] width 1366 height 77
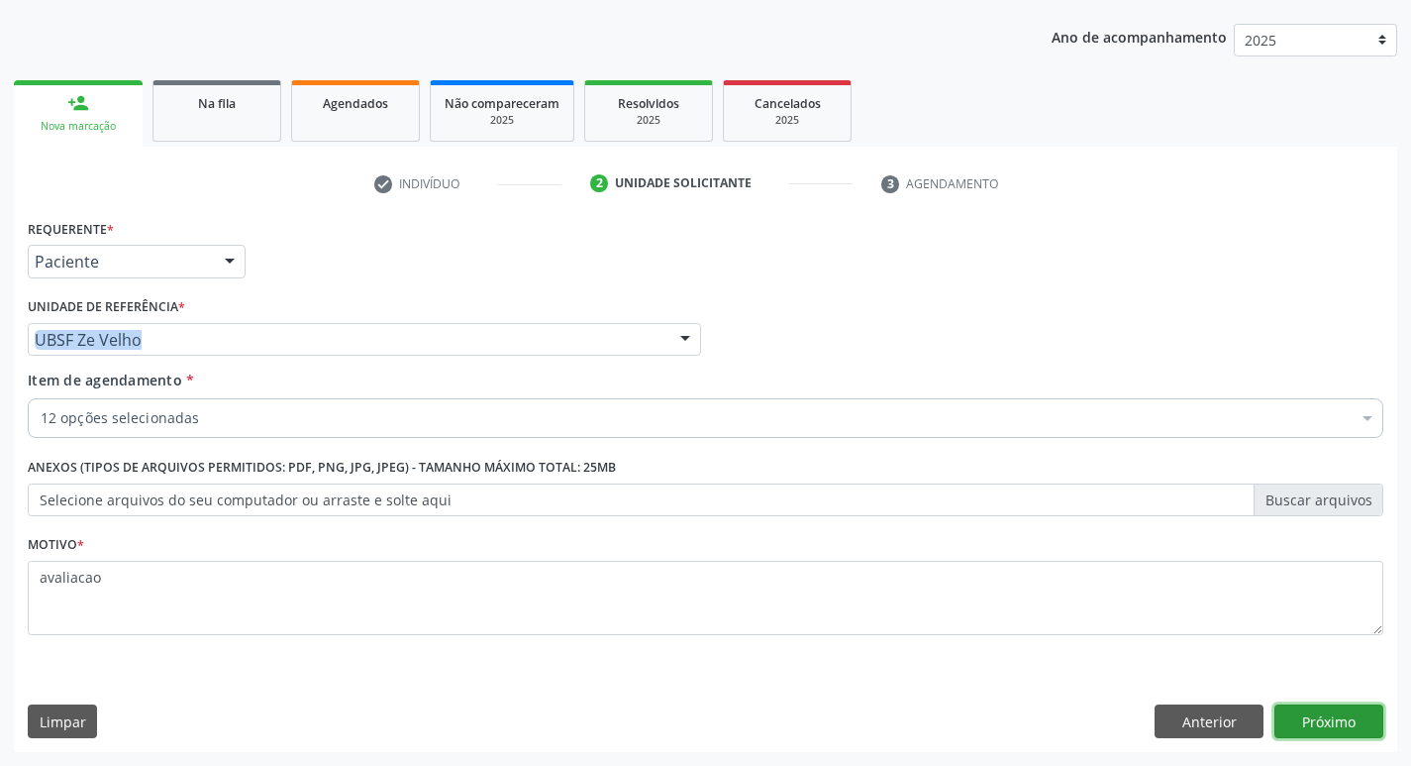
click at [1298, 722] on button "Próximo" at bounding box center [1329, 721] width 109 height 34
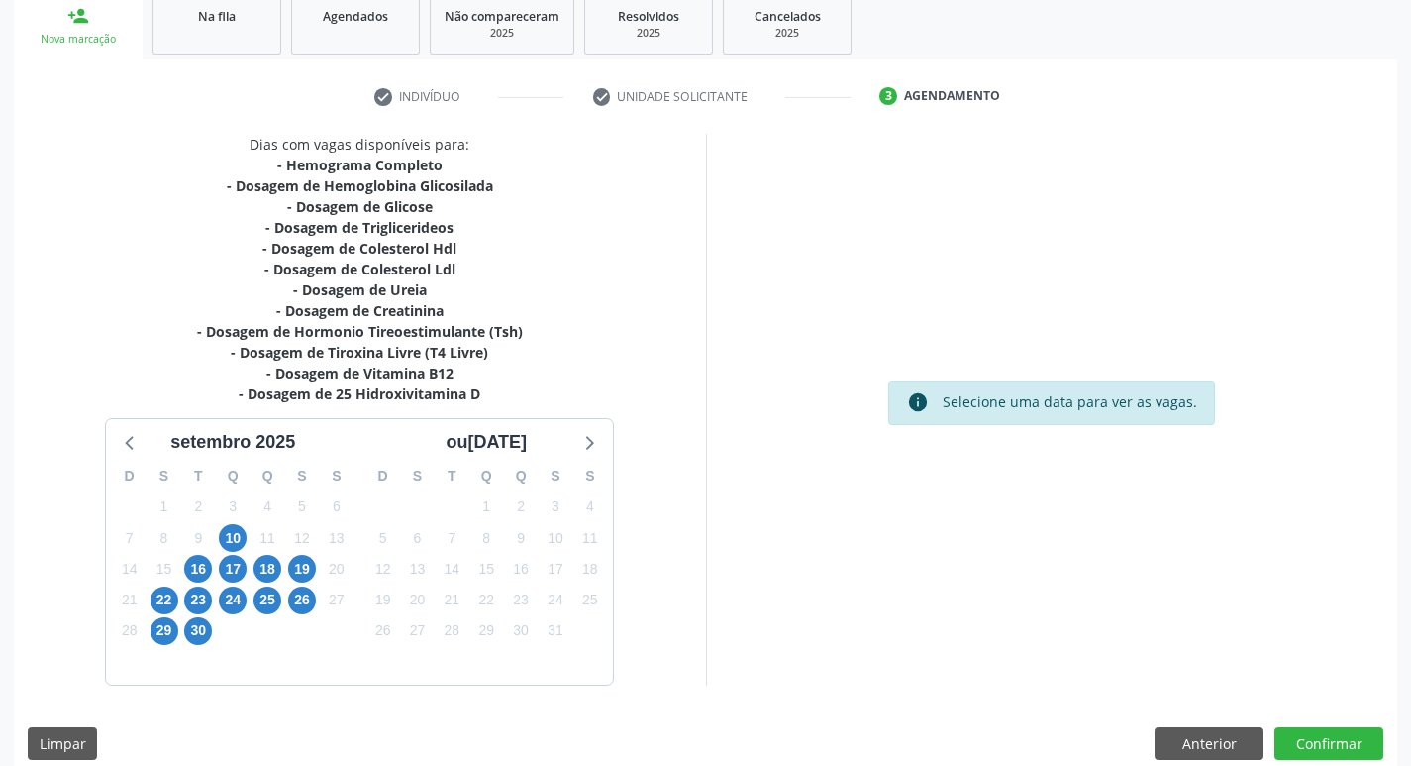
scroll to position [315, 0]
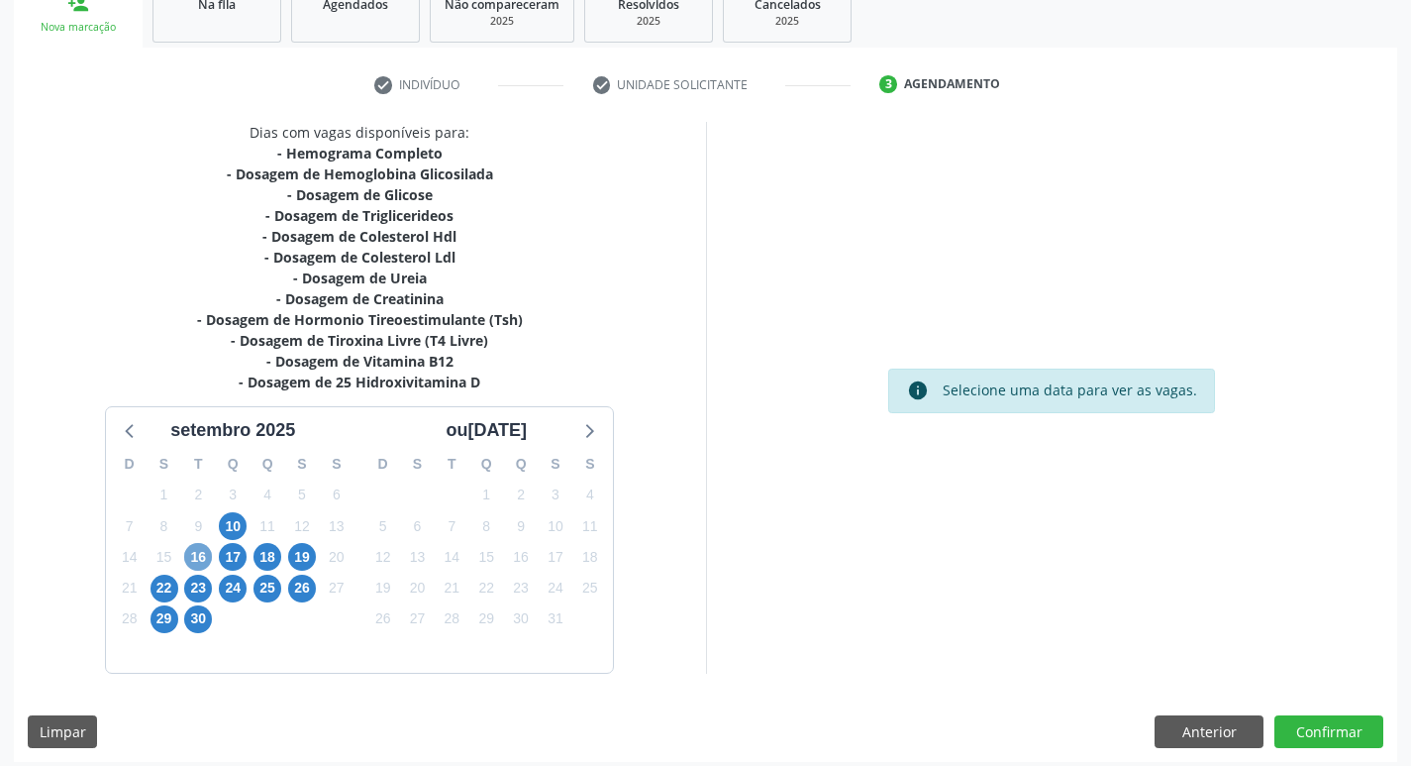
click at [200, 560] on span "16" at bounding box center [198, 557] width 28 height 28
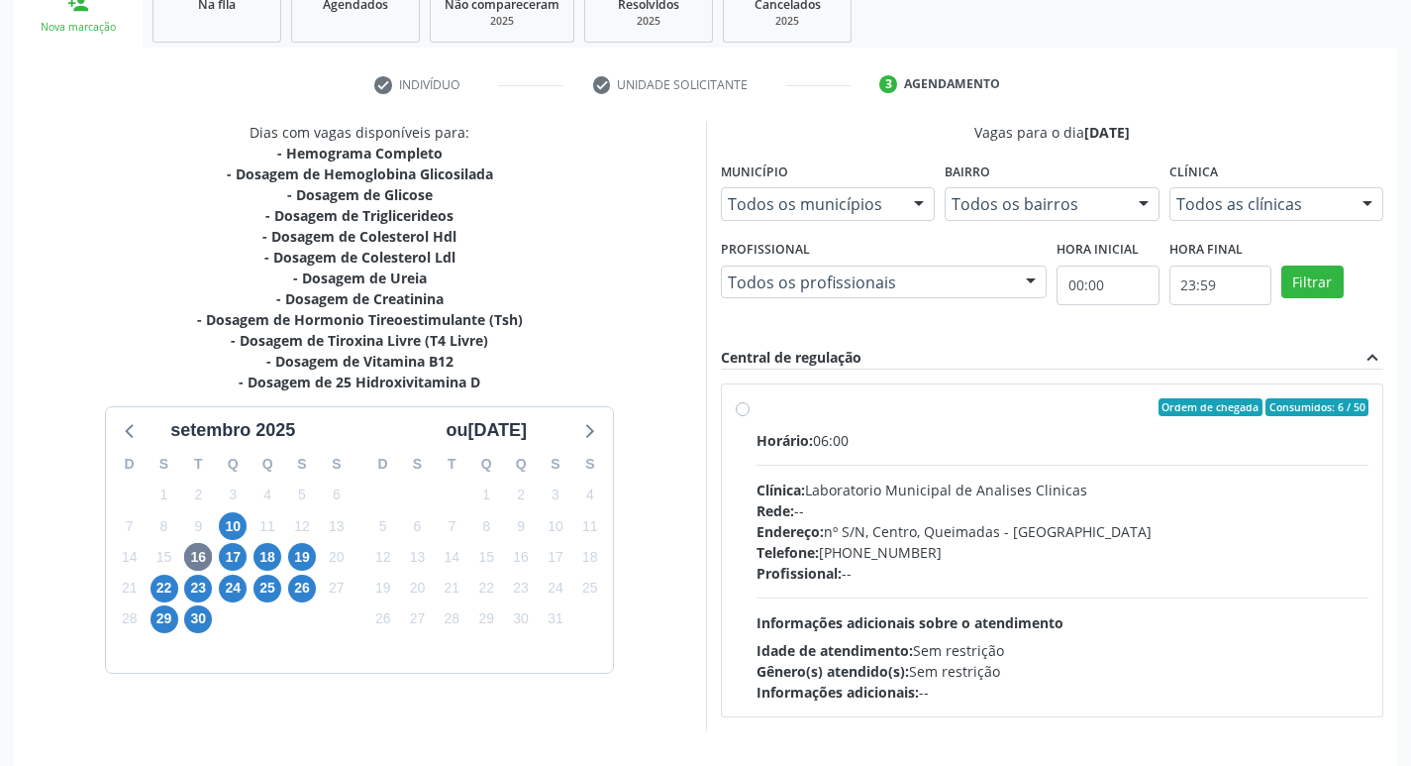
click at [827, 477] on div "Horário: 06:00 Clínica: Laboratorio Municipal de Analises Clinicas Rede: -- End…" at bounding box center [1063, 566] width 613 height 272
click at [750, 416] on input "Ordem de chegada Consumidos: 6 / 50 Horário: 06:00 Clínica: Laboratorio Municip…" at bounding box center [743, 407] width 14 height 18
radio input "true"
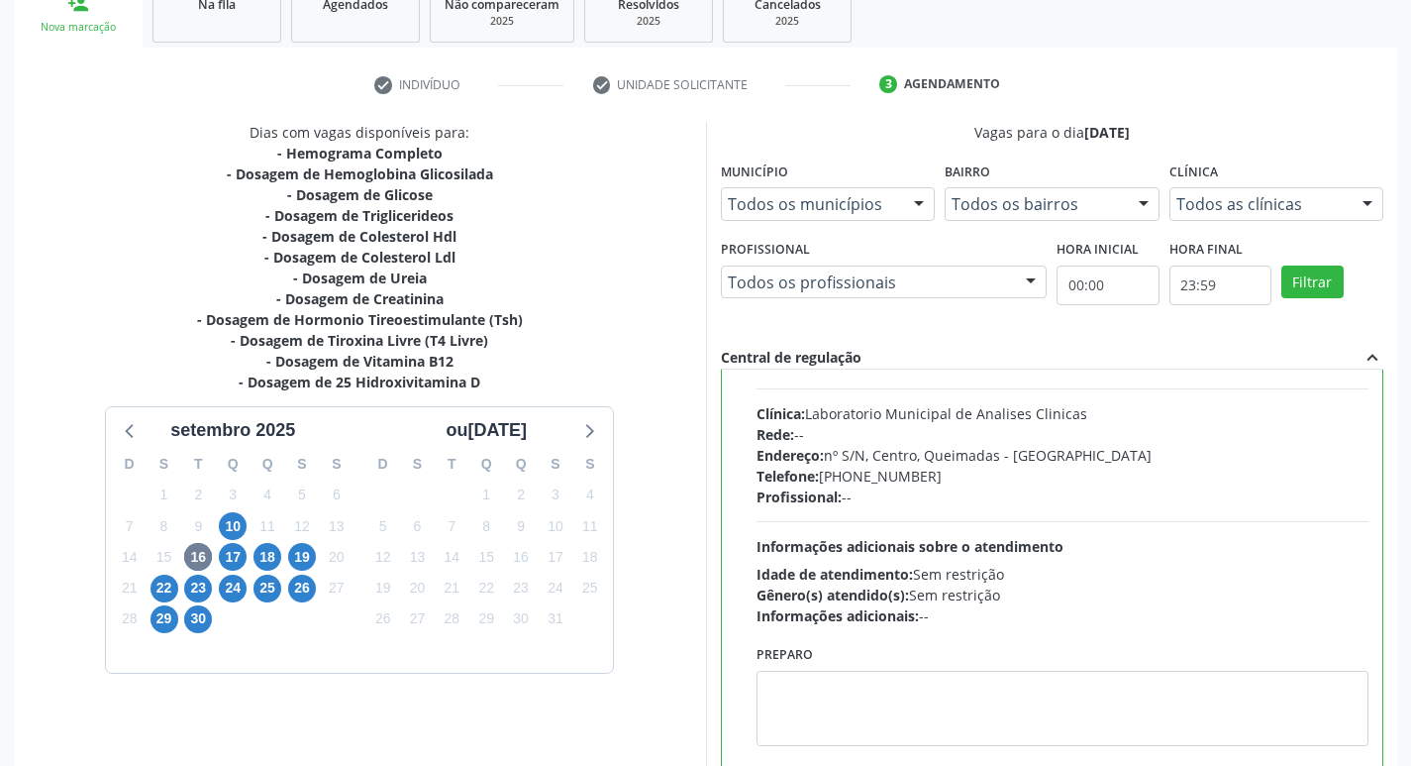
scroll to position [98, 0]
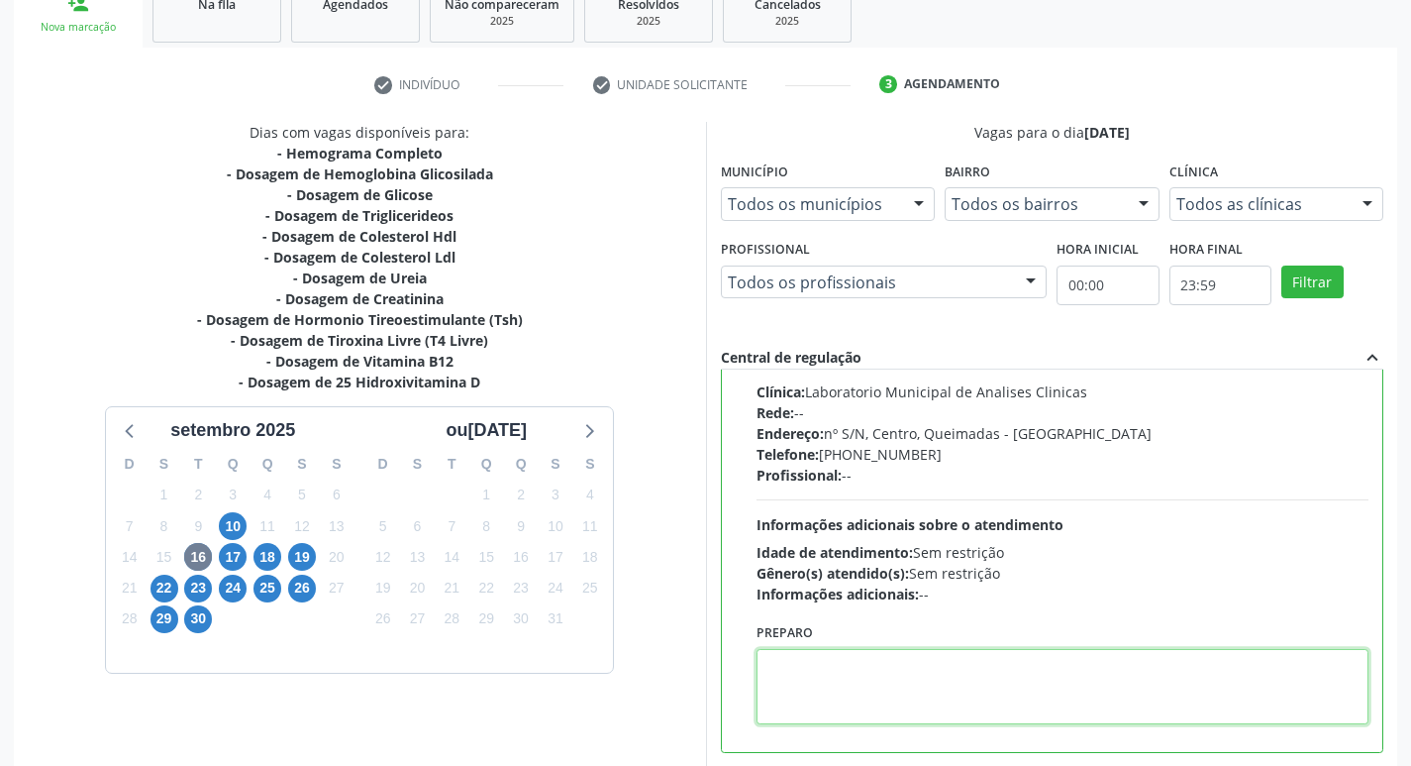
click at [883, 671] on textarea at bounding box center [1063, 686] width 613 height 75
paste textarea "IR EM [GEOGRAPHIC_DATA]"
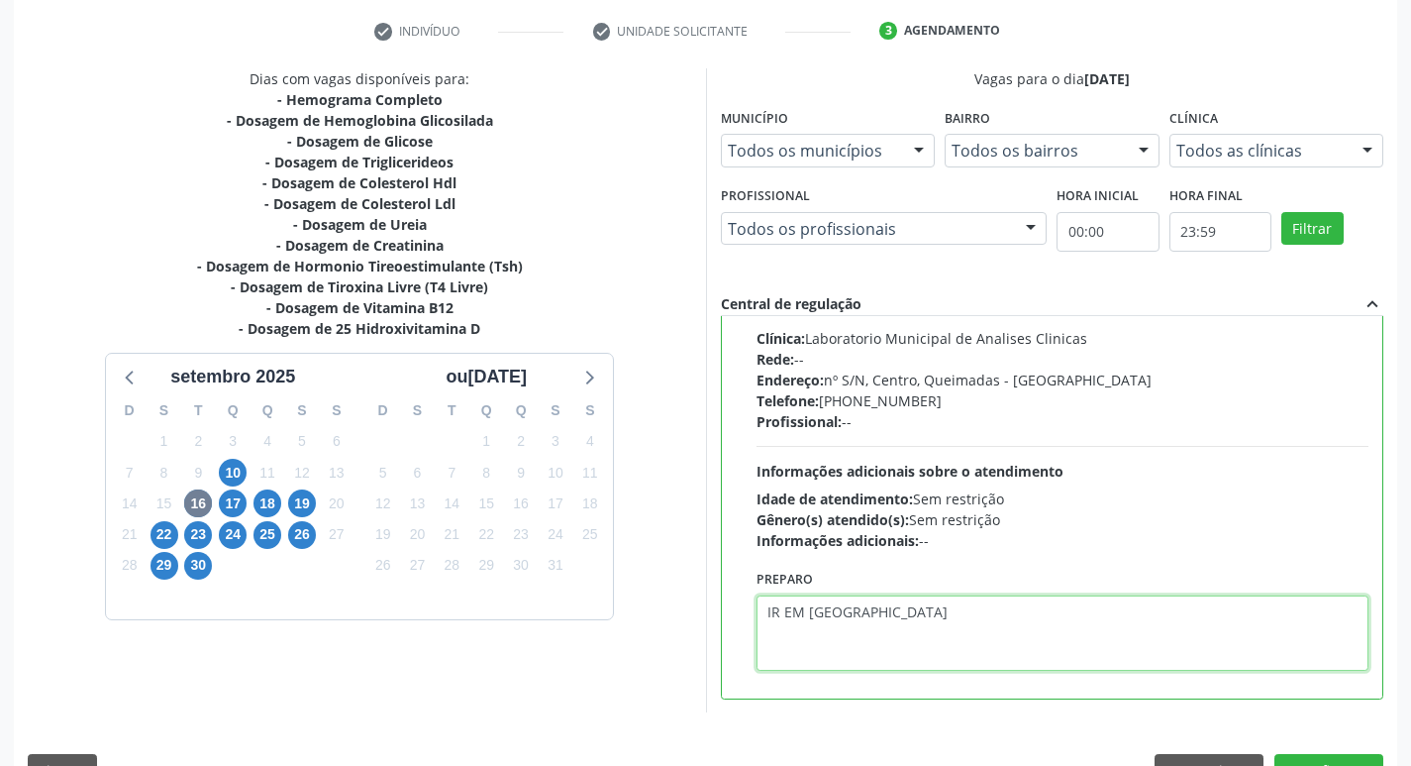
scroll to position [418, 0]
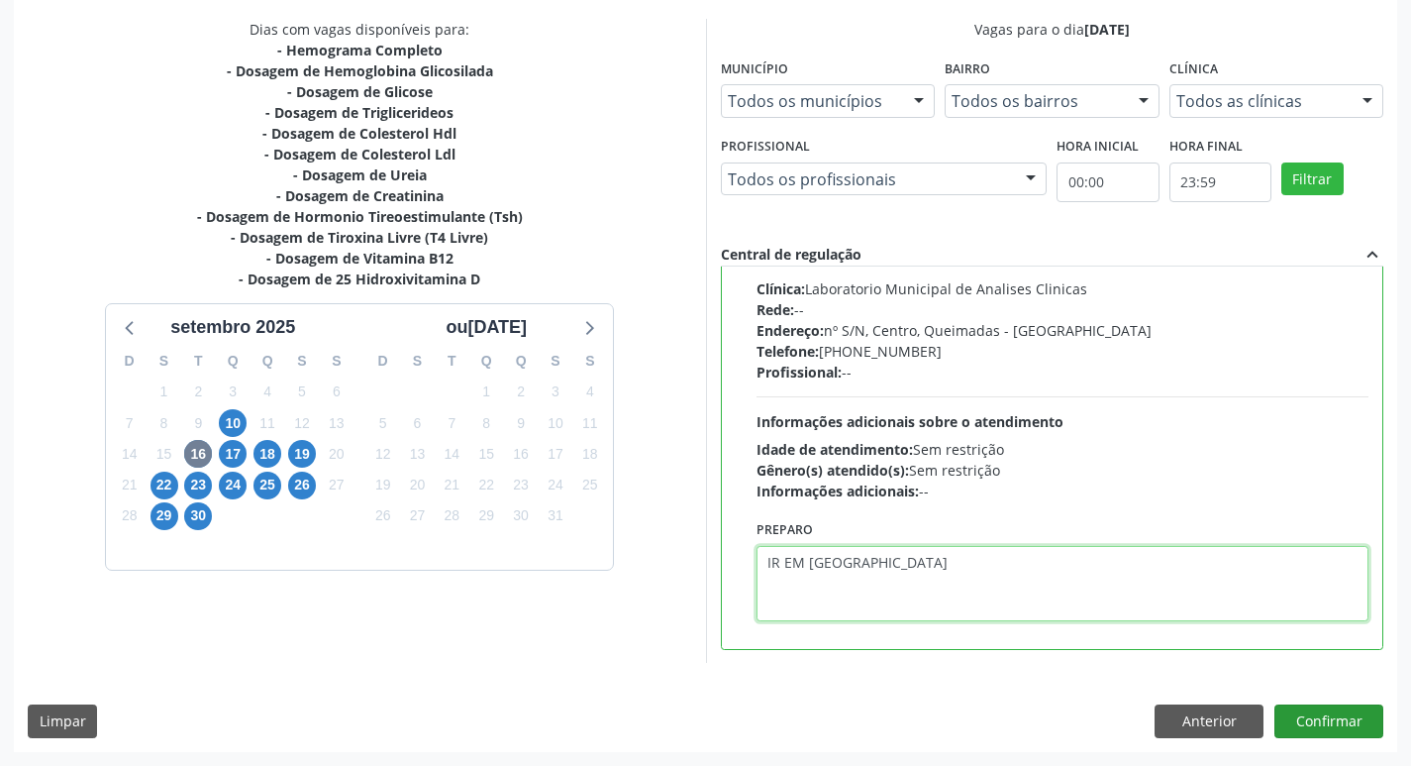
type textarea "IR EM [GEOGRAPHIC_DATA]"
click at [1336, 714] on button "Confirmar" at bounding box center [1329, 721] width 109 height 34
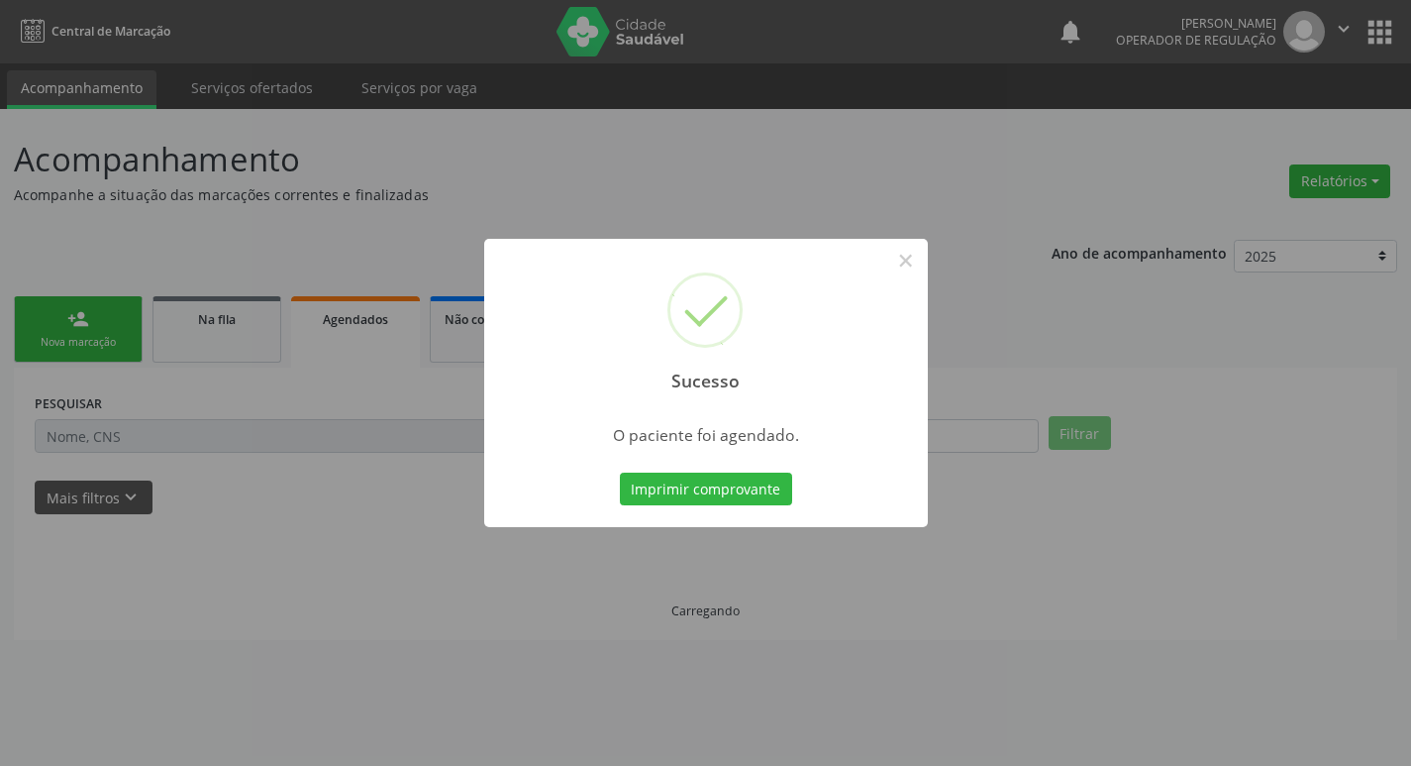
scroll to position [0, 0]
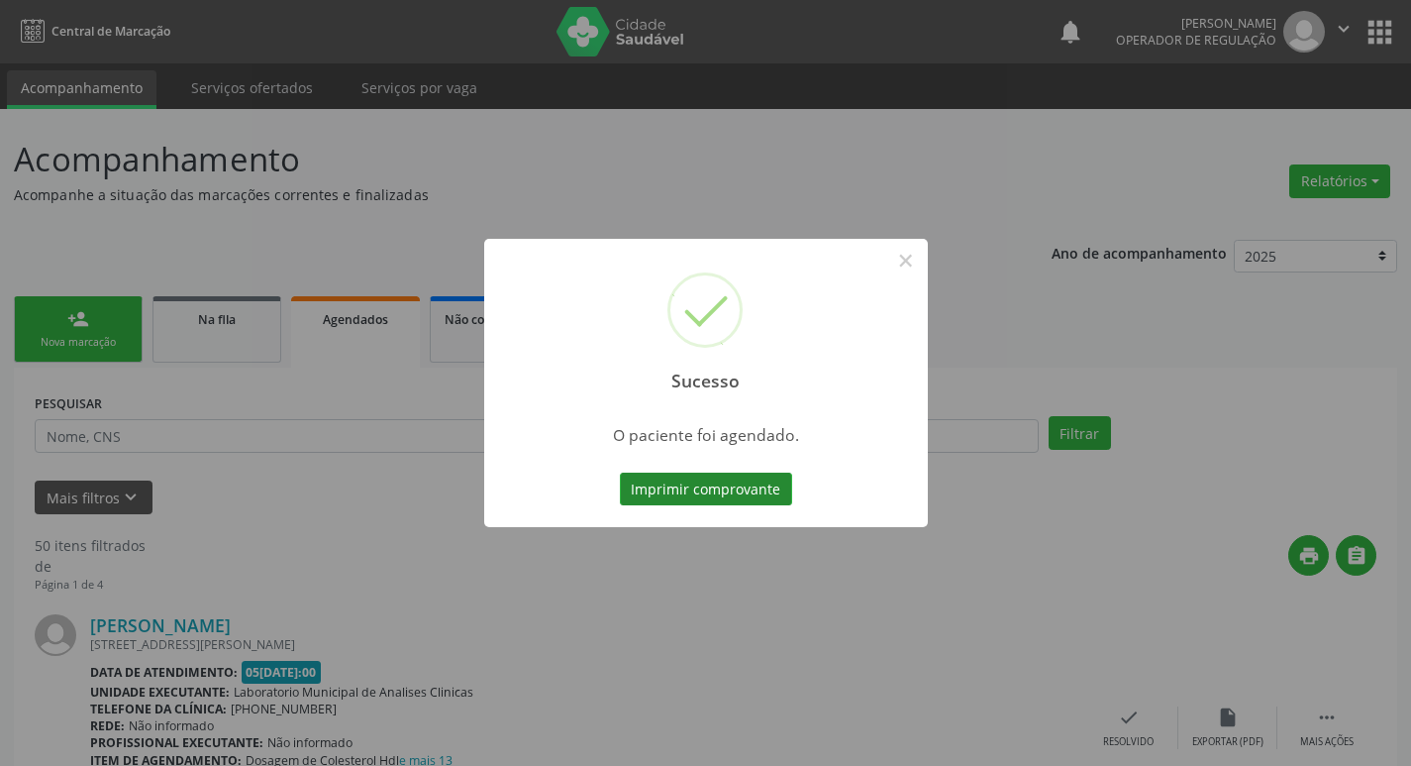
click at [683, 480] on button "Imprimir comprovante" at bounding box center [706, 489] width 172 height 34
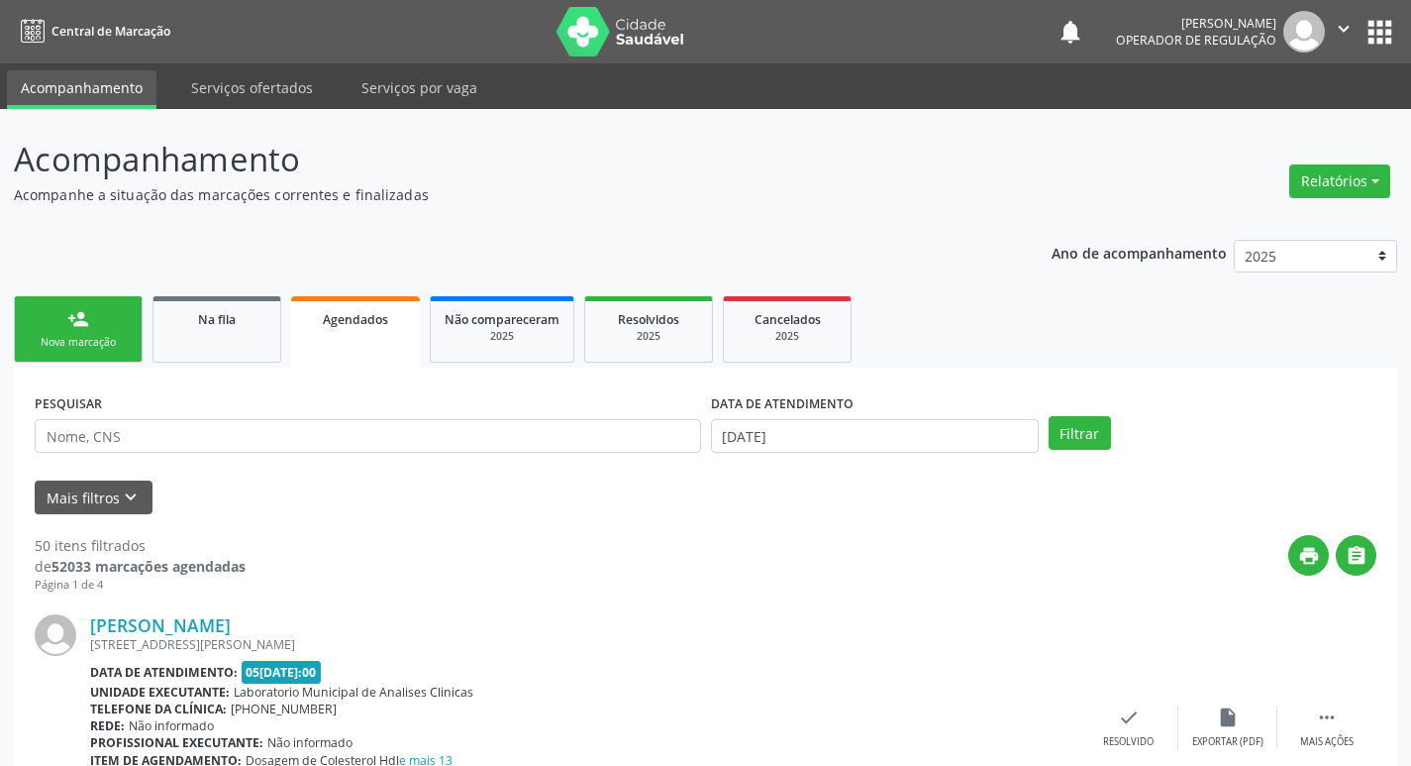
click at [78, 332] on link "person_add Nova marcação" at bounding box center [78, 329] width 129 height 66
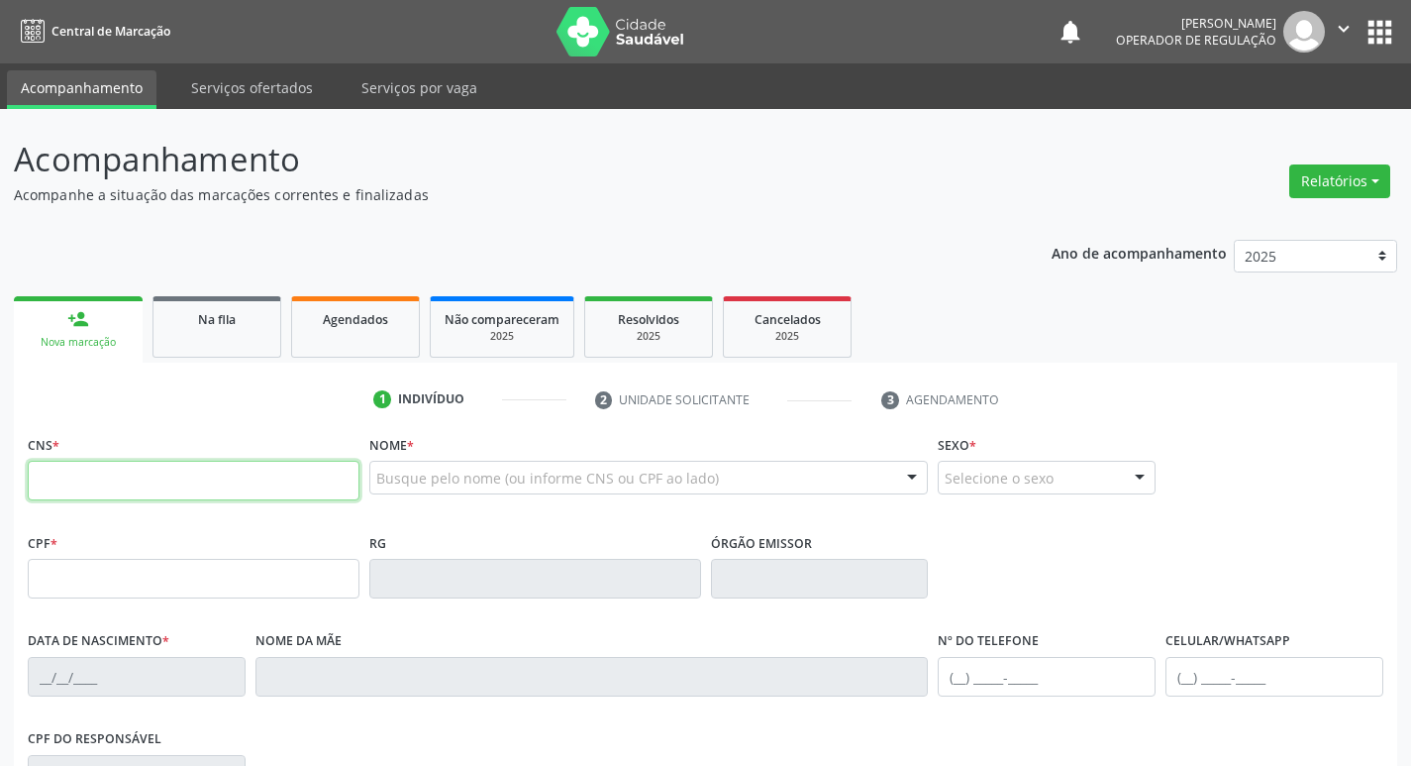
click at [127, 467] on input "text" at bounding box center [194, 481] width 332 height 40
type input "700 7069 6538 1777"
type input "133.915.754-33"
type input "[DATE]"
type input "[PERSON_NAME]"
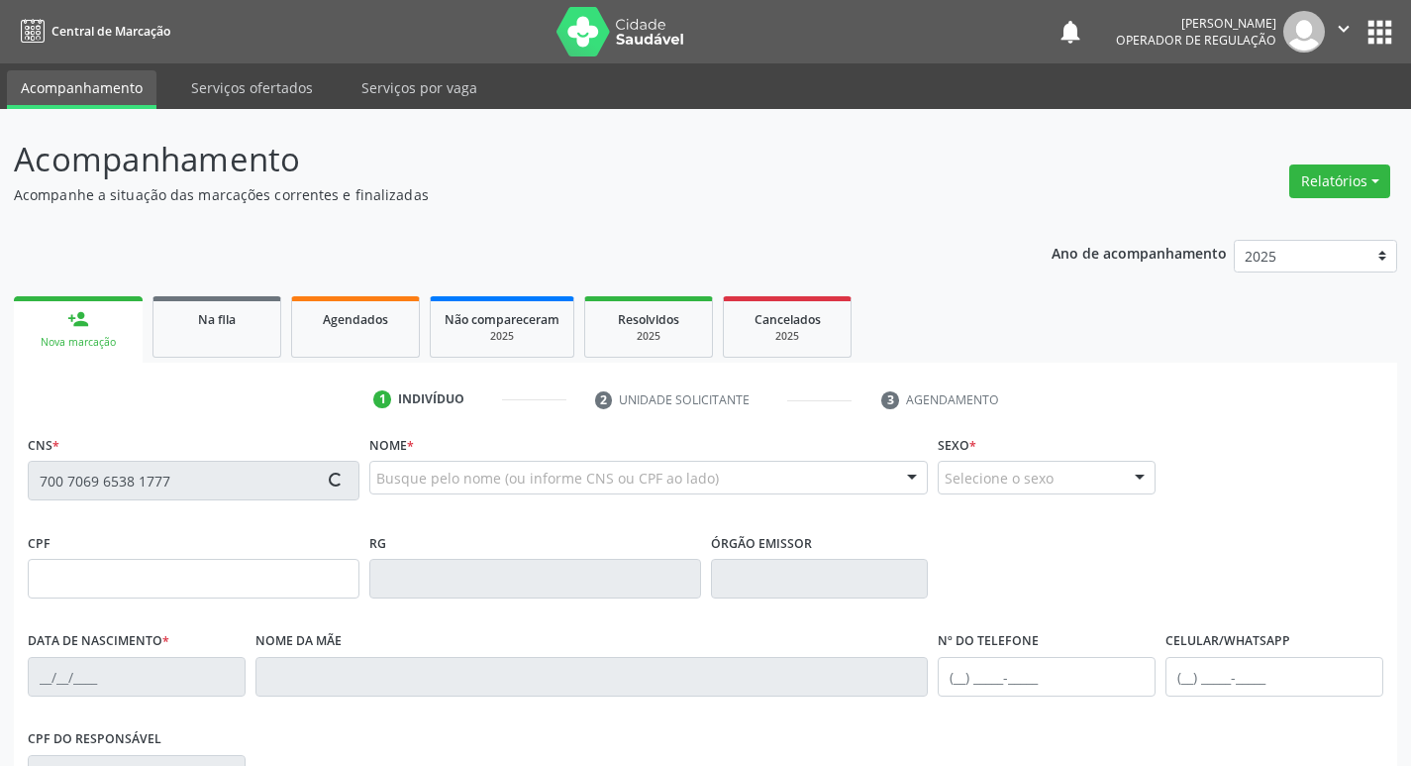
type input "[PHONE_NUMBER]"
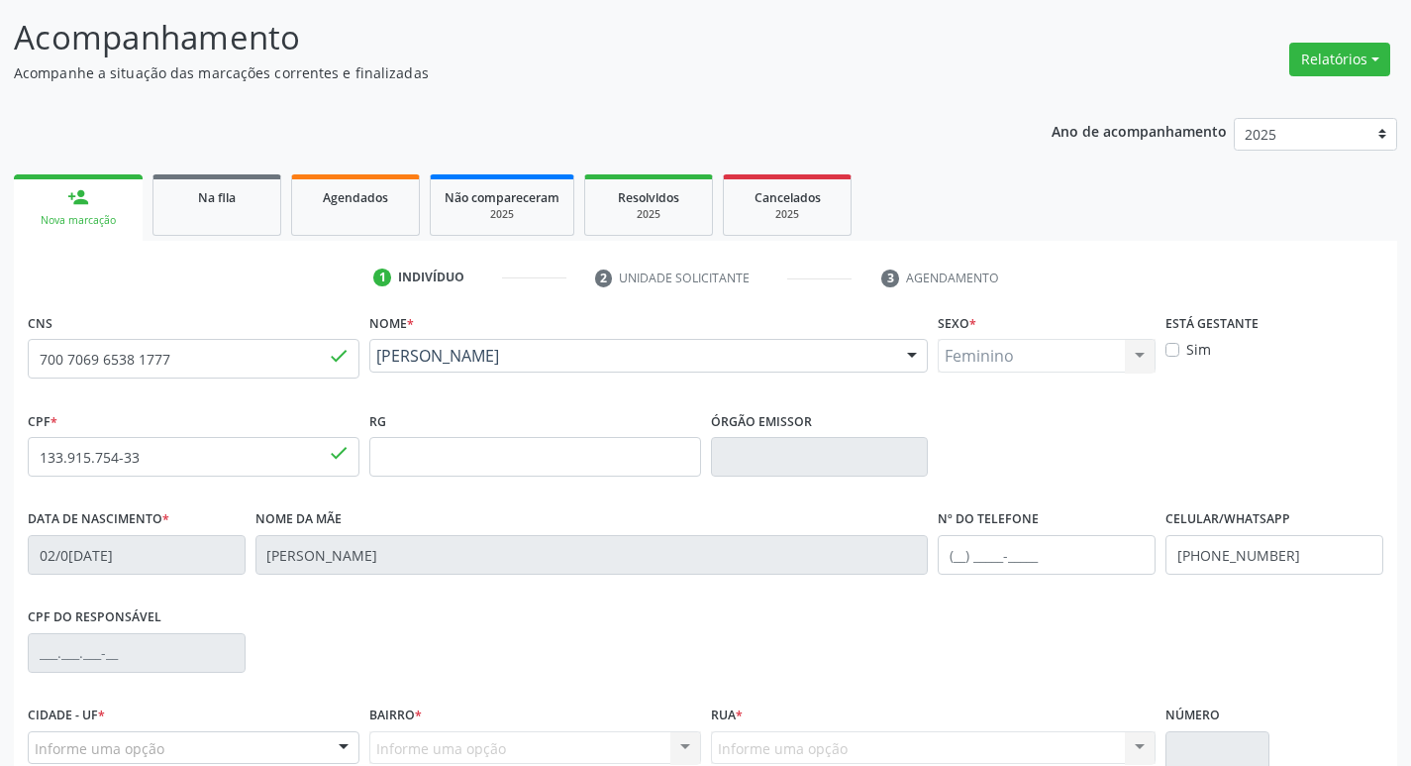
scroll to position [308, 0]
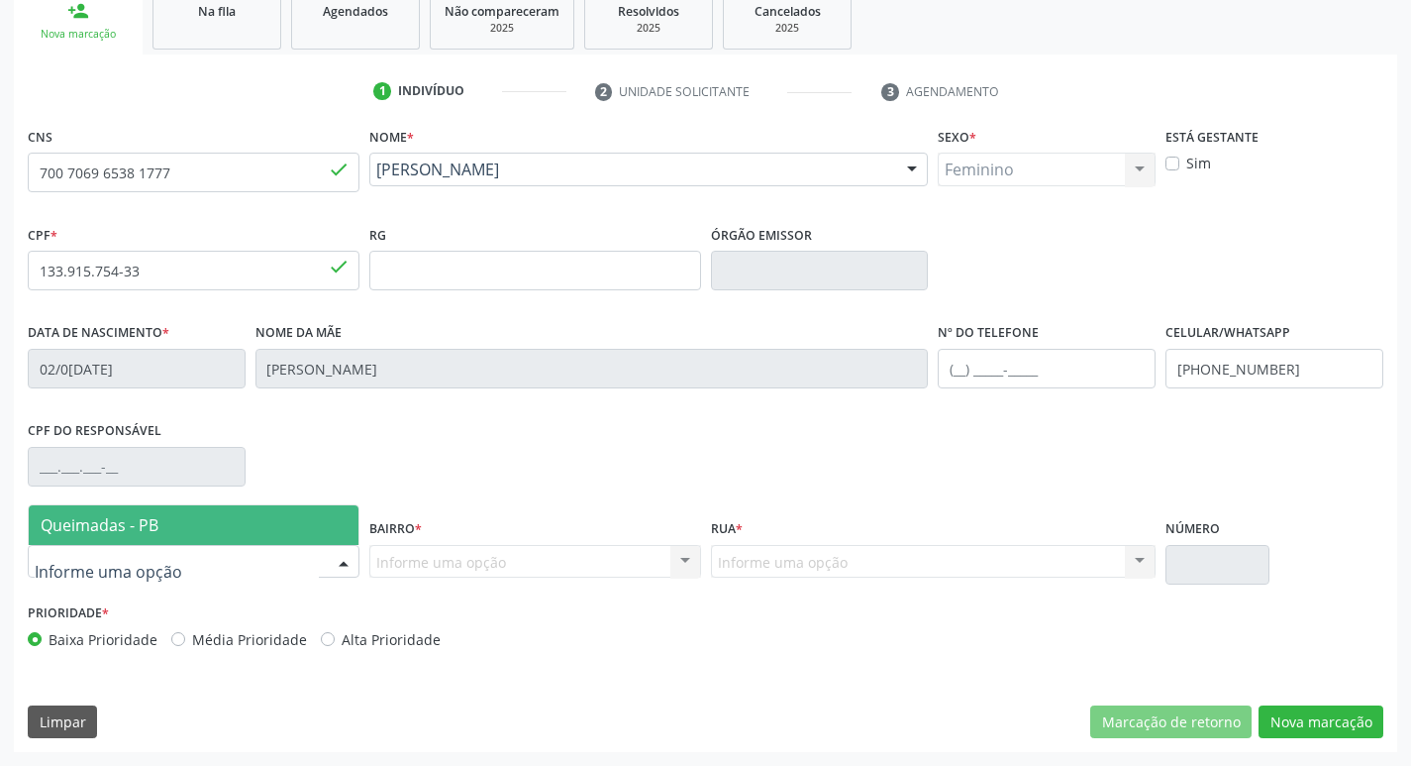
click at [200, 565] on div at bounding box center [194, 562] width 332 height 34
click at [181, 529] on span "Queimadas - PB" at bounding box center [194, 525] width 330 height 40
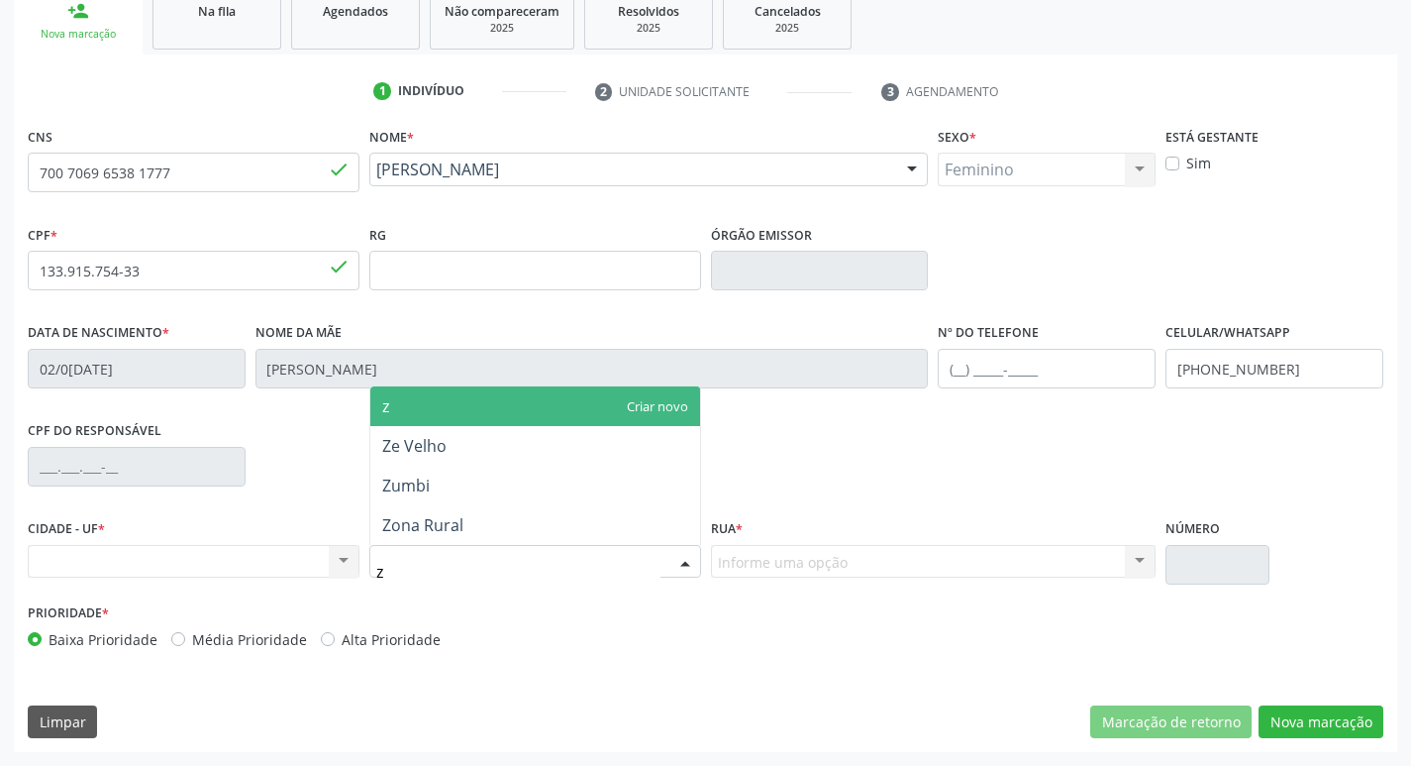
type input "ze"
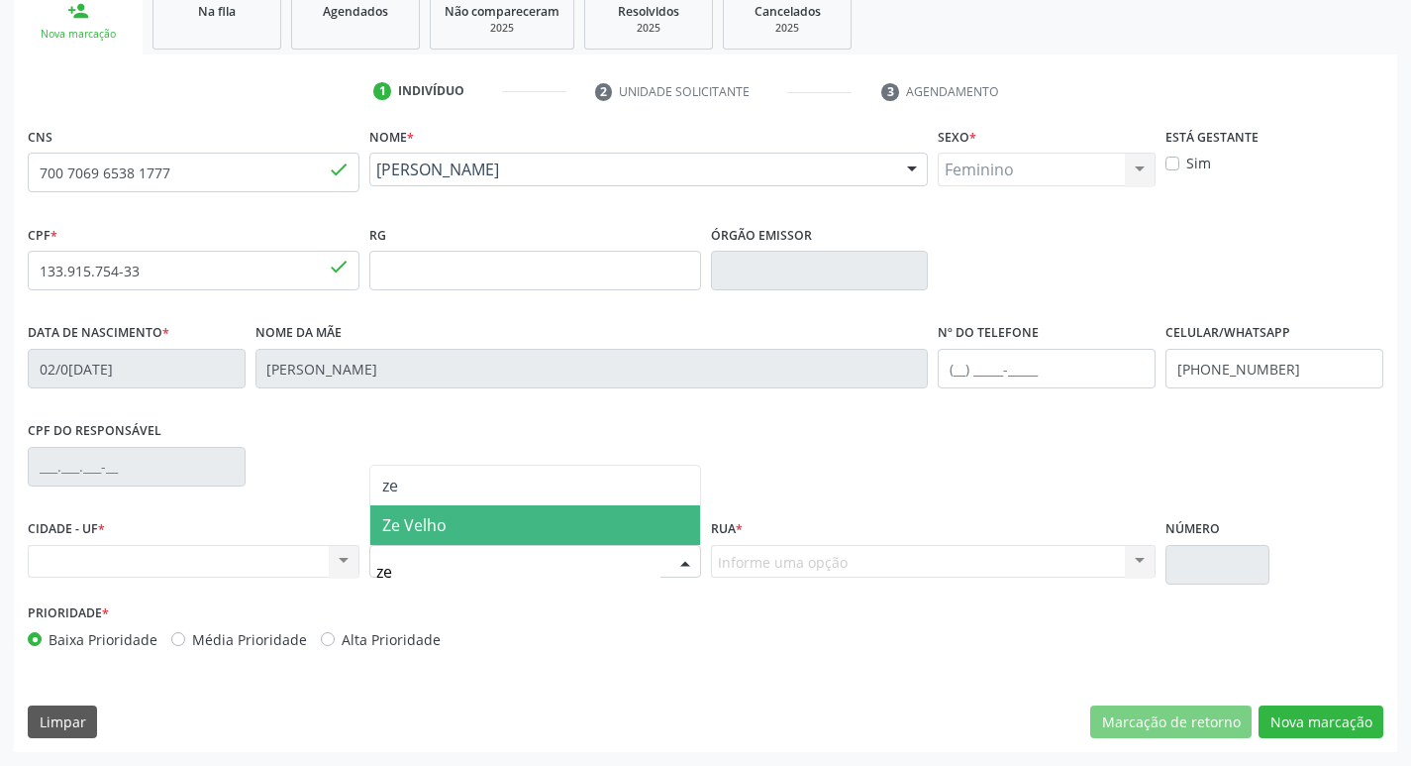
click at [469, 535] on span "Ze Velho" at bounding box center [535, 525] width 330 height 40
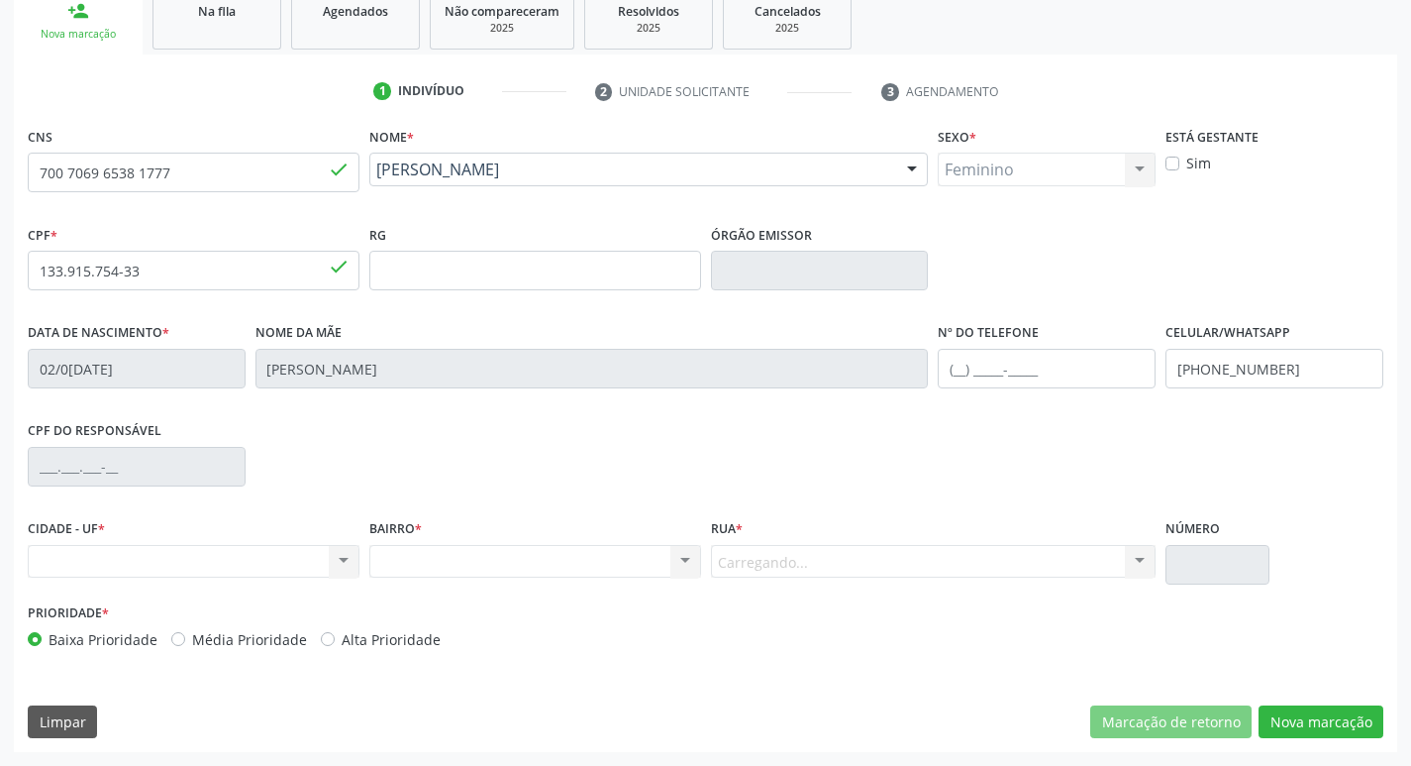
click at [801, 560] on div "Carregando... Nenhum resultado encontrado para: " " Nenhuma opção encontrada. D…" at bounding box center [934, 562] width 446 height 34
click at [1296, 707] on button "Nova marcação" at bounding box center [1321, 722] width 125 height 34
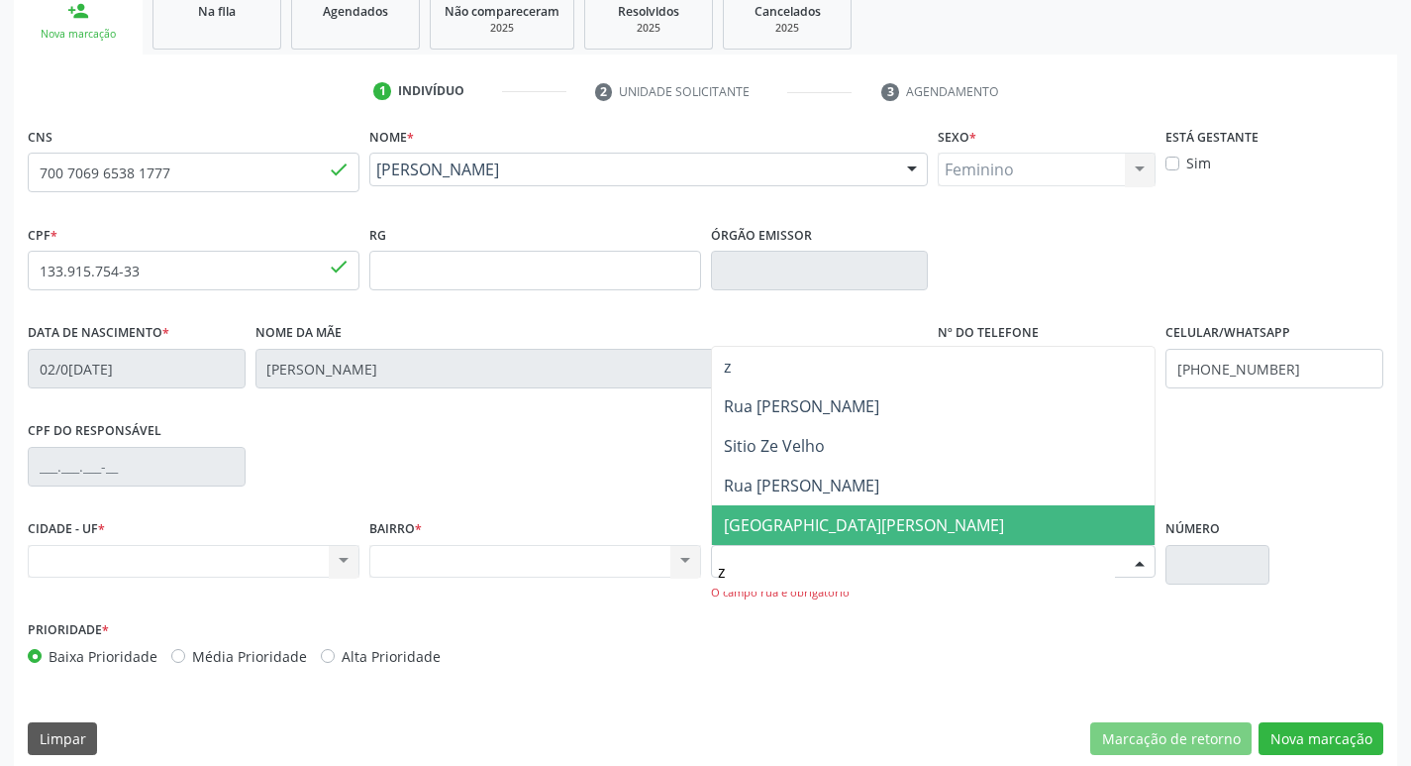
type input "ze"
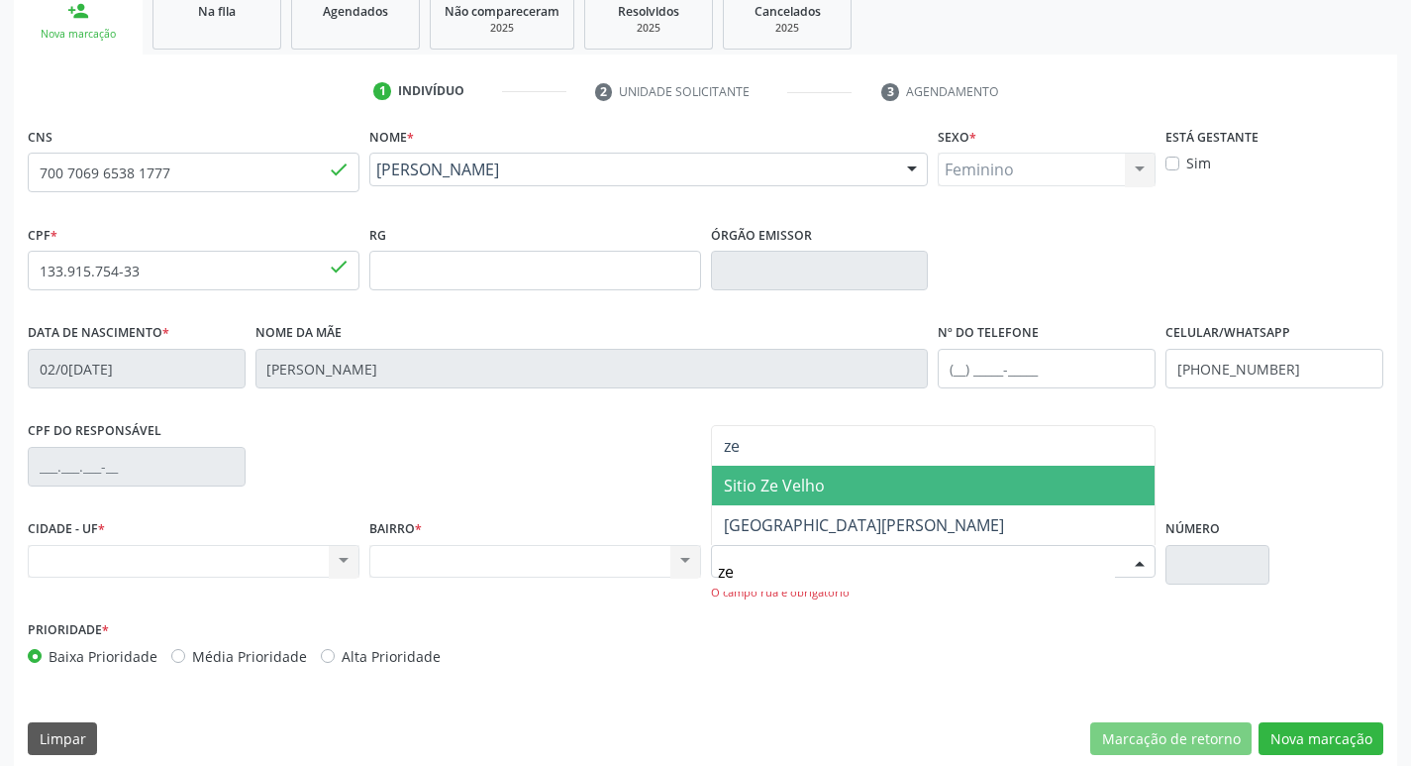
click at [790, 491] on span "Sitio Ze Velho" at bounding box center [774, 485] width 101 height 22
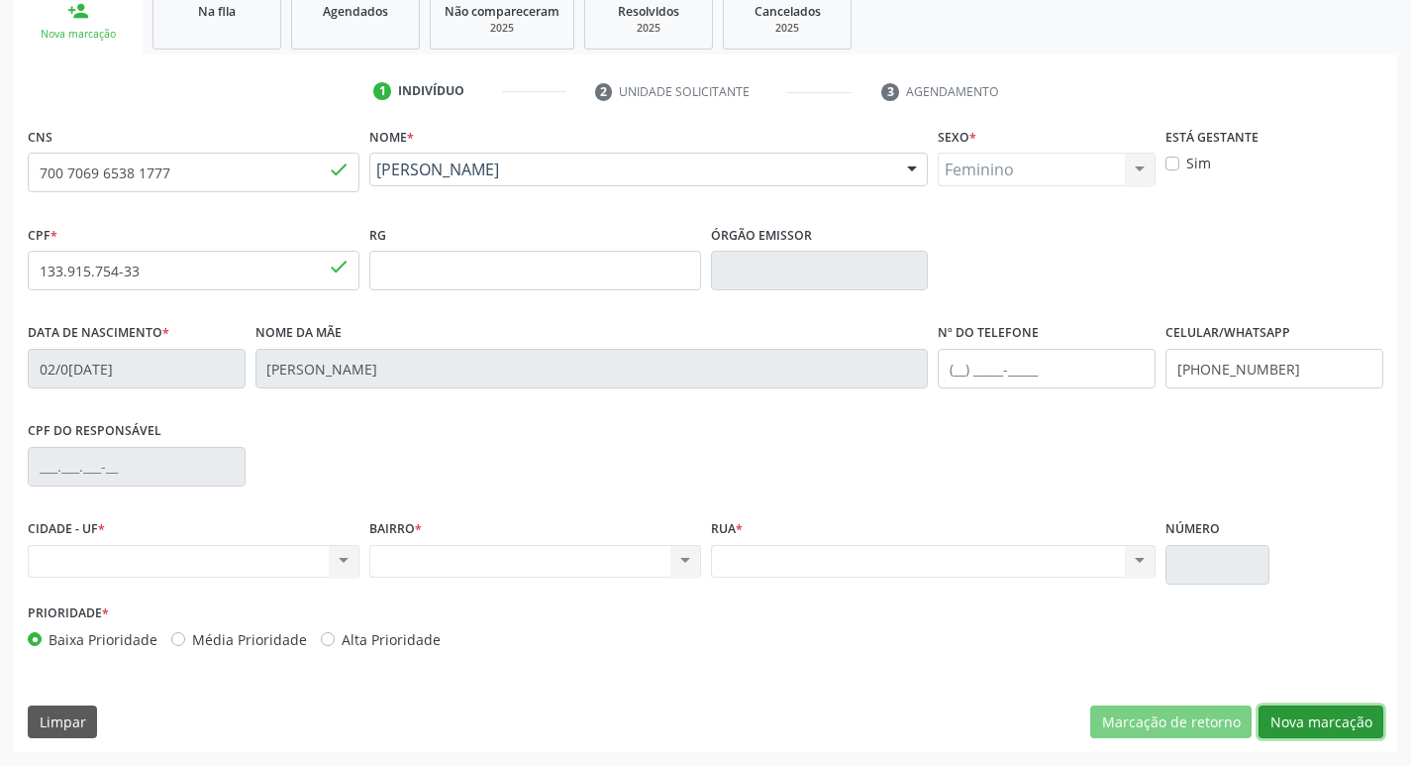
click at [1341, 720] on button "Nova marcação" at bounding box center [1321, 722] width 125 height 34
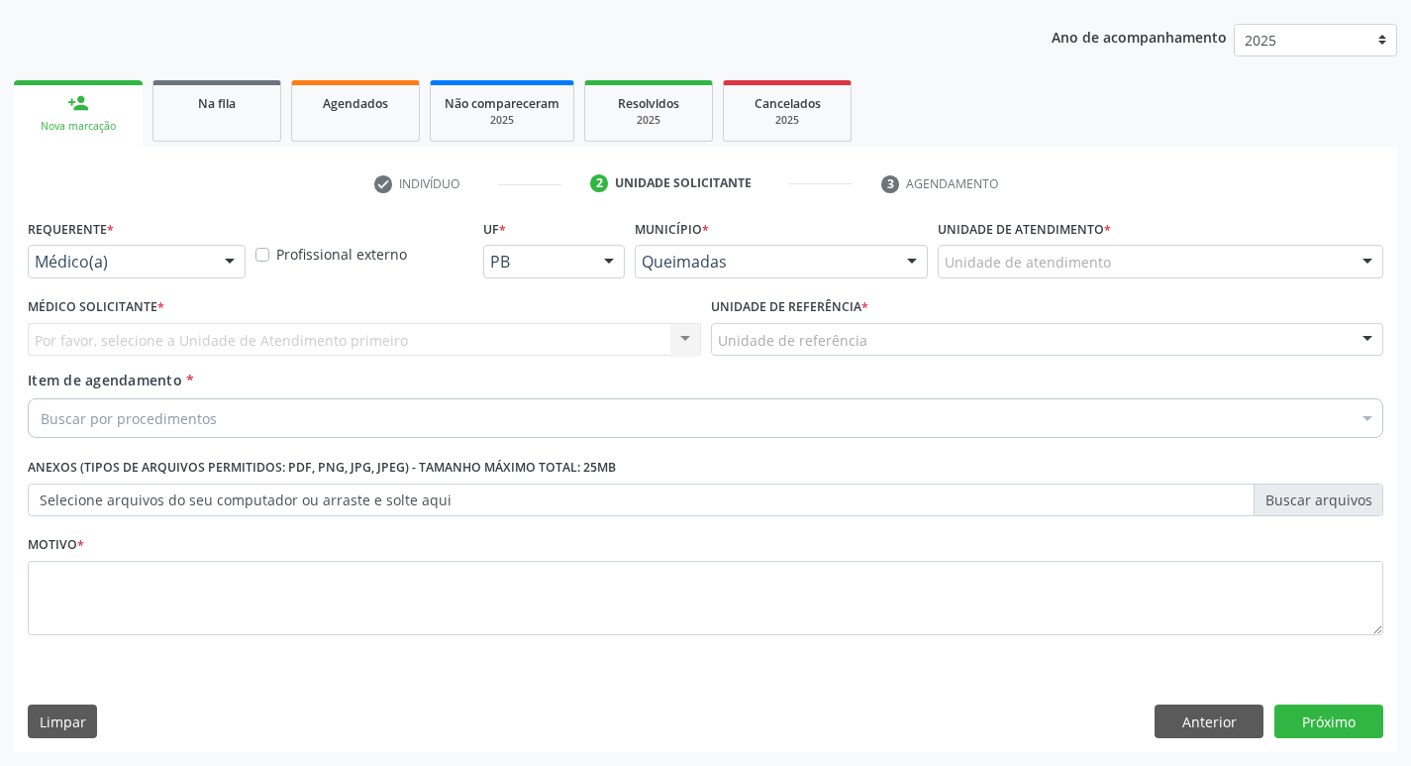
scroll to position [216, 0]
click at [122, 275] on div "Médico(a)" at bounding box center [137, 262] width 218 height 34
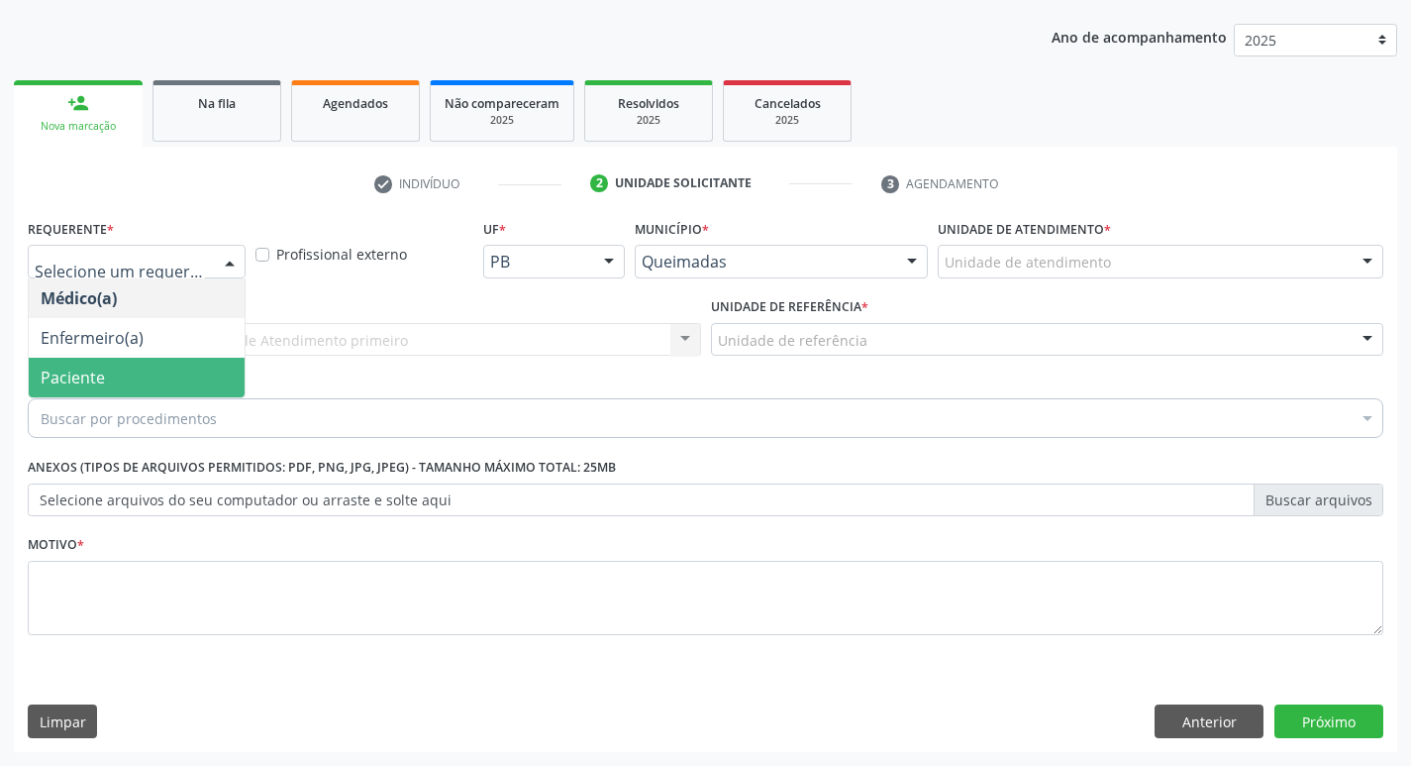
click at [85, 366] on span "Paciente" at bounding box center [73, 377] width 64 height 22
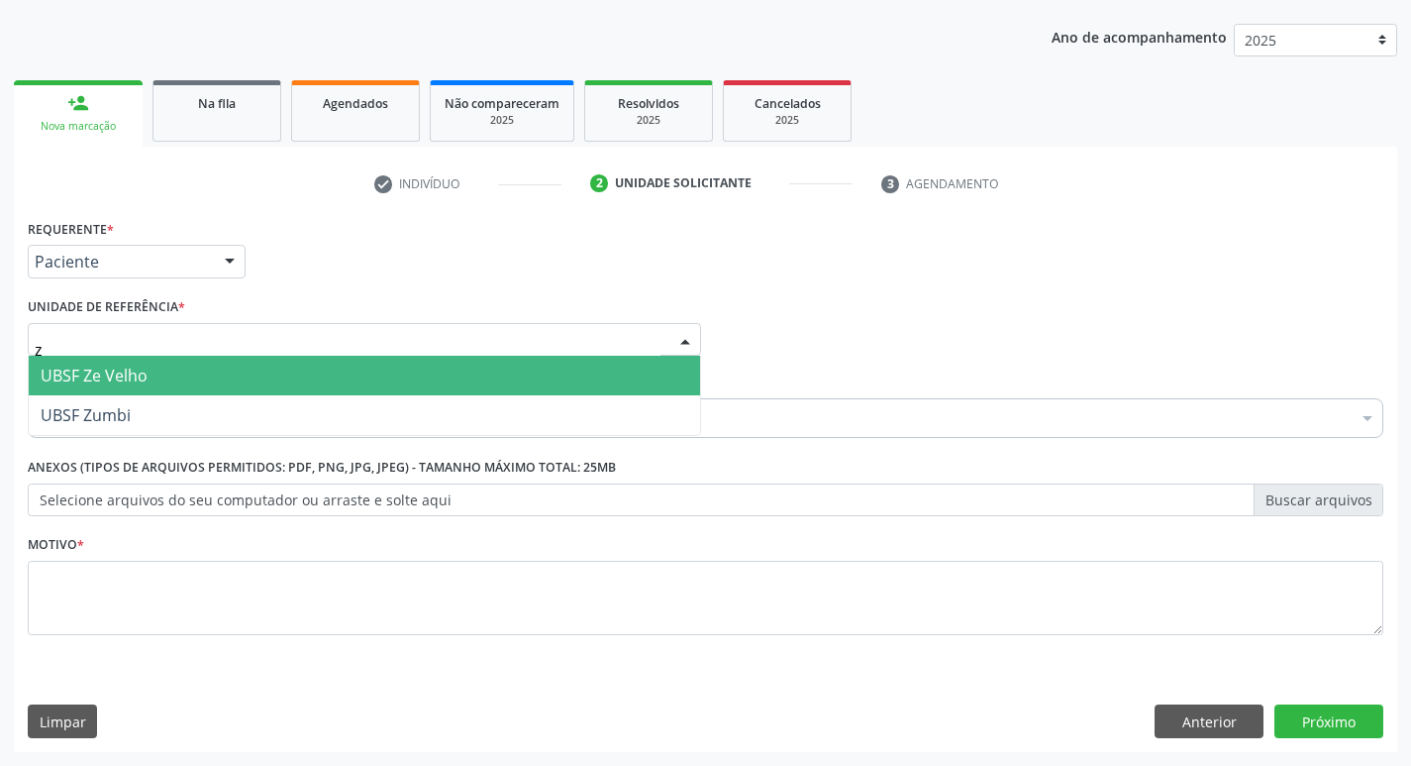
type input "ze"
click at [107, 372] on span "UBSF Ze Velho" at bounding box center [94, 376] width 107 height 22
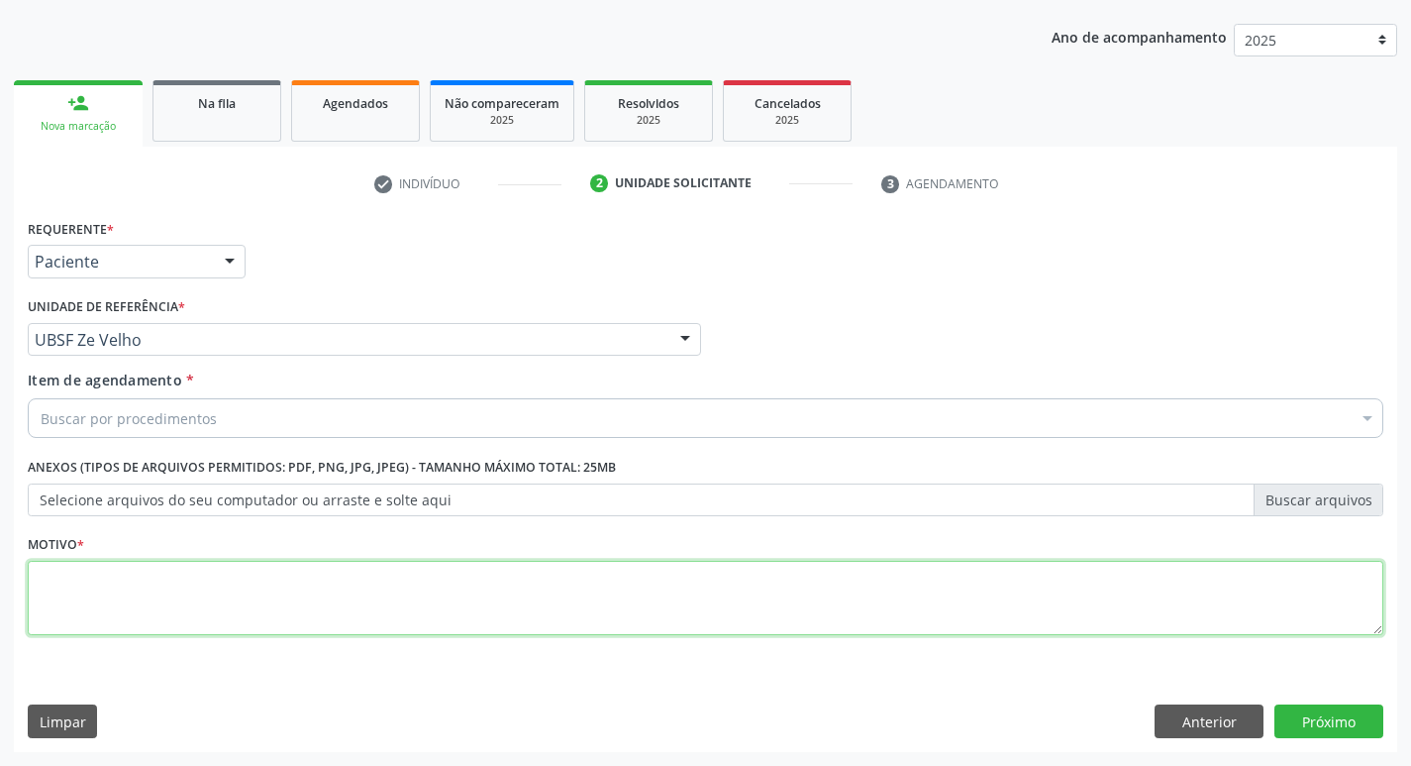
click at [108, 568] on textarea at bounding box center [706, 598] width 1356 height 75
type textarea "avalicao"
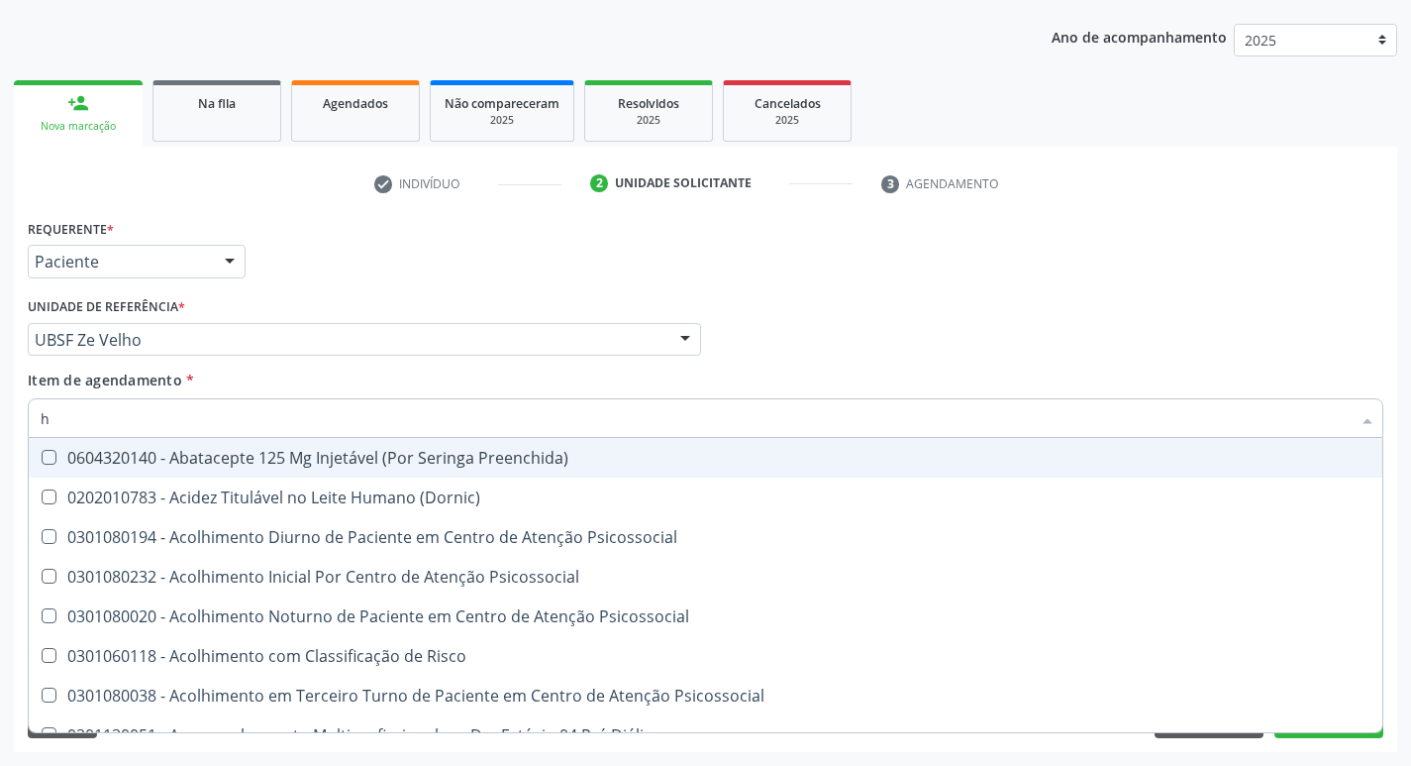
type input "HEMOGR"
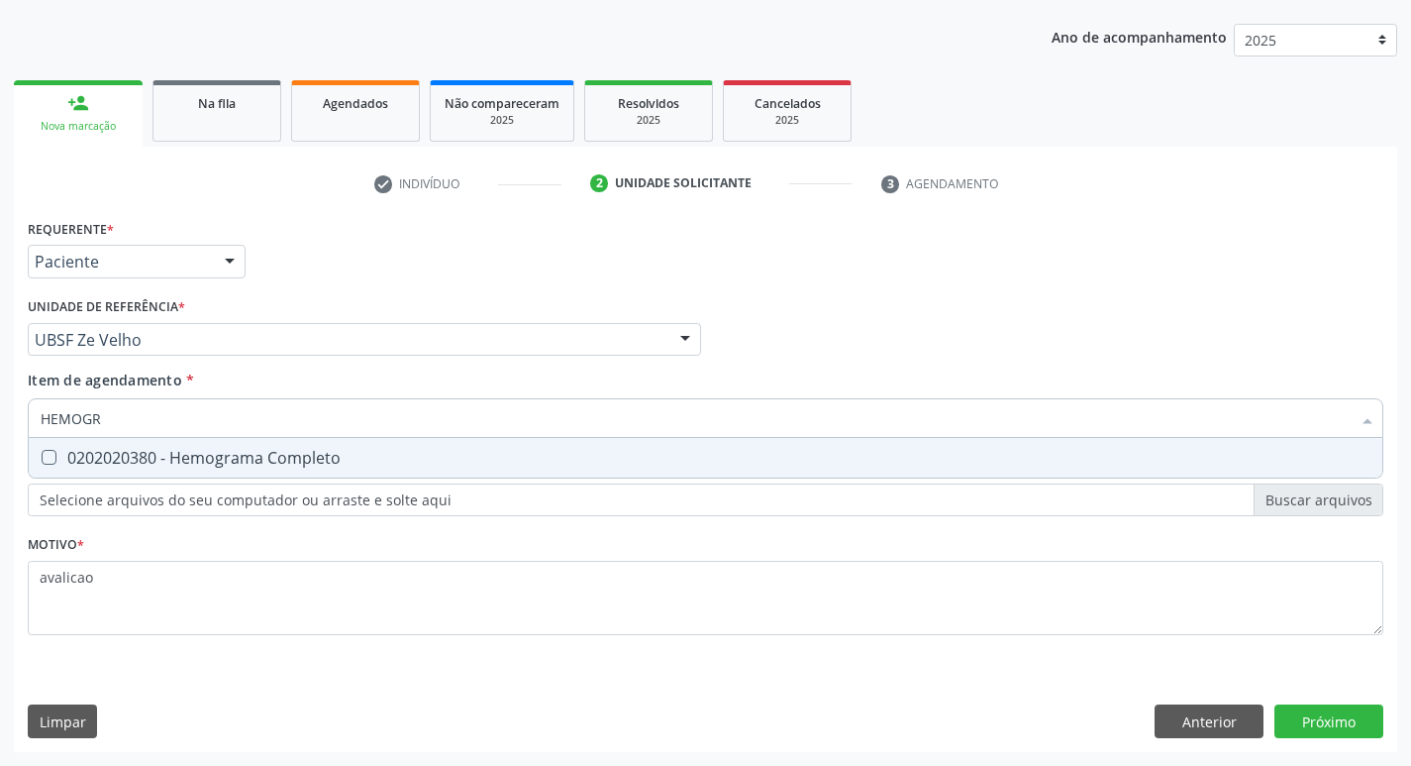
click at [257, 460] on div "0202020380 - Hemograma Completo" at bounding box center [706, 458] width 1330 height 16
checkbox Completo "true"
type input "HEMOG"
checkbox Completo "false"
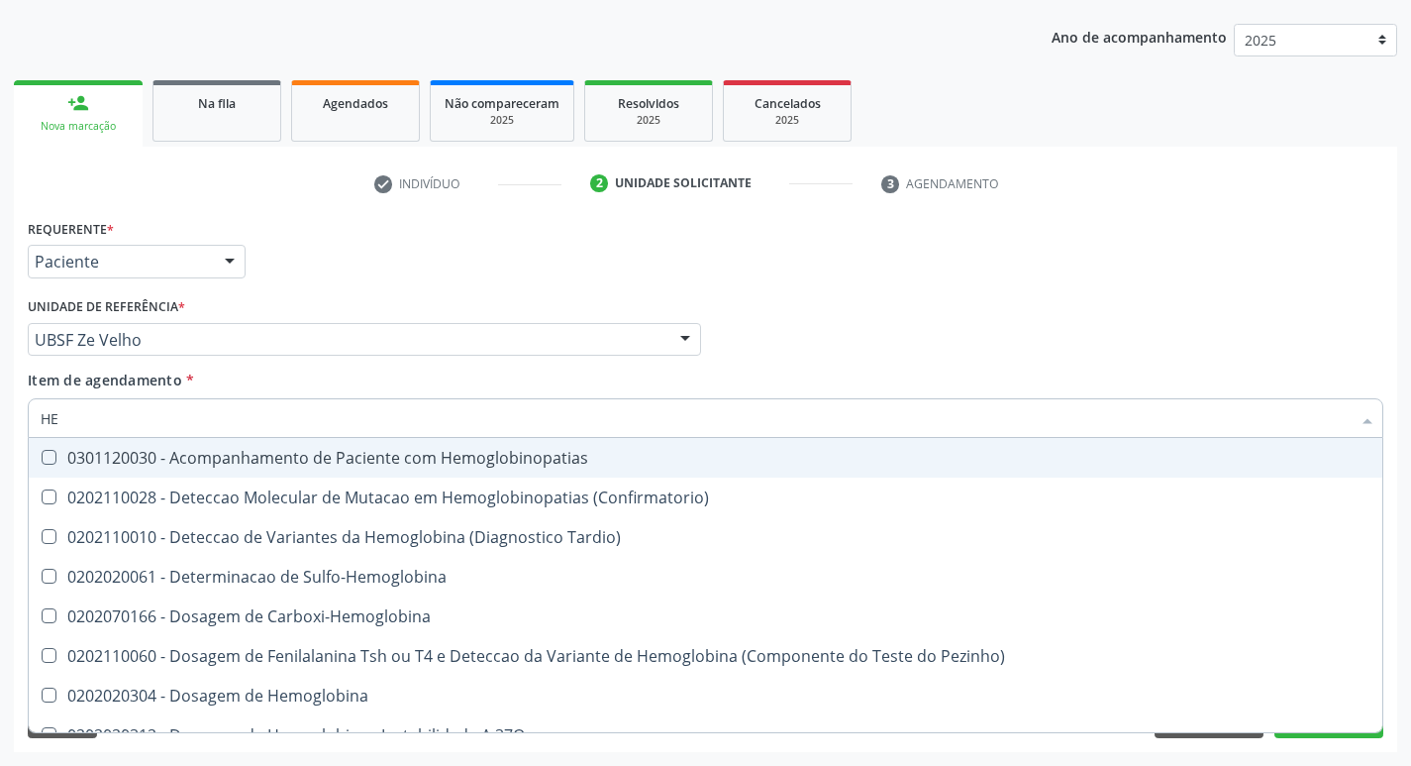
type input "H"
checkbox Completo "false"
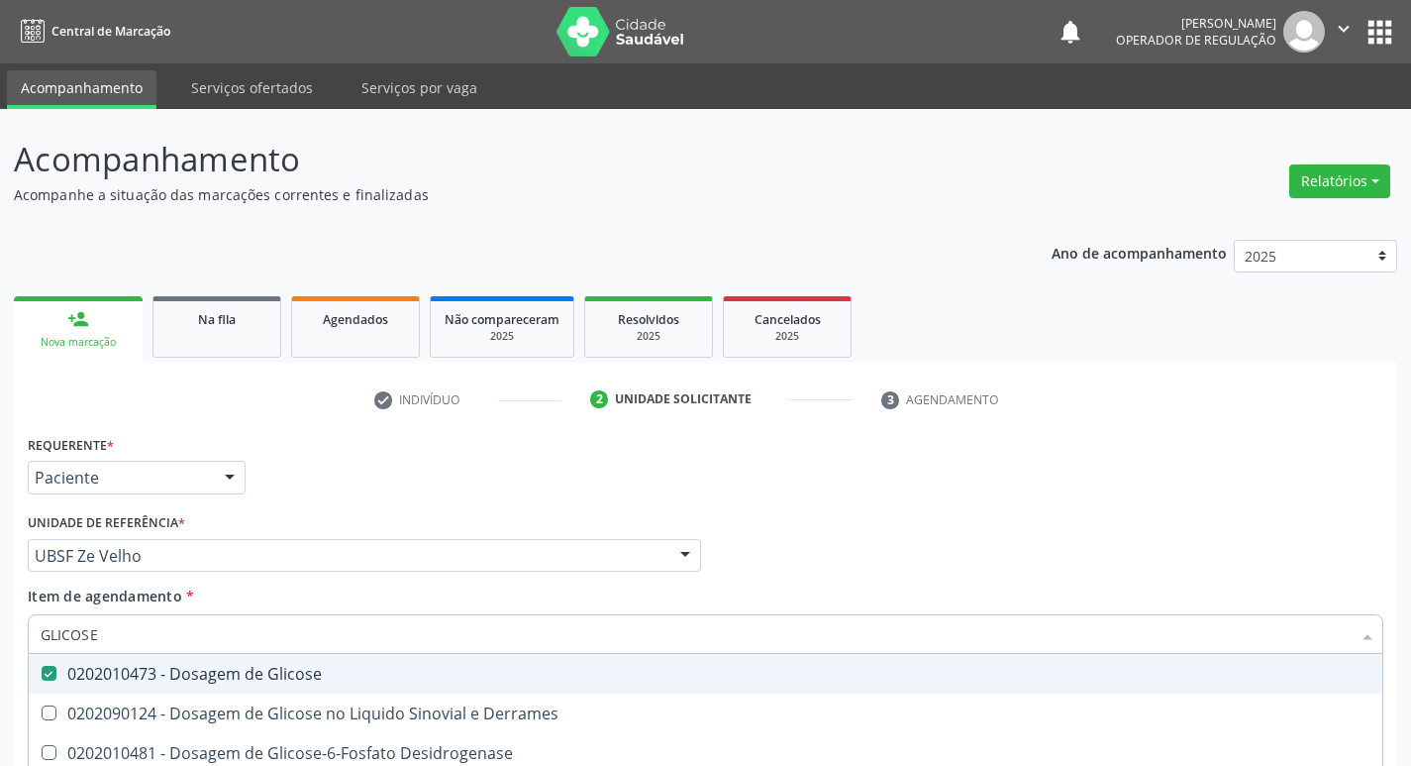
scroll to position [216, 0]
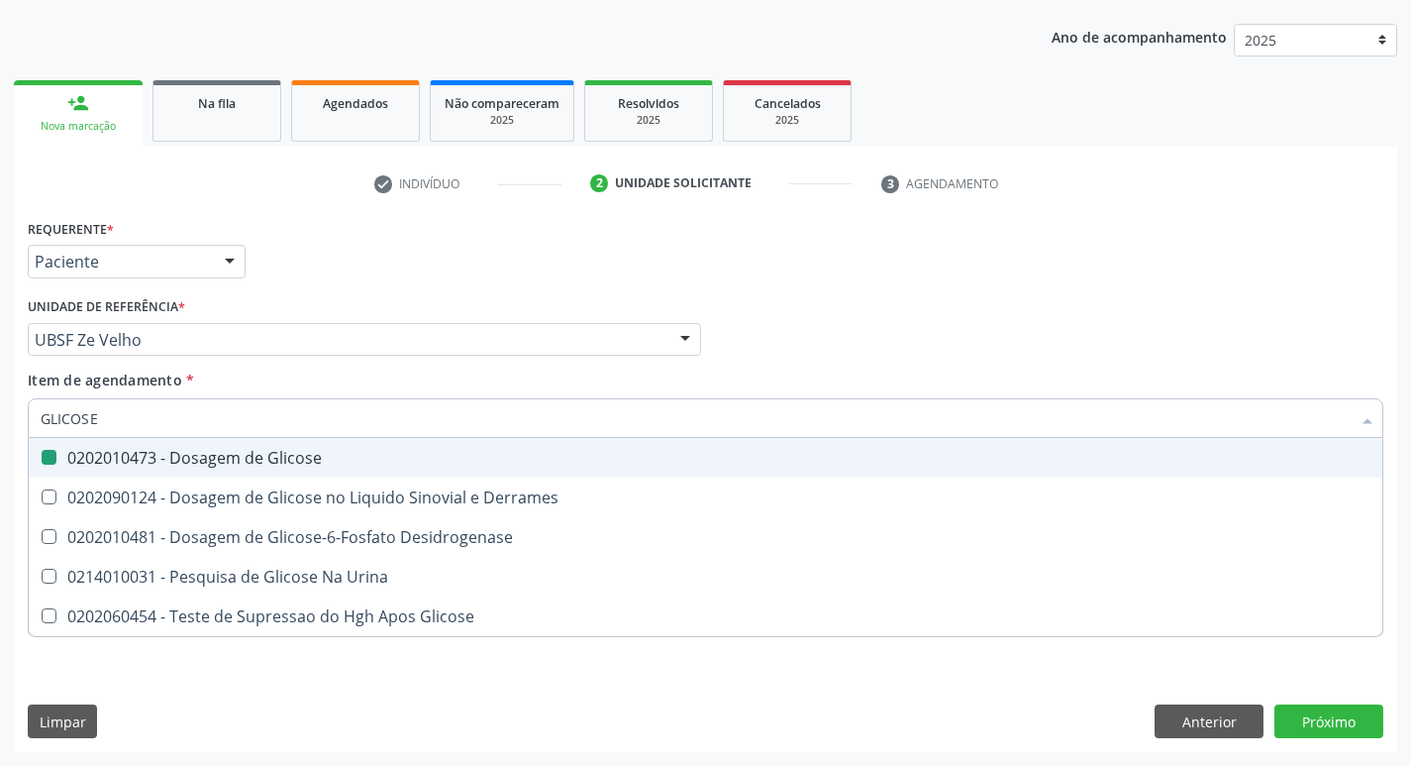
type input "GLICOS"
checkbox Glicose "false"
checkbox Derrames "true"
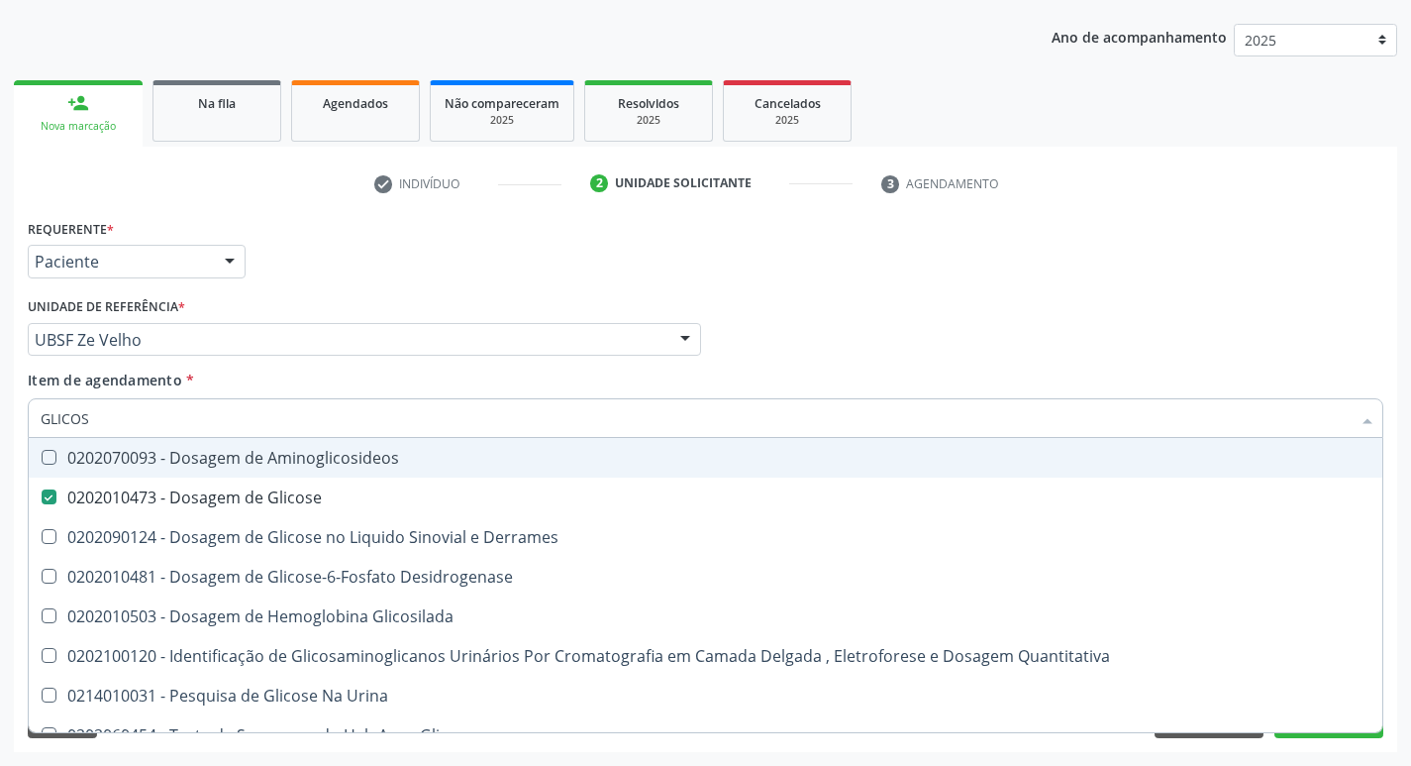
type input "GLICO"
checkbox Glicose "false"
checkbox Derrames "true"
type input "GLIC"
checkbox Derrames "false"
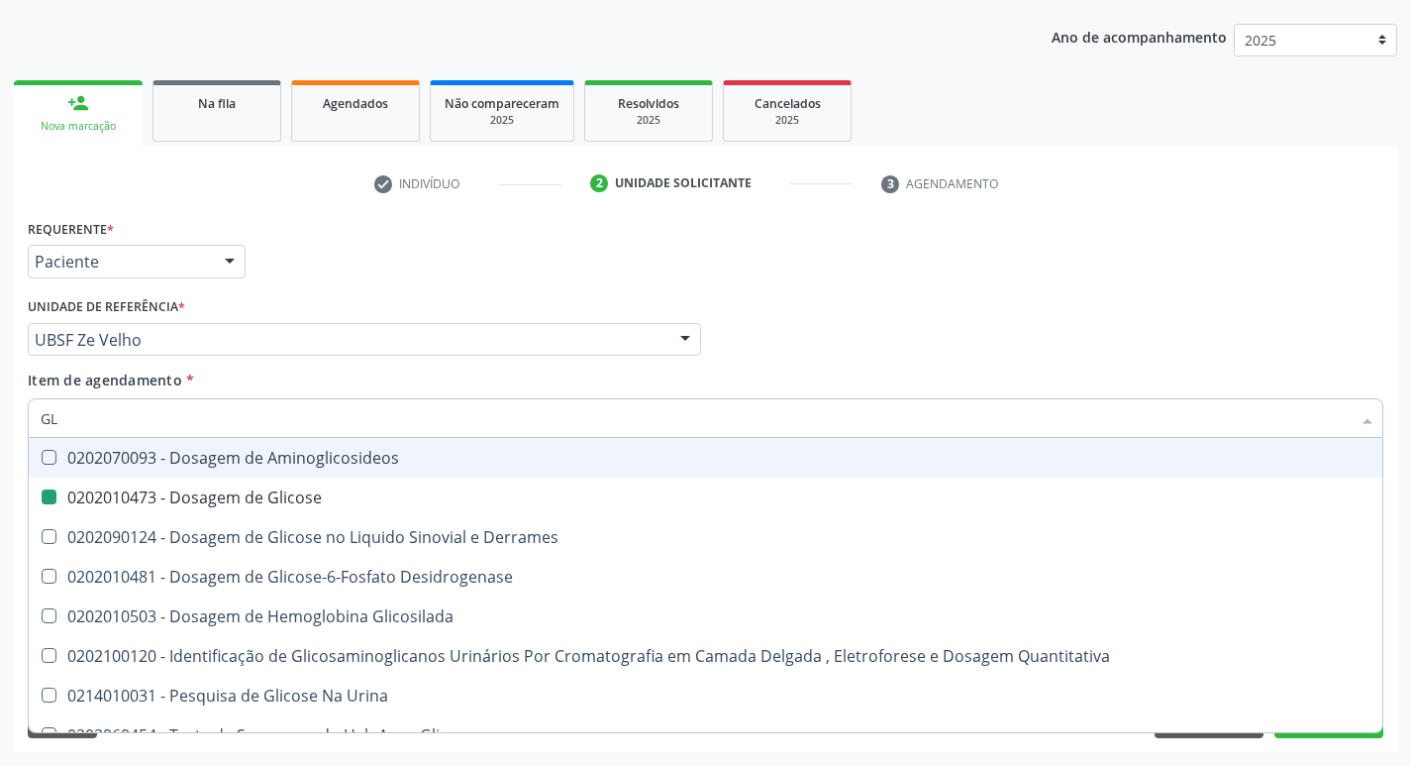
type input "G"
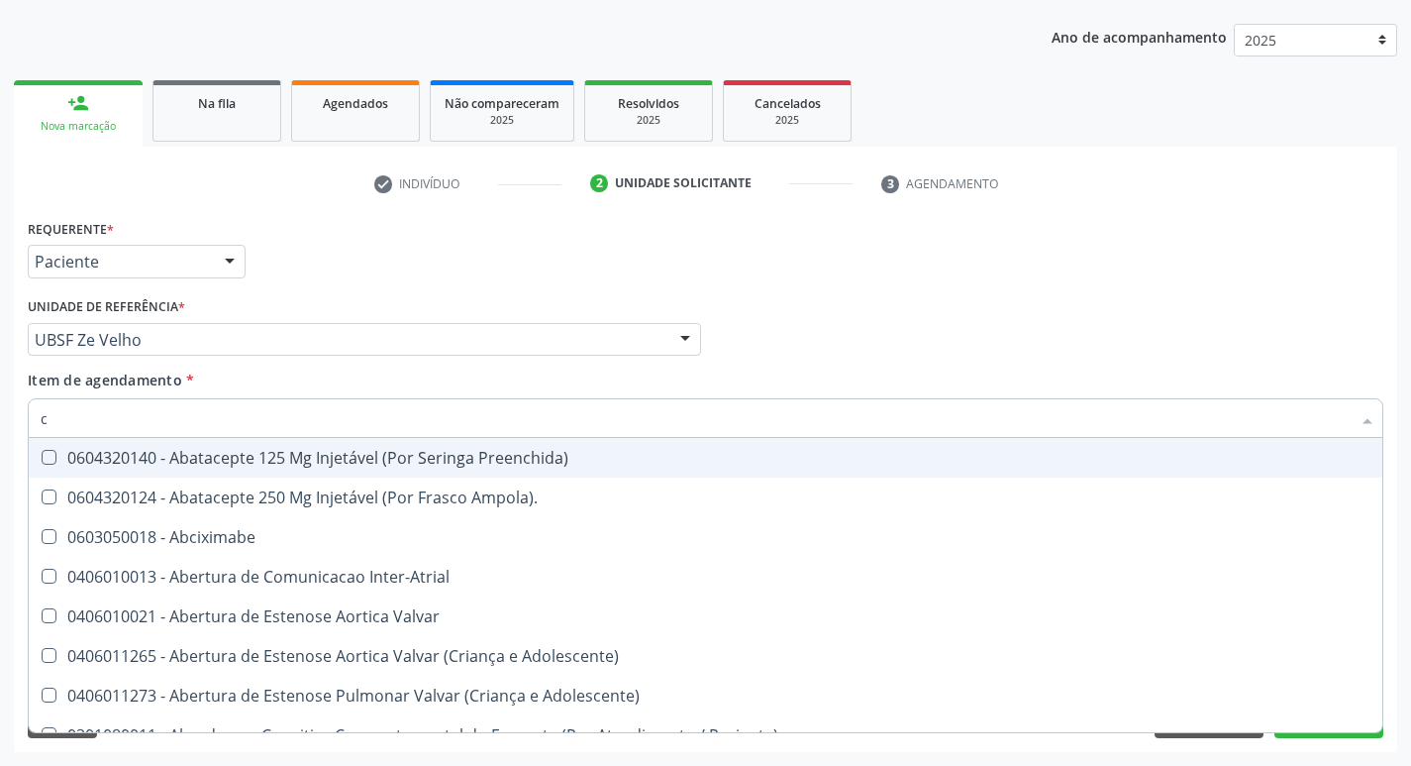
type input "co"
checkbox Ml\) "true"
checkbox Comprimido\) "true"
checkbox Osseo "true"
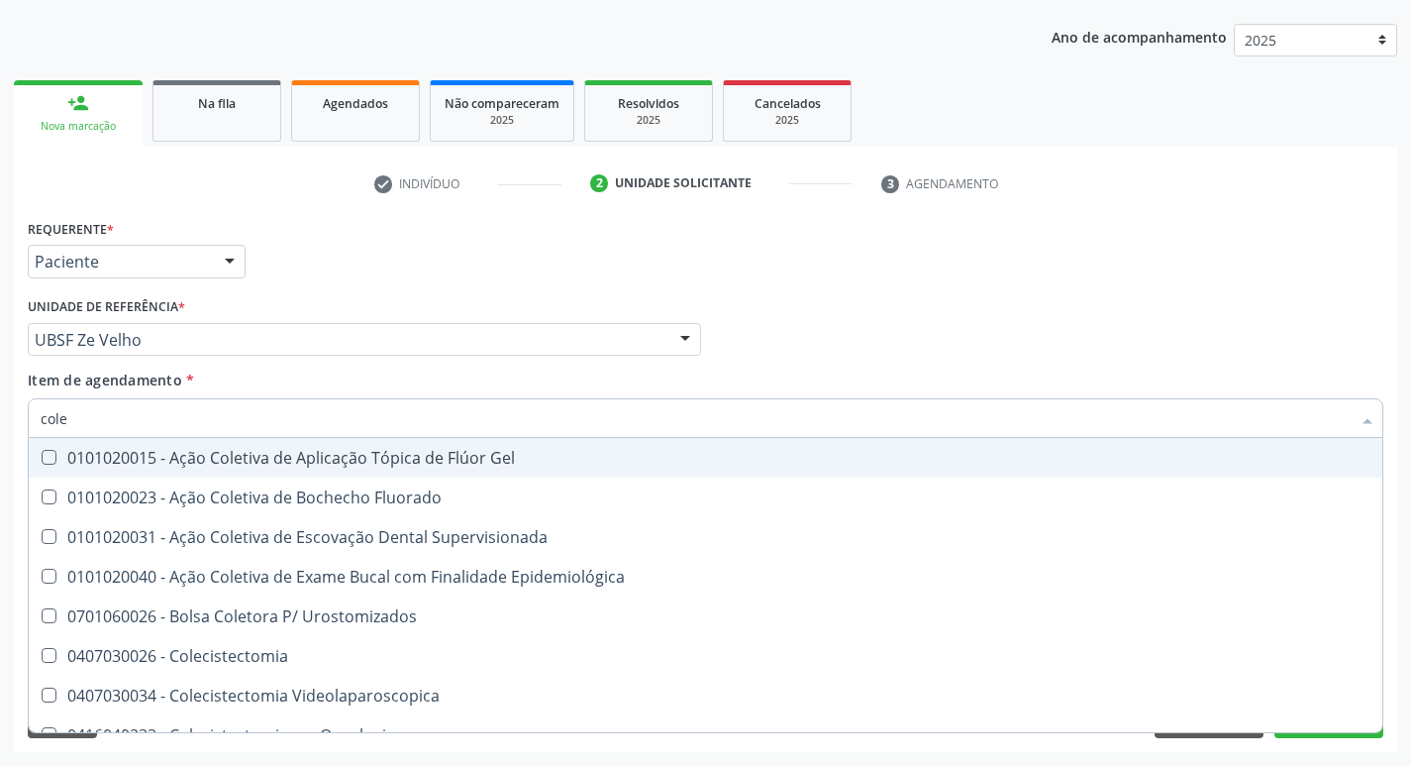
type input "coles"
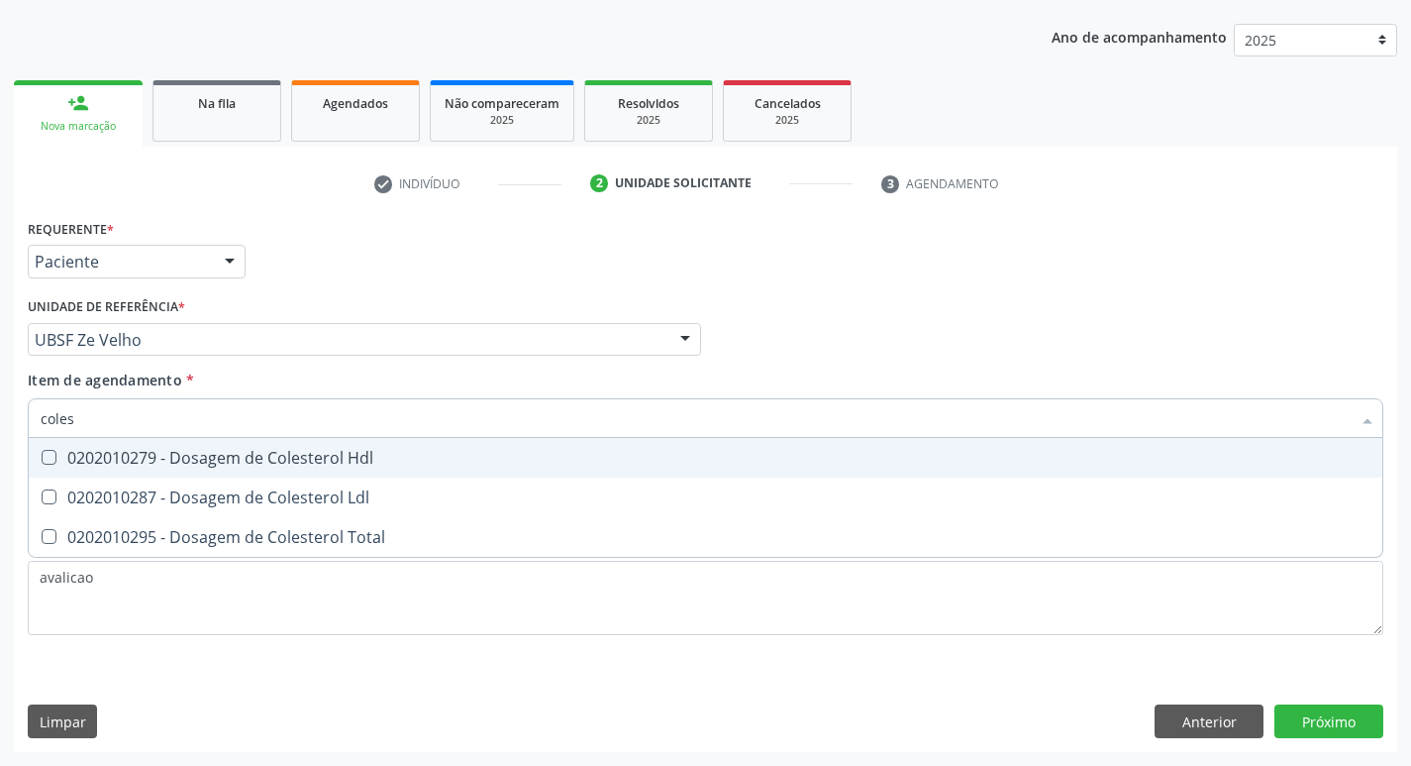
click at [286, 456] on div "0202010279 - Dosagem de Colesterol Hdl" at bounding box center [706, 458] width 1330 height 16
checkbox Hdl "true"
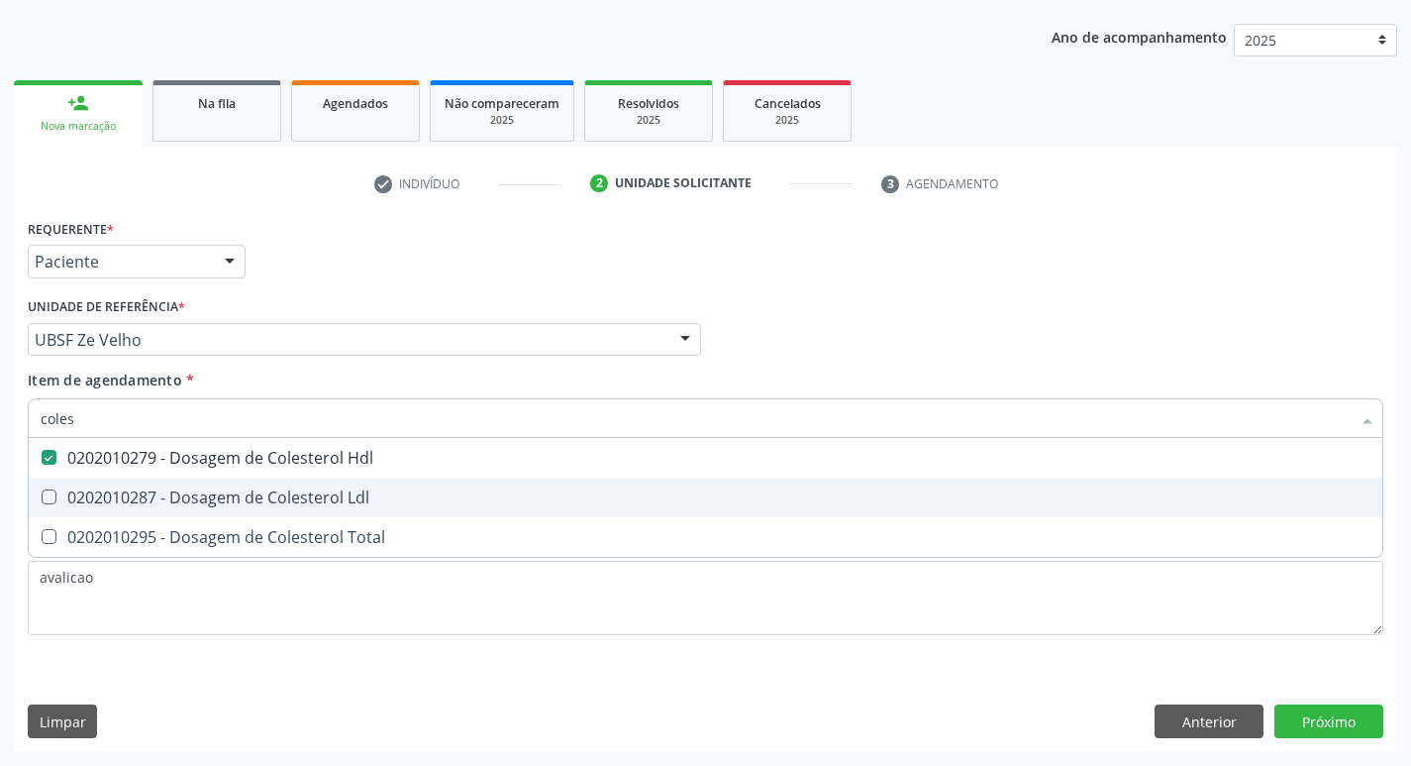
click at [292, 489] on div "0202010287 - Dosagem de Colesterol Ldl" at bounding box center [706, 497] width 1330 height 16
checkbox Ldl "true"
type input "cole"
checkbox Hdl "false"
checkbox Ldl "false"
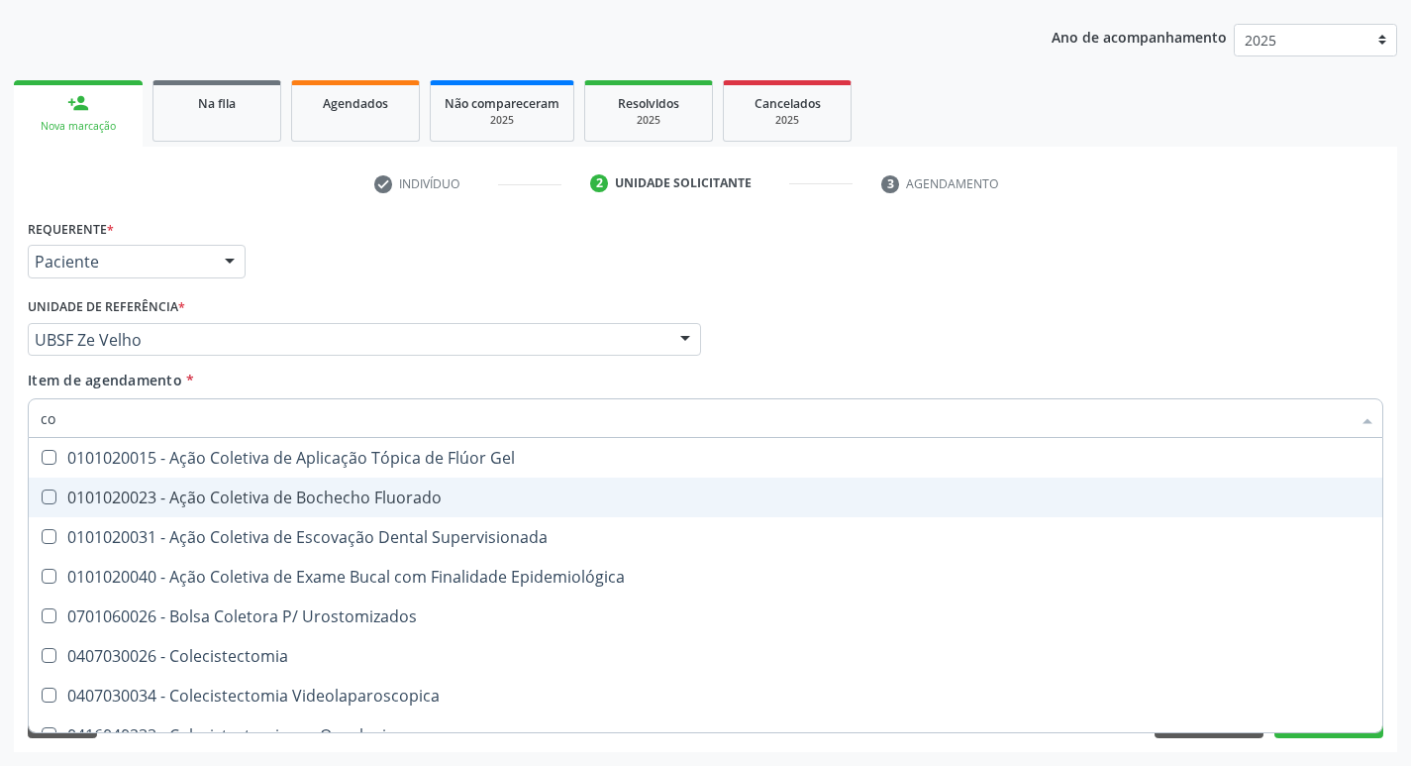
type input "c"
checkbox Hdl "false"
checkbox Ldl "false"
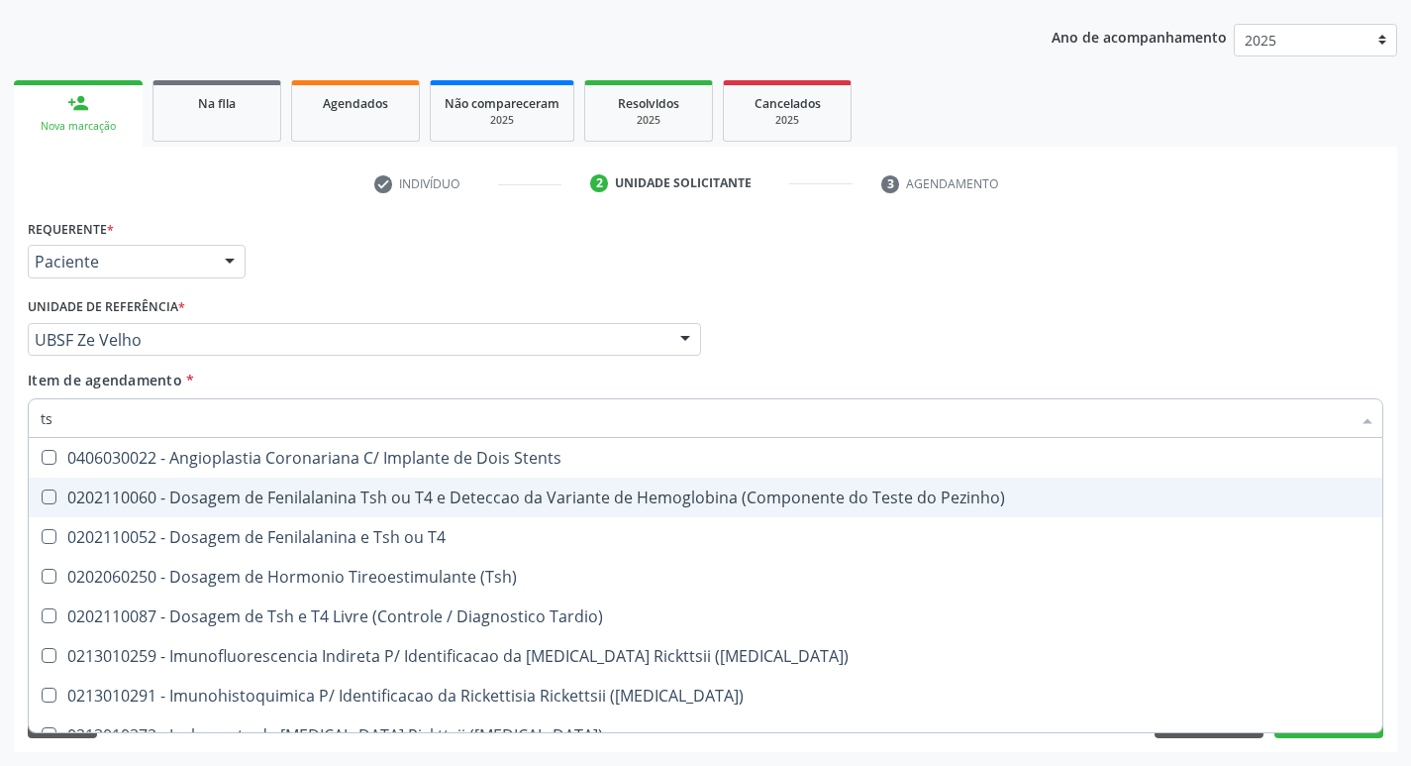
type input "tsh"
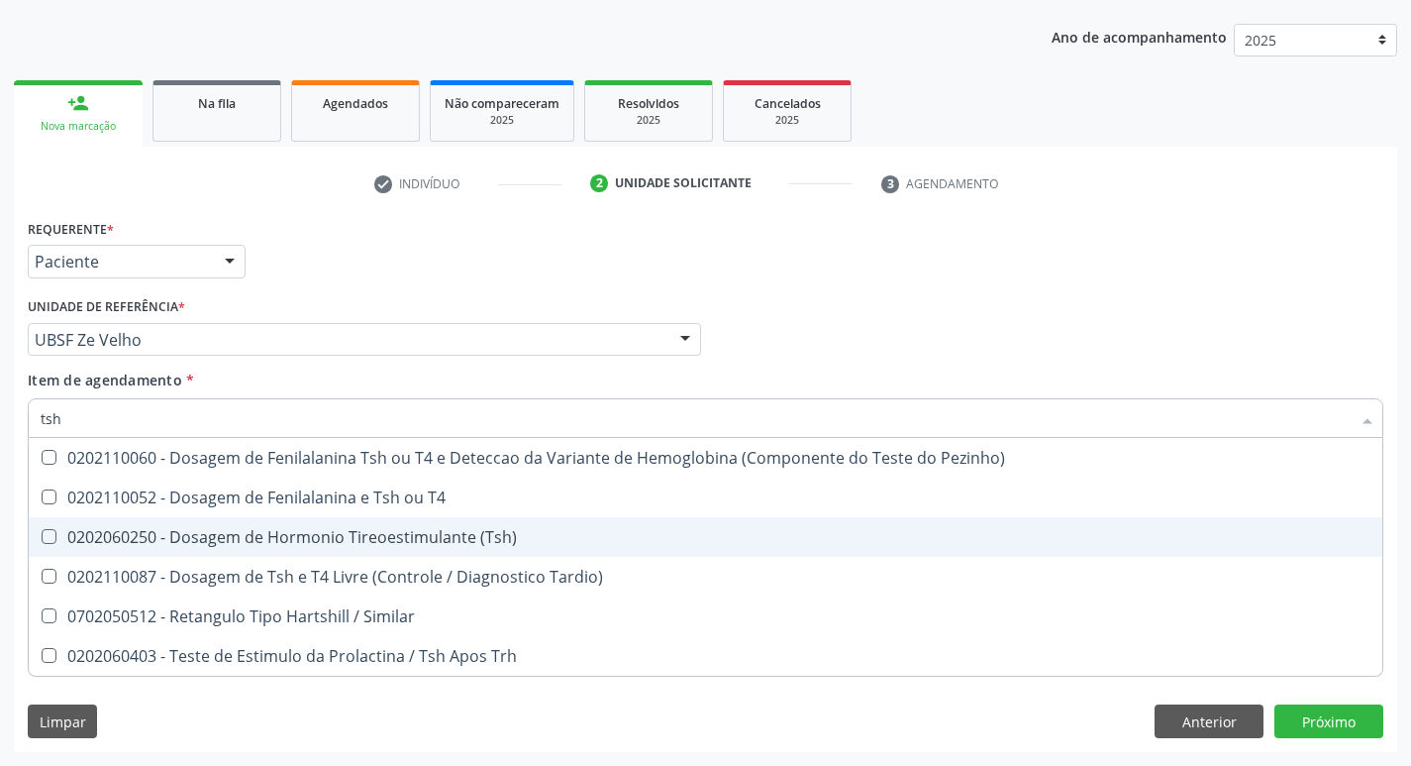
click at [448, 550] on span "0202060250 - Dosagem de Hormonio Tireoestimulante (Tsh)" at bounding box center [706, 537] width 1354 height 40
checkbox \(Tsh\) "true"
type input "ts"
checkbox \(Tsh\) "false"
checkbox Tardio\) "true"
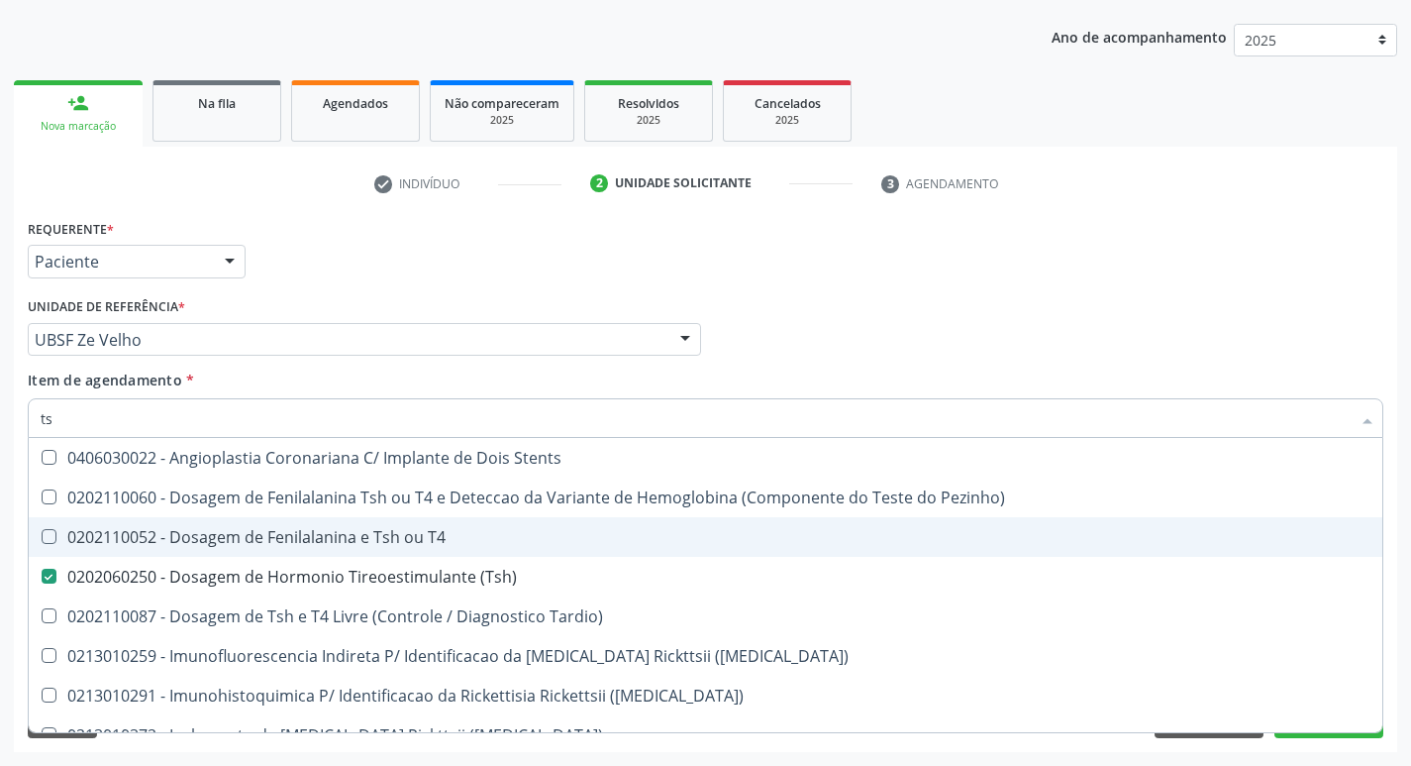
type input "t"
checkbox \(Tsh\) "false"
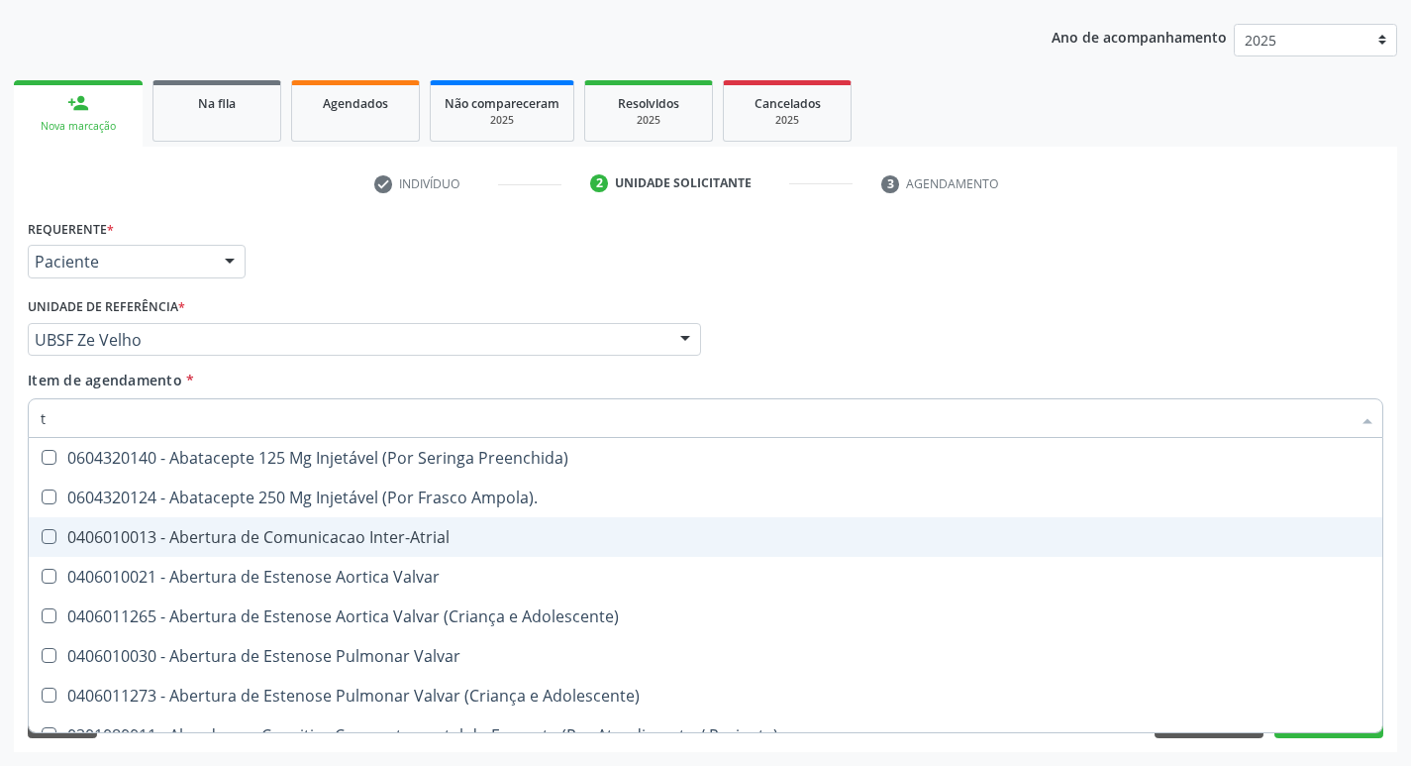
type input "t4"
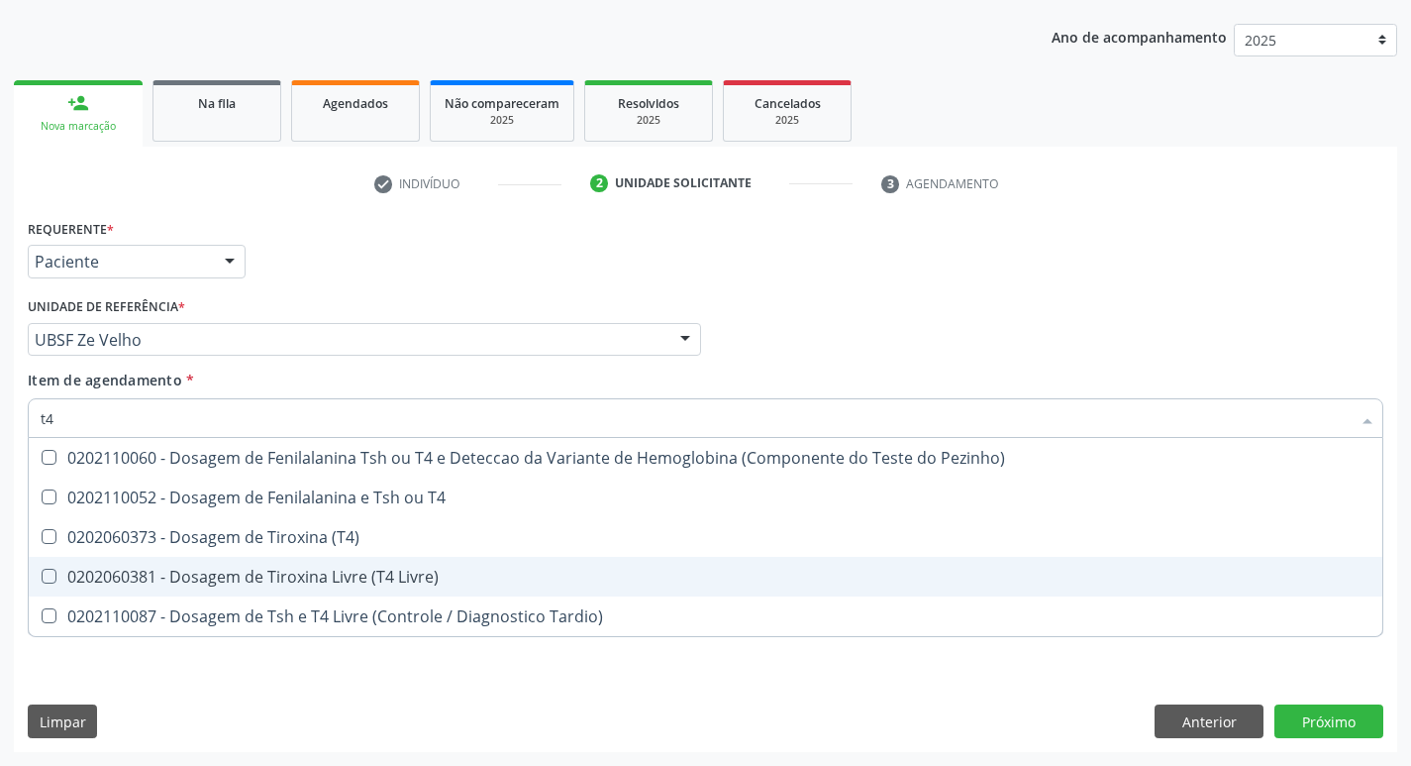
click at [397, 569] on div "0202060381 - Dosagem de Tiroxina Livre (T4 Livre)" at bounding box center [706, 577] width 1330 height 16
checkbox Livre\) "true"
type input "t"
checkbox Livre\) "false"
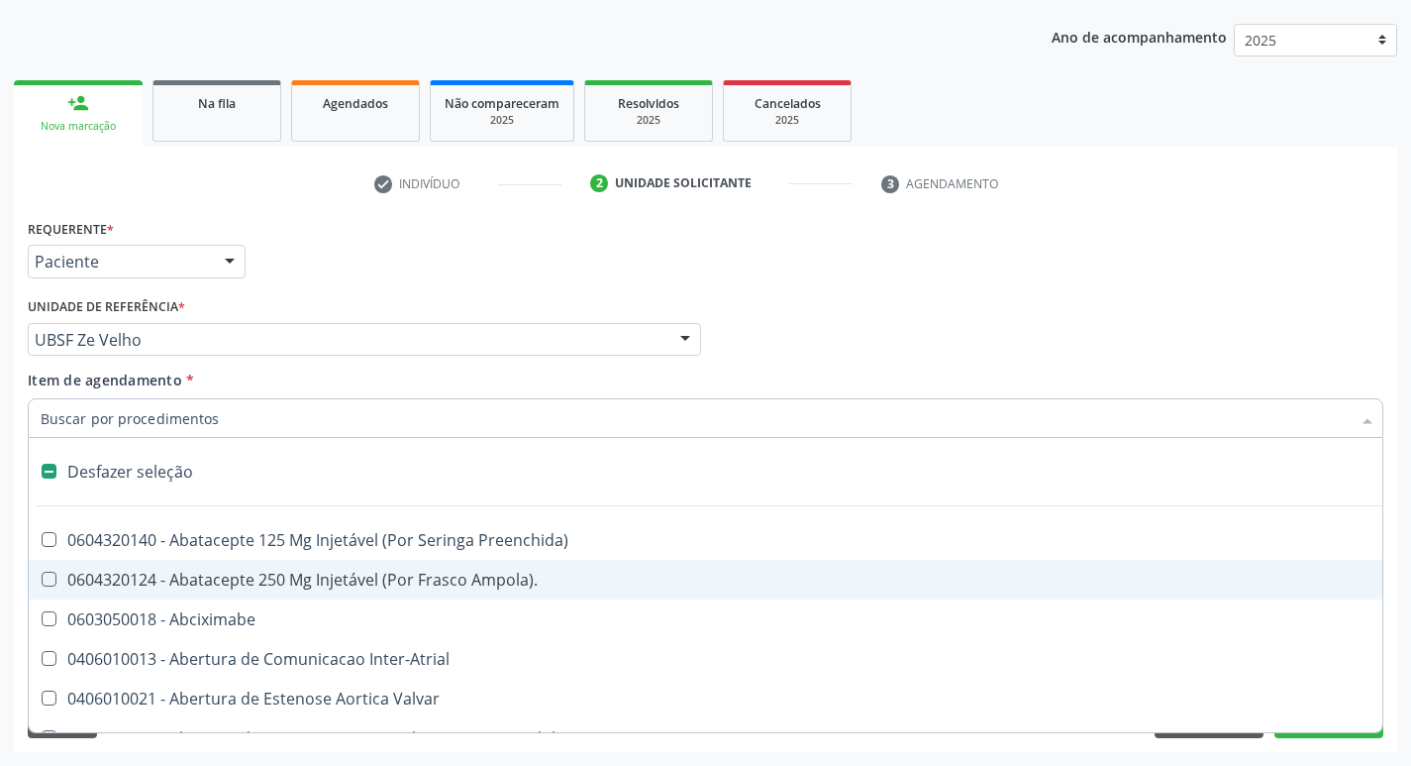
type input "u"
checkbox Coledocoplastia "true"
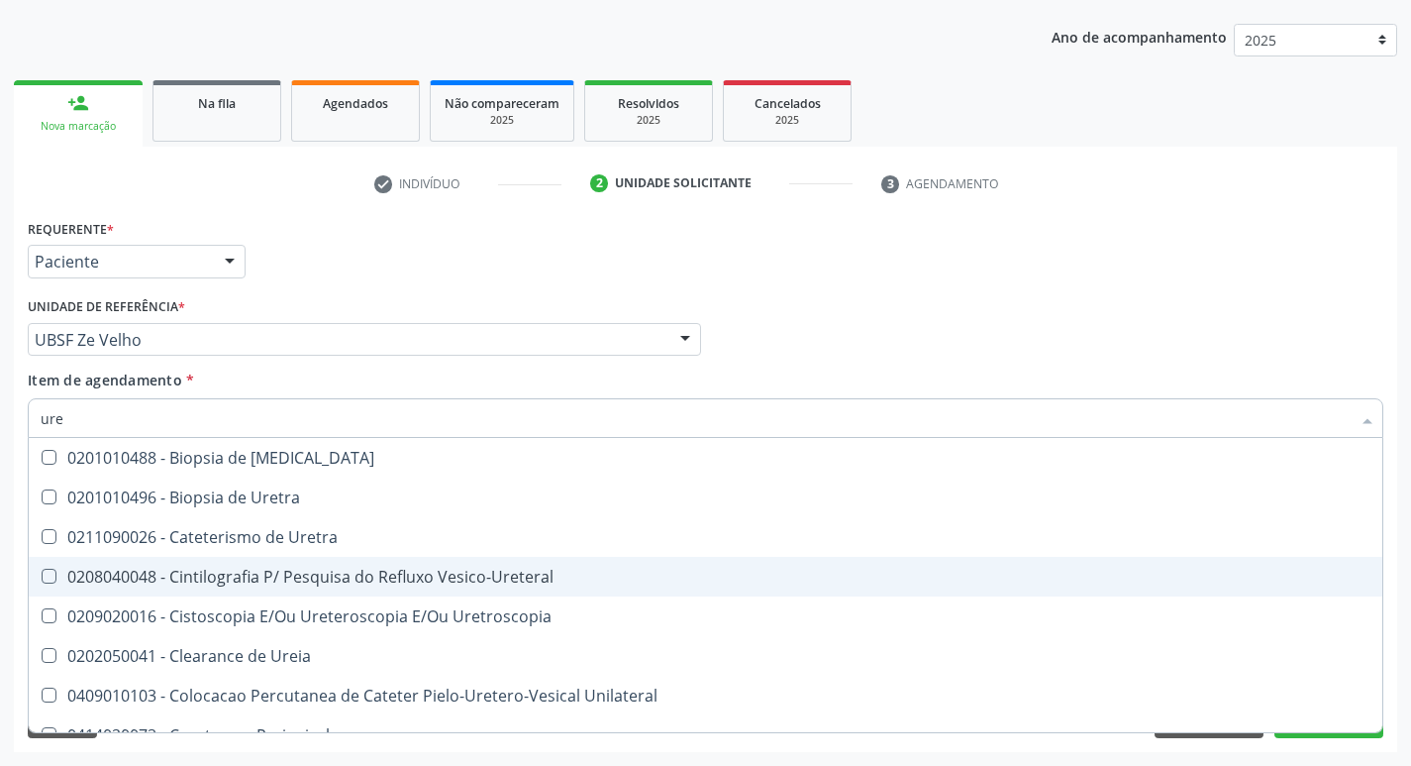
type input "urei"
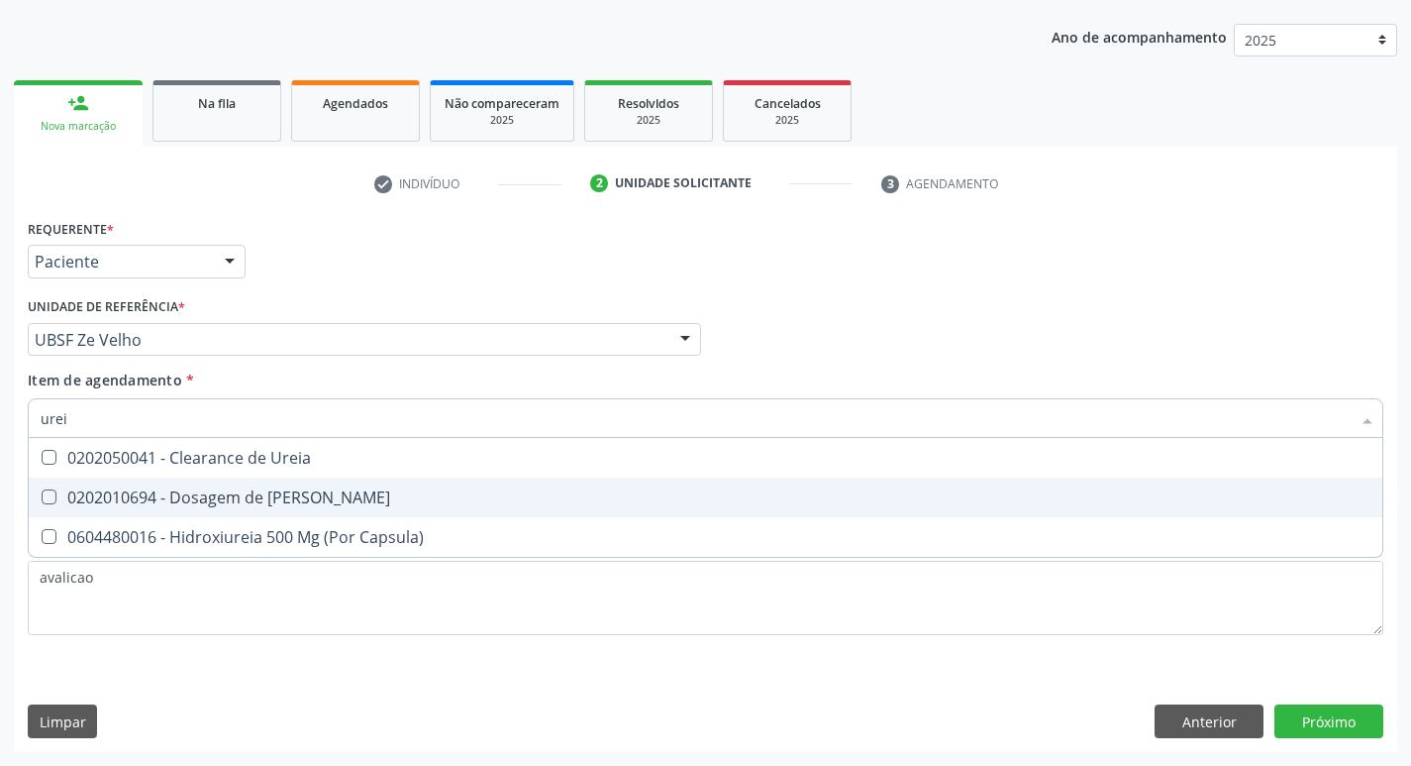
click at [327, 510] on span "0202010694 - Dosagem de [PERSON_NAME]" at bounding box center [706, 497] width 1354 height 40
checkbox Ureia "true"
type input "ure"
checkbox Ureia "false"
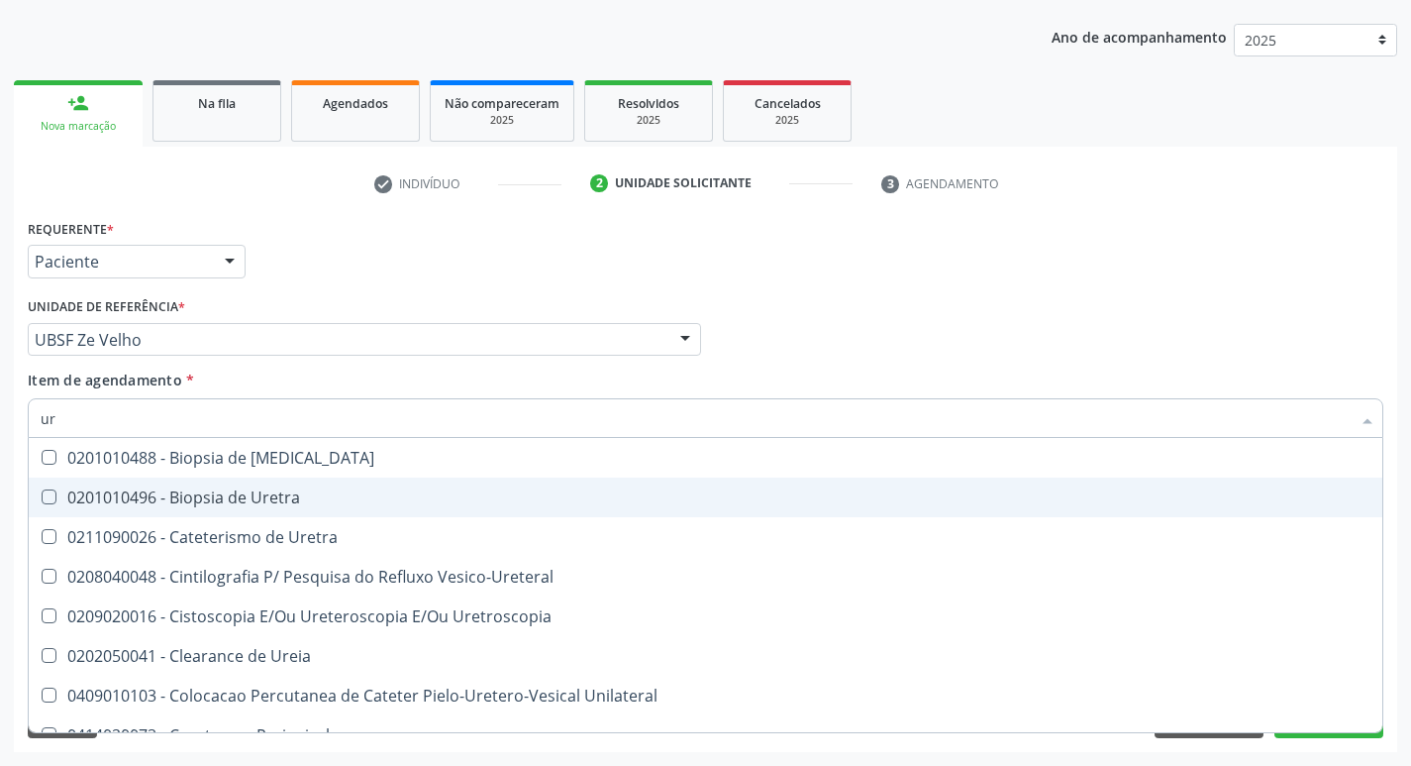
type input "u"
checkbox Ureia "false"
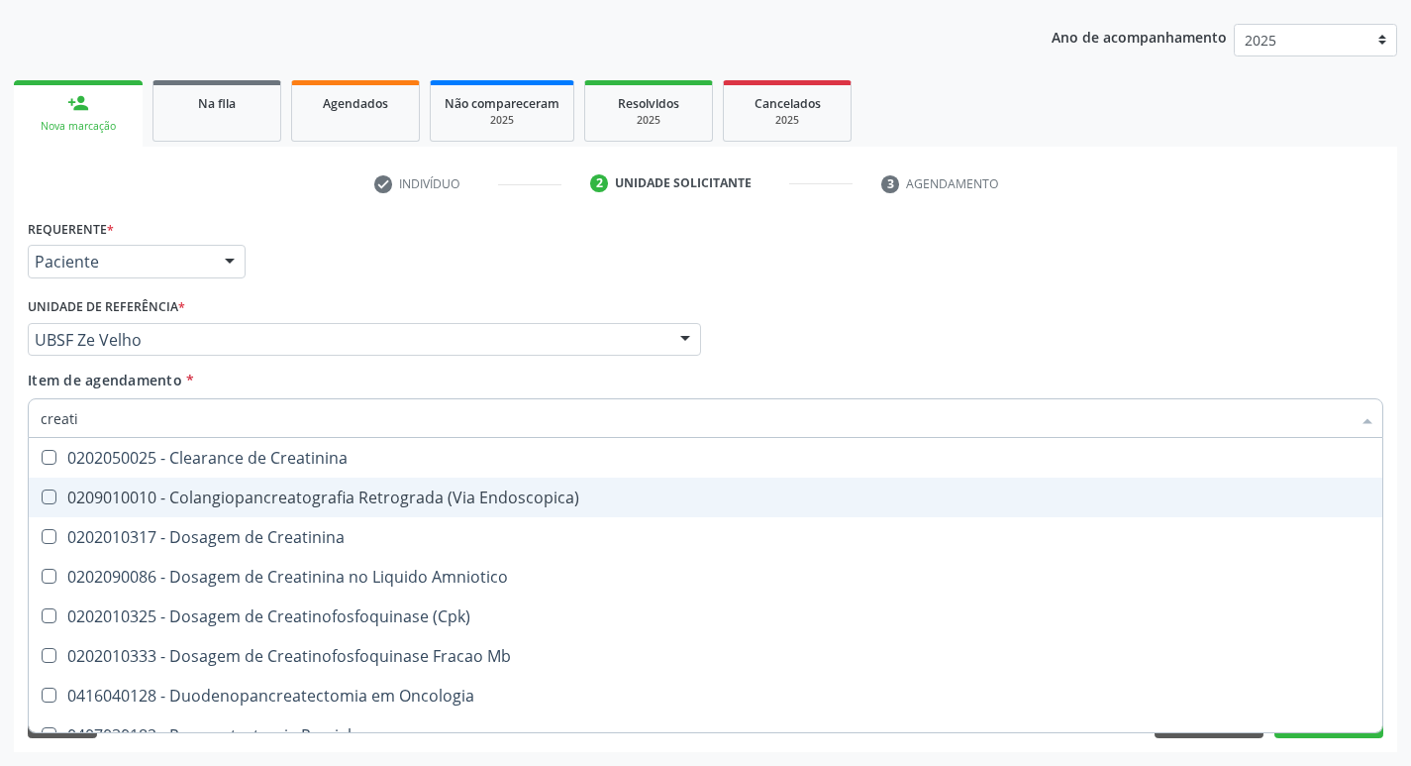
type input "creatin"
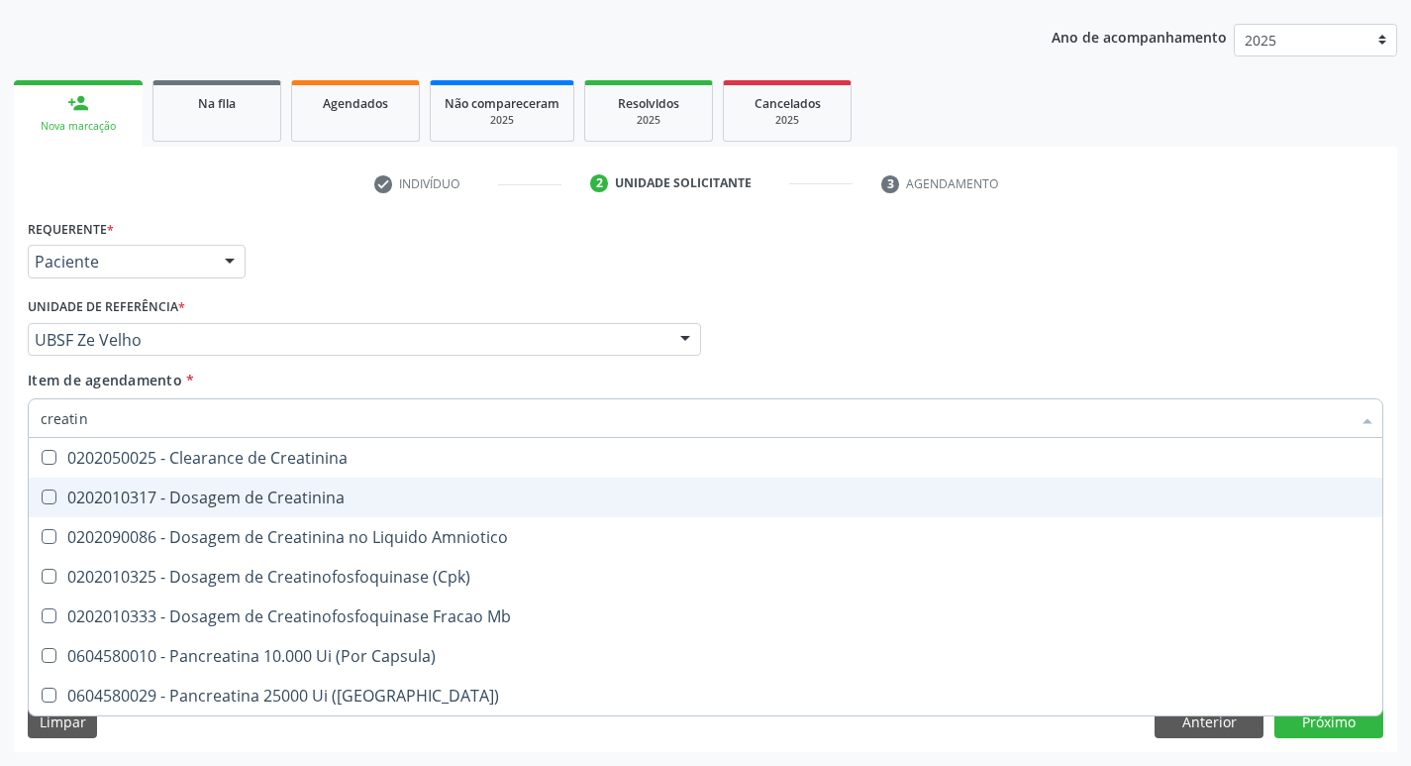
click at [327, 510] on span "0202010317 - Dosagem de Creatinina" at bounding box center [706, 497] width 1354 height 40
checkbox Creatinina "true"
type input "creat"
checkbox Creatinina "false"
checkbox Amniotico "true"
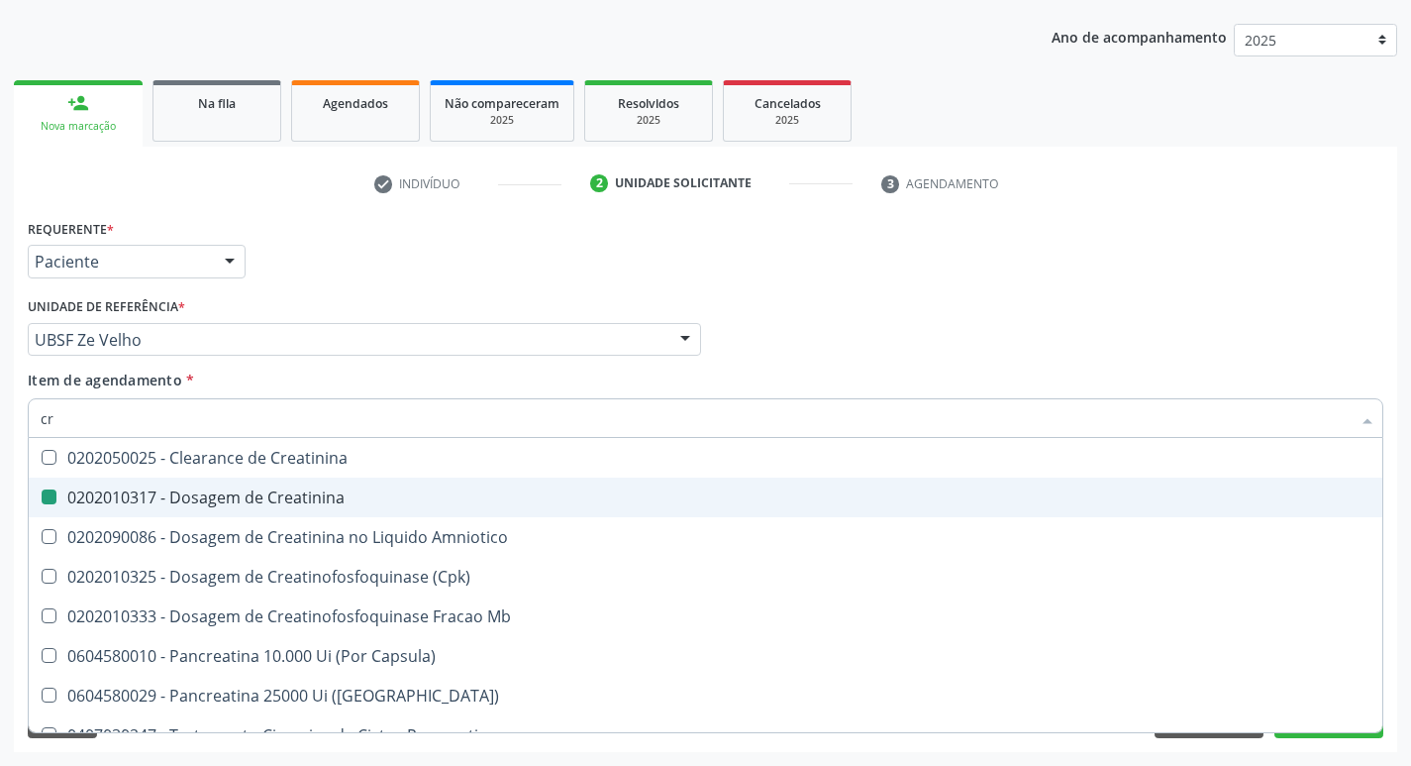
type input "c"
checkbox Amniotico "false"
checkbox Mb "false"
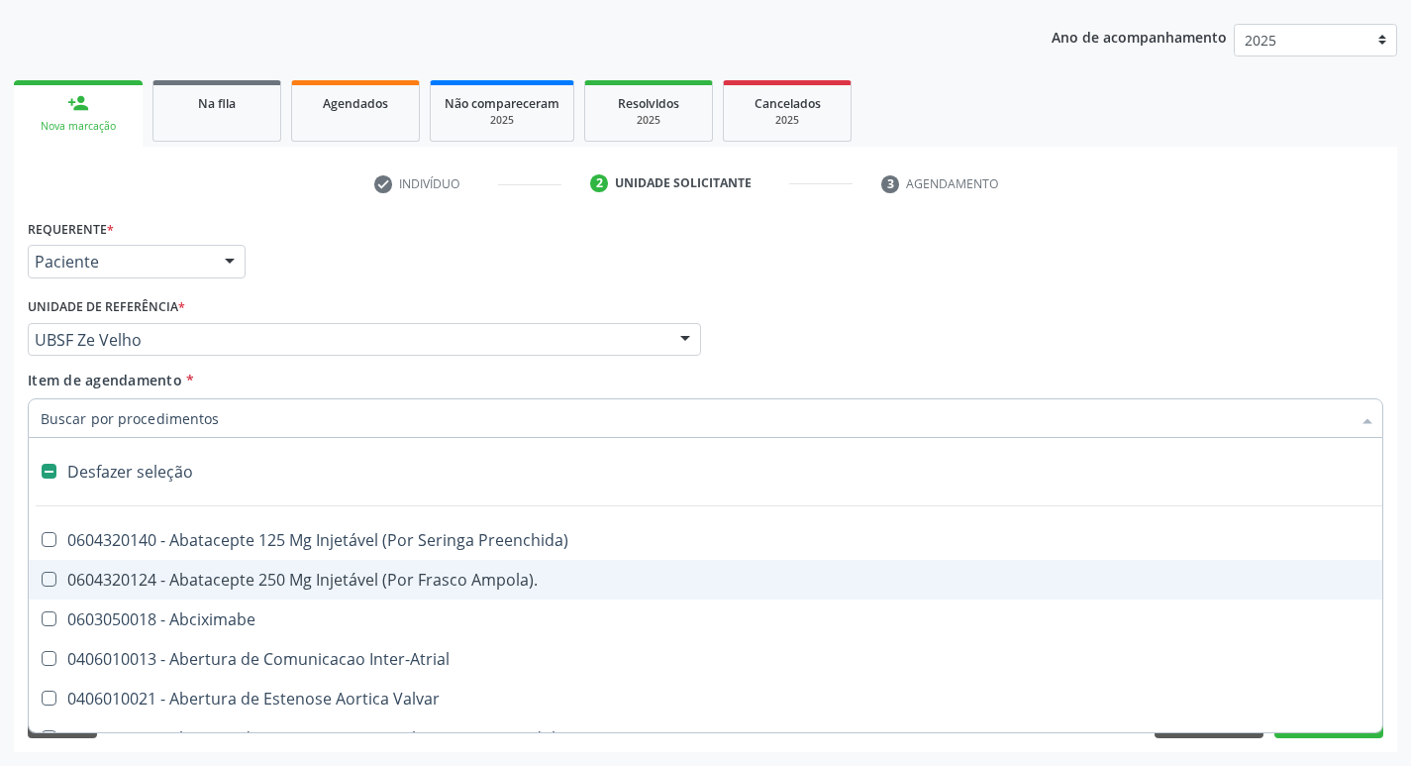
type input "v"
checkbox \(Unilateral\) "true"
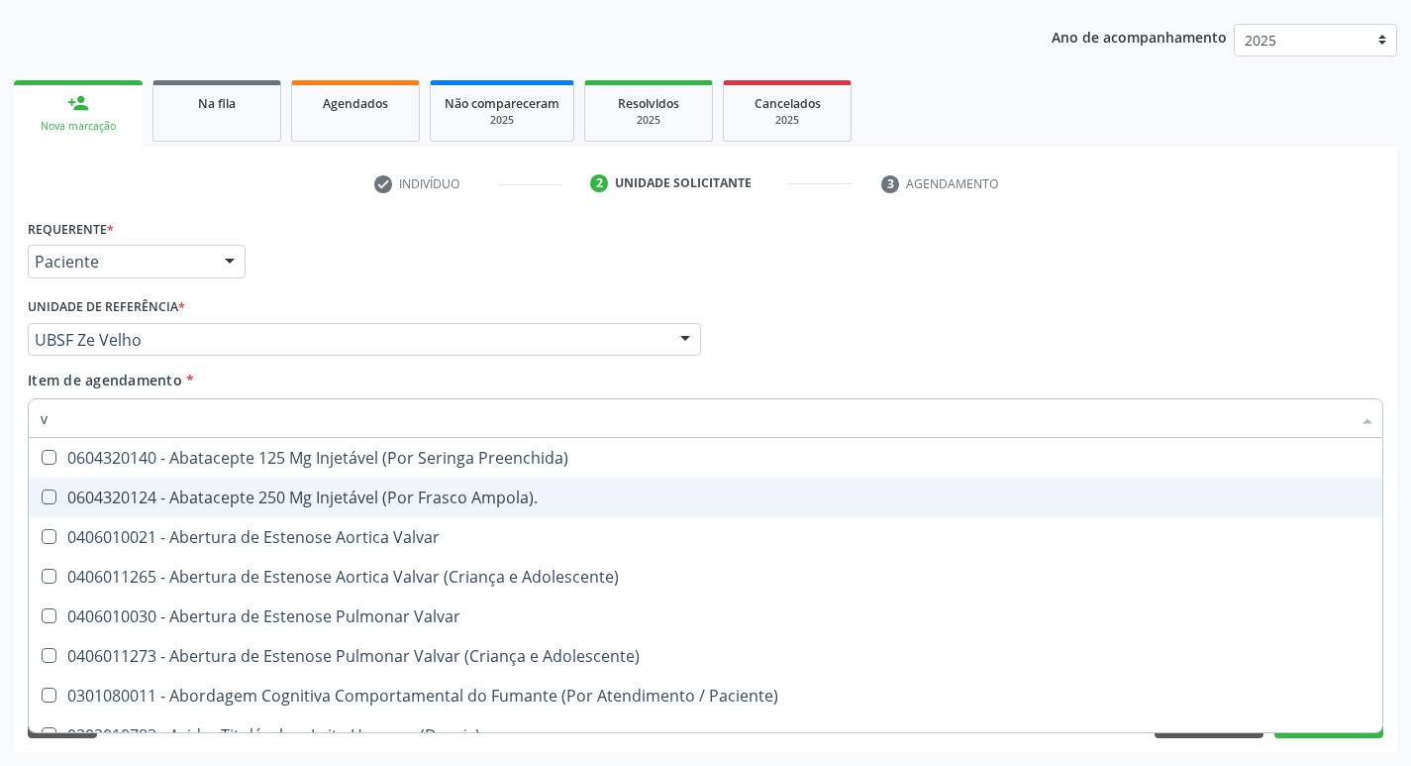
type input "VITAM"
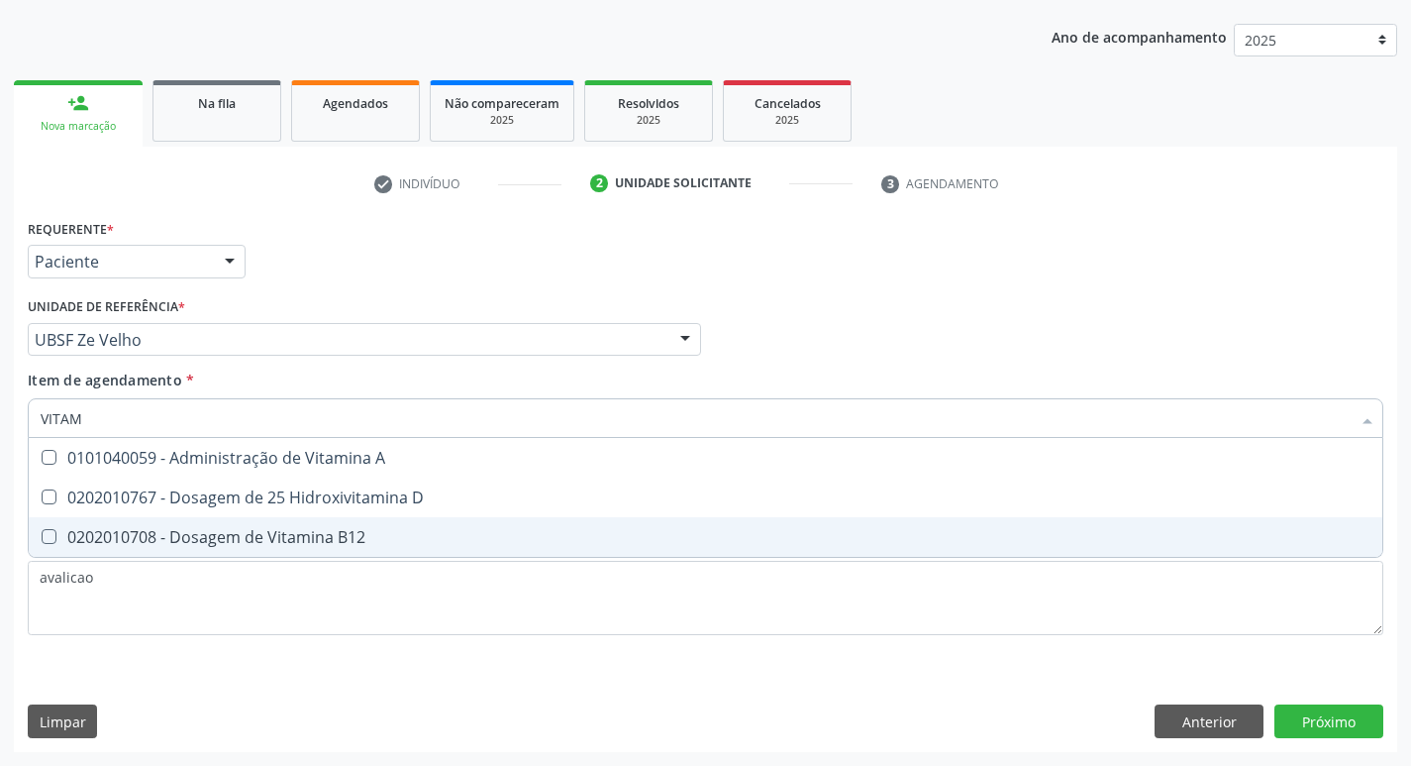
click at [387, 544] on div "0202010708 - Dosagem de Vitamina B12" at bounding box center [706, 537] width 1330 height 16
checkbox B12 "true"
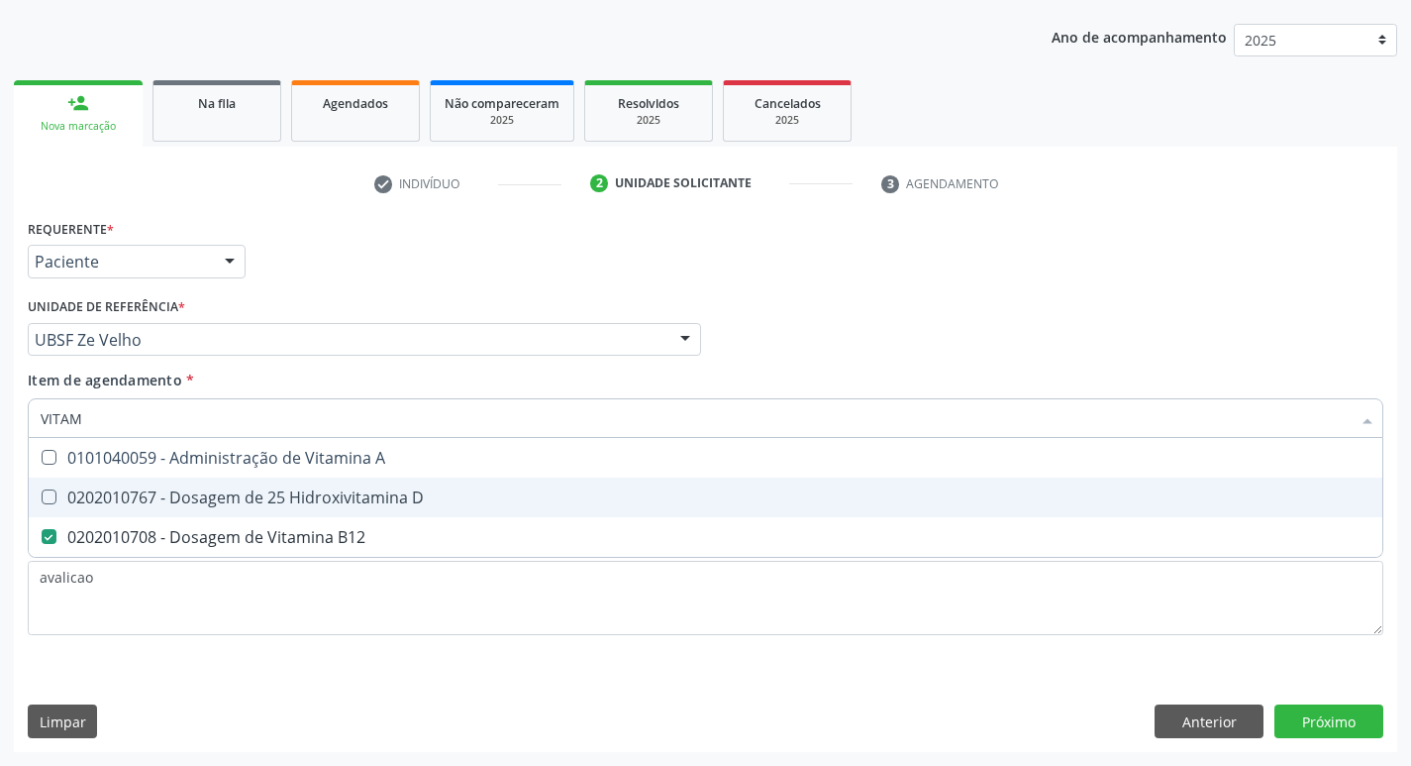
click at [431, 480] on span "0202010767 - Dosagem de 25 Hidroxivitamina D" at bounding box center [706, 497] width 1354 height 40
checkbox D "true"
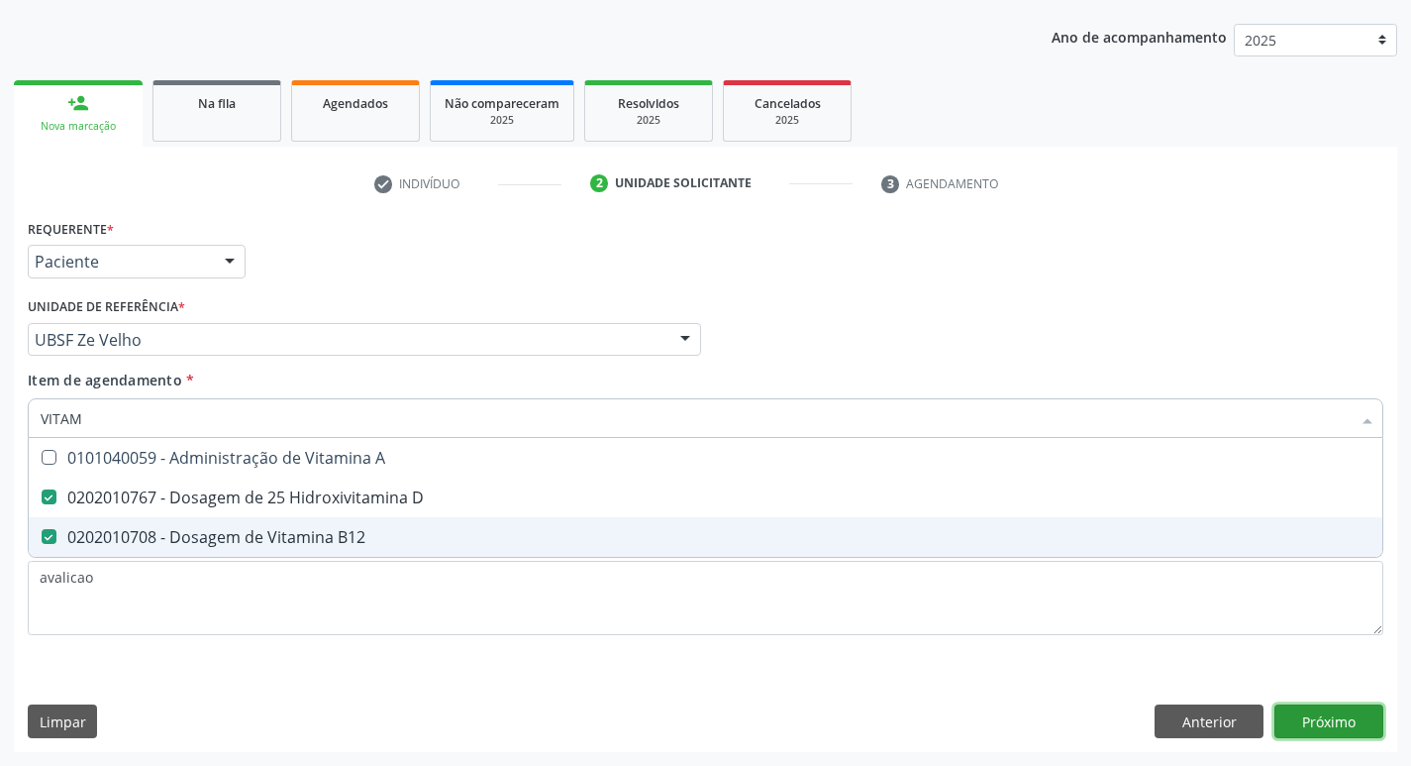
click at [1345, 732] on div "Requerente * Paciente Médico(a) Enfermeiro(a) Paciente Nenhum resultado encontr…" at bounding box center [706, 483] width 1384 height 538
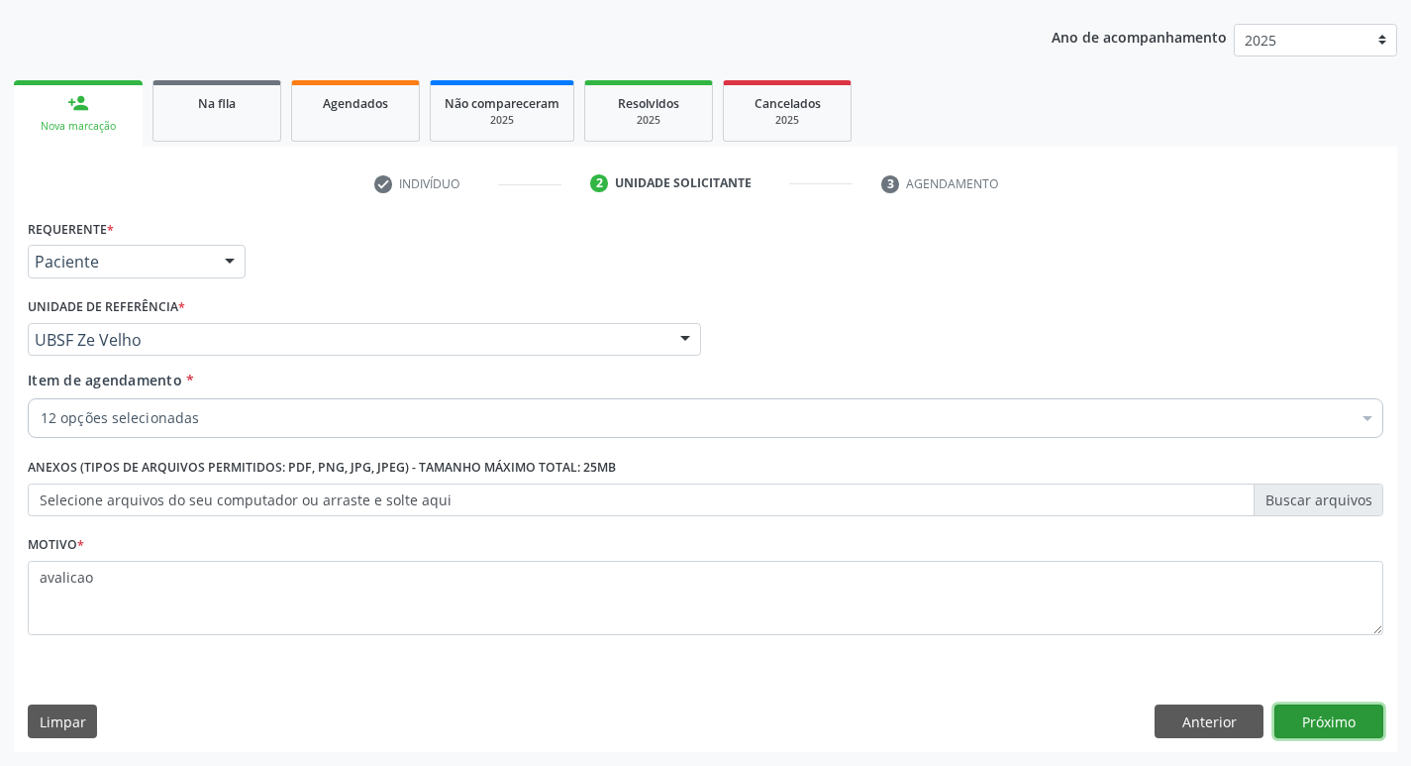
click at [1334, 714] on button "Próximo" at bounding box center [1329, 721] width 109 height 34
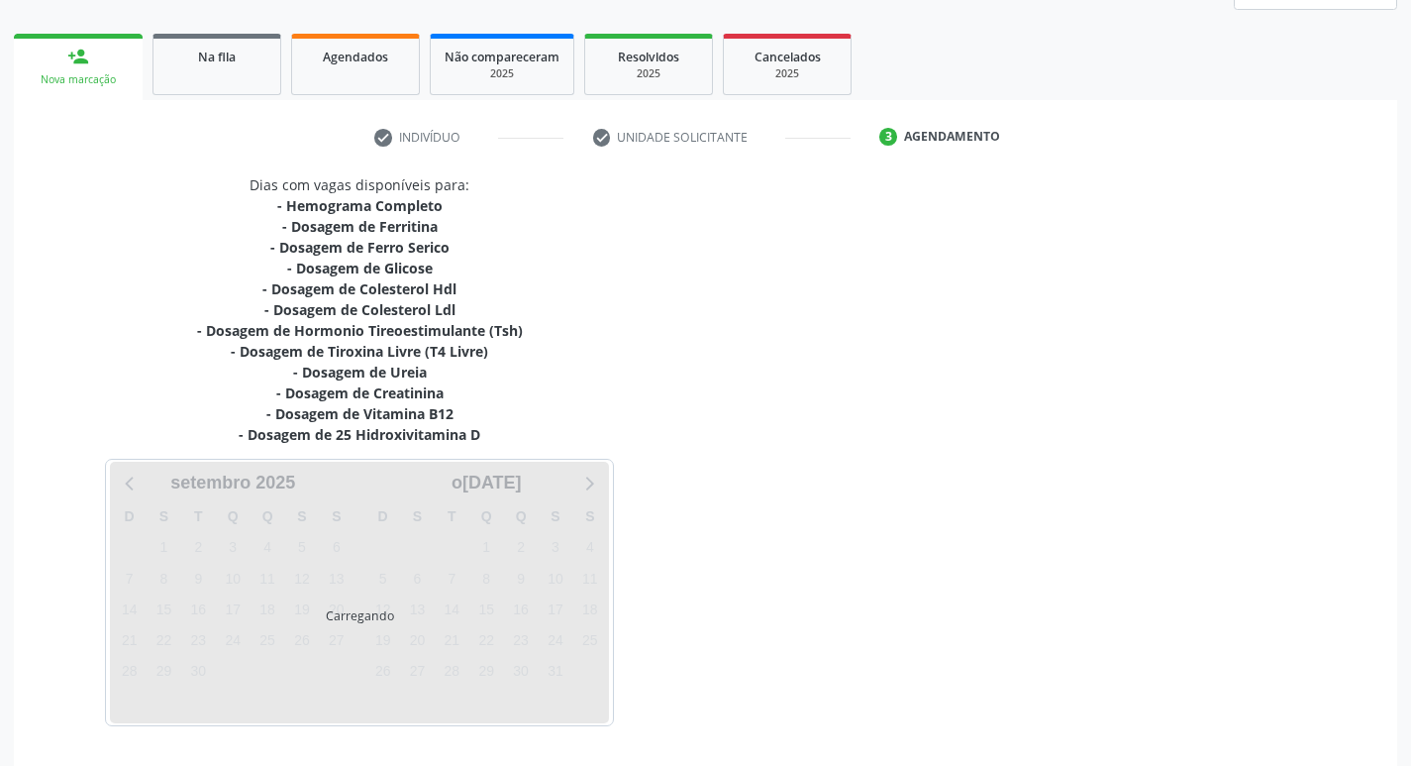
scroll to position [325, 0]
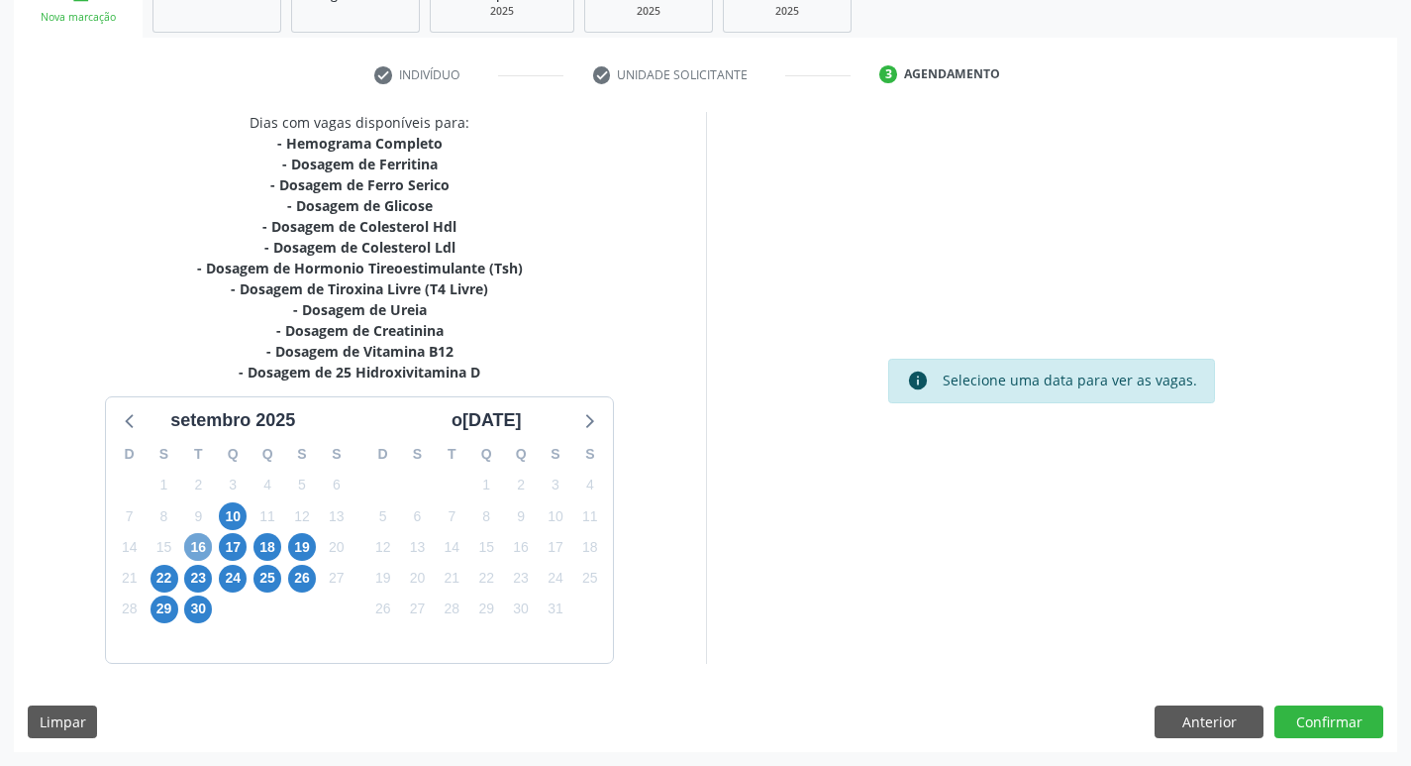
click at [205, 551] on span "16" at bounding box center [198, 547] width 28 height 28
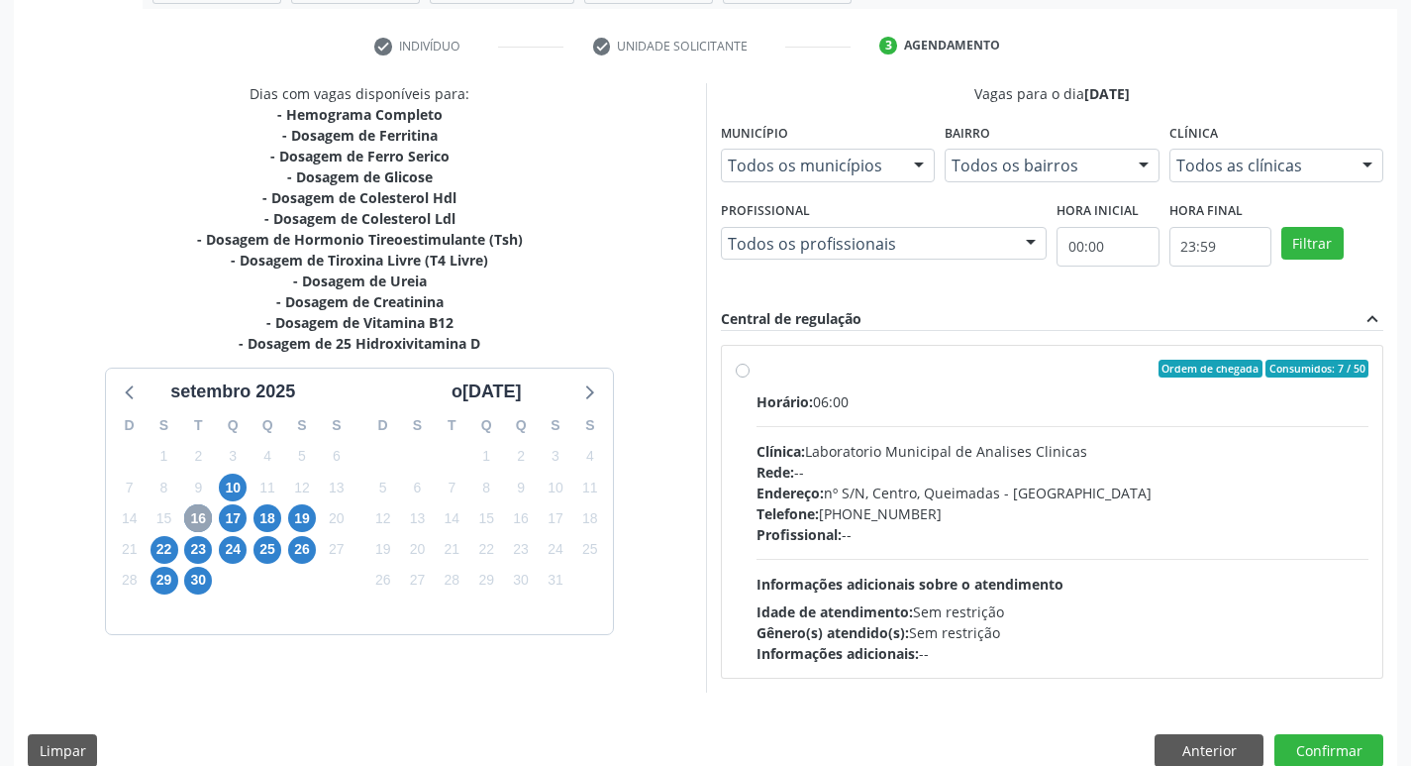
scroll to position [382, 0]
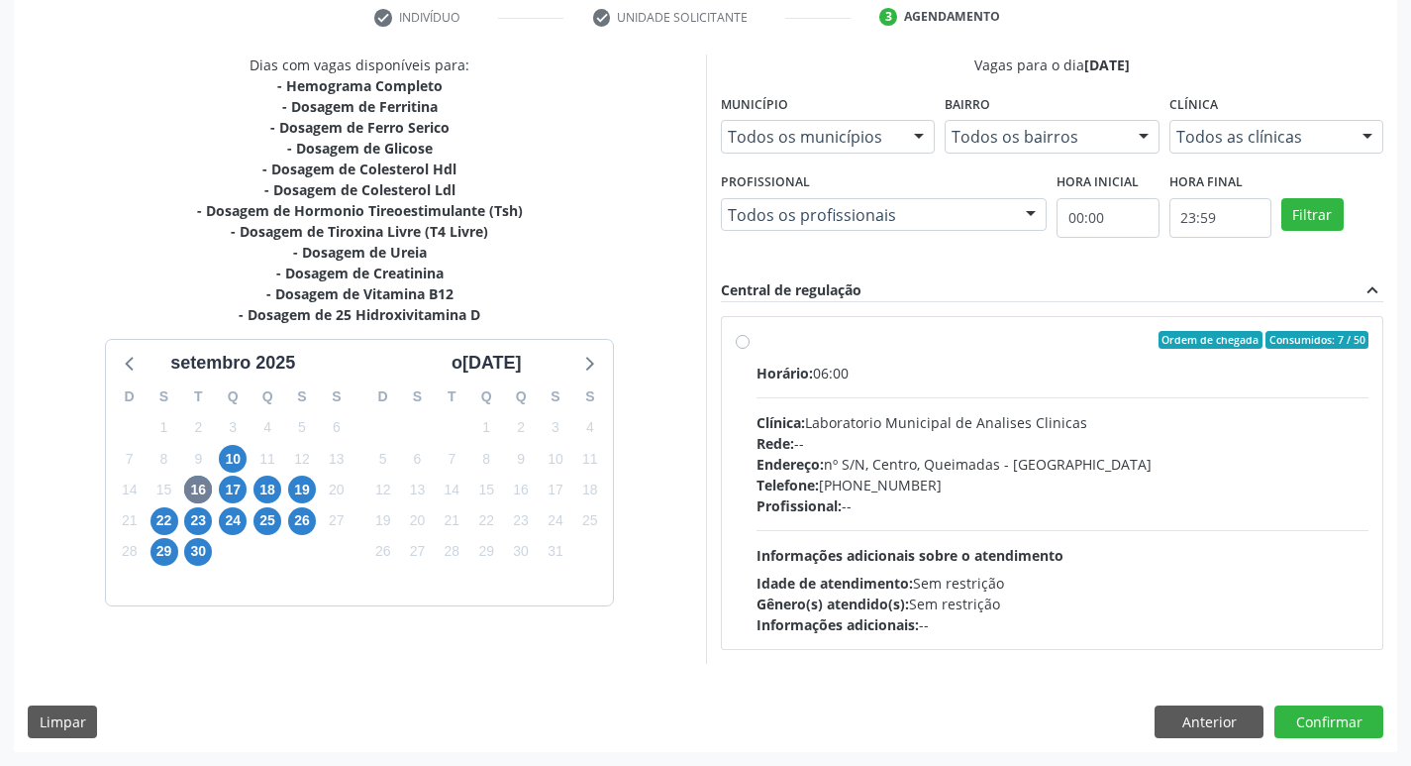
click at [1064, 487] on div "Telefone: [PHONE_NUMBER]" at bounding box center [1063, 484] width 613 height 21
click at [750, 349] on input "Ordem de chegada Consumidos: 7 / 50 Horário: 06:00 Clínica: Laboratorio Municip…" at bounding box center [743, 340] width 14 height 18
radio input "true"
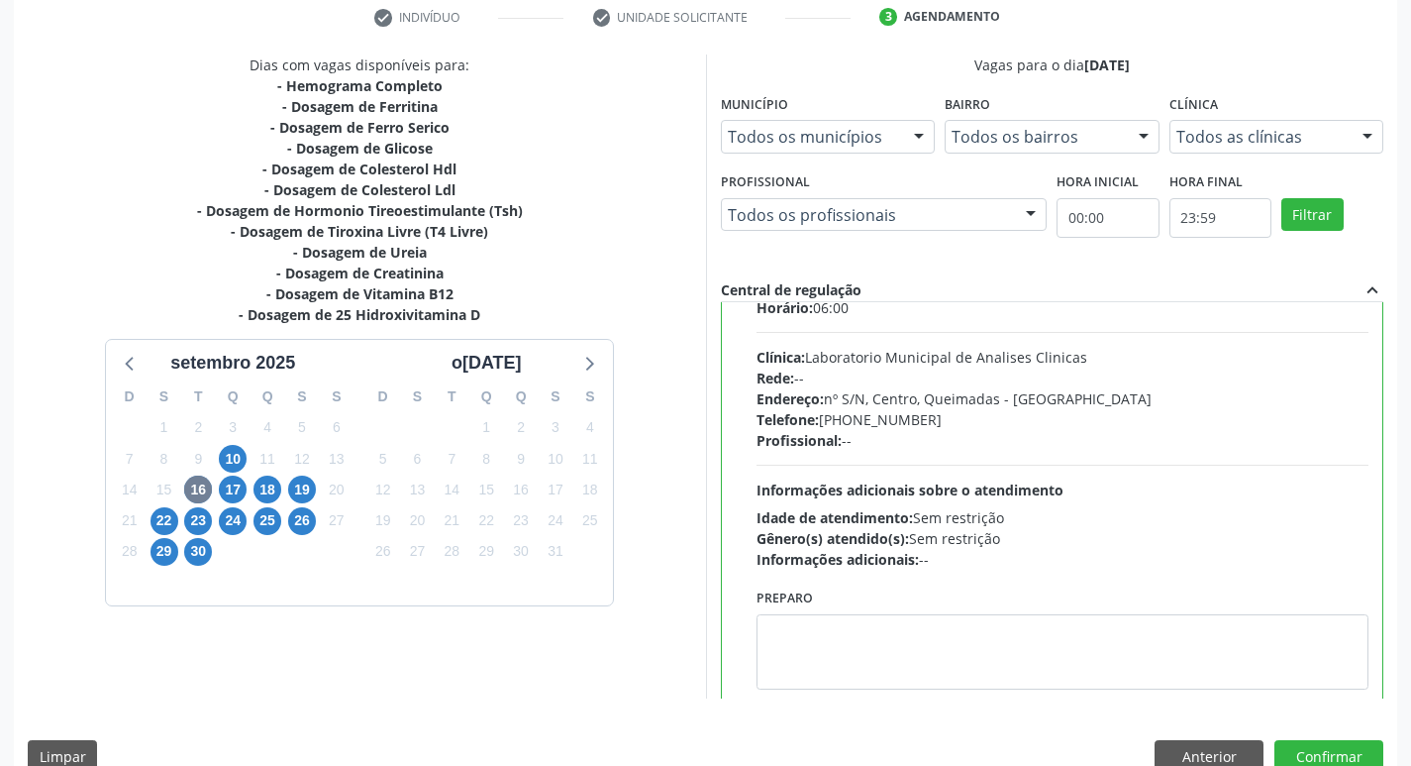
scroll to position [98, 0]
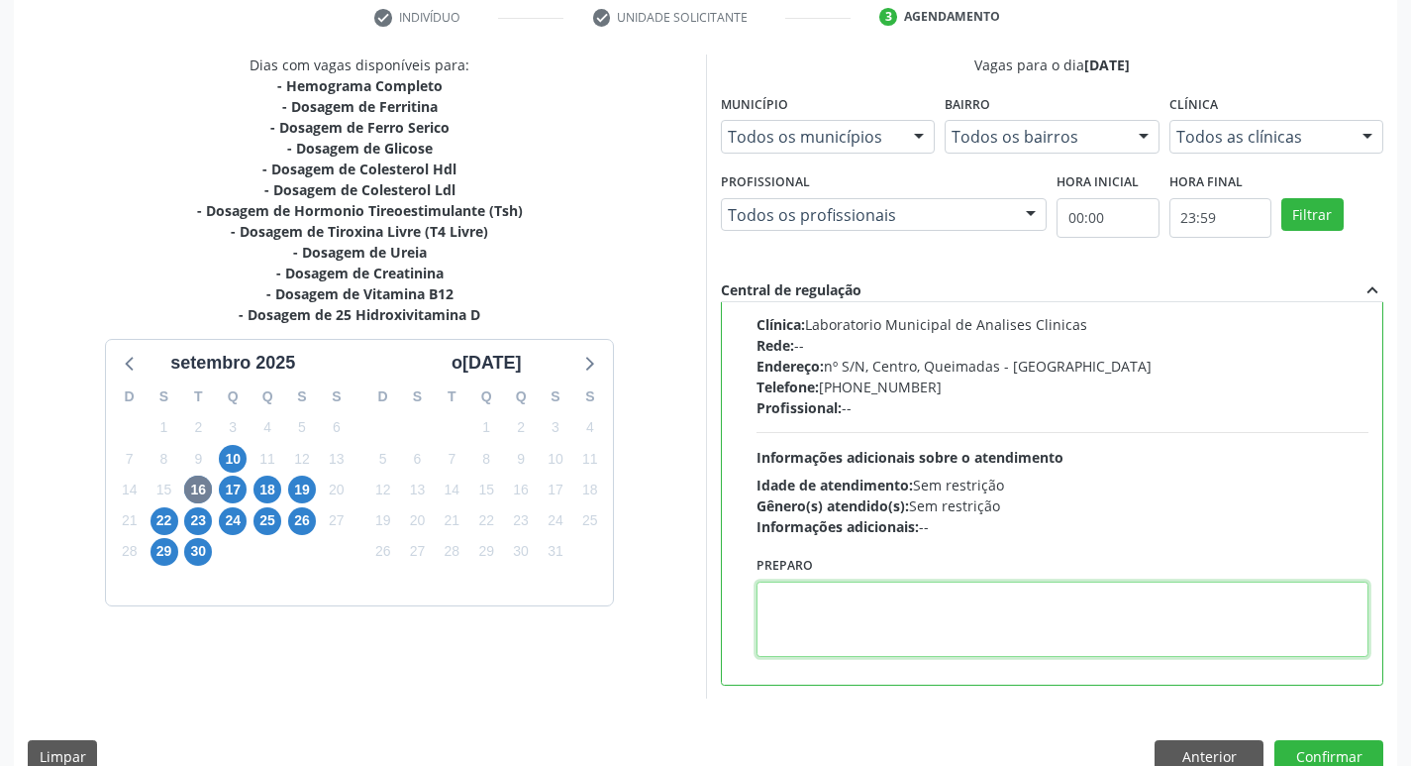
click at [899, 590] on textarea at bounding box center [1063, 618] width 613 height 75
paste textarea "IR EM [GEOGRAPHIC_DATA]"
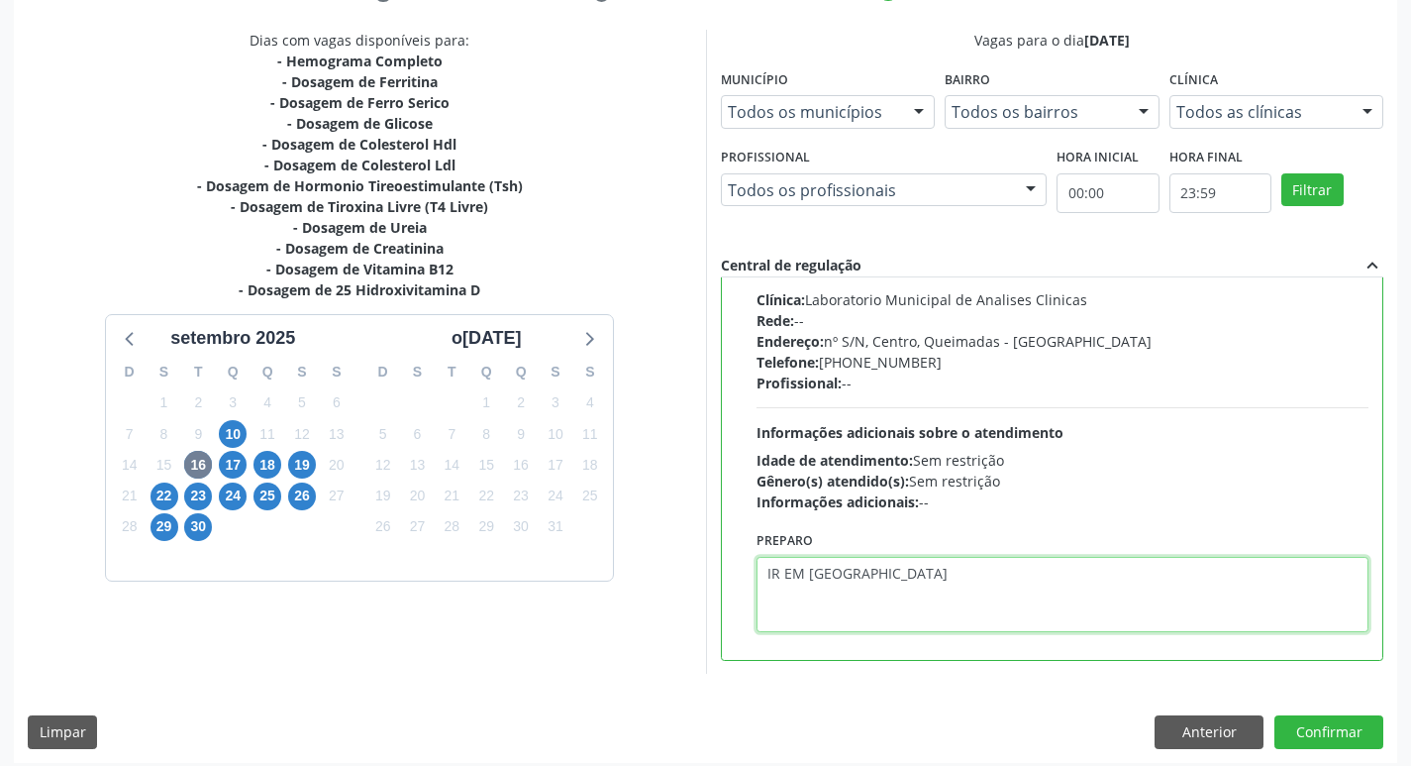
scroll to position [418, 0]
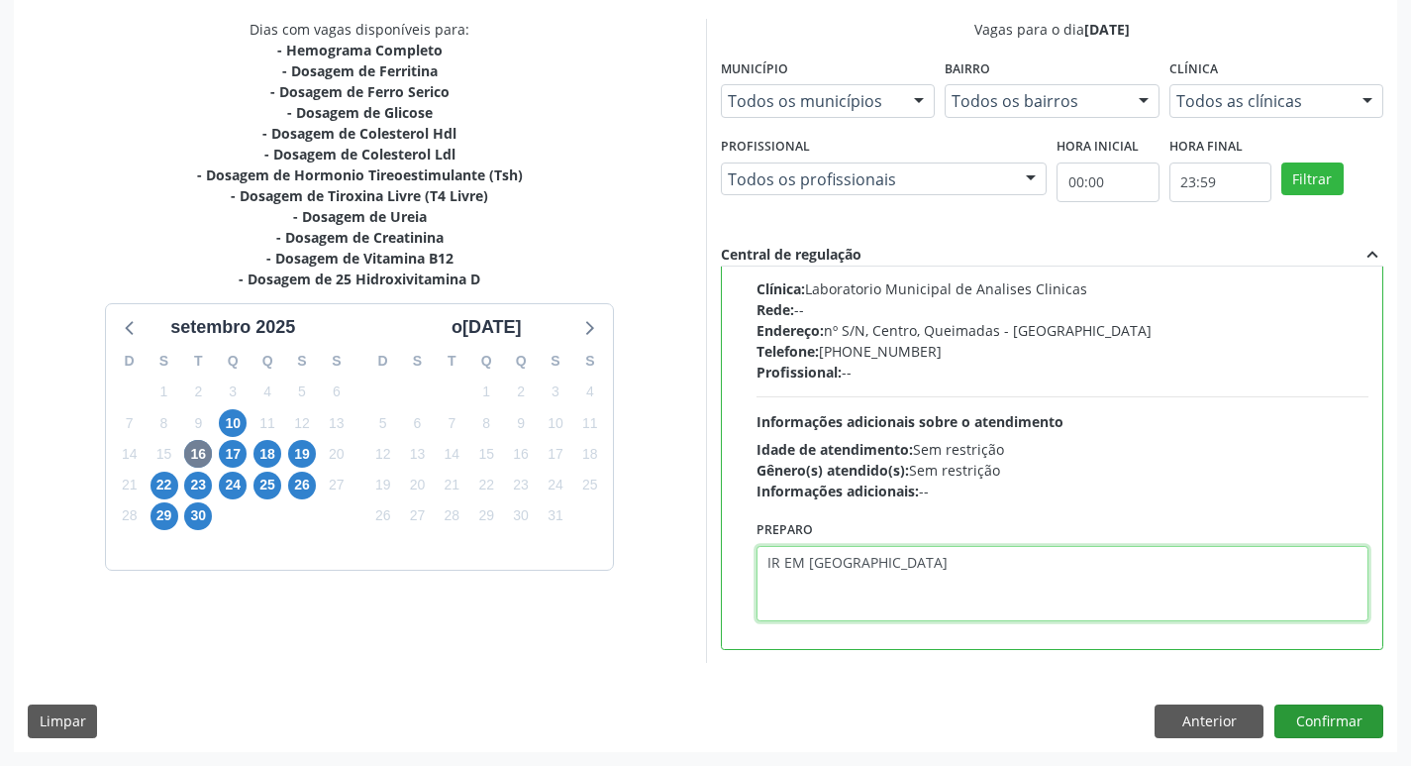
type textarea "IR EM [GEOGRAPHIC_DATA]"
click at [1305, 716] on button "Confirmar" at bounding box center [1329, 721] width 109 height 34
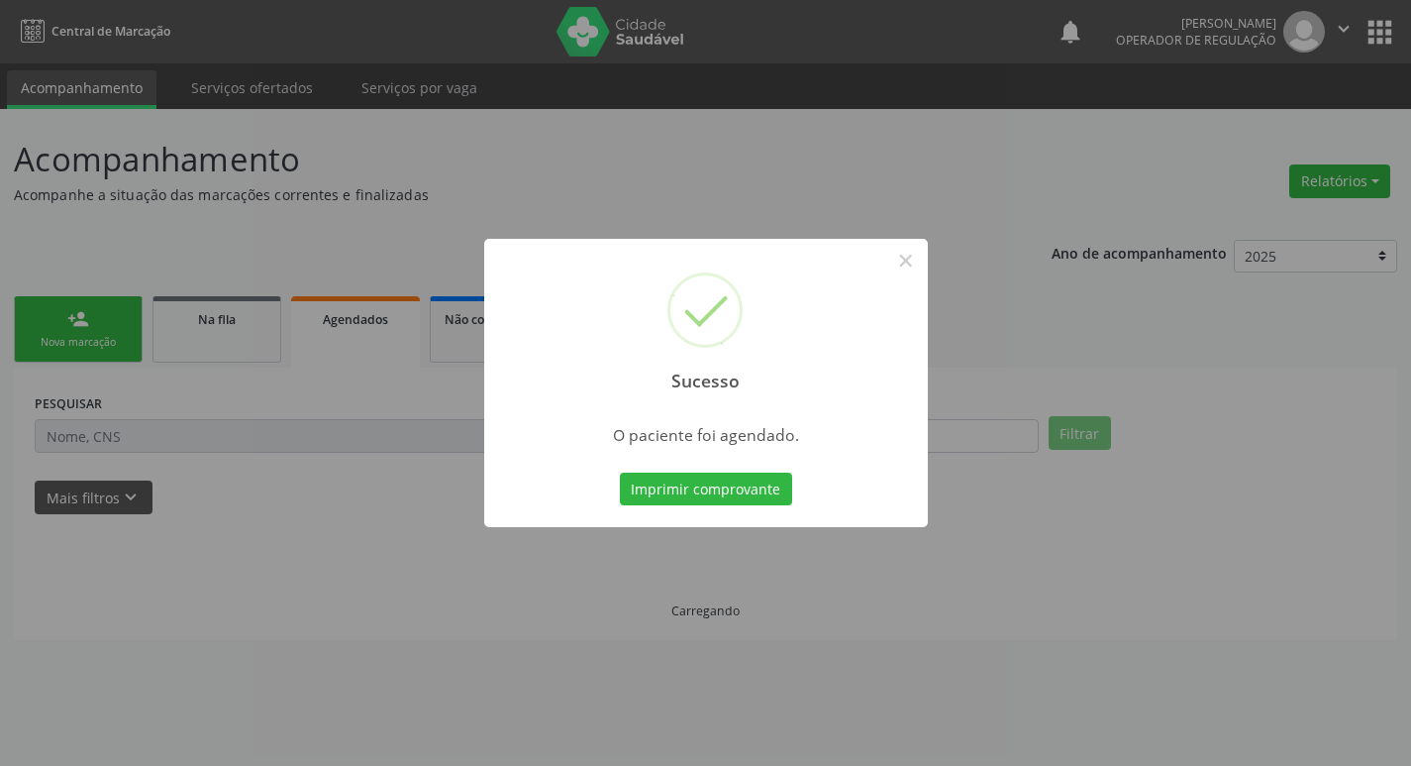
scroll to position [0, 0]
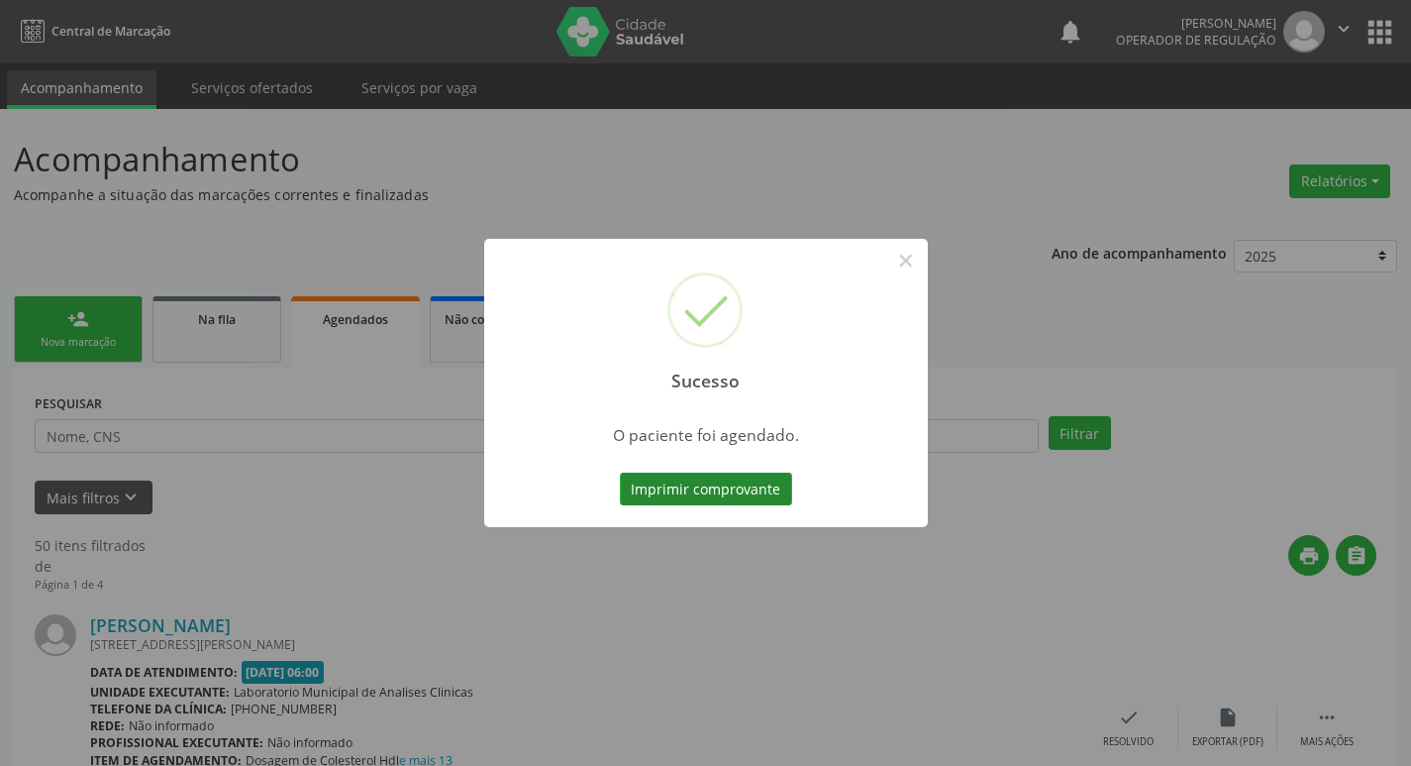
click at [671, 491] on button "Imprimir comprovante" at bounding box center [706, 489] width 172 height 34
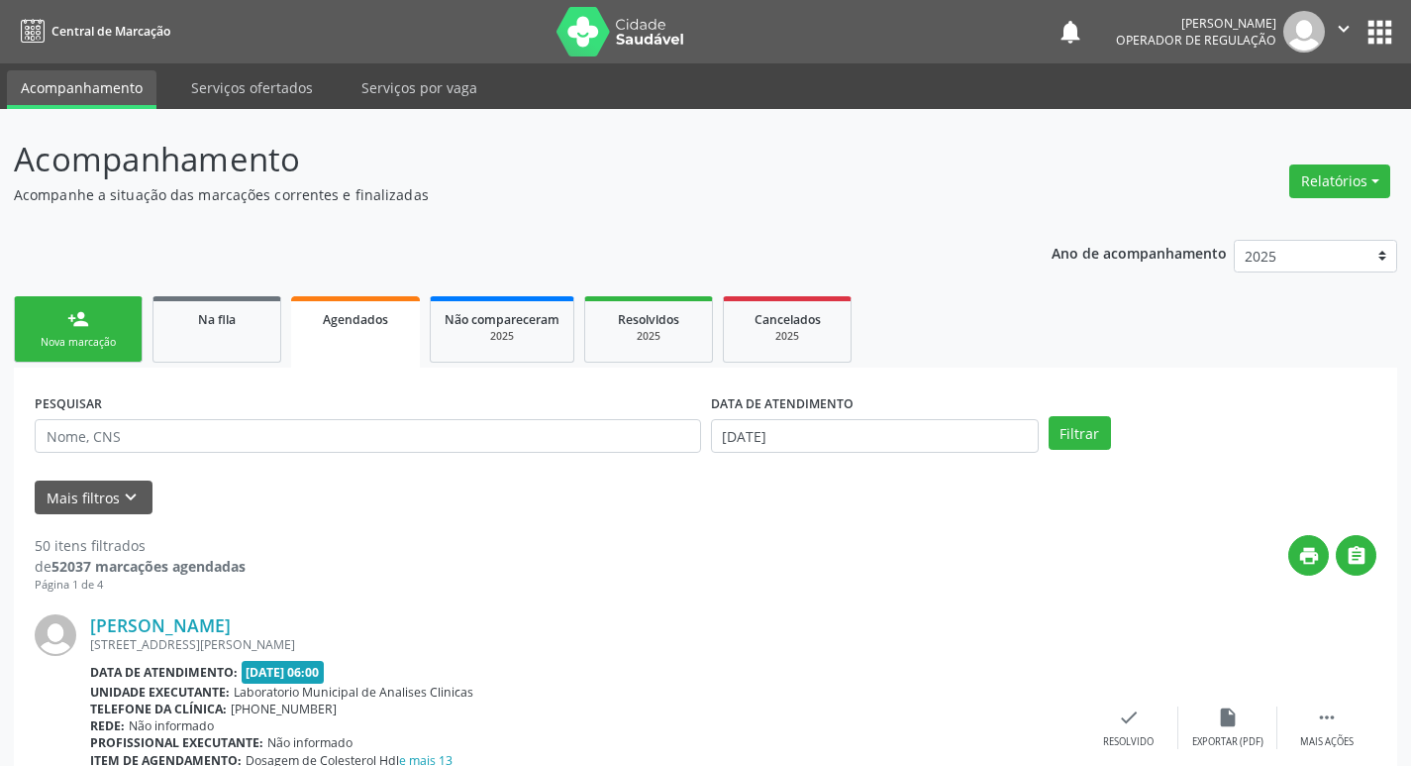
drag, startPoint x: 114, startPoint y: 323, endPoint x: 112, endPoint y: 360, distance: 36.7
click at [114, 322] on link "person_add Nova marcação" at bounding box center [78, 329] width 129 height 66
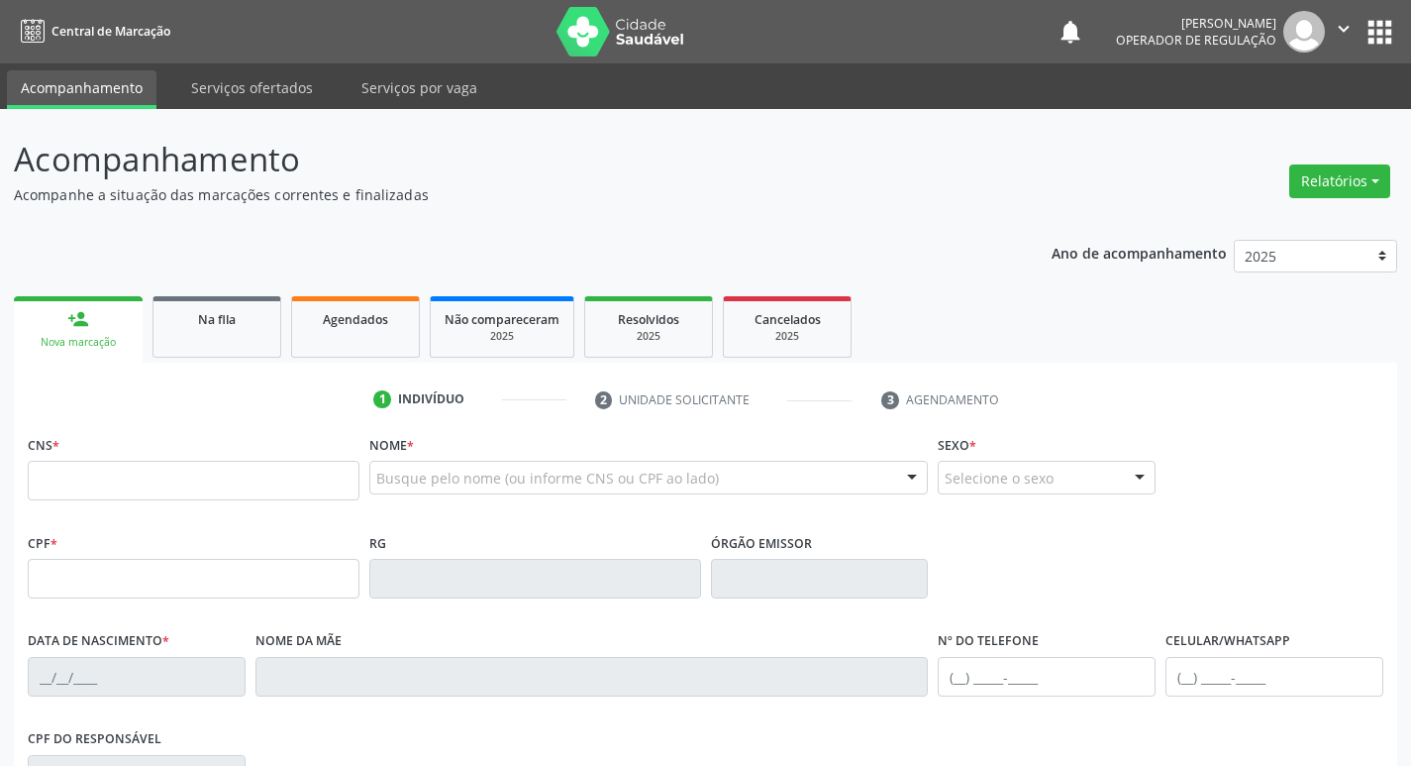
click at [97, 341] on div "Nova marcação" at bounding box center [78, 342] width 101 height 15
click at [135, 469] on input "text" at bounding box center [194, 481] width 332 height 40
type input "705 0040 2249 9953"
type input "070.462.904-66"
type input "0[DATE]"
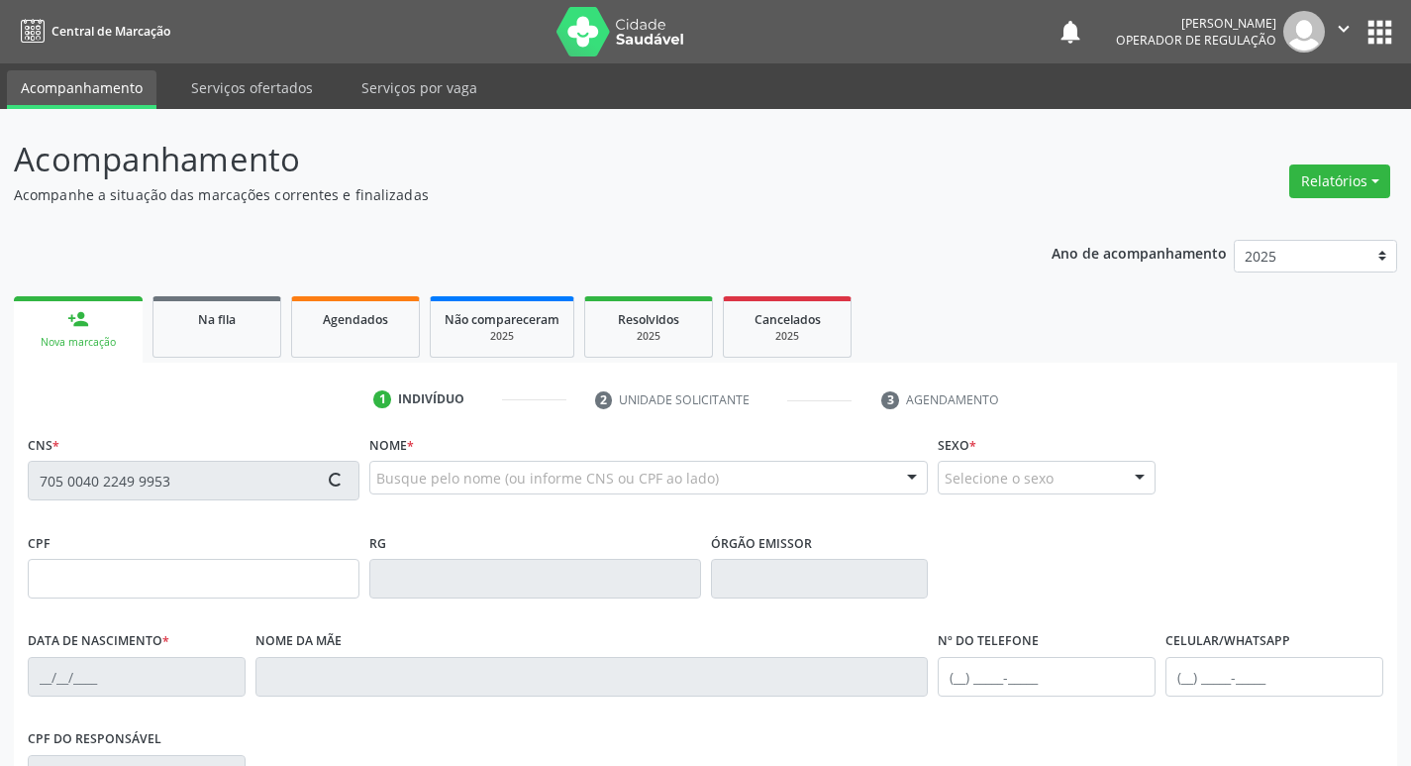
type input "[PERSON_NAME] das Graças [PERSON_NAME]"
type input "[PHONE_NUMBER]"
type input "526.776.214-87"
type input "51"
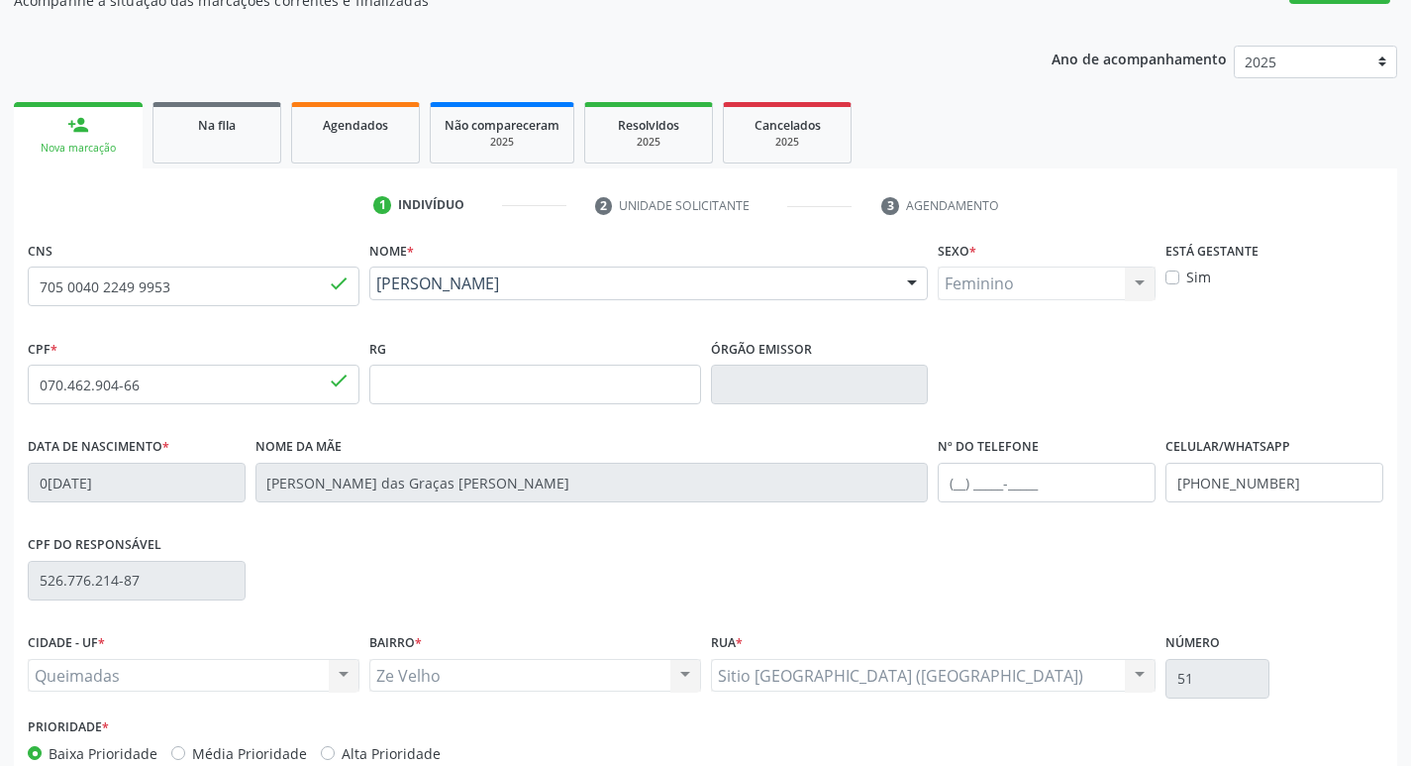
scroll to position [308, 0]
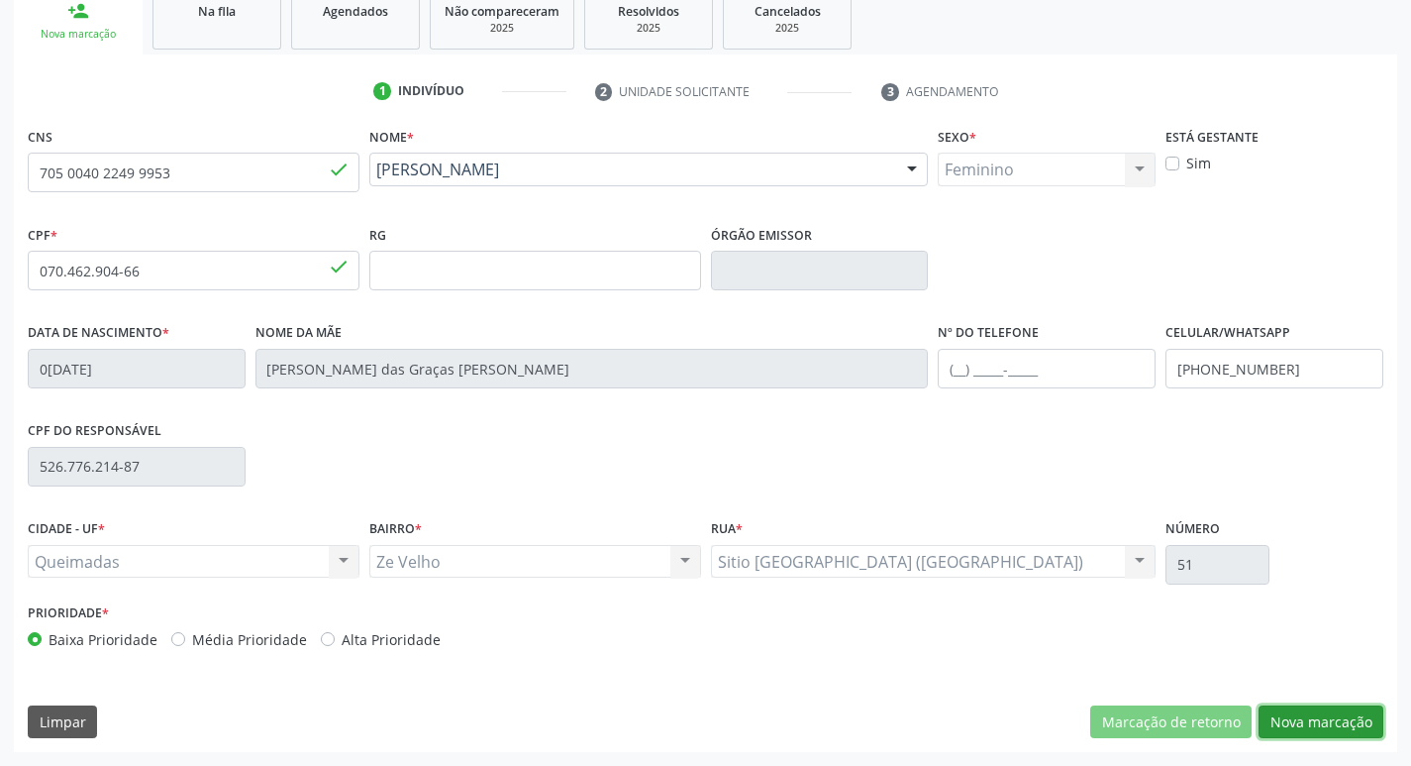
click at [1308, 714] on button "Nova marcação" at bounding box center [1321, 722] width 125 height 34
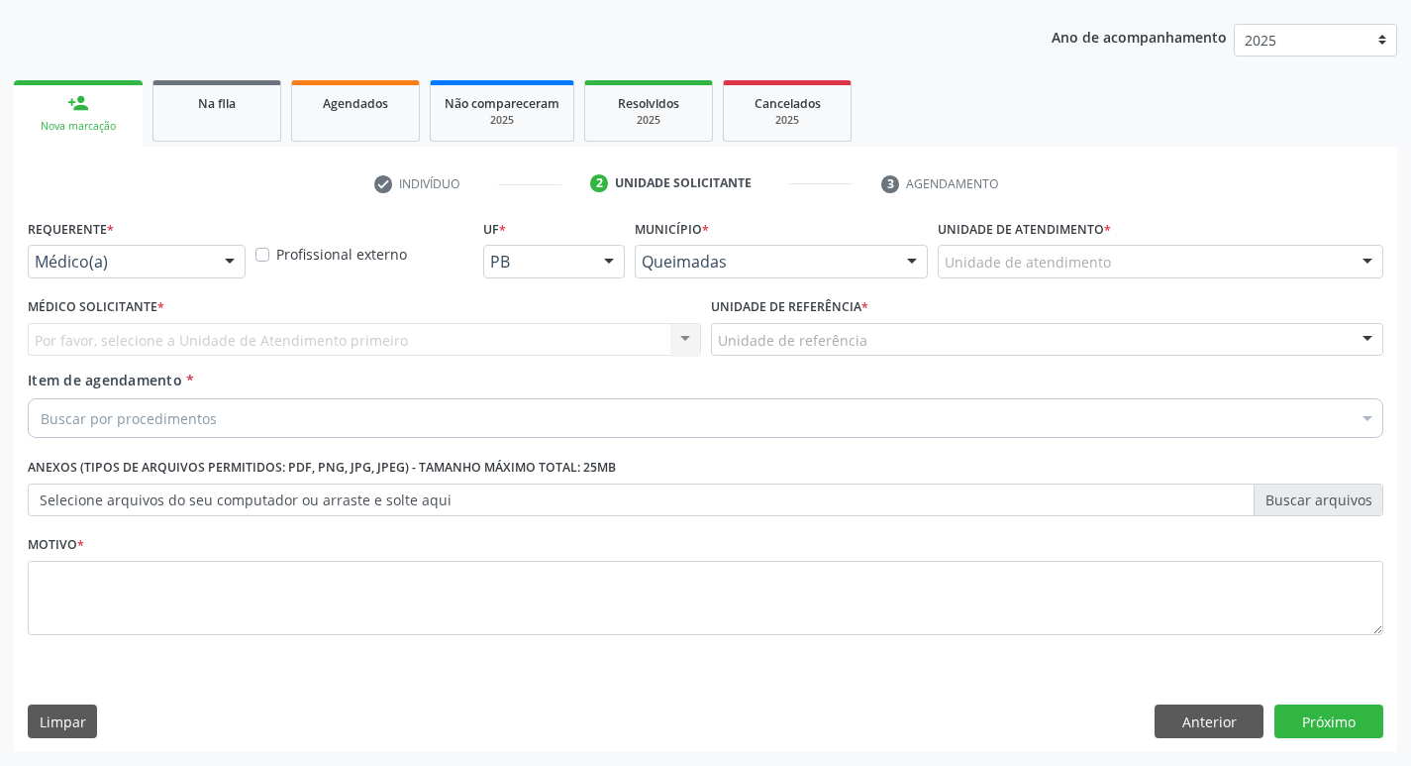
scroll to position [216, 0]
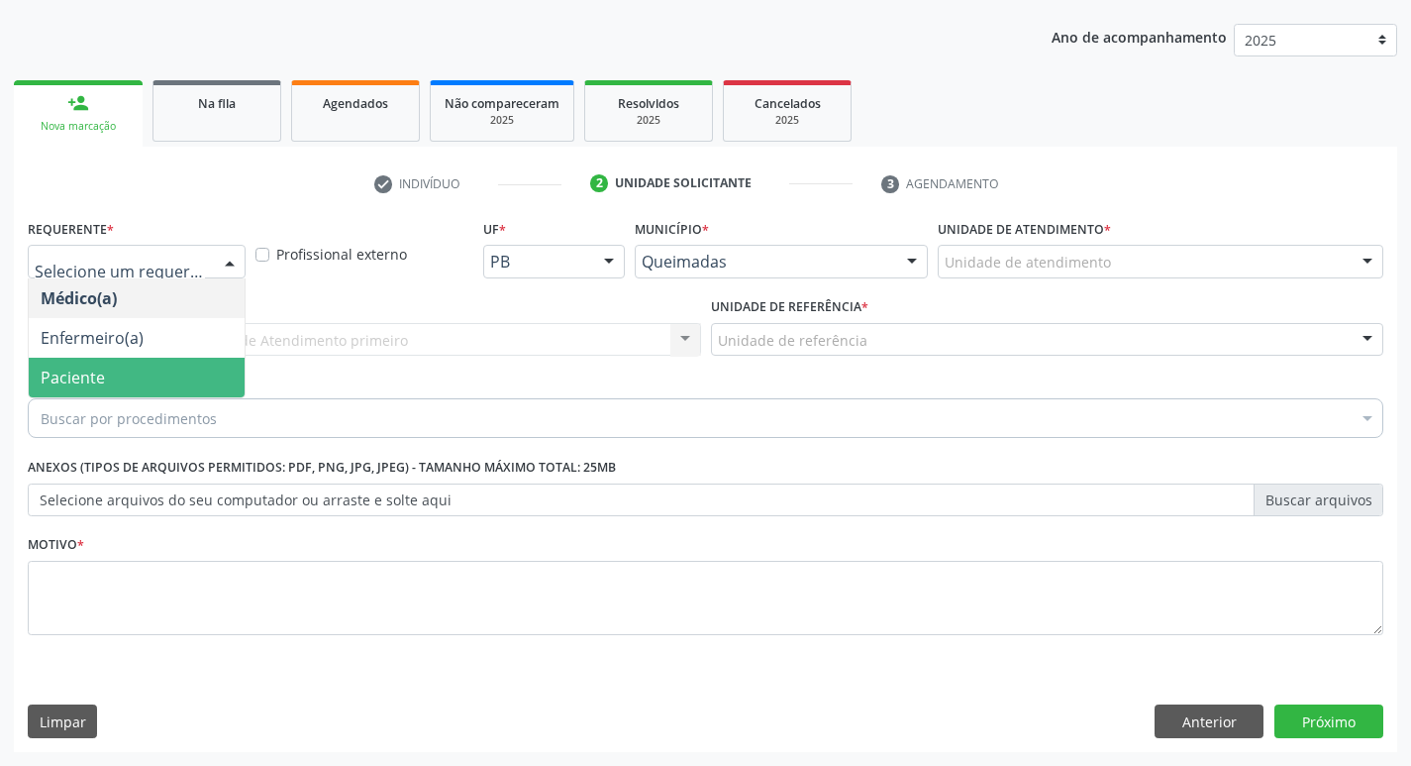
click at [113, 377] on span "Paciente" at bounding box center [137, 378] width 216 height 40
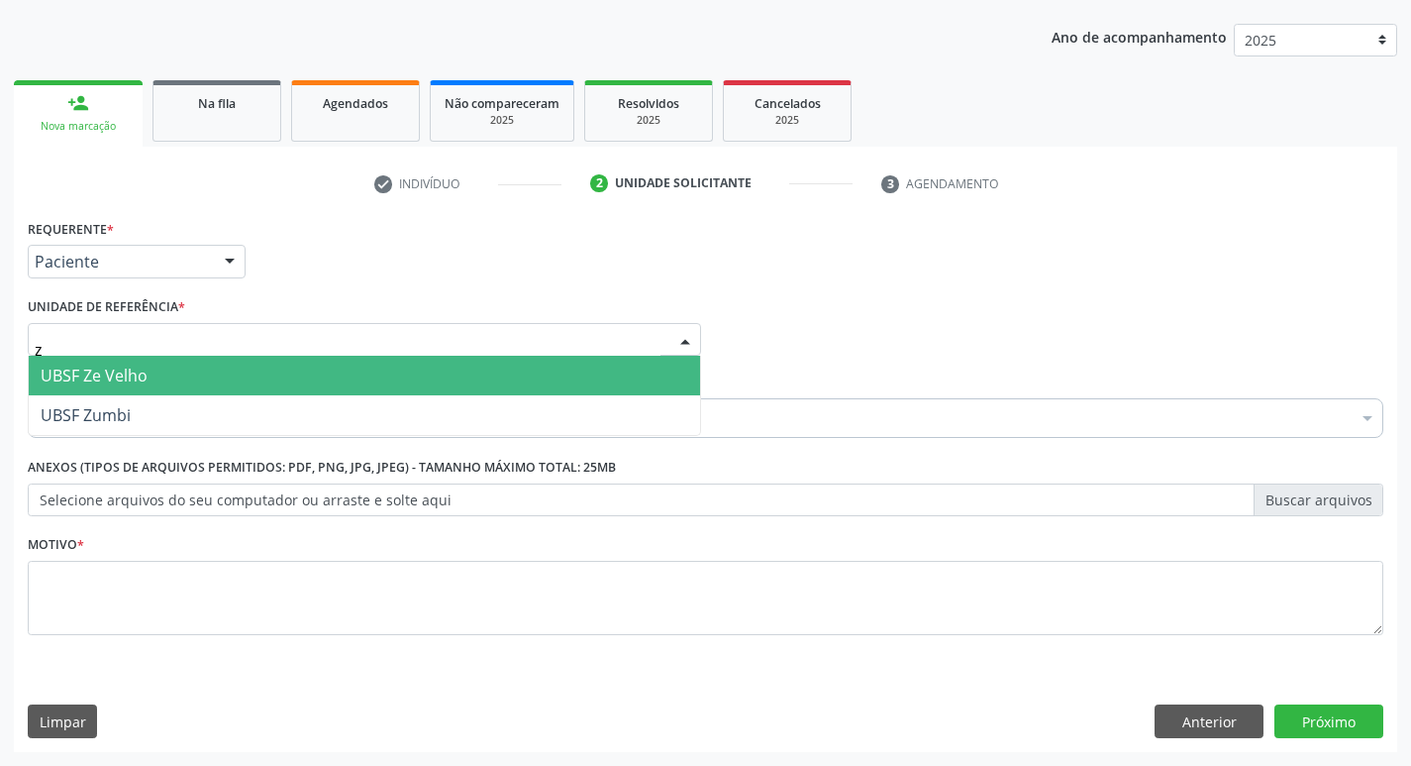
type input "ze"
click at [151, 381] on span "UBSF Ze Velho" at bounding box center [365, 376] width 672 height 40
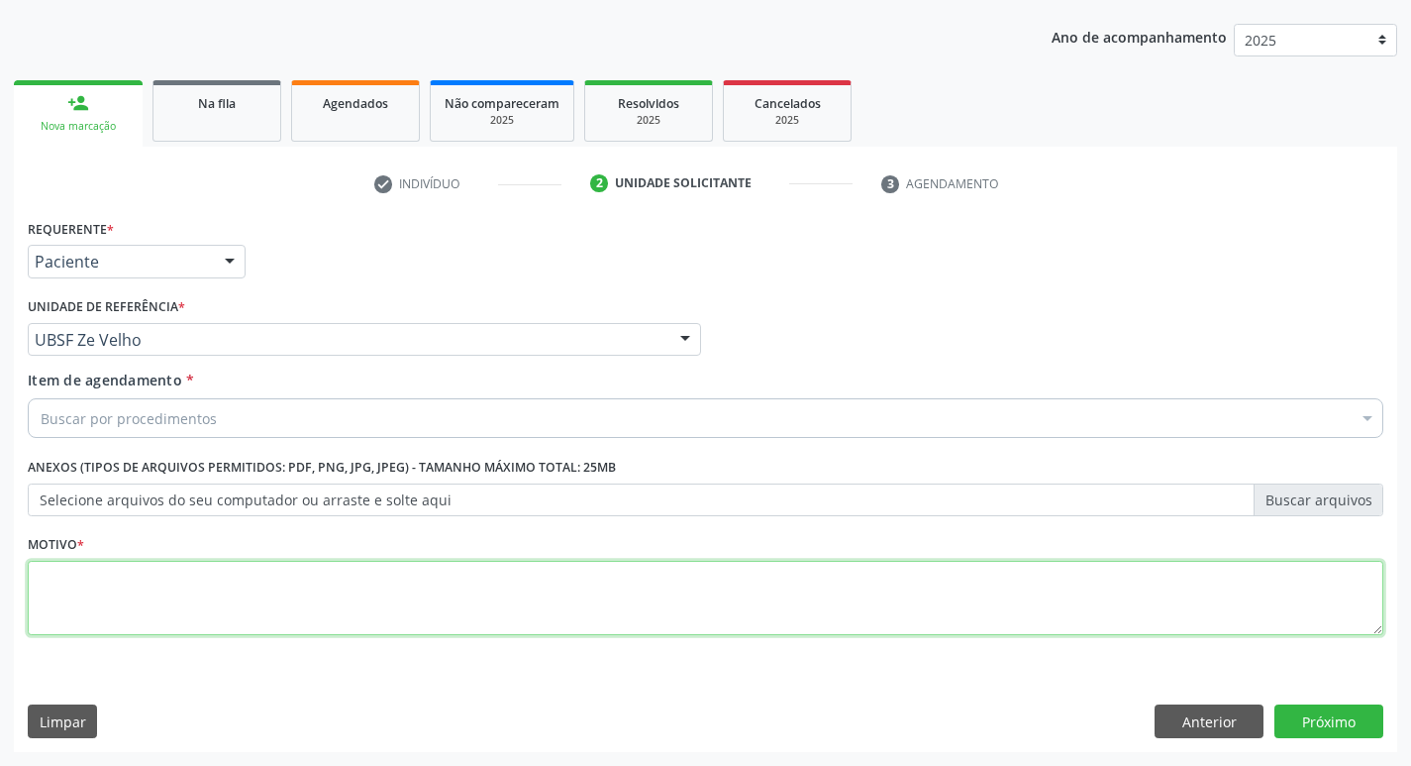
click at [129, 602] on textarea at bounding box center [706, 598] width 1356 height 75
type textarea "avaliacao"
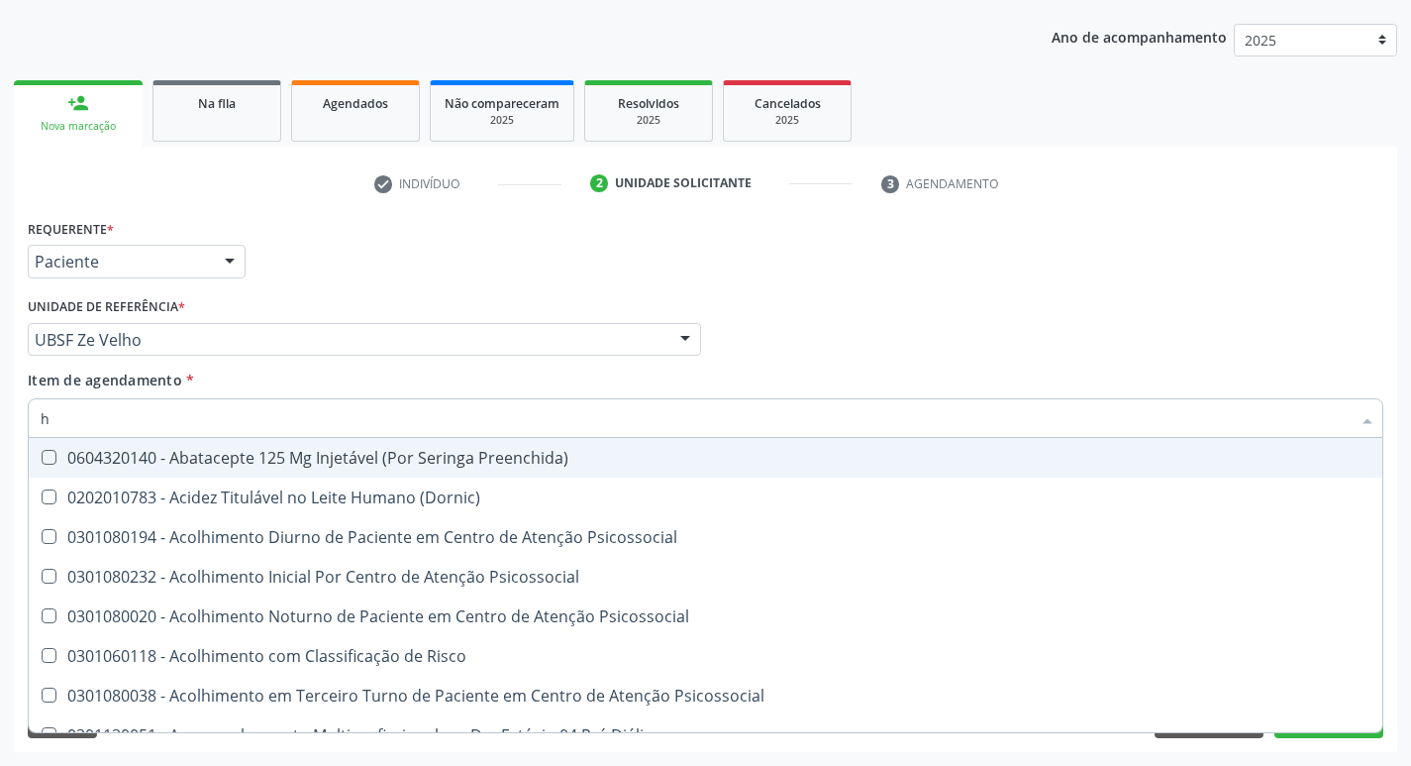
type input "HEMOGR"
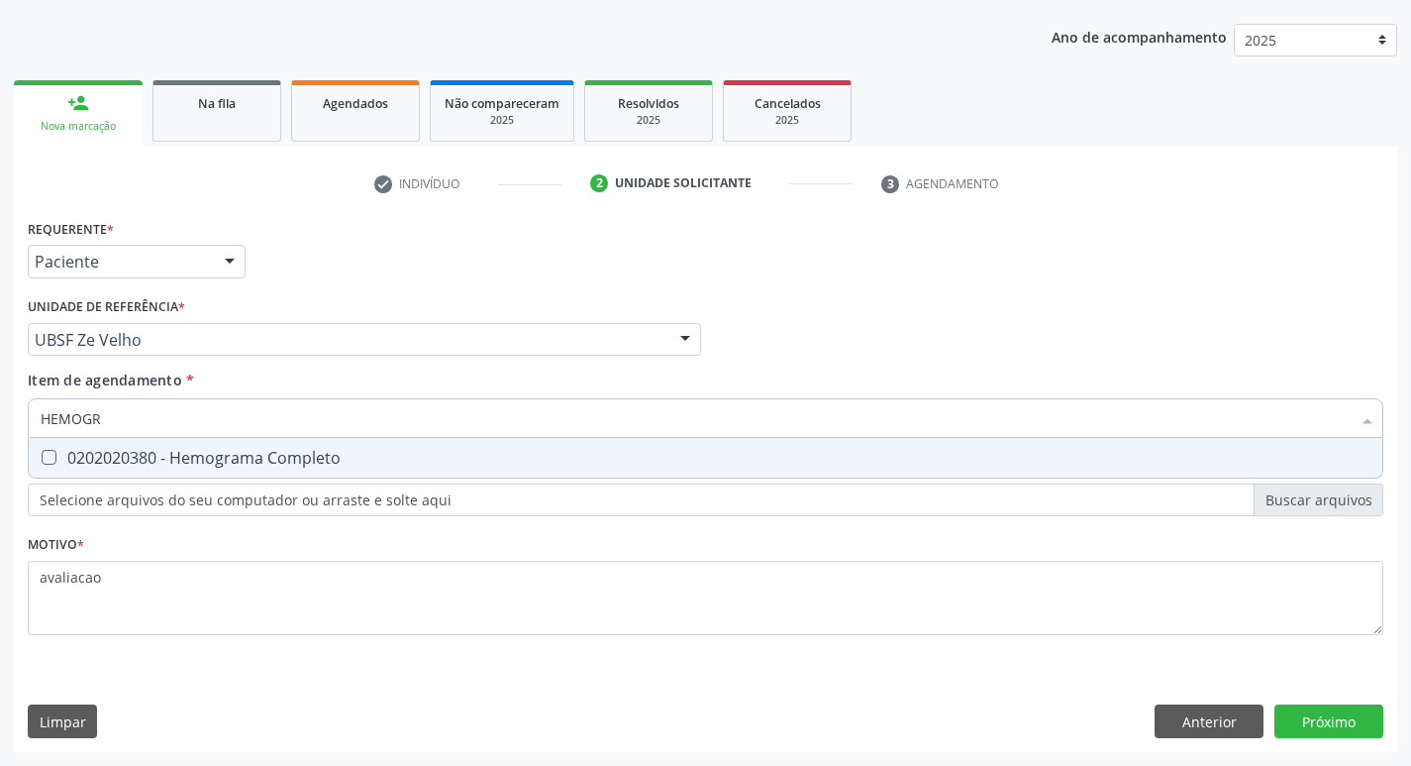
click at [265, 464] on div "0202020380 - Hemograma Completo" at bounding box center [706, 458] width 1330 height 16
checkbox Completo "true"
type input "HEMOG"
checkbox Completo "false"
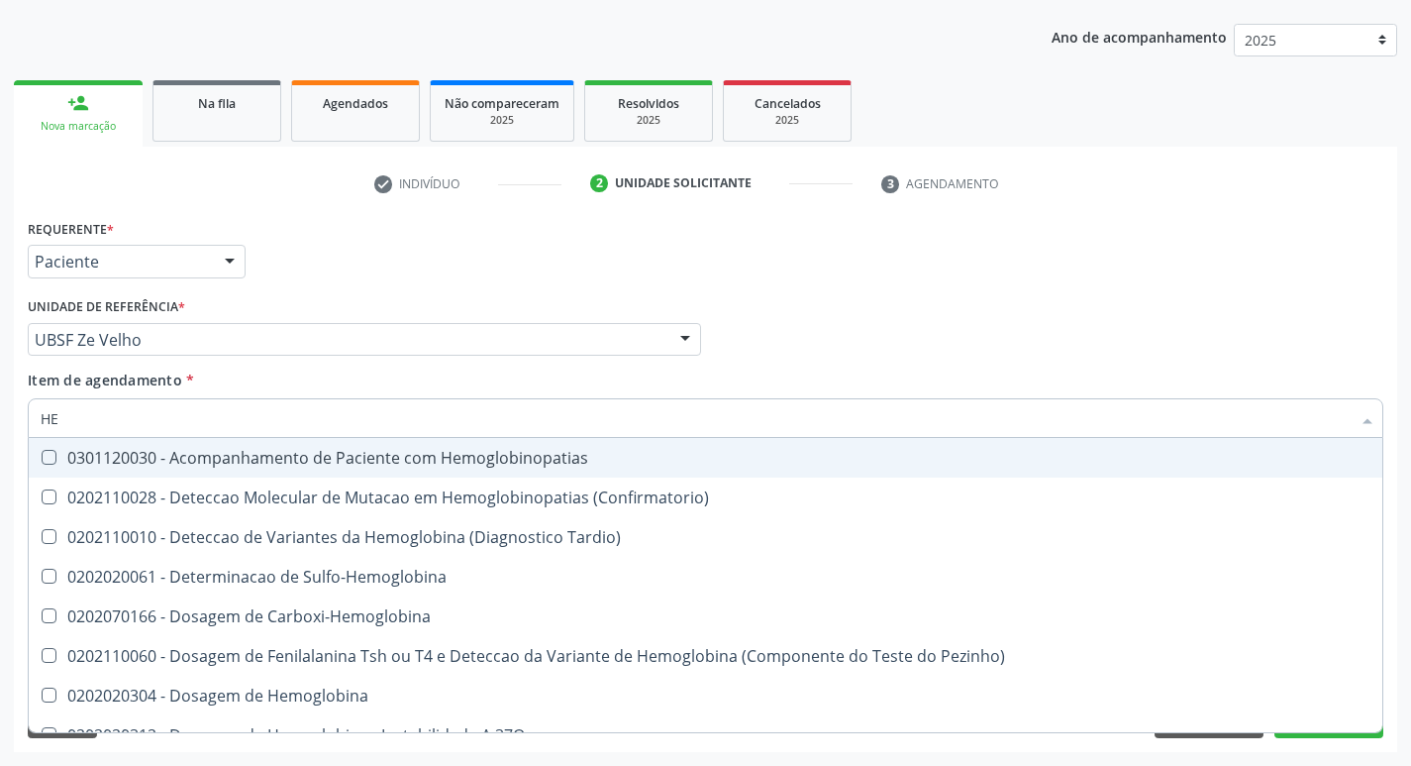
type input "H"
checkbox Completo "false"
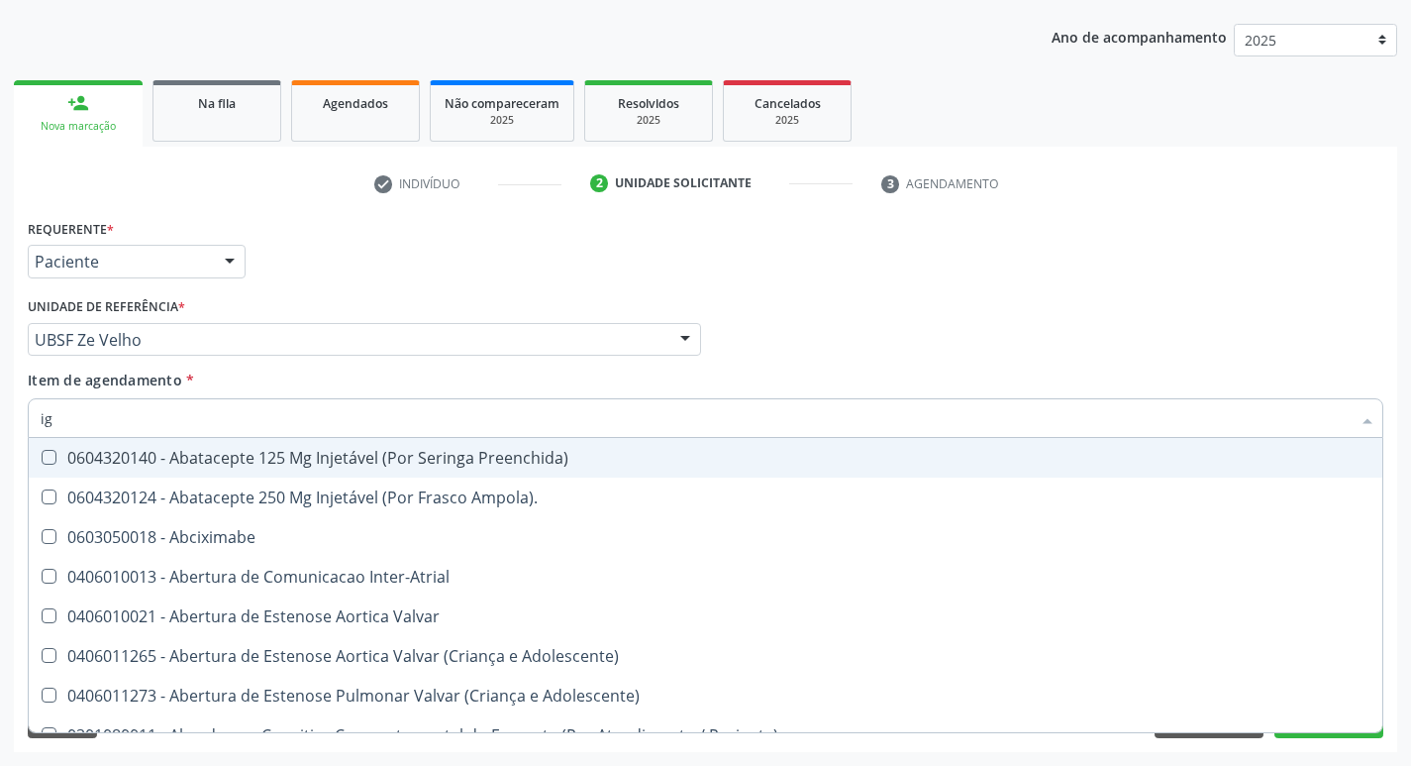
type input "igg"
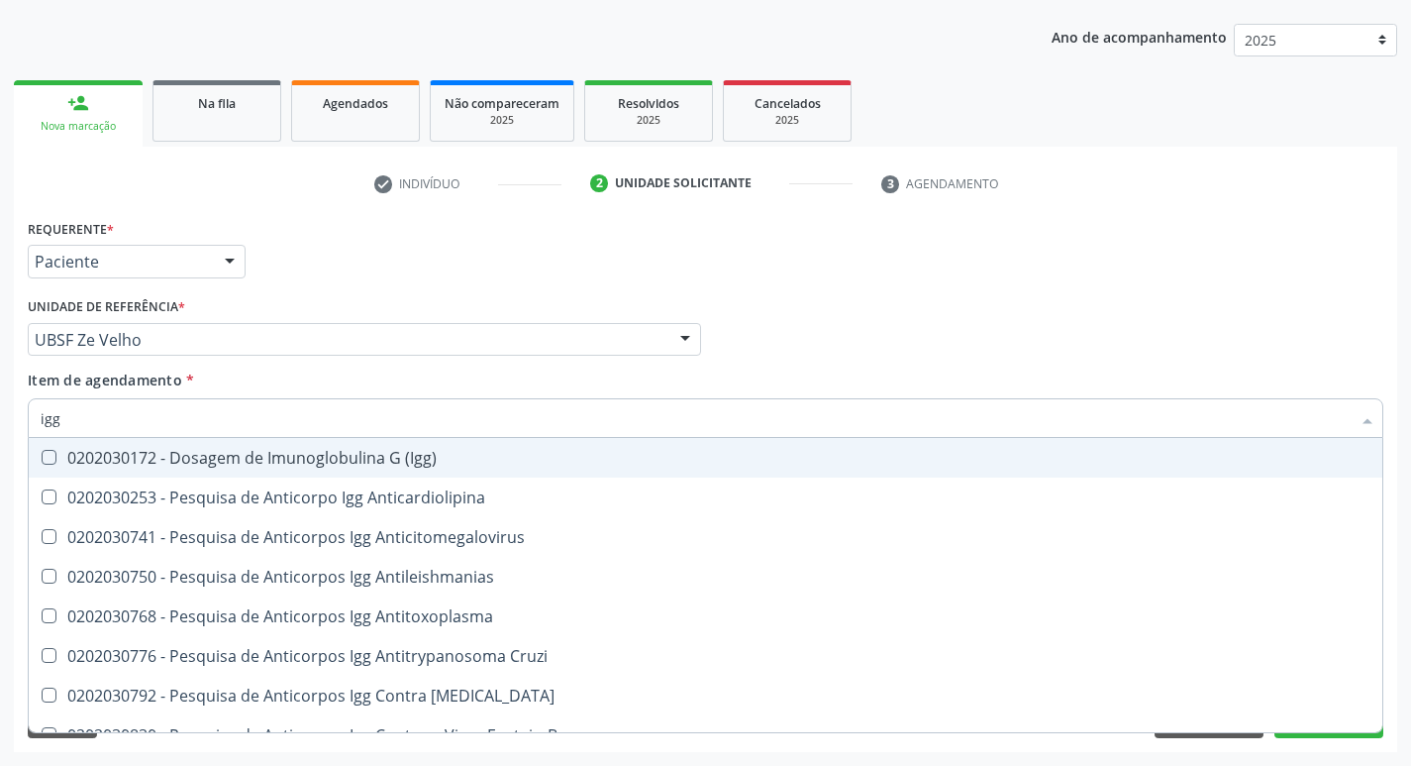
click at [265, 464] on div "0202030172 - Dosagem de Imunoglobulina G (Igg)" at bounding box center [706, 458] width 1330 height 16
checkbox \(Igg\) "true"
type input "ig"
checkbox \(Igg\) "false"
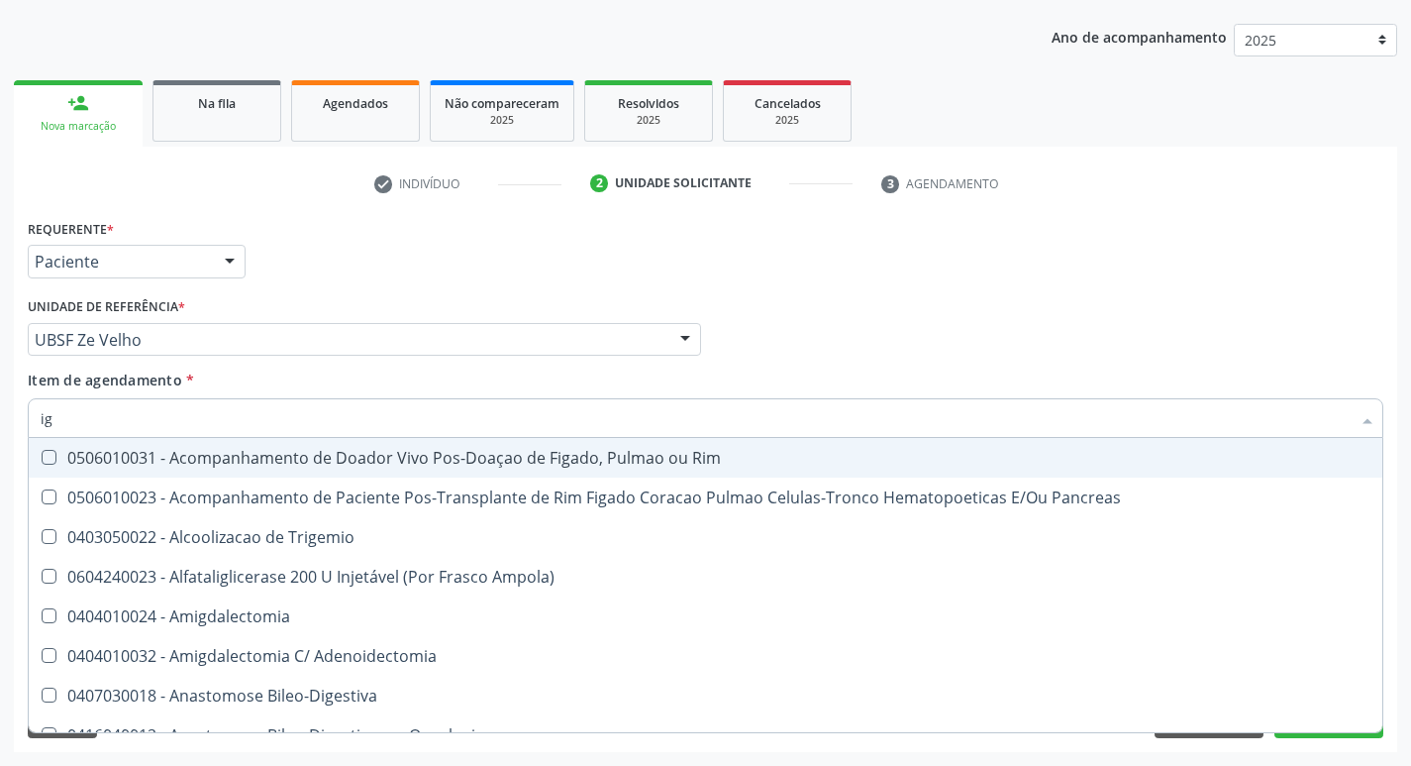
type input "igm"
checkbox \(Igg\) "false"
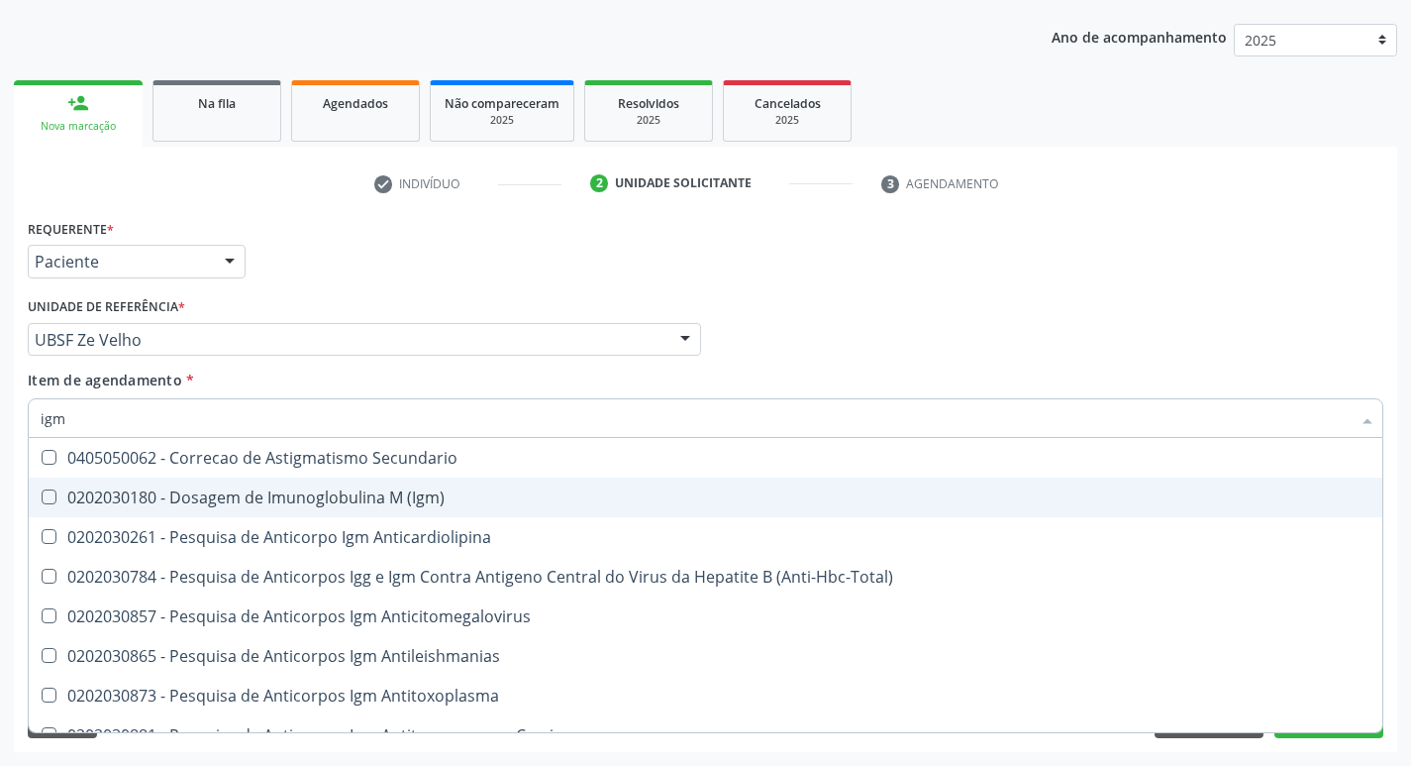
click at [401, 504] on div "0202030180 - Dosagem de Imunoglobulina M (Igm)" at bounding box center [706, 497] width 1330 height 16
checkbox \(Igm\) "true"
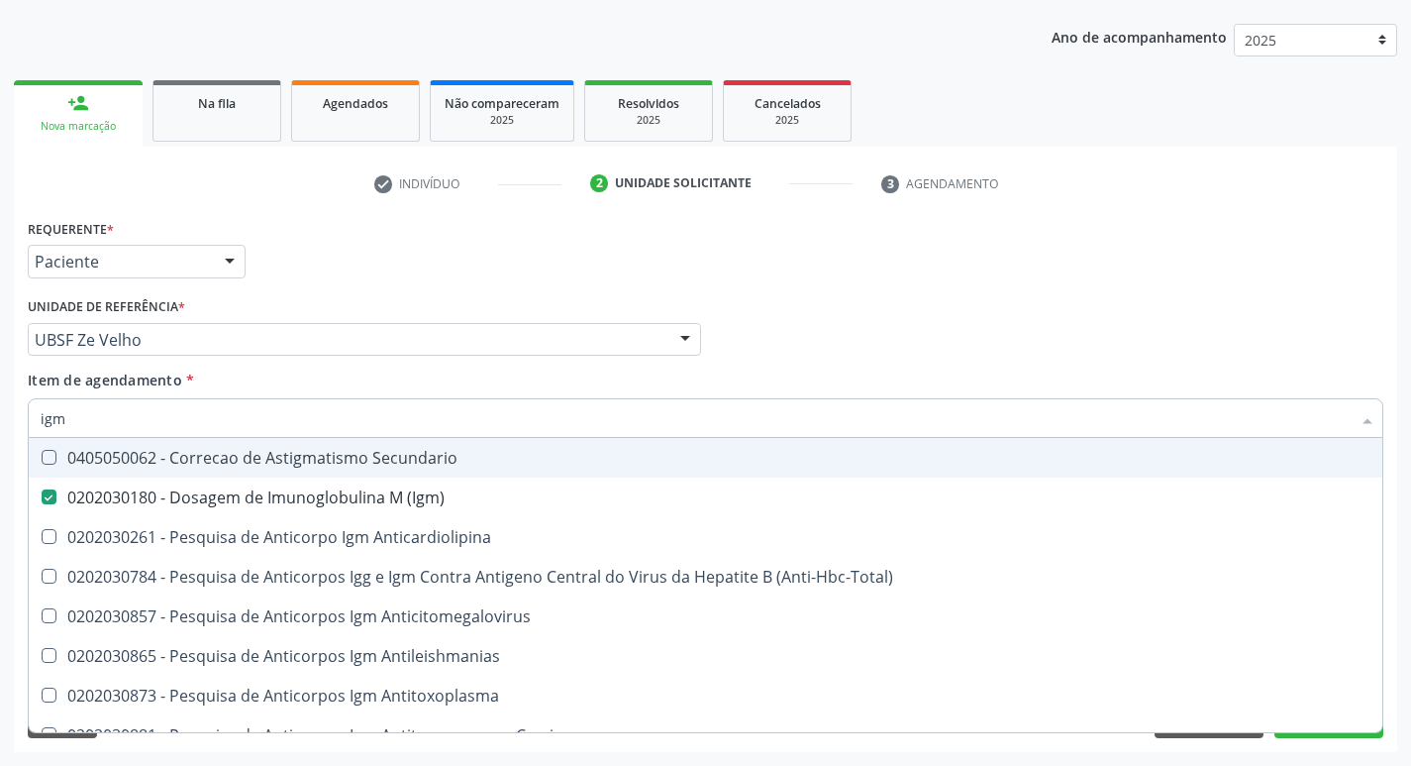
click at [1071, 277] on div "Requerente * Paciente Médico(a) Enfermeiro(a) Paciente Nenhum resultado encontr…" at bounding box center [706, 252] width 1366 height 77
checkbox Anticardiolipina "true"
checkbox \(Anti-Hbc-Total\) "true"
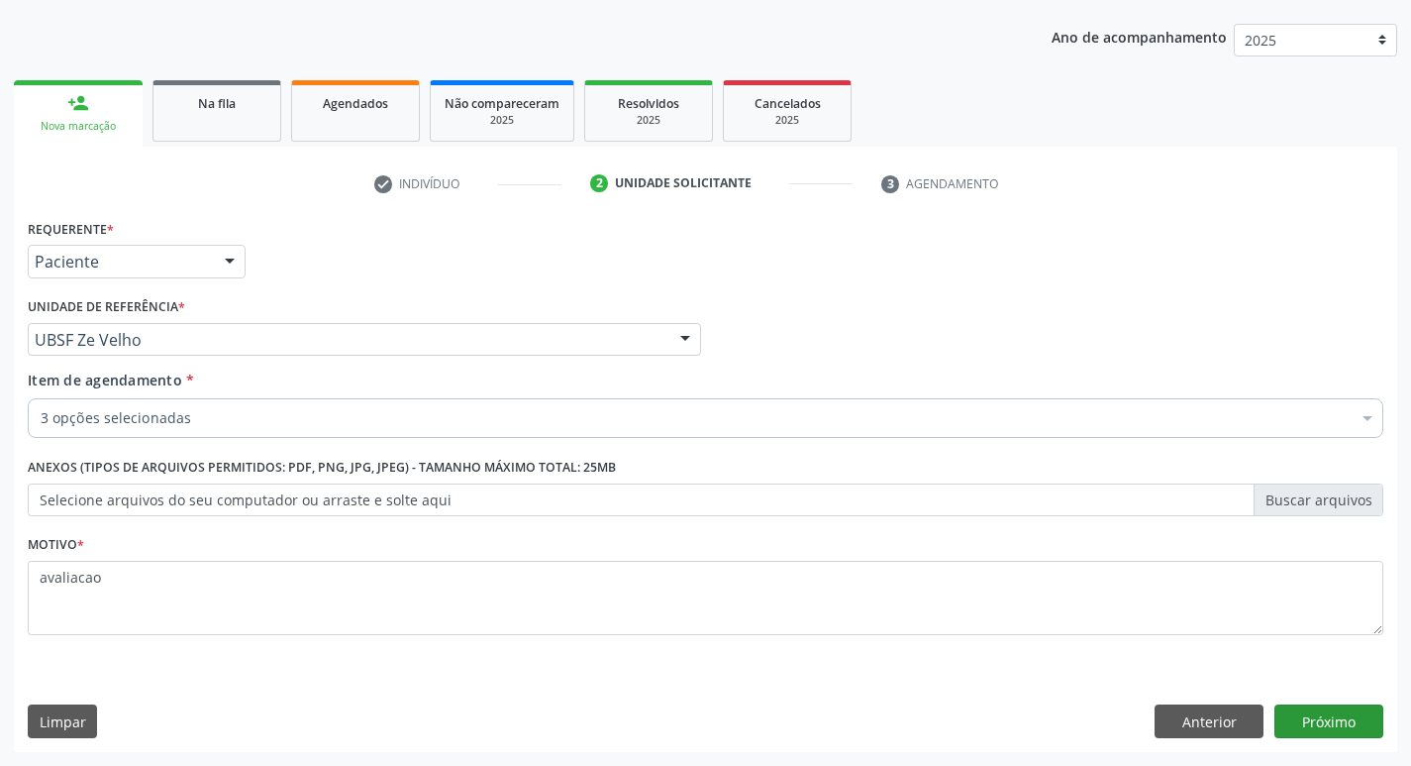
scroll to position [0, 0]
click at [1331, 723] on button "Próximo" at bounding box center [1329, 721] width 109 height 34
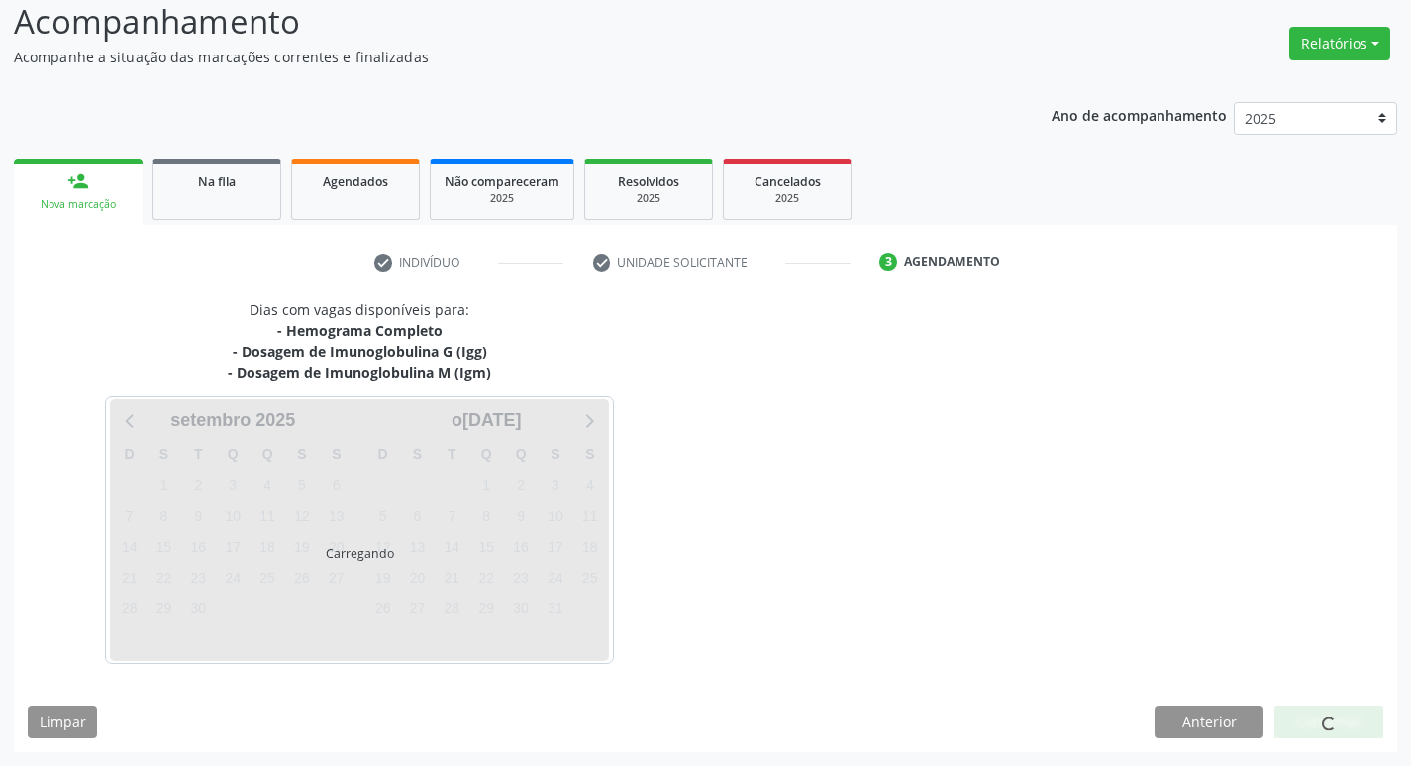
scroll to position [138, 0]
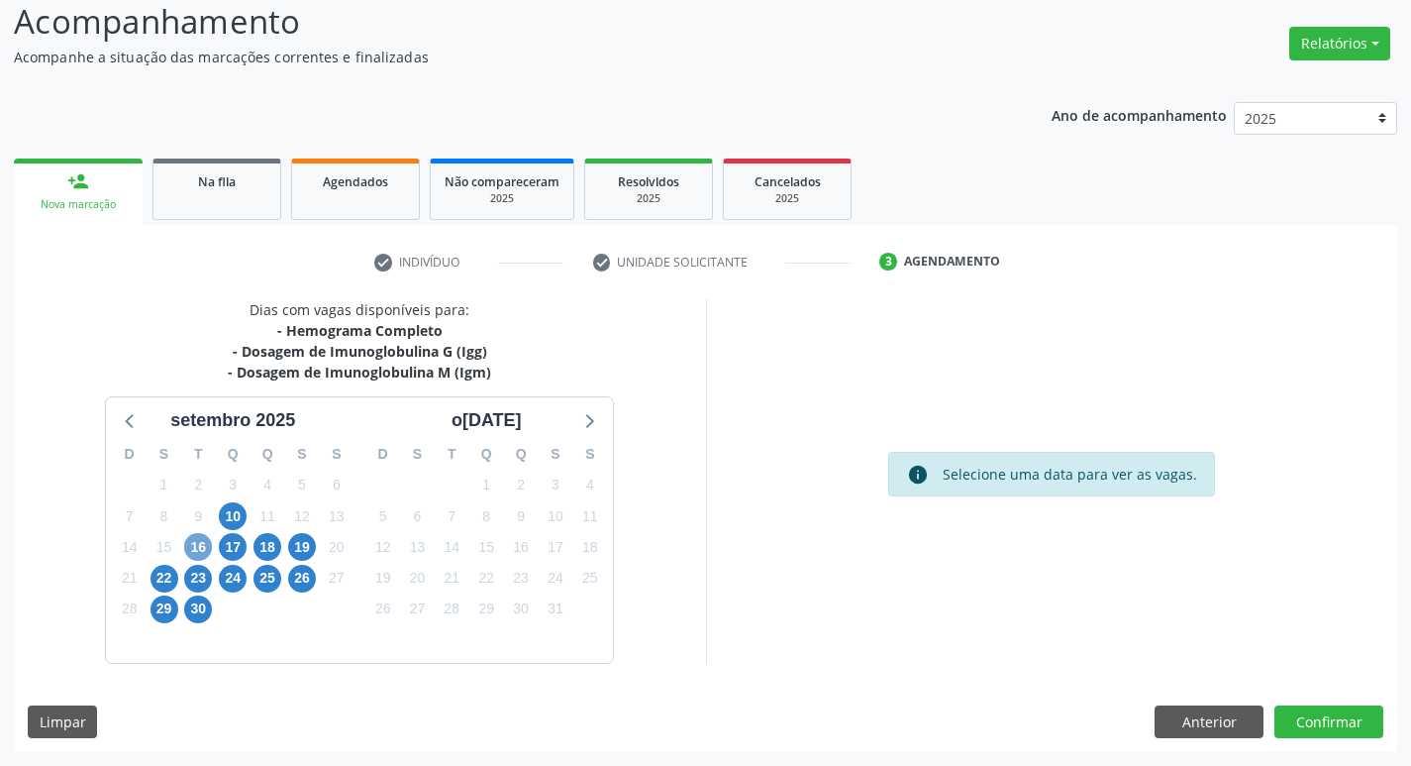
click at [201, 550] on span "16" at bounding box center [198, 547] width 28 height 28
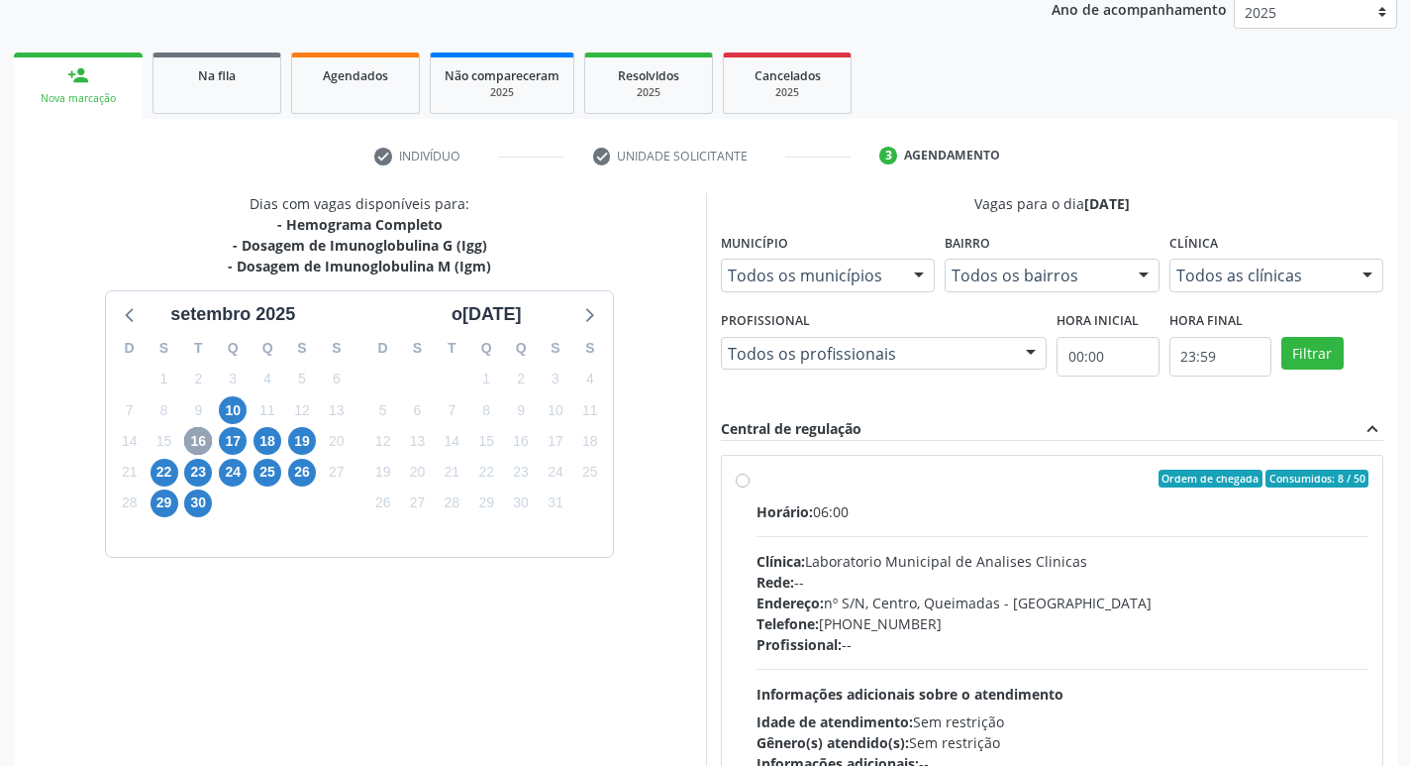
scroll to position [382, 0]
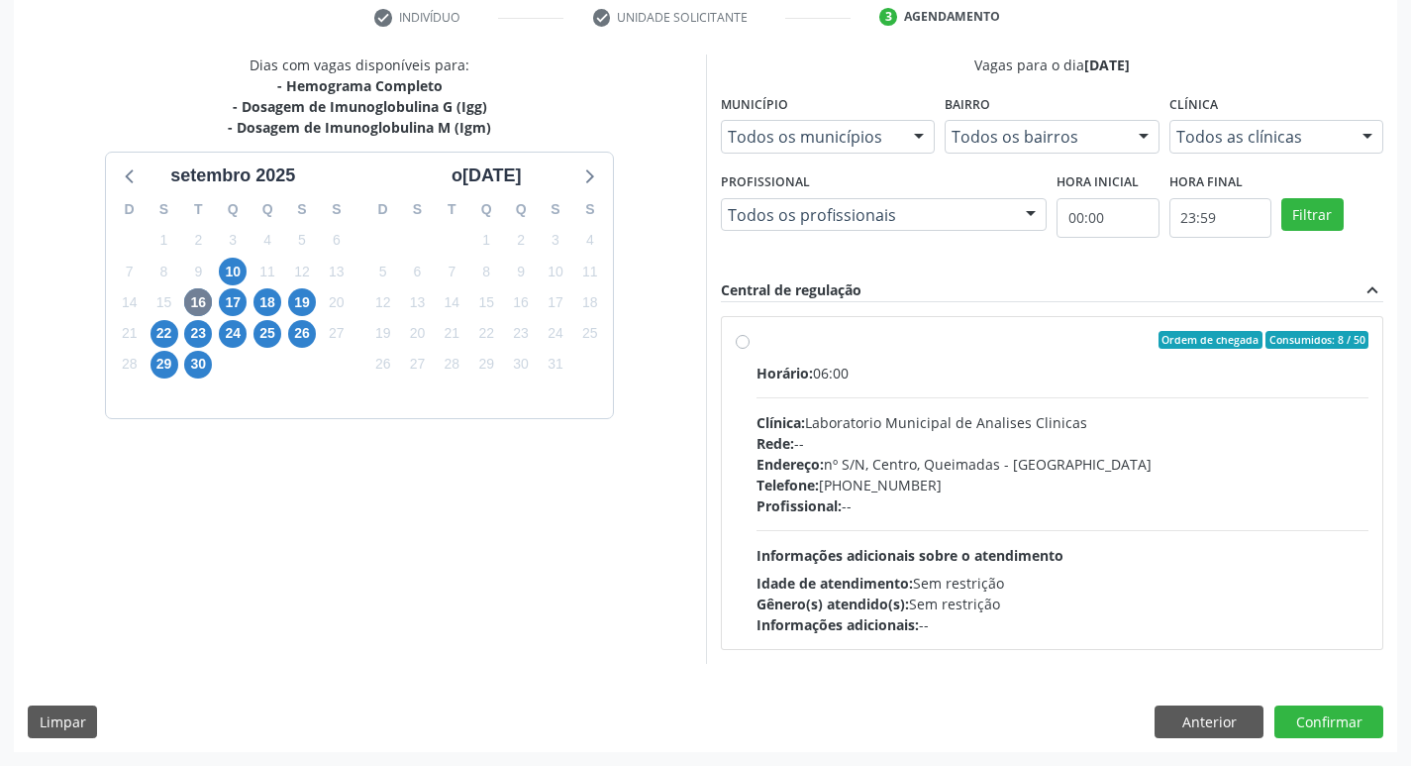
click at [1007, 508] on div "Profissional: --" at bounding box center [1063, 505] width 613 height 21
click at [750, 349] on input "Ordem de chegada Consumidos: 8 / 50 Horário: 06:00 Clínica: Laboratorio Municip…" at bounding box center [743, 340] width 14 height 18
radio input "true"
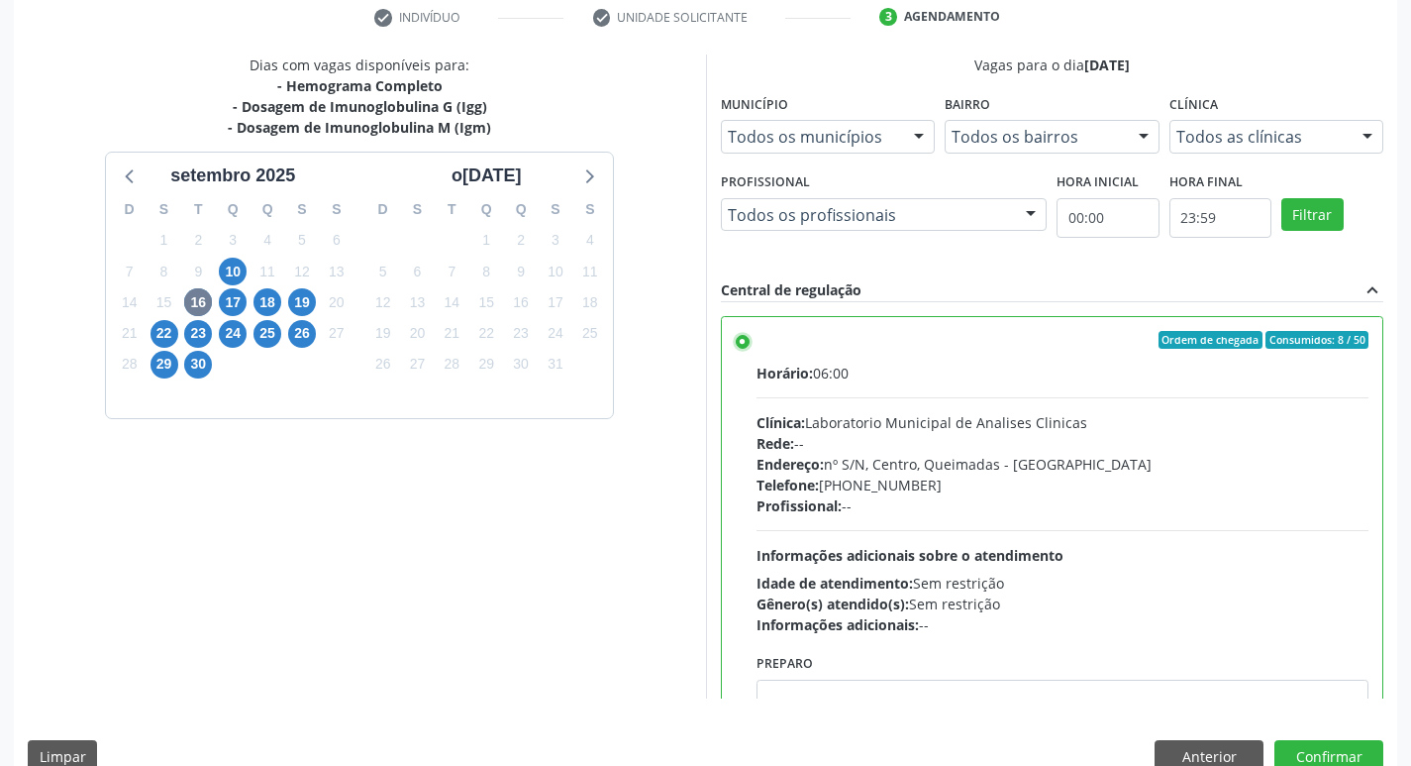
scroll to position [98, 0]
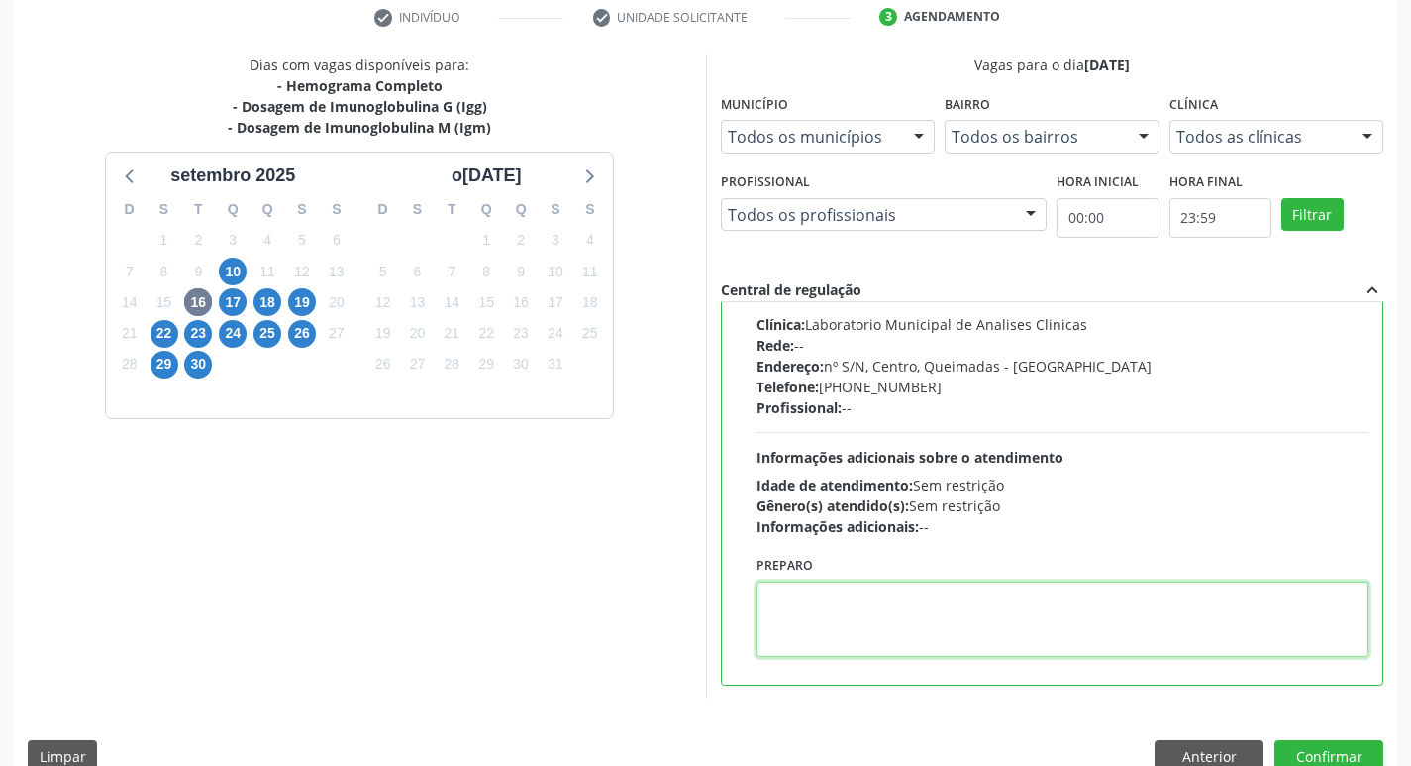
click at [920, 636] on textarea at bounding box center [1063, 618] width 613 height 75
paste textarea "IR EM [GEOGRAPHIC_DATA]"
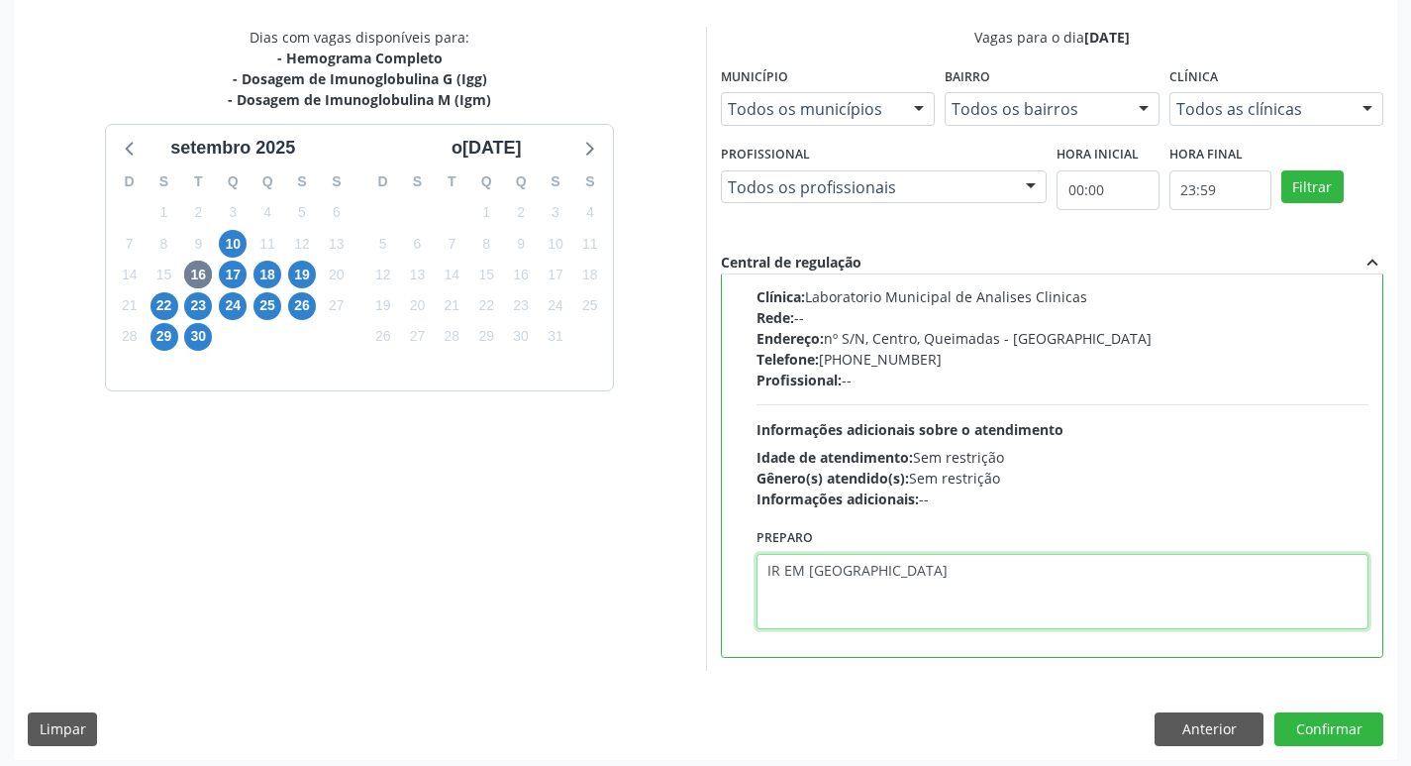
scroll to position [418, 0]
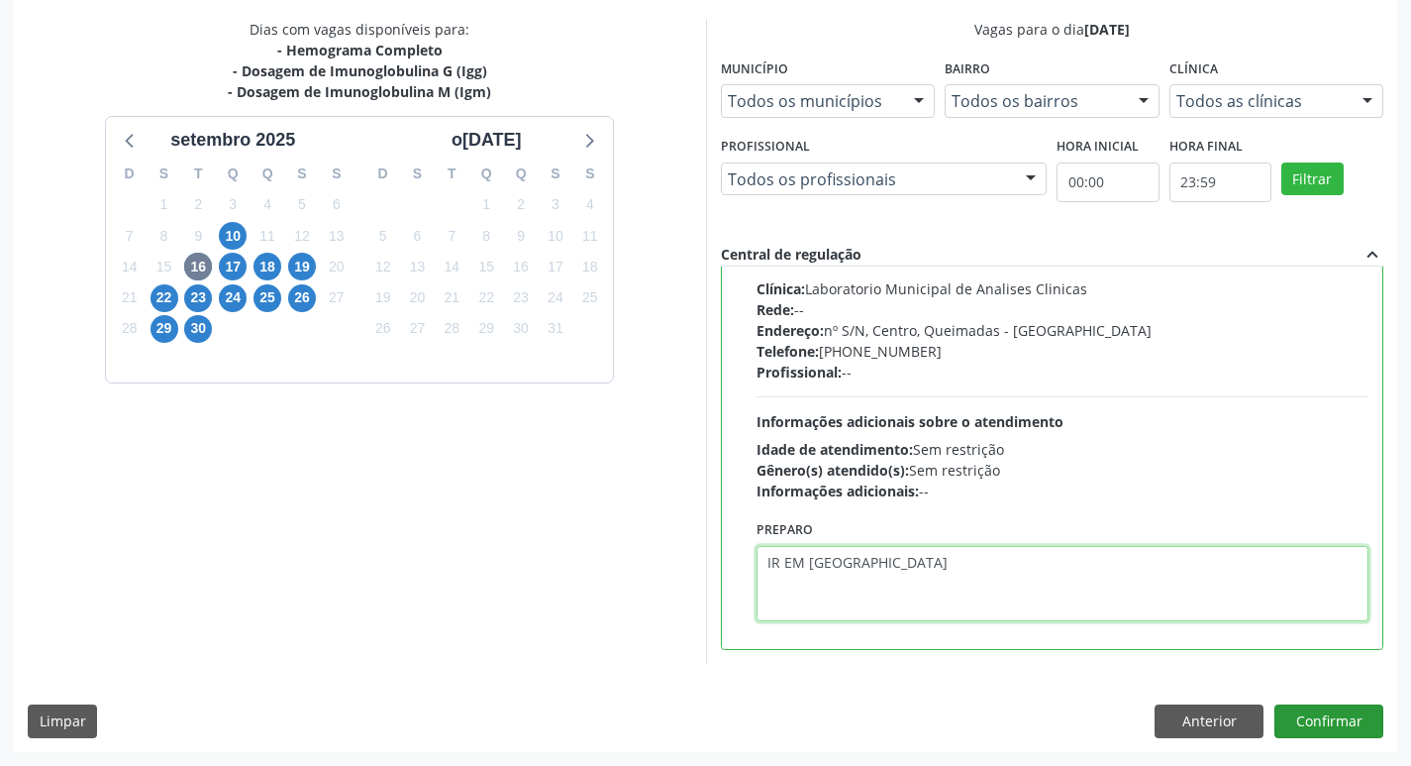
type textarea "IR EM [GEOGRAPHIC_DATA]"
click at [1337, 710] on button "Confirmar" at bounding box center [1329, 721] width 109 height 34
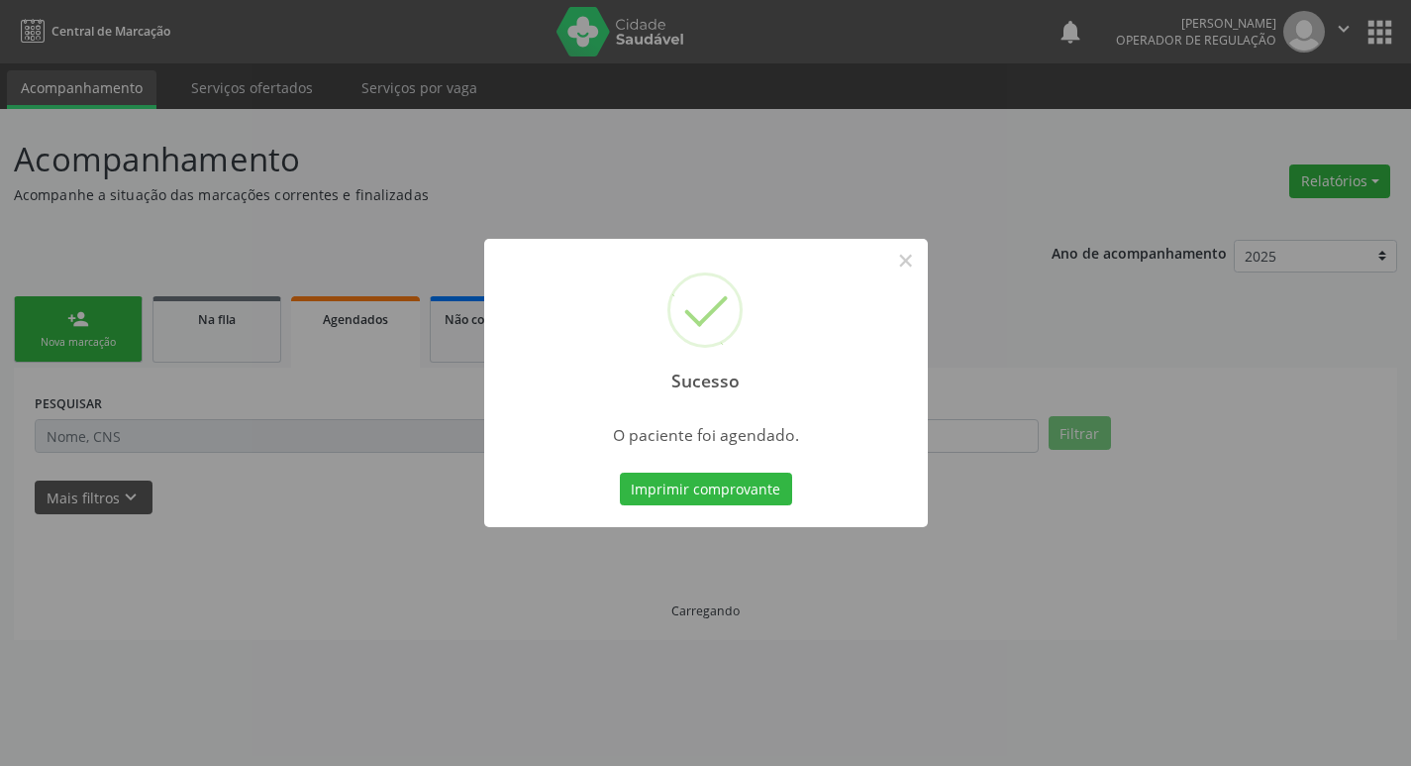
scroll to position [0, 0]
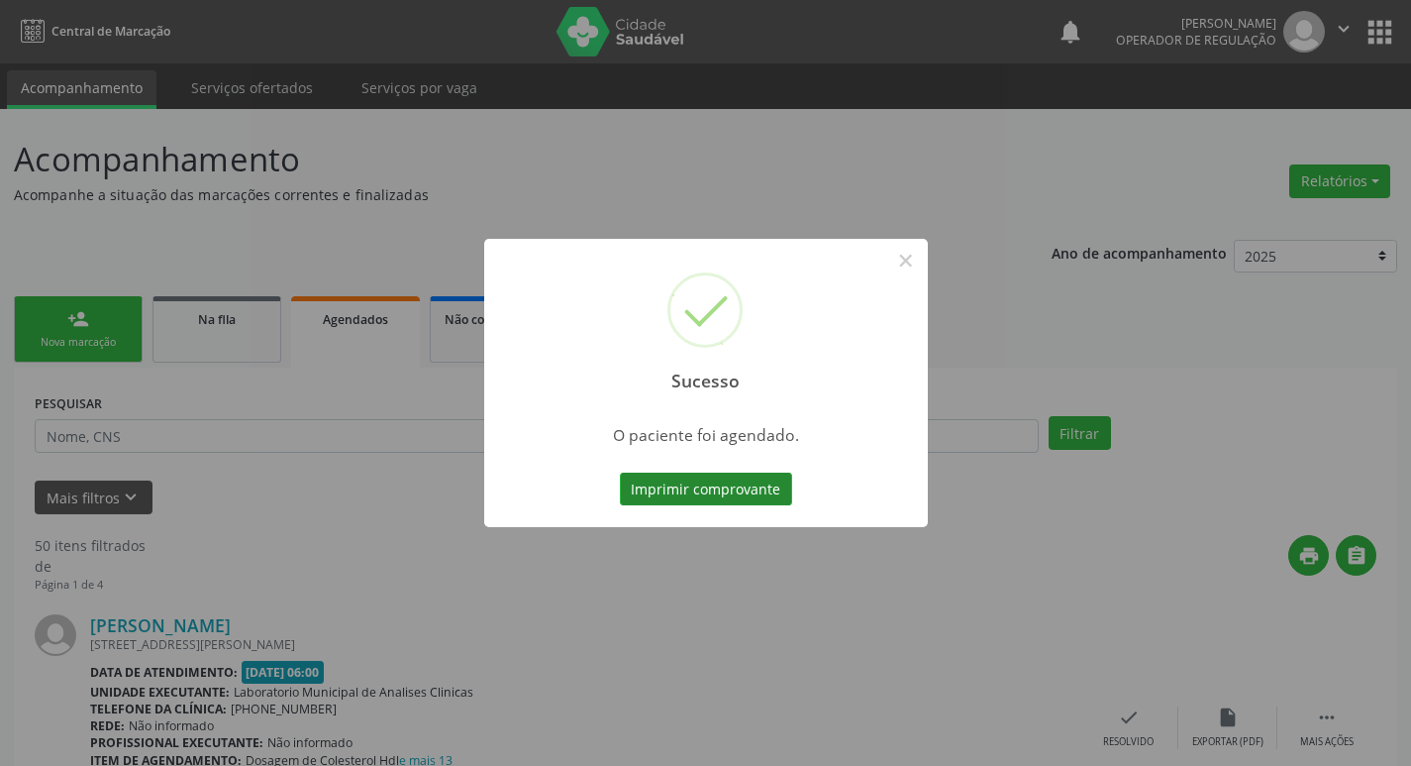
click at [748, 500] on button "Imprimir comprovante" at bounding box center [706, 489] width 172 height 34
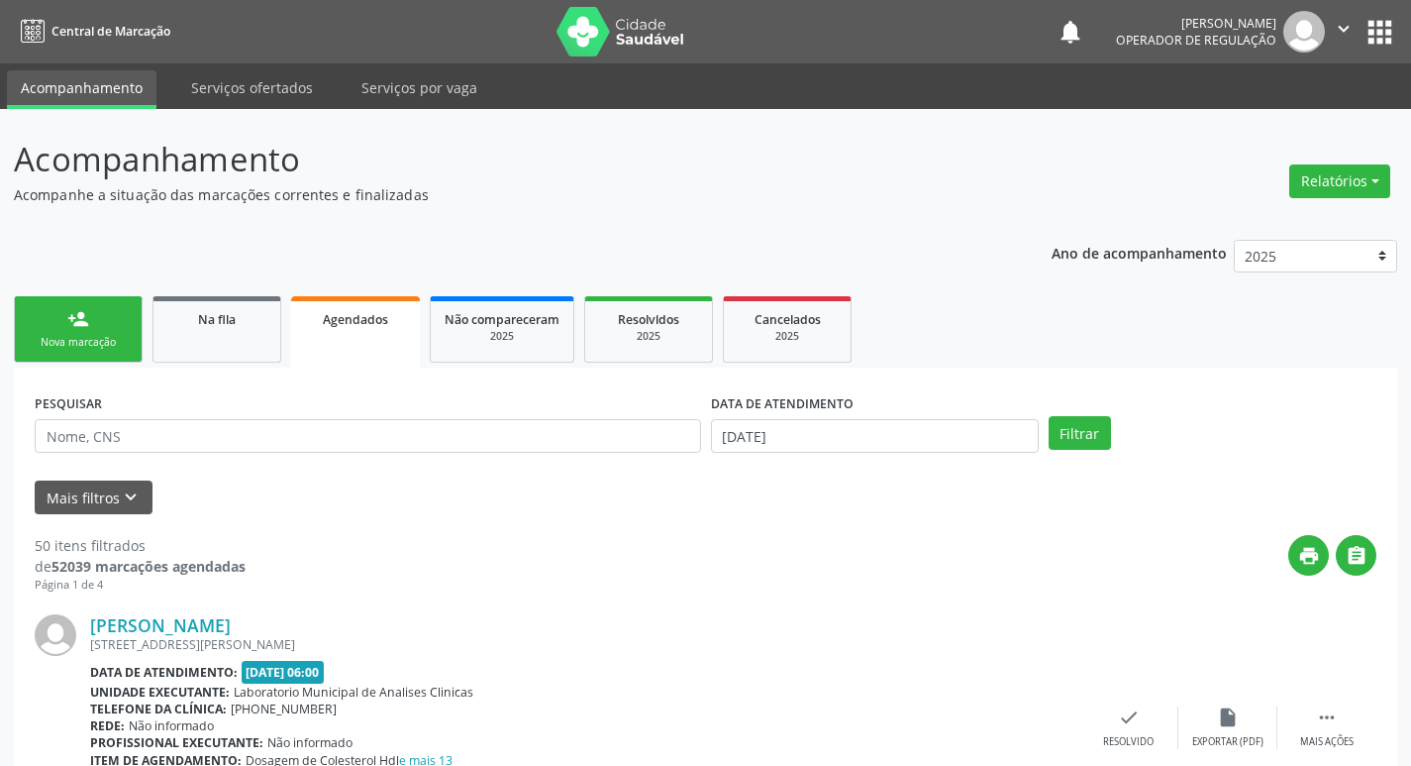
click at [104, 331] on link "person_add Nova marcação" at bounding box center [78, 329] width 129 height 66
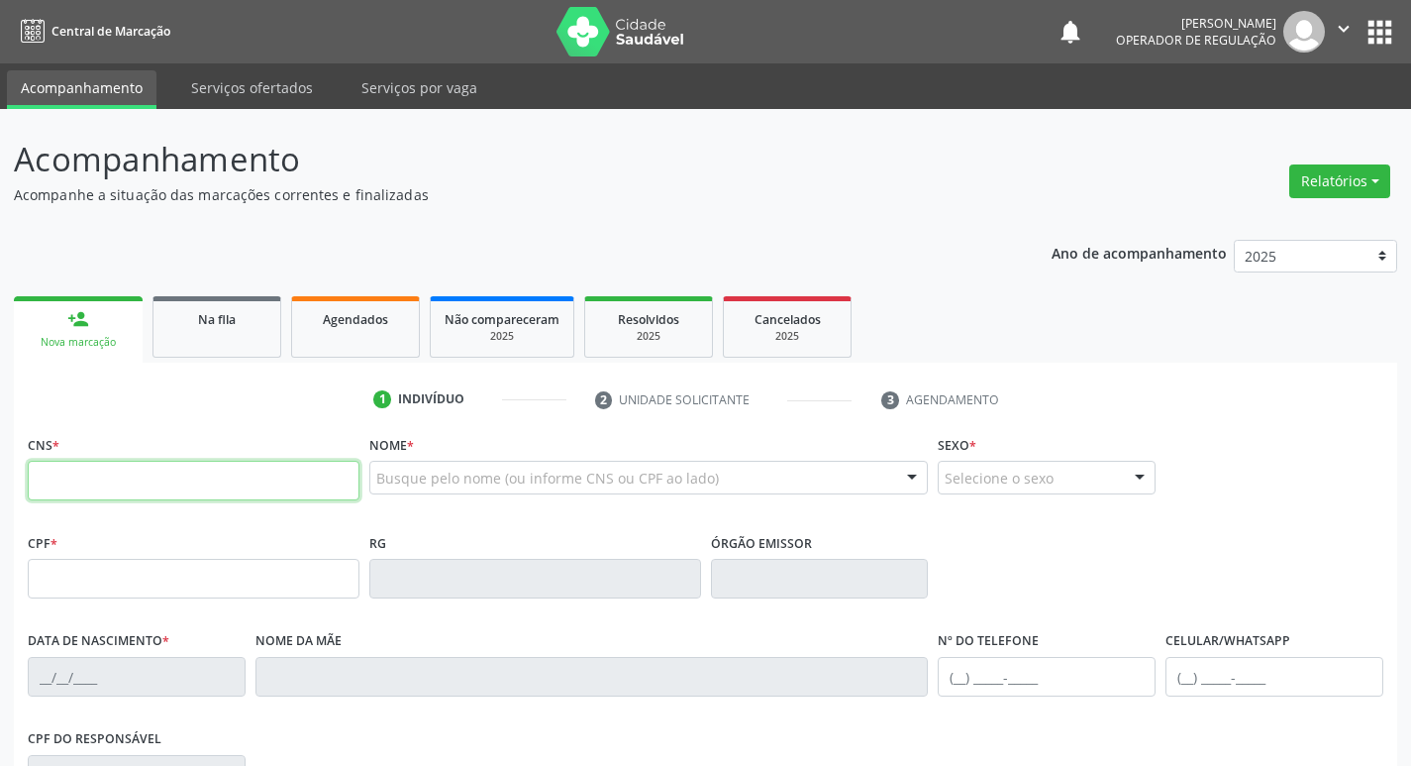
click at [138, 477] on input "text" at bounding box center [194, 481] width 332 height 40
type input "700 4059 5969 4248"
type input "181.675.754-38"
type input "[DATE]"
type input "[PERSON_NAME]"
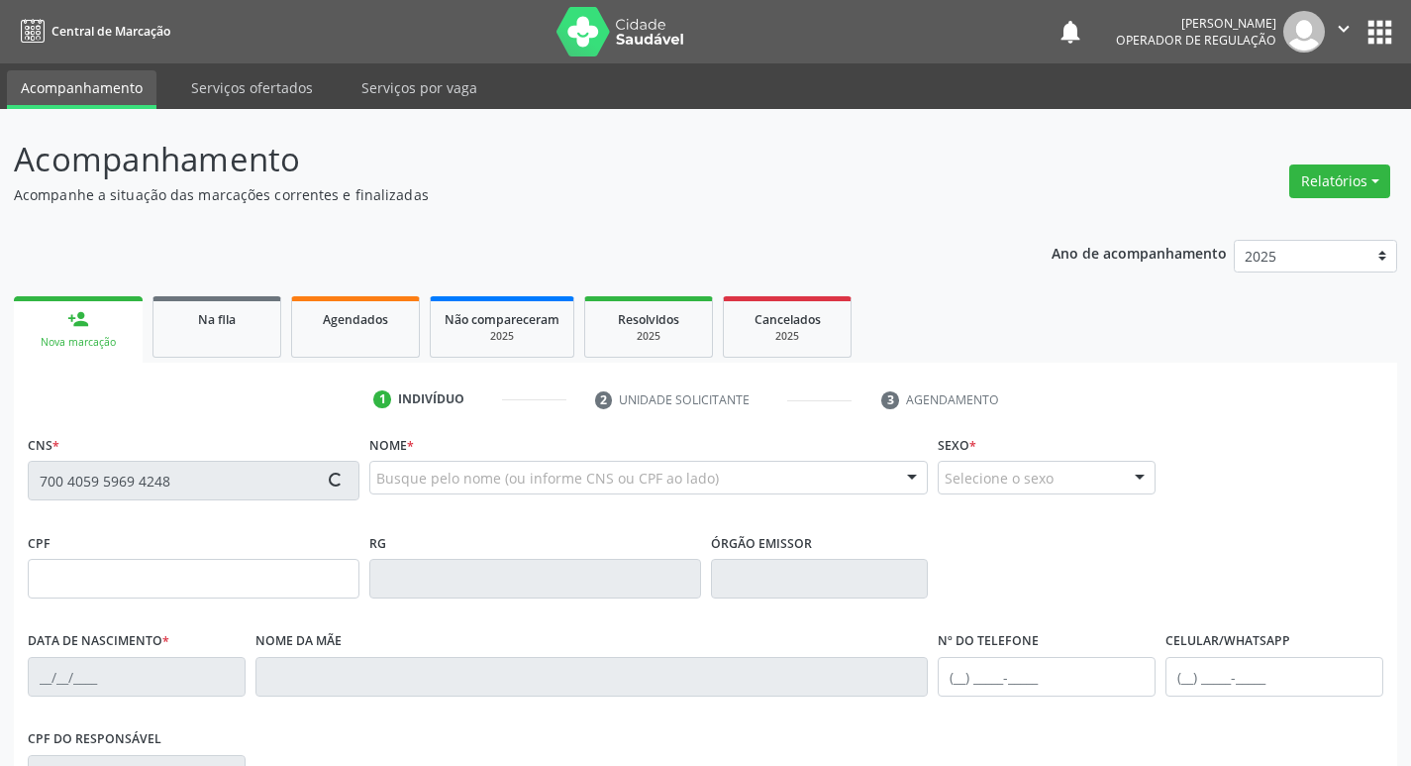
type input "[PHONE_NUMBER]"
type input "703.427.654-42"
type input "96"
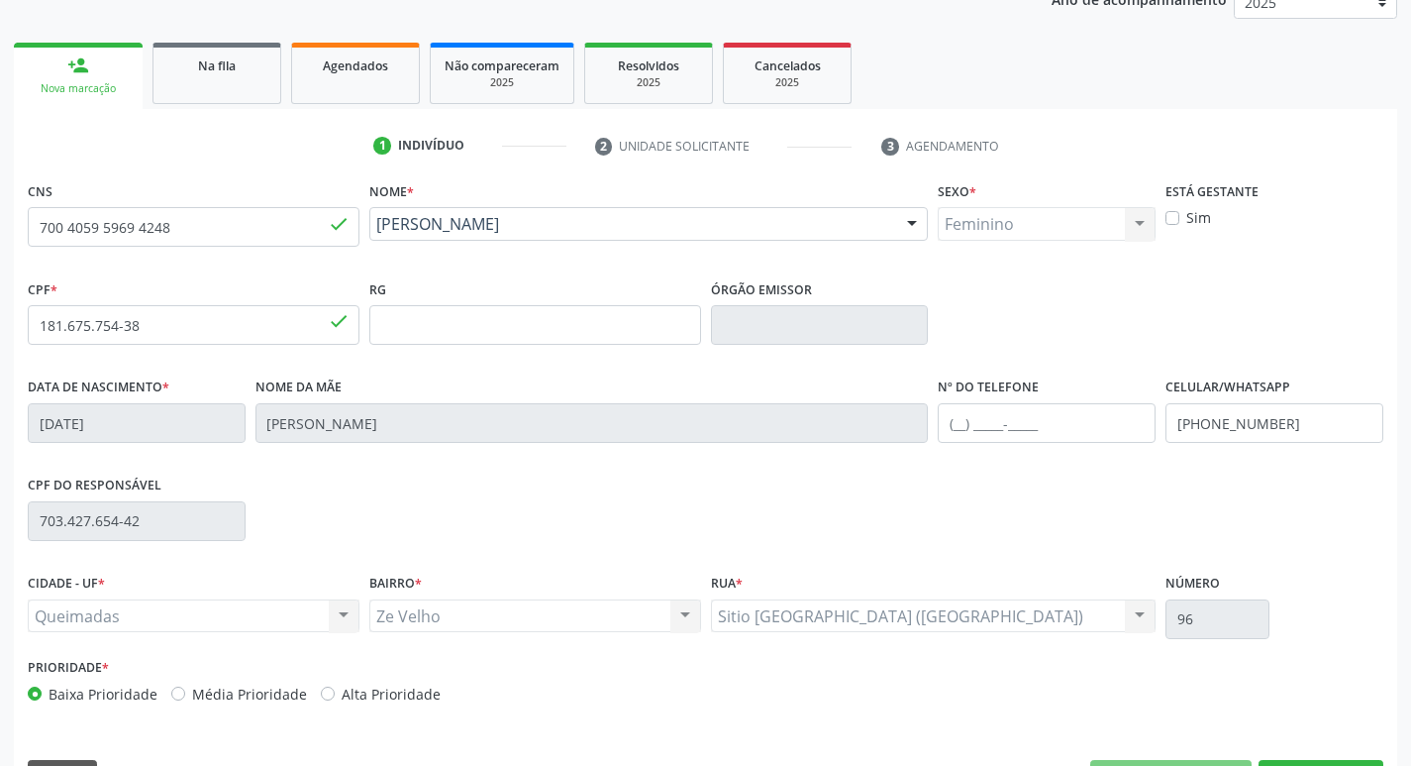
scroll to position [308, 0]
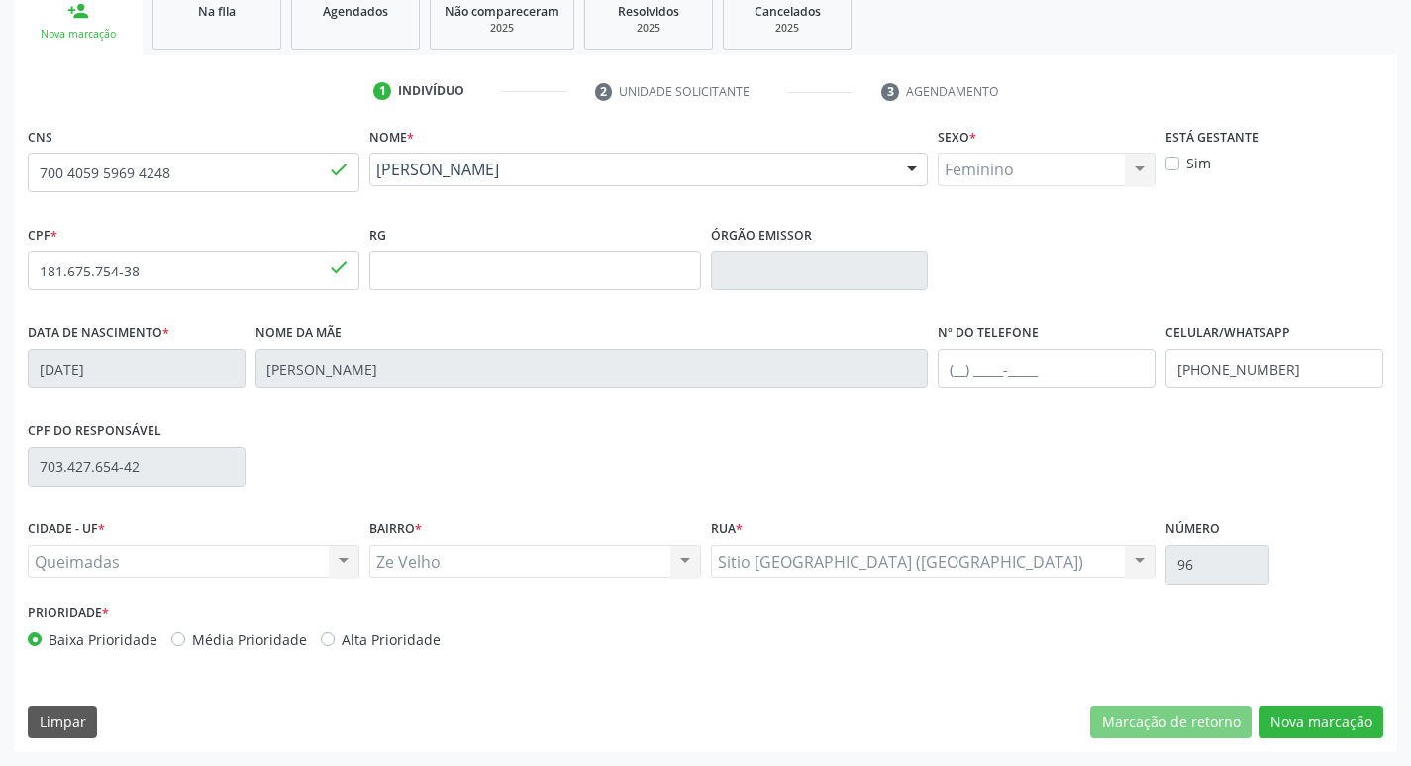
click at [1297, 744] on div "CNS 700 4059 5969 4248 done Nome * [PERSON_NAME] [PERSON_NAME] CNS: 700 4059 59…" at bounding box center [706, 437] width 1384 height 630
click at [1292, 732] on button "Nova marcação" at bounding box center [1321, 722] width 125 height 34
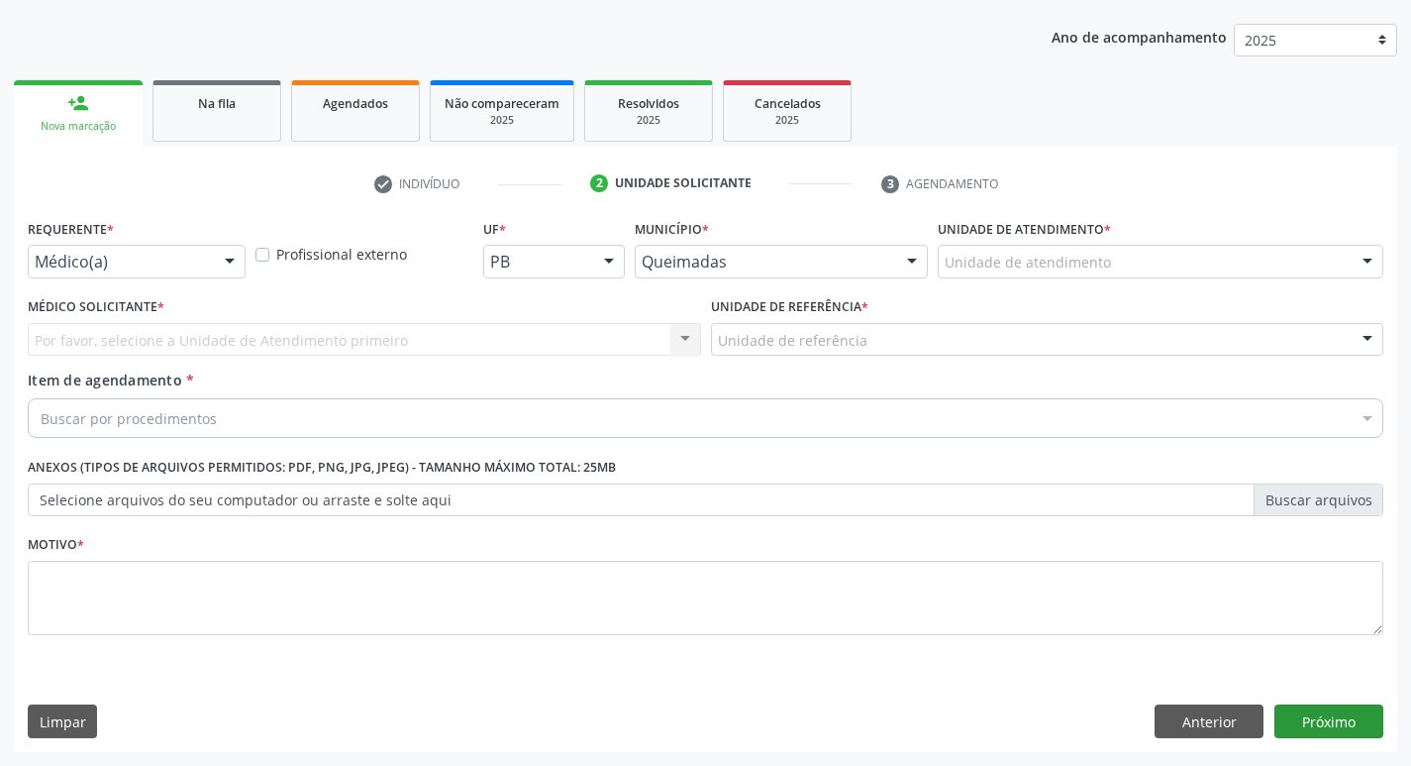
scroll to position [216, 0]
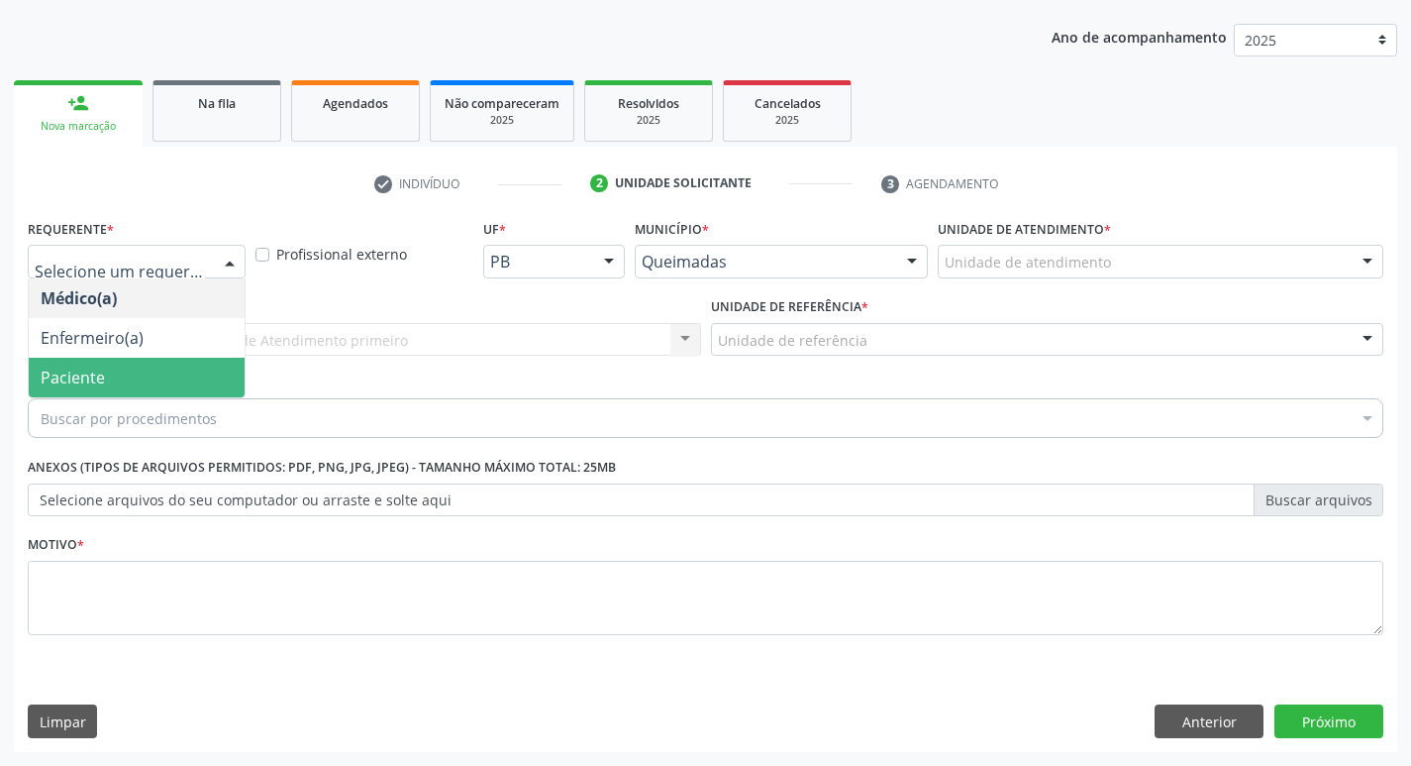
click at [106, 392] on span "Paciente" at bounding box center [137, 378] width 216 height 40
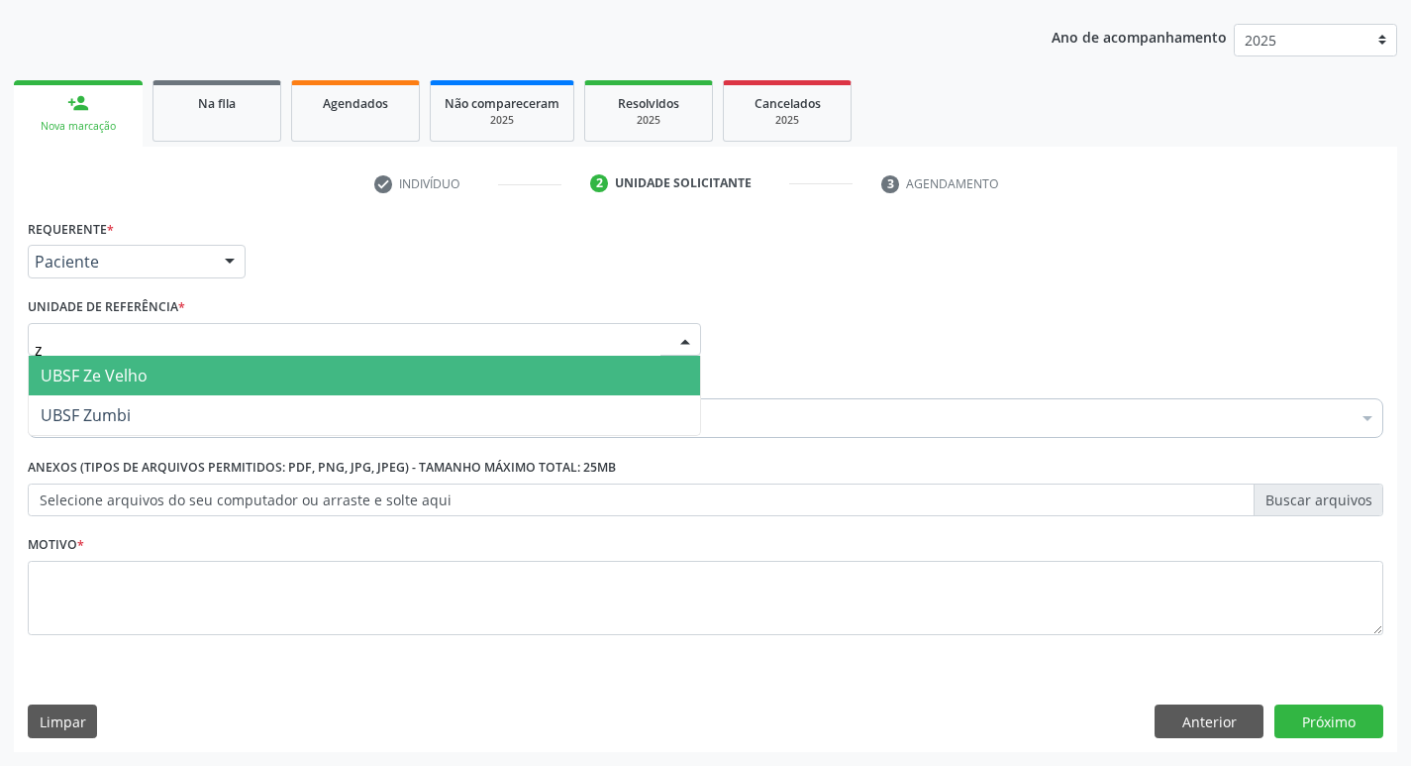
type input "ze"
click at [135, 380] on span "UBSF Ze Velho" at bounding box center [94, 376] width 107 height 22
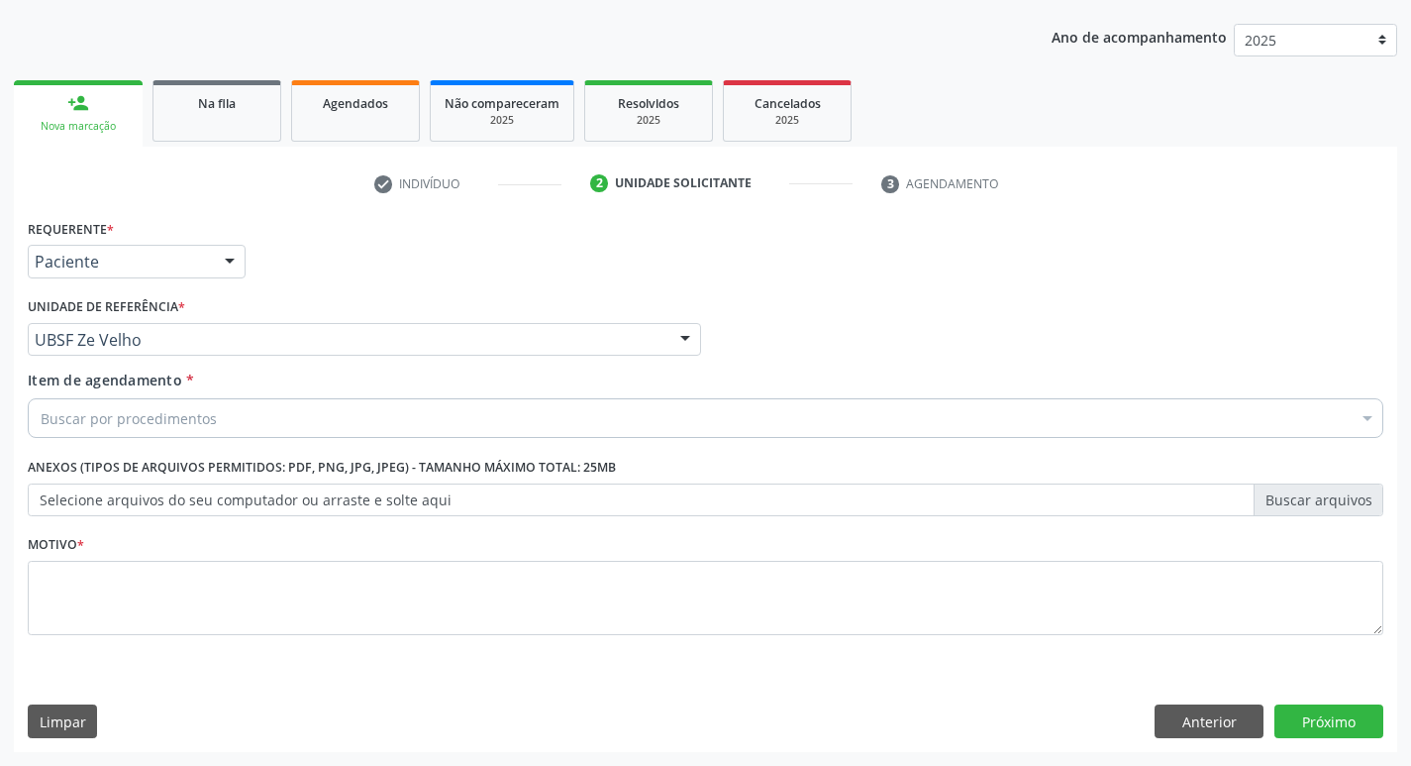
click at [119, 553] on div "Motivo *" at bounding box center [706, 582] width 1356 height 105
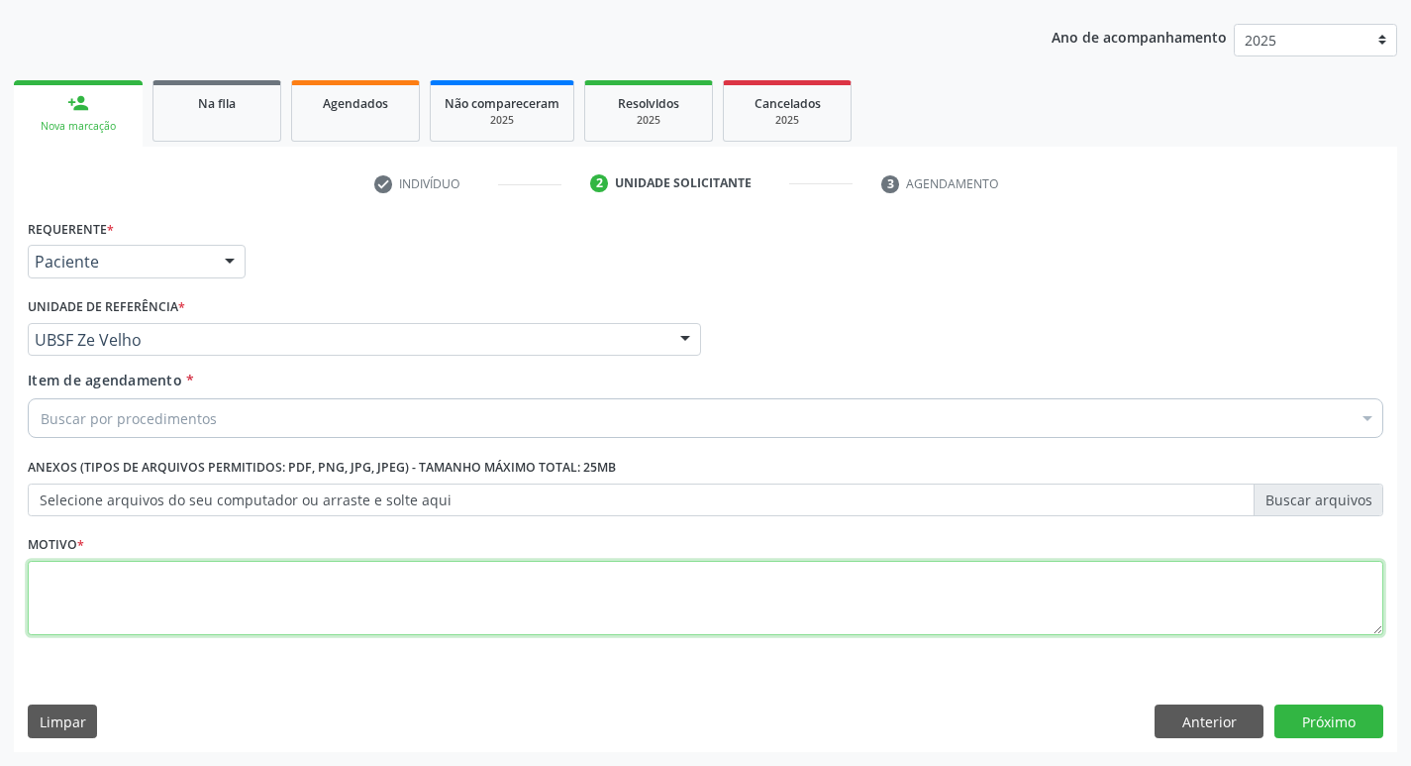
click at [121, 588] on textarea at bounding box center [706, 598] width 1356 height 75
type textarea "avaliacao"
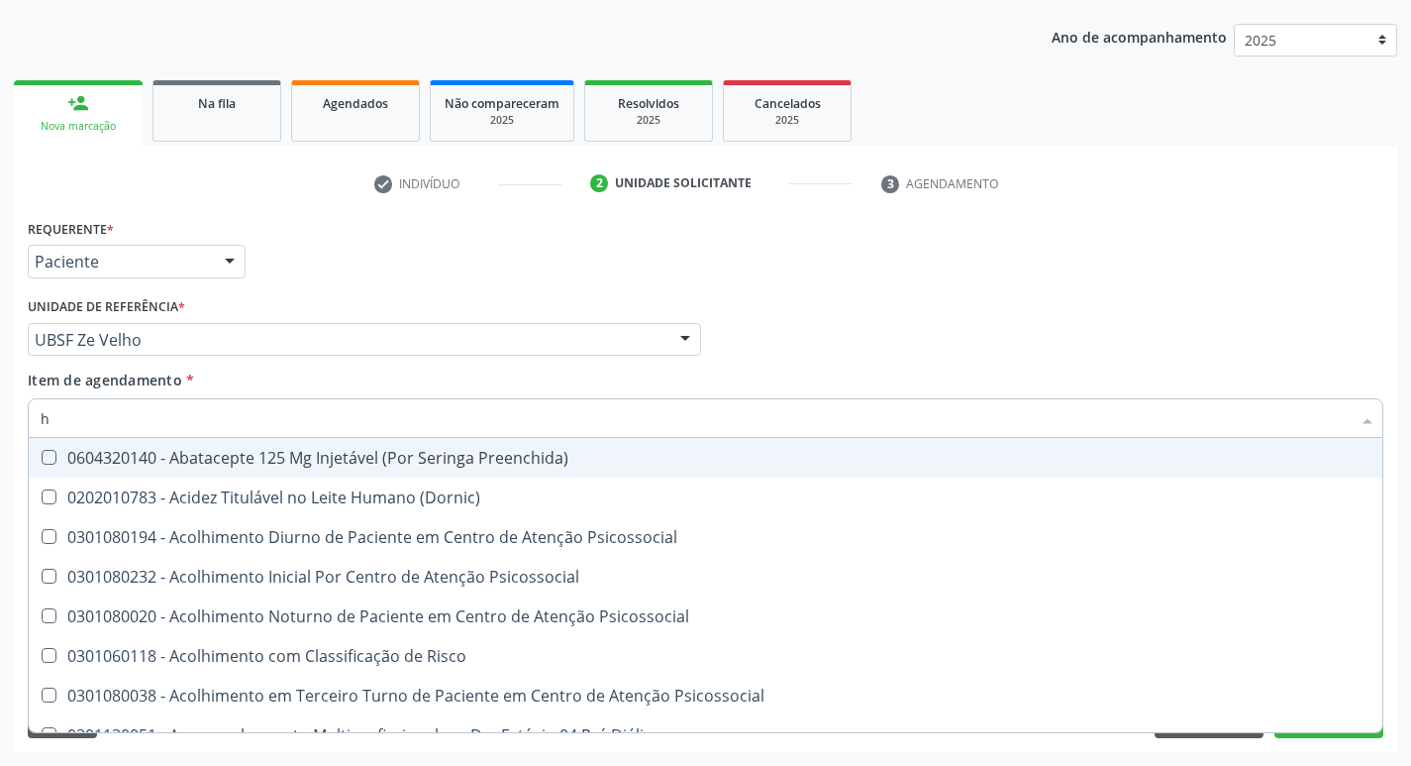
type input "HEMOGR"
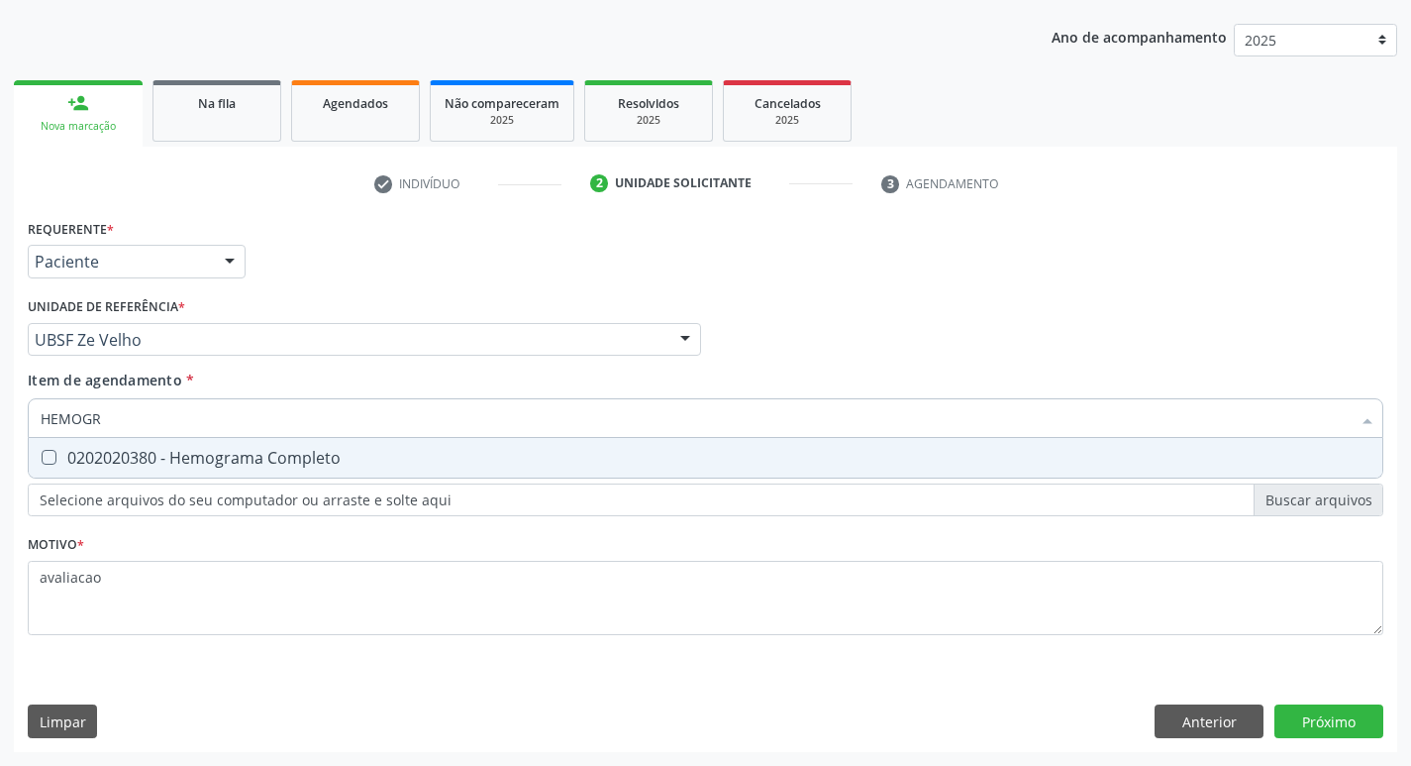
click at [233, 445] on span "0202020380 - Hemograma Completo" at bounding box center [706, 458] width 1354 height 40
checkbox Completo "true"
type input "HEMOG"
checkbox Completo "false"
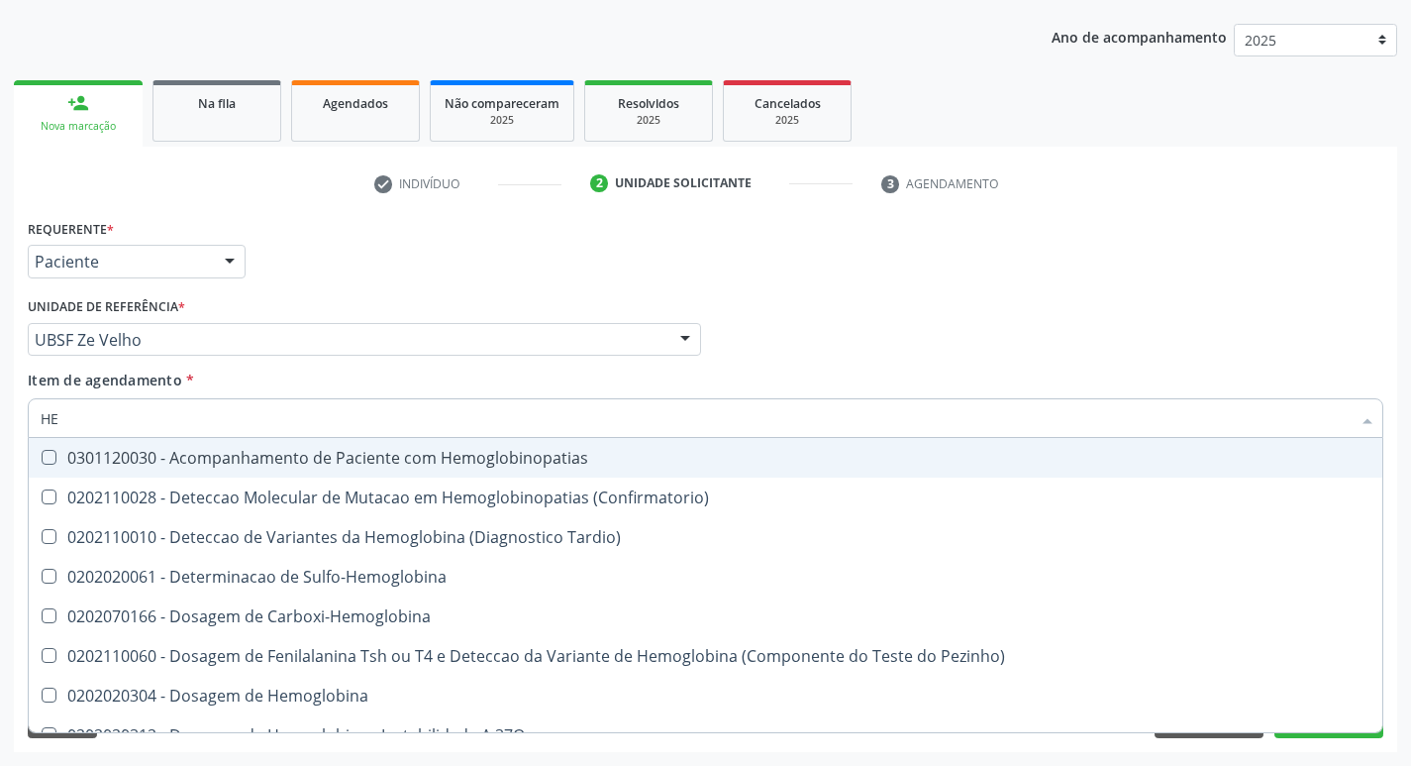
type input "H"
checkbox Completo "false"
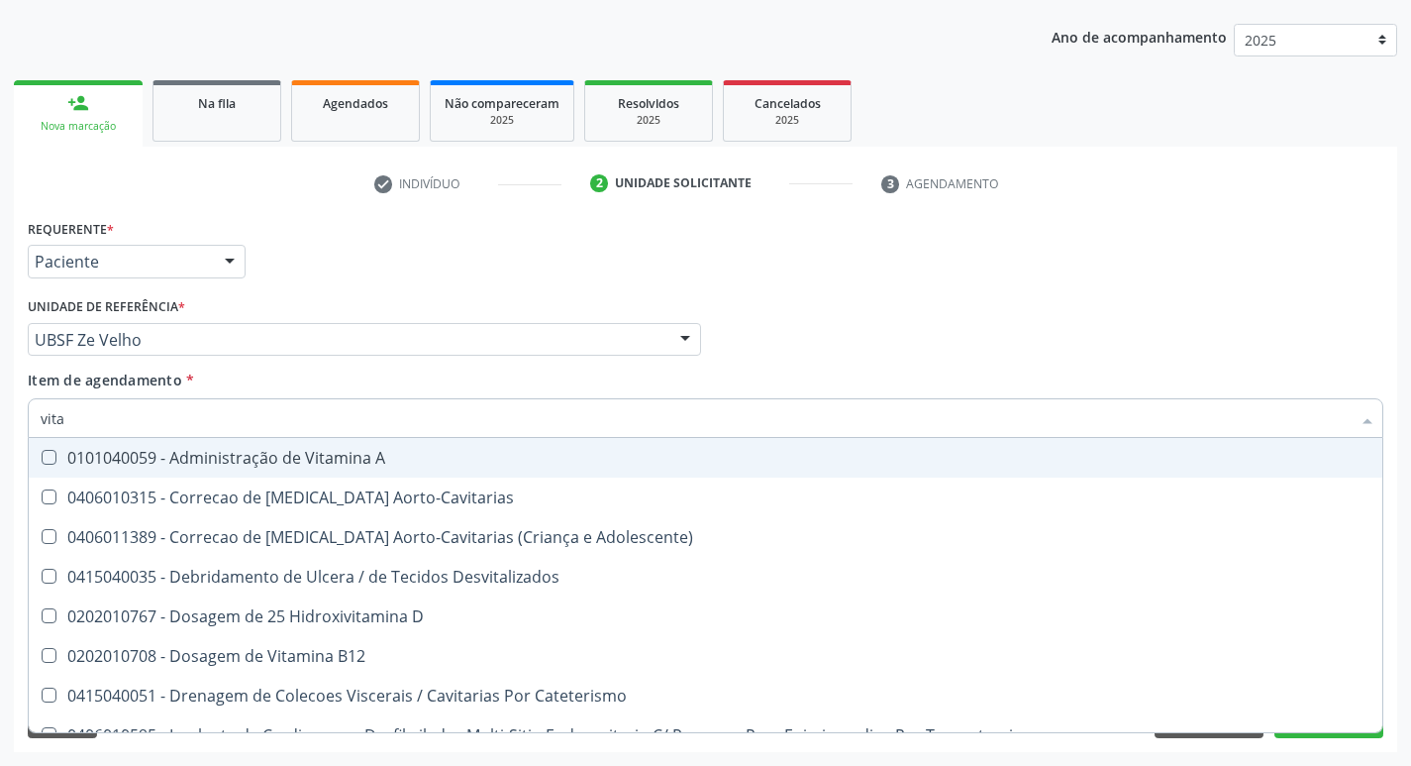
type input "vitam"
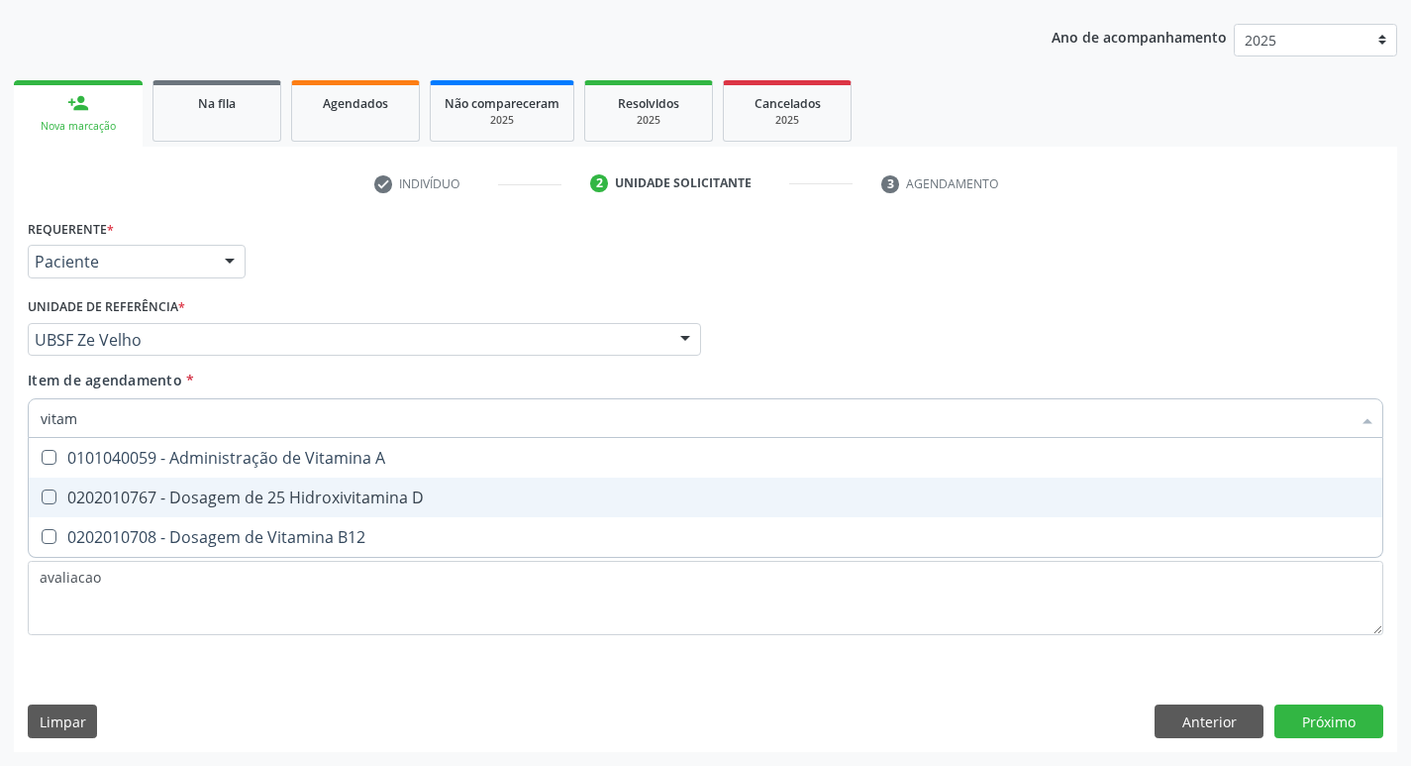
click at [287, 499] on div "0202010767 - Dosagem de 25 Hidroxivitamina D" at bounding box center [706, 497] width 1330 height 16
checkbox D "true"
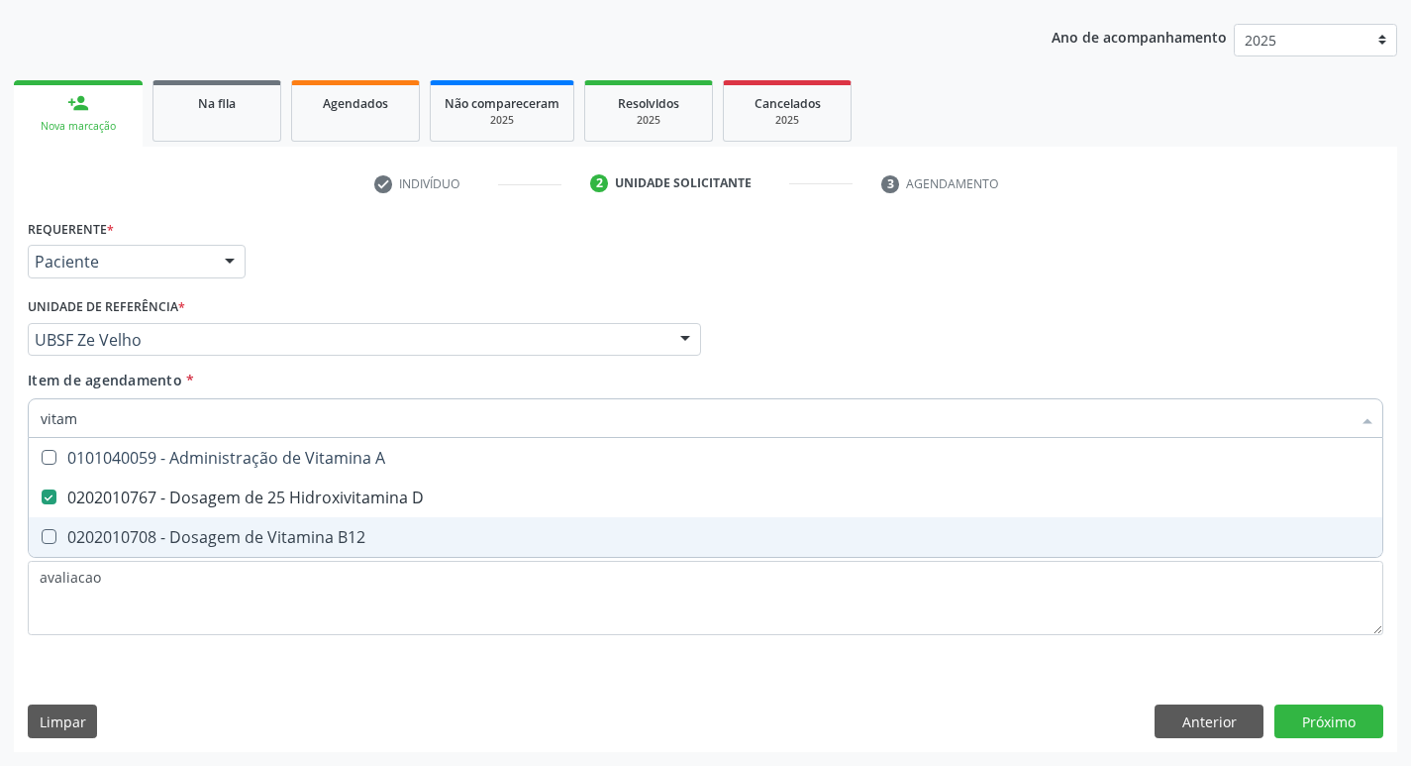
click at [295, 519] on span "0202010708 - Dosagem de Vitamina B12" at bounding box center [706, 537] width 1354 height 40
checkbox B12 "true"
type input "vita"
checkbox D "false"
checkbox B12 "false"
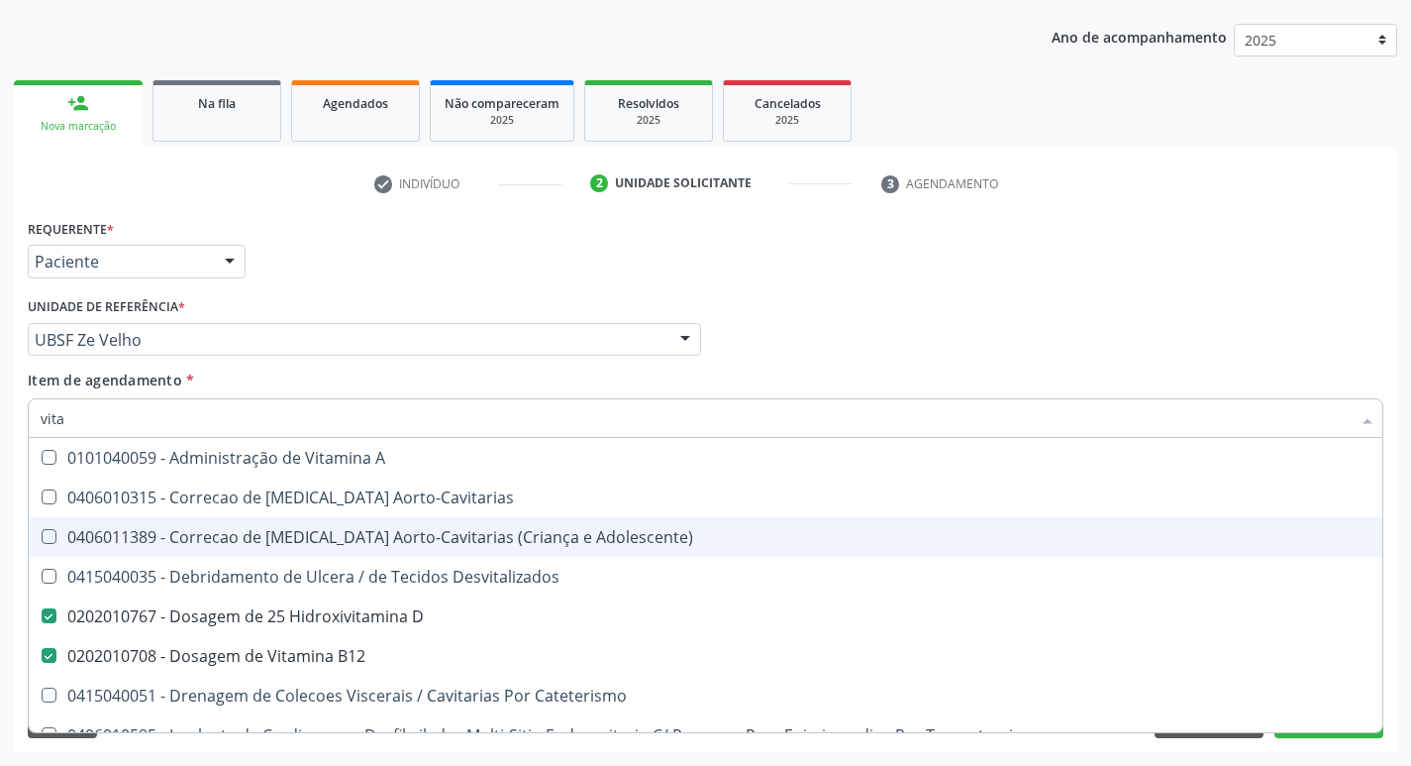
type input "vit"
checkbox D "false"
checkbox Cateterismo "true"
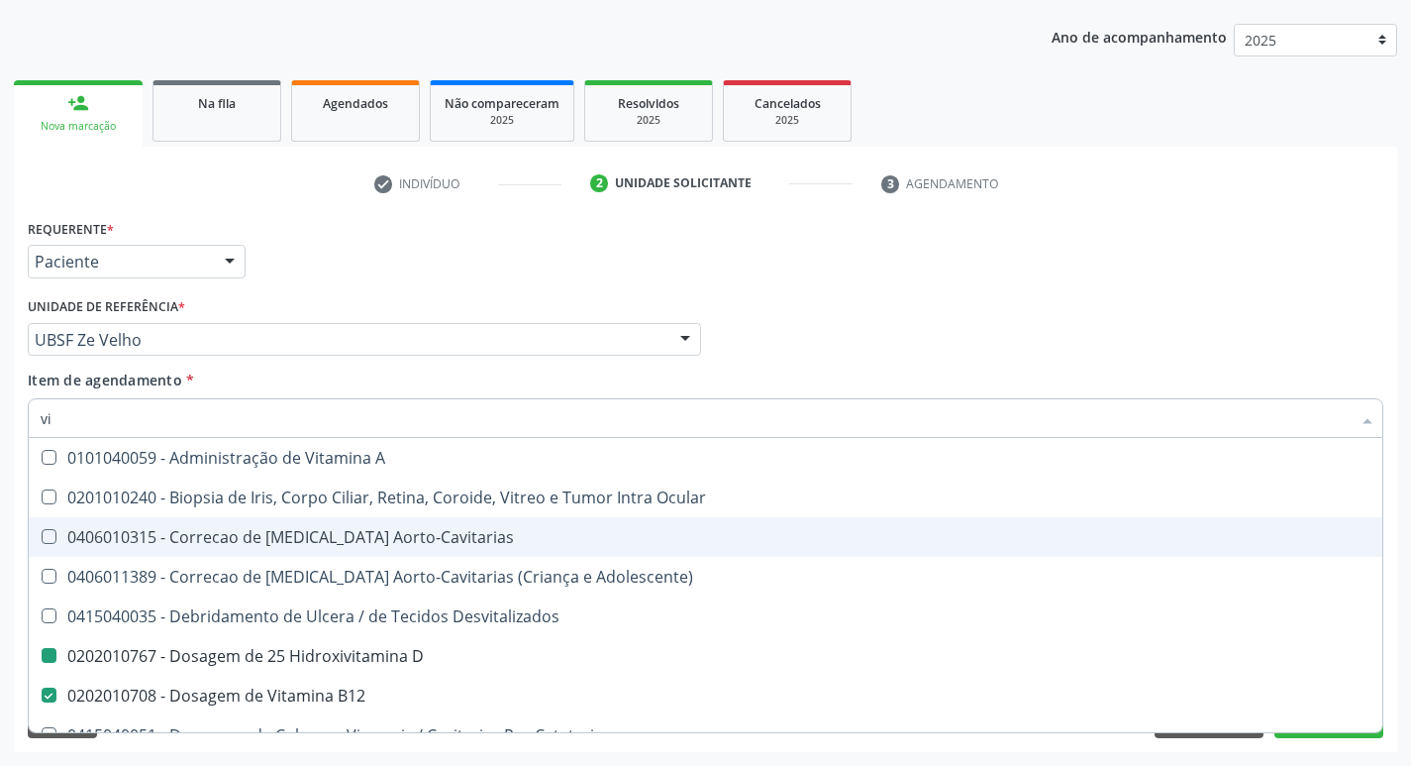
type input "v"
checkbox D "false"
checkbox B12 "false"
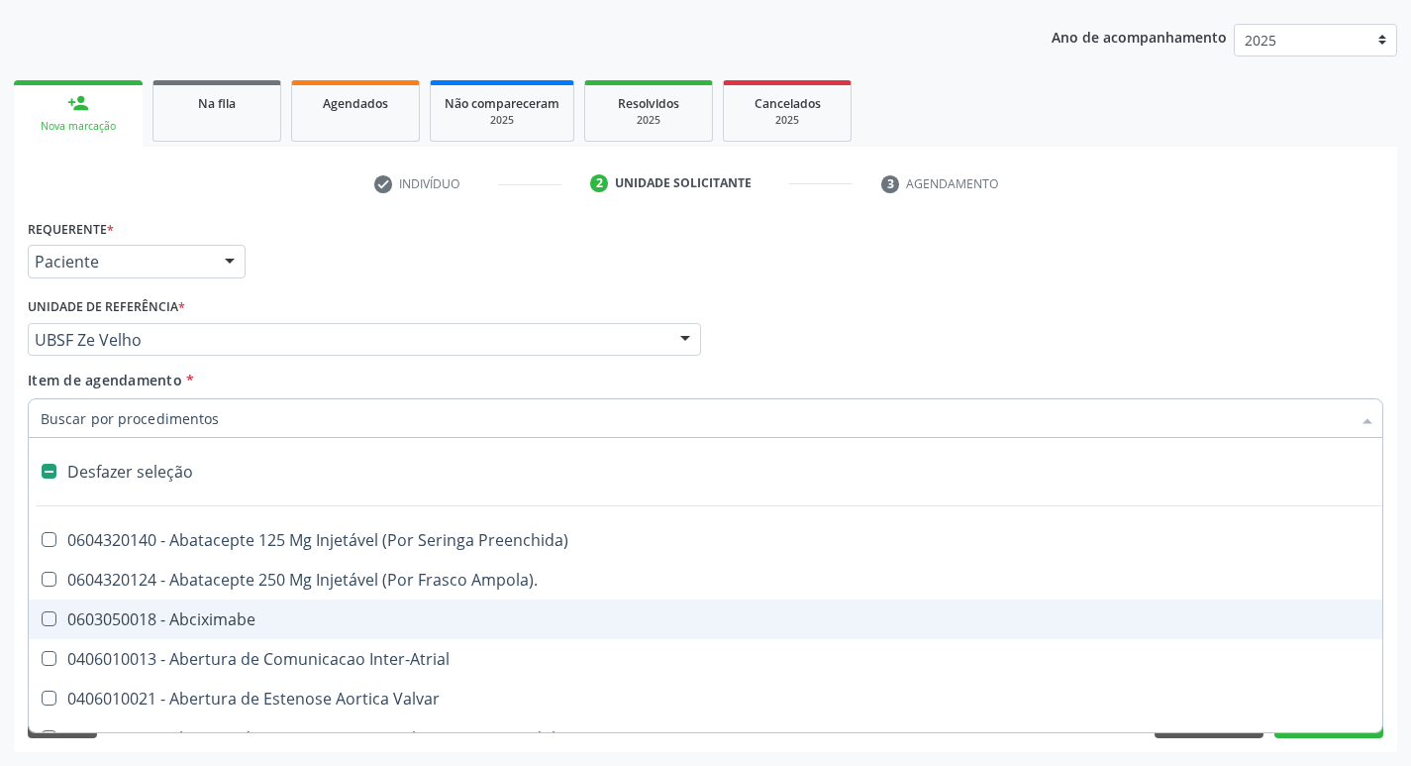
type input "f"
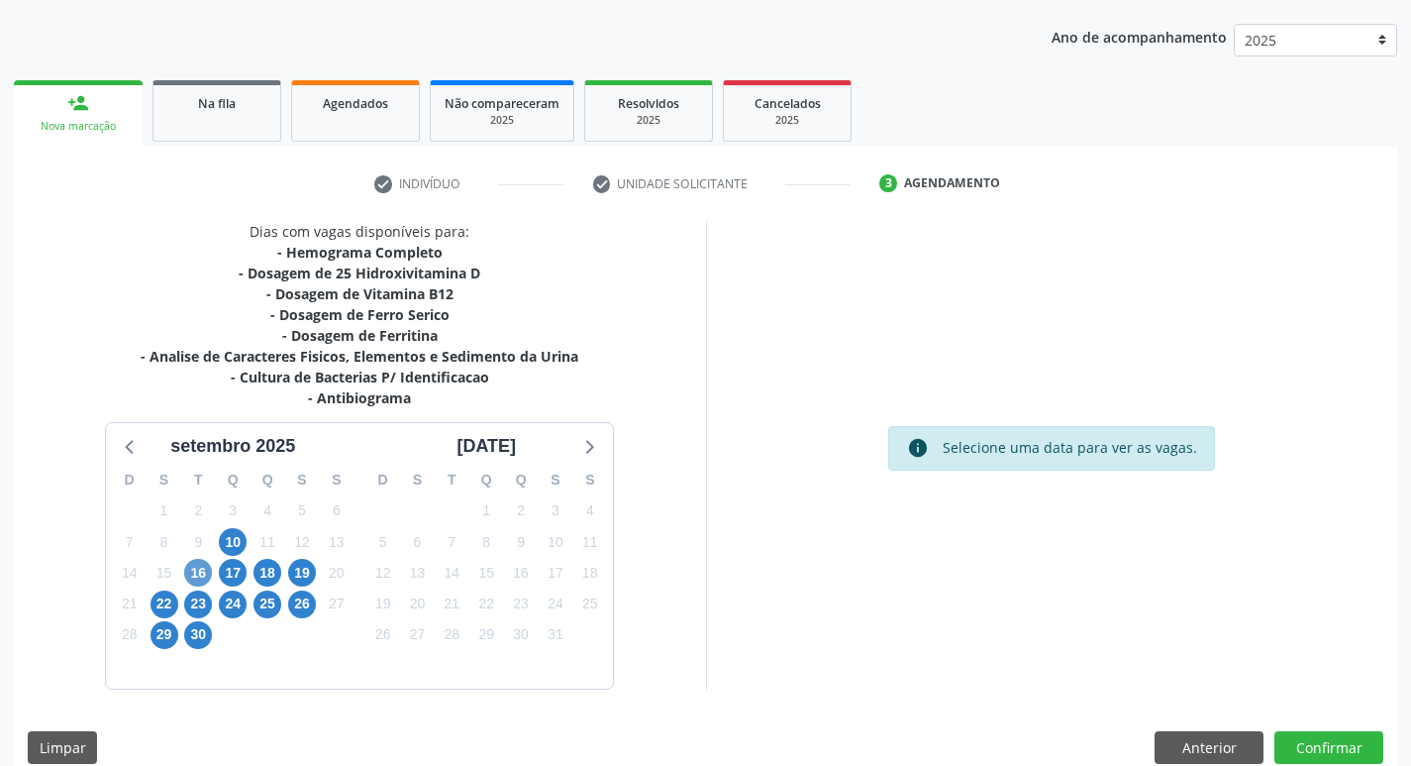
scroll to position [216, 0]
click at [201, 577] on span "16" at bounding box center [198, 573] width 28 height 28
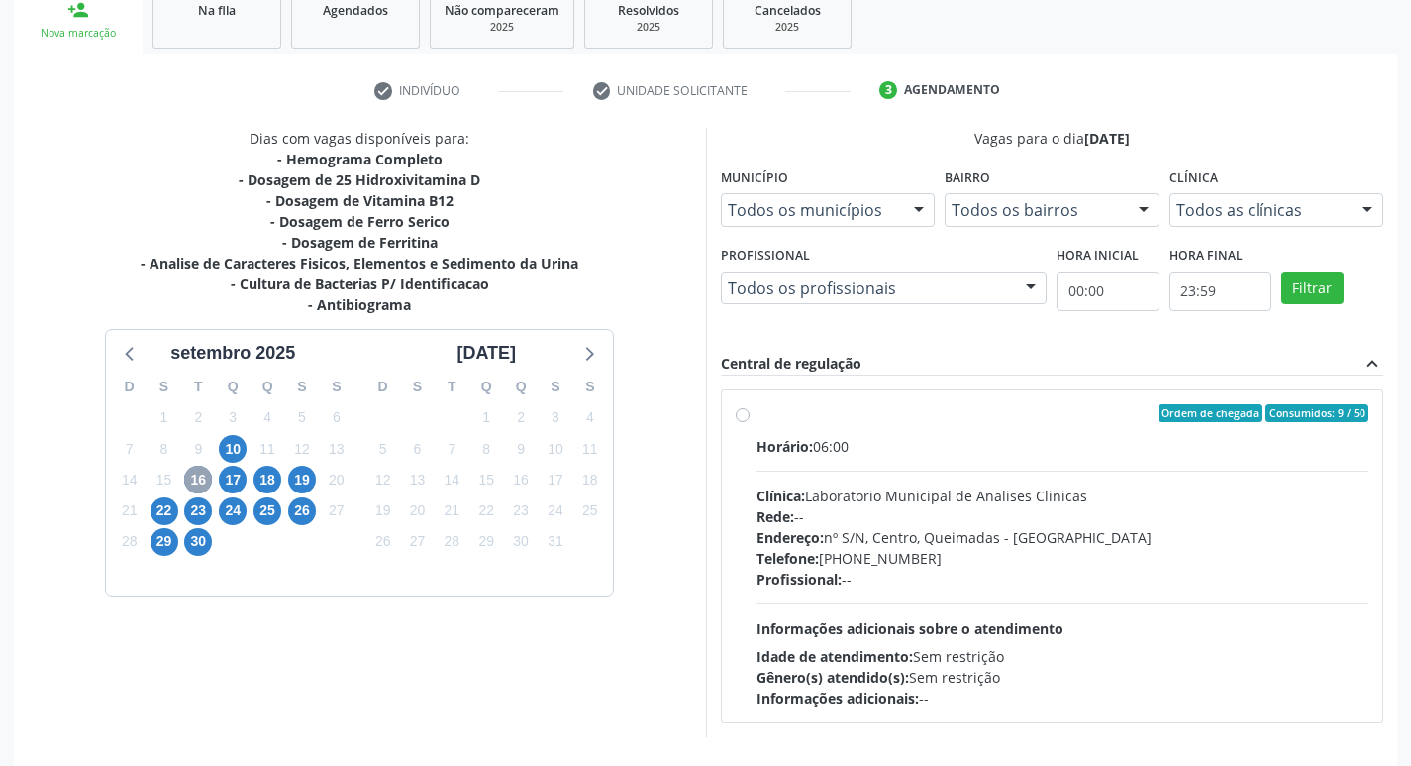
scroll to position [382, 0]
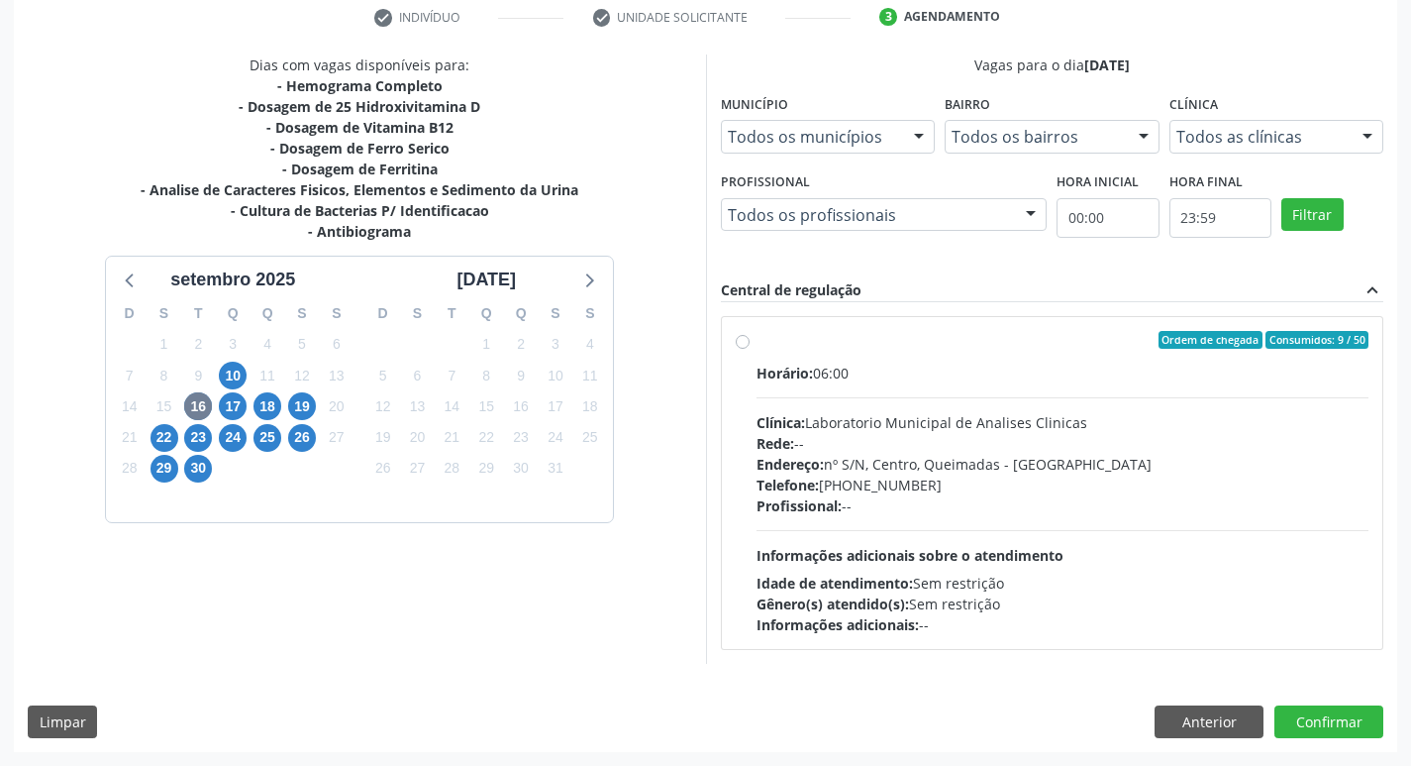
click at [869, 455] on div "Endereço: nº S/N, Centro, Queimadas - PB" at bounding box center [1063, 464] width 613 height 21
click at [750, 349] on input "Ordem de chegada Consumidos: 9 / 50 Horário: 06:00 Clínica: Laboratorio Municip…" at bounding box center [743, 340] width 14 height 18
radio input "true"
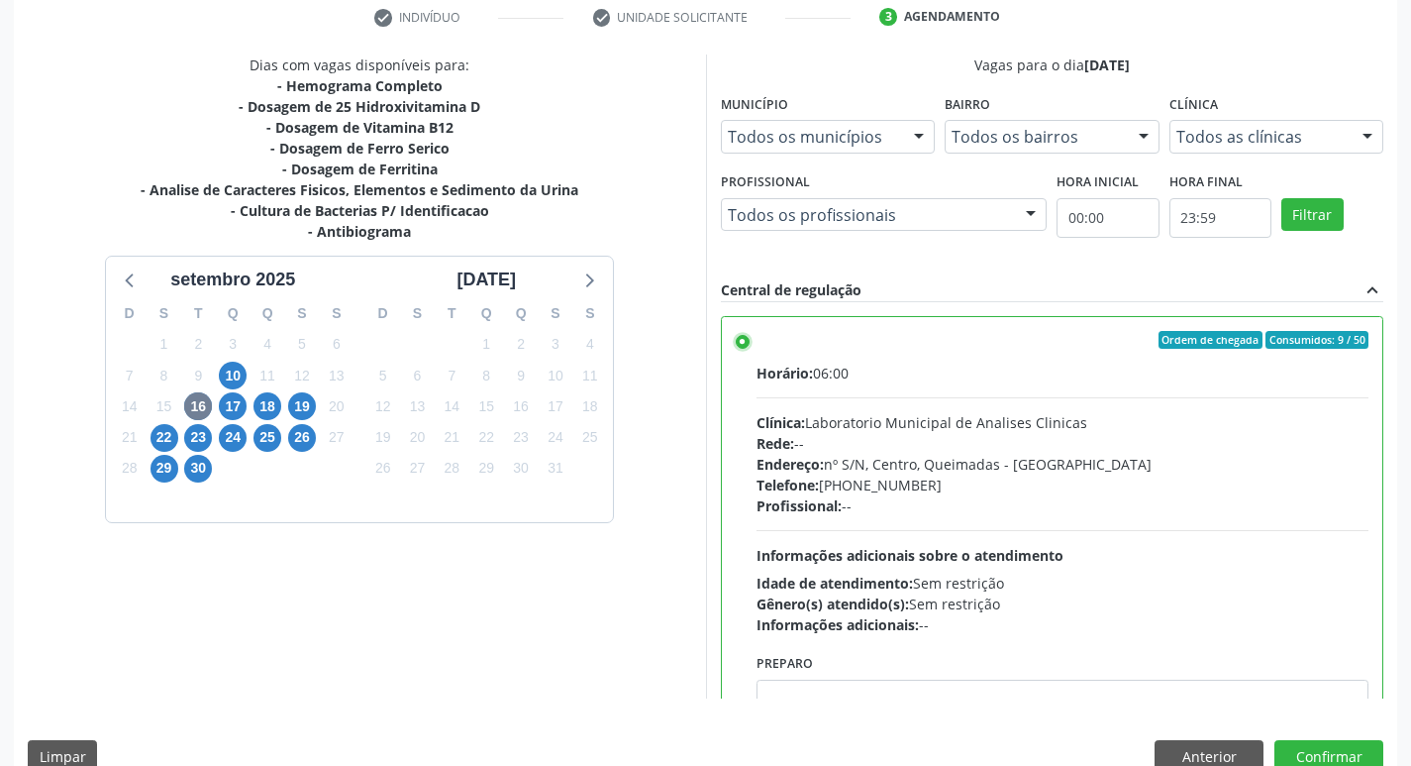
scroll to position [98, 0]
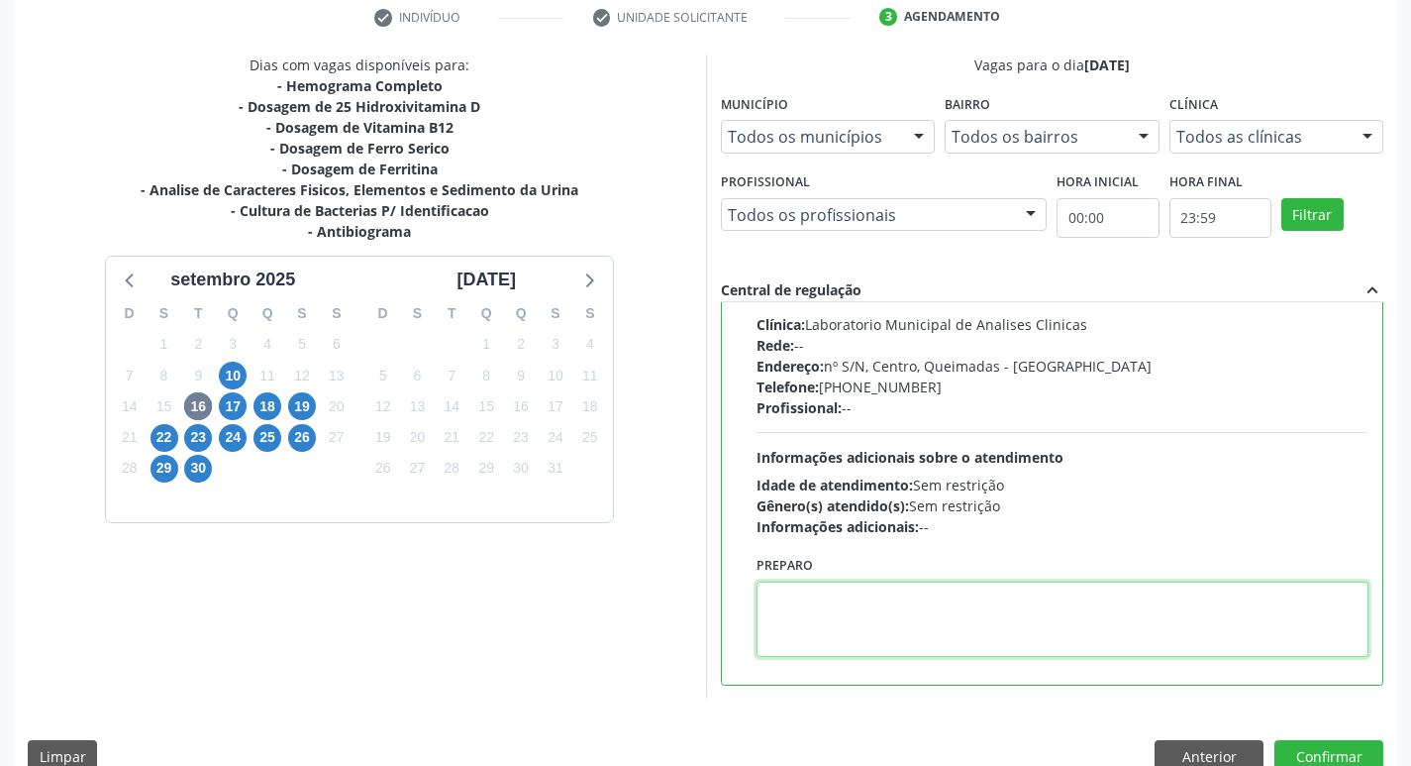
click at [915, 627] on textarea at bounding box center [1063, 618] width 613 height 75
paste textarea "IR EM [GEOGRAPHIC_DATA]"
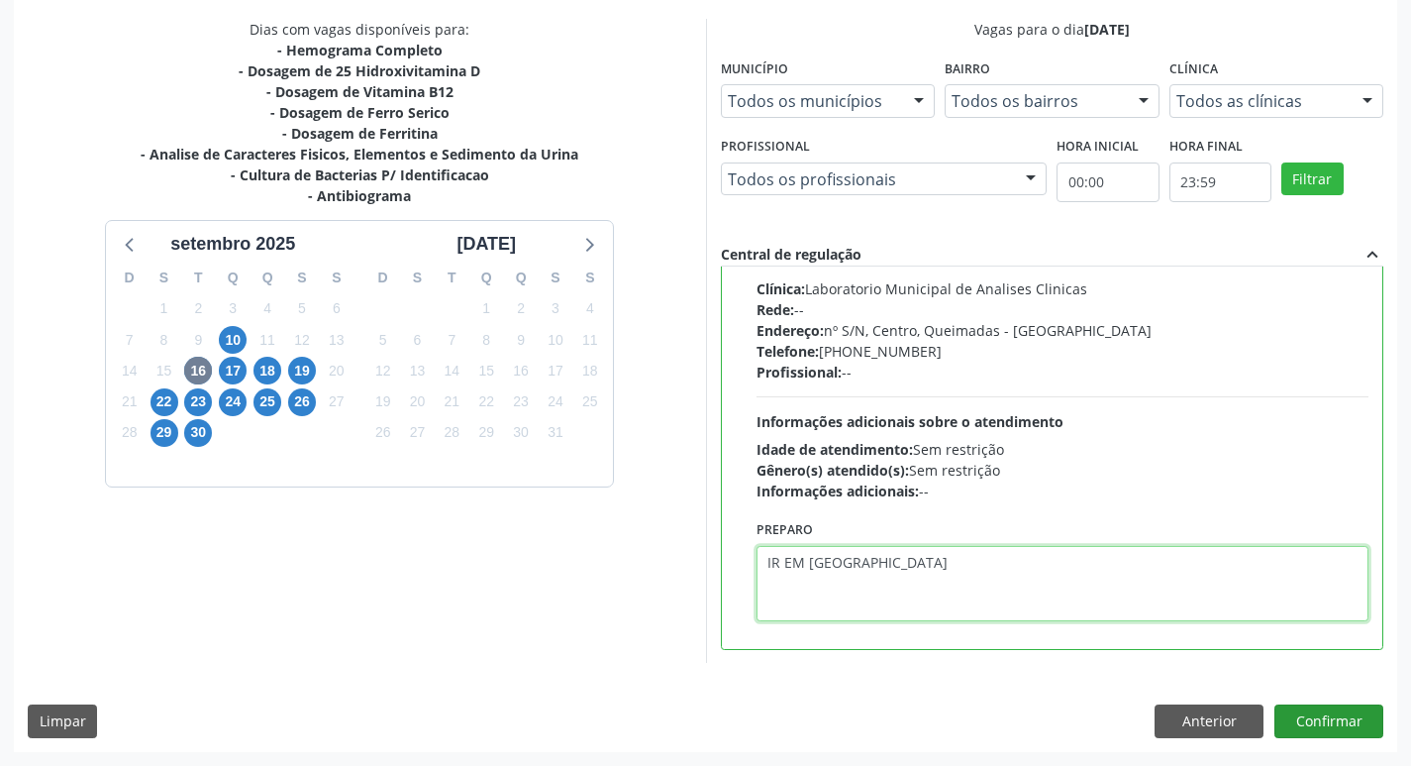
type textarea "IR EM [GEOGRAPHIC_DATA]"
click at [1325, 725] on button "Confirmar" at bounding box center [1329, 721] width 109 height 34
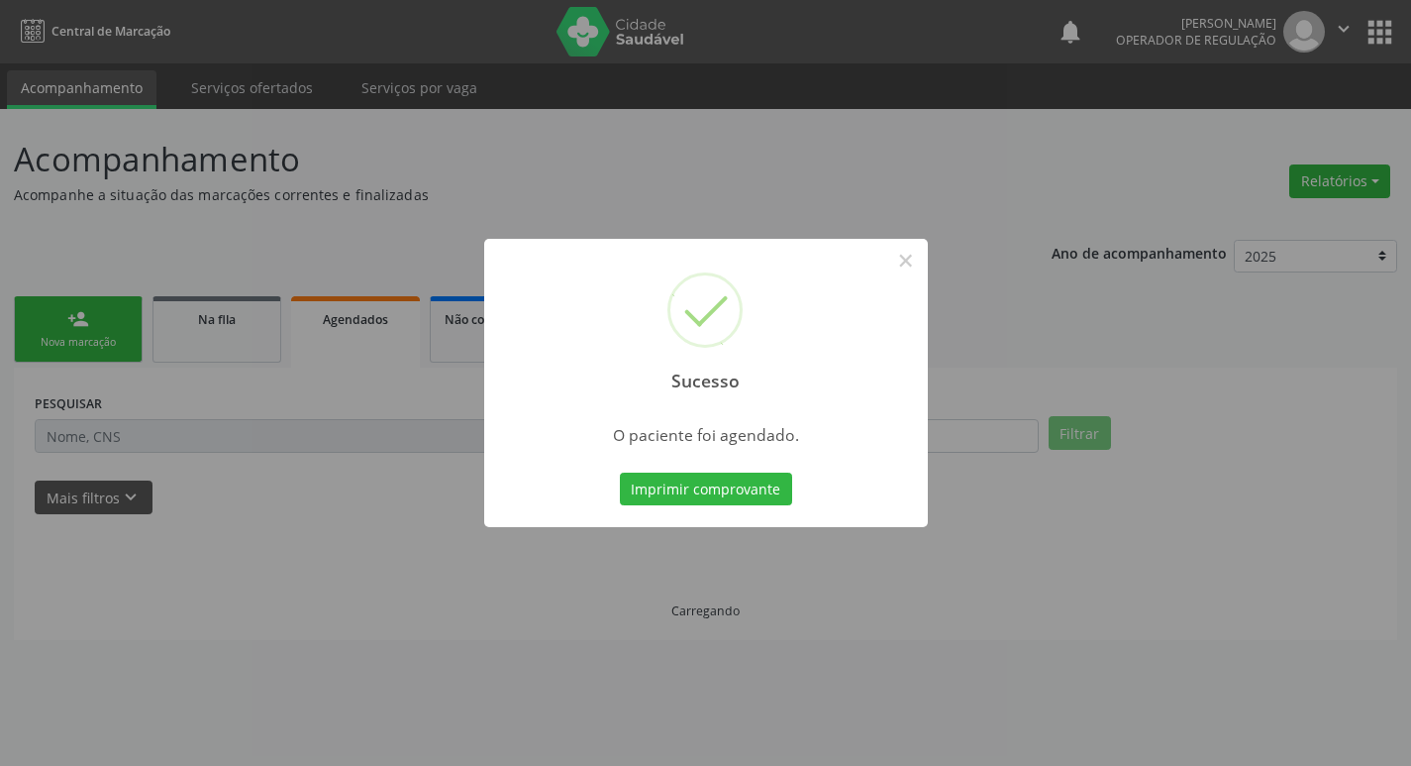
scroll to position [0, 0]
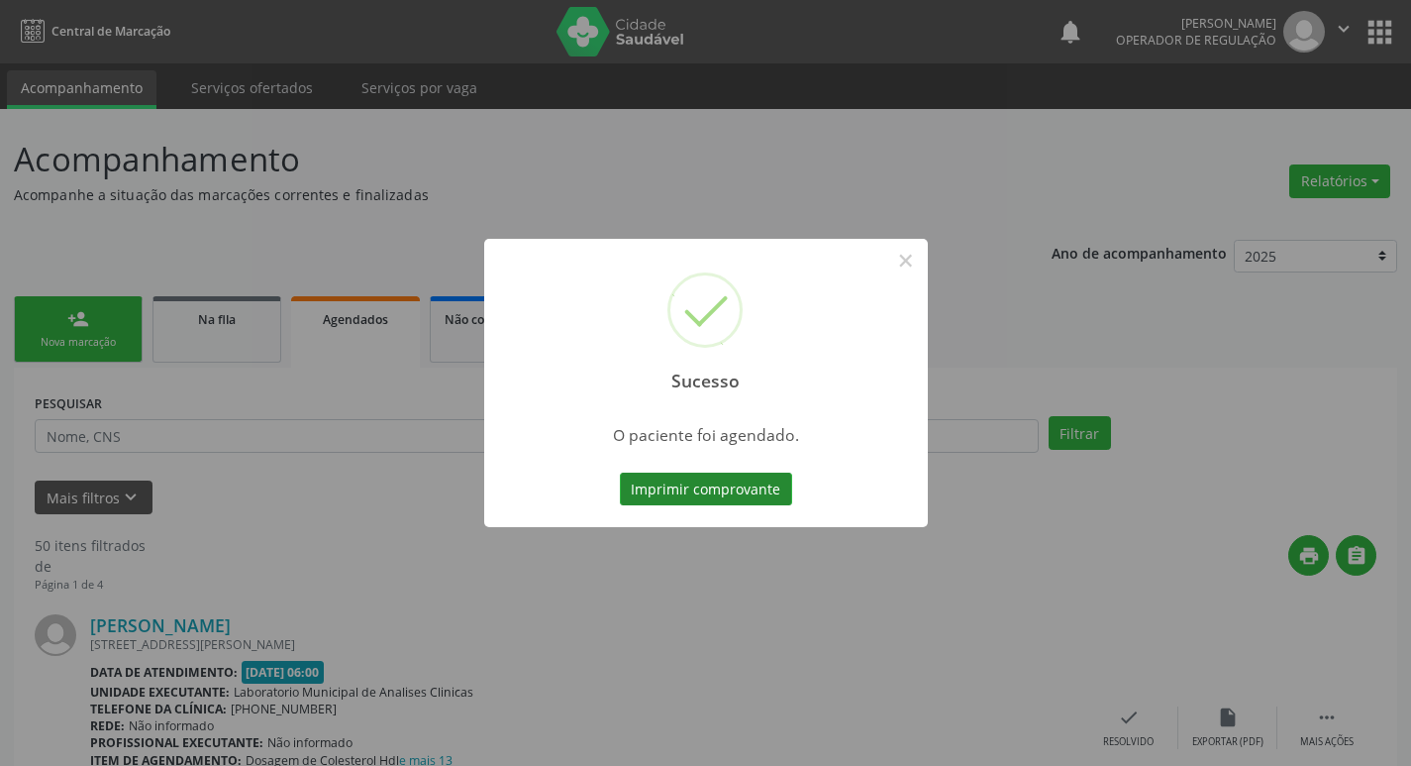
click at [767, 491] on button "Imprimir comprovante" at bounding box center [706, 489] width 172 height 34
